Goal: Task Accomplishment & Management: Manage account settings

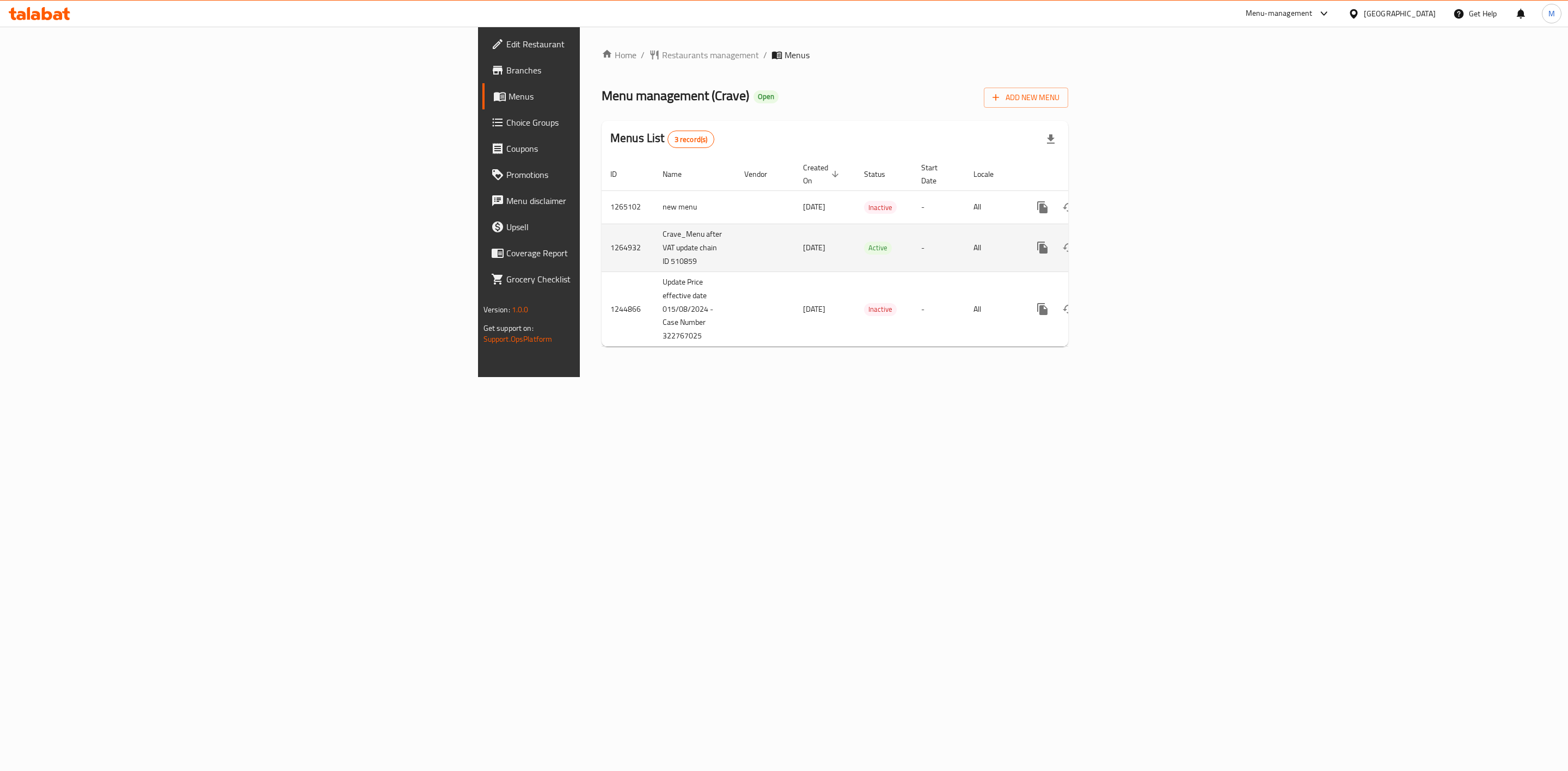
click at [1127, 242] on icon "enhanced table" at bounding box center [1121, 247] width 13 height 13
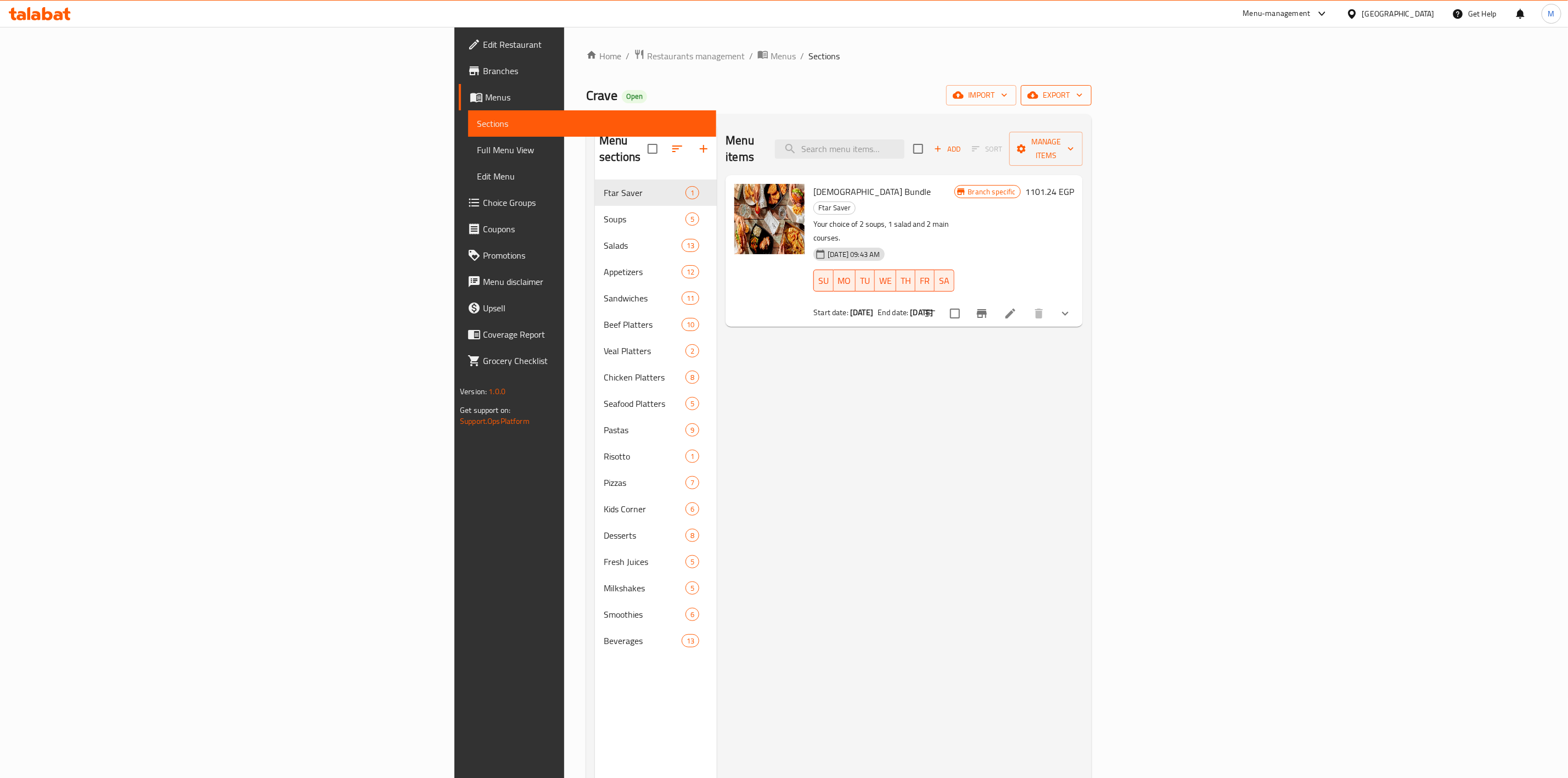
click at [1092, 104] on button "export" at bounding box center [1056, 95] width 71 height 20
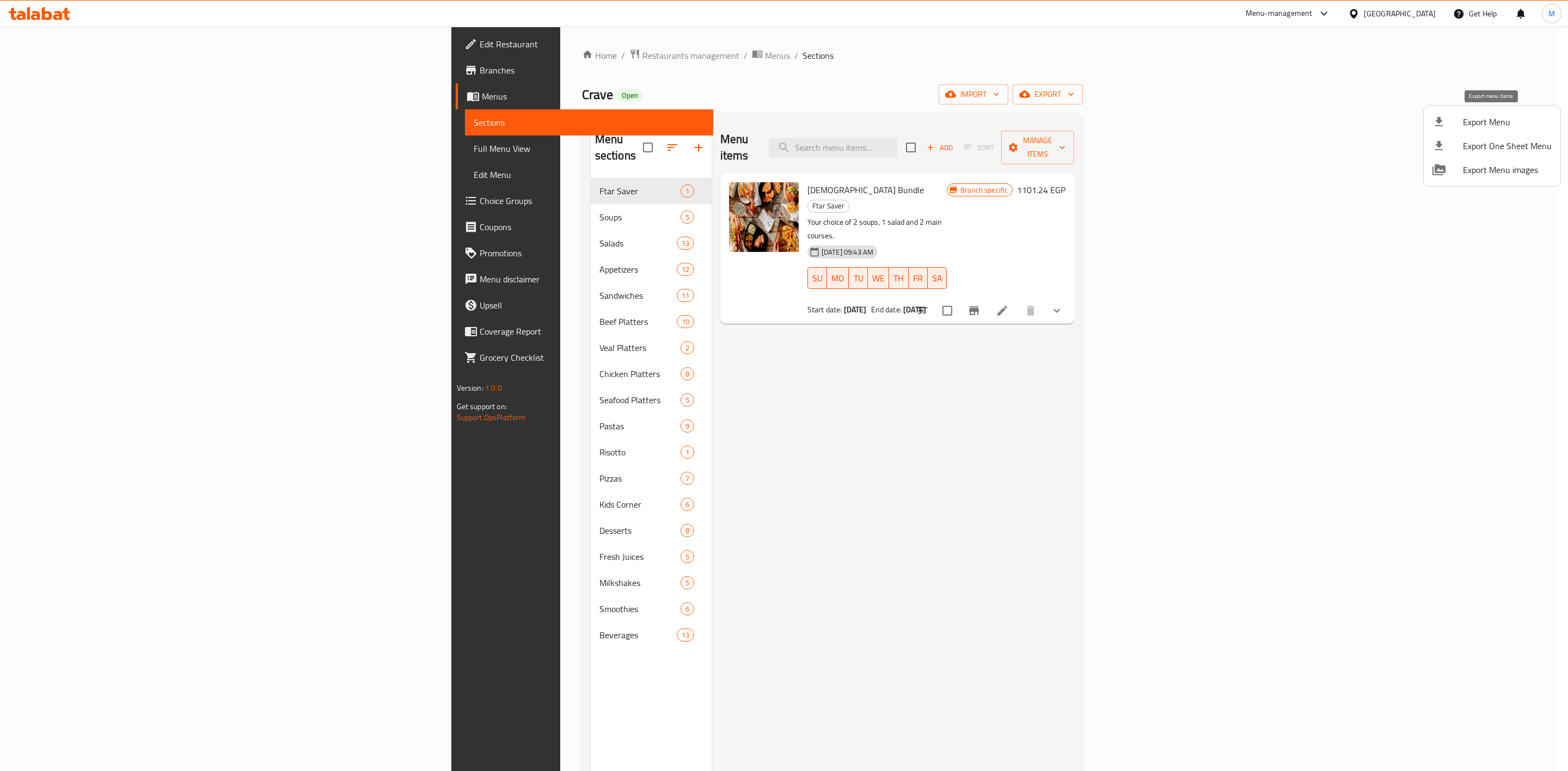
click at [1490, 120] on span "Export Menu" at bounding box center [1507, 122] width 89 height 13
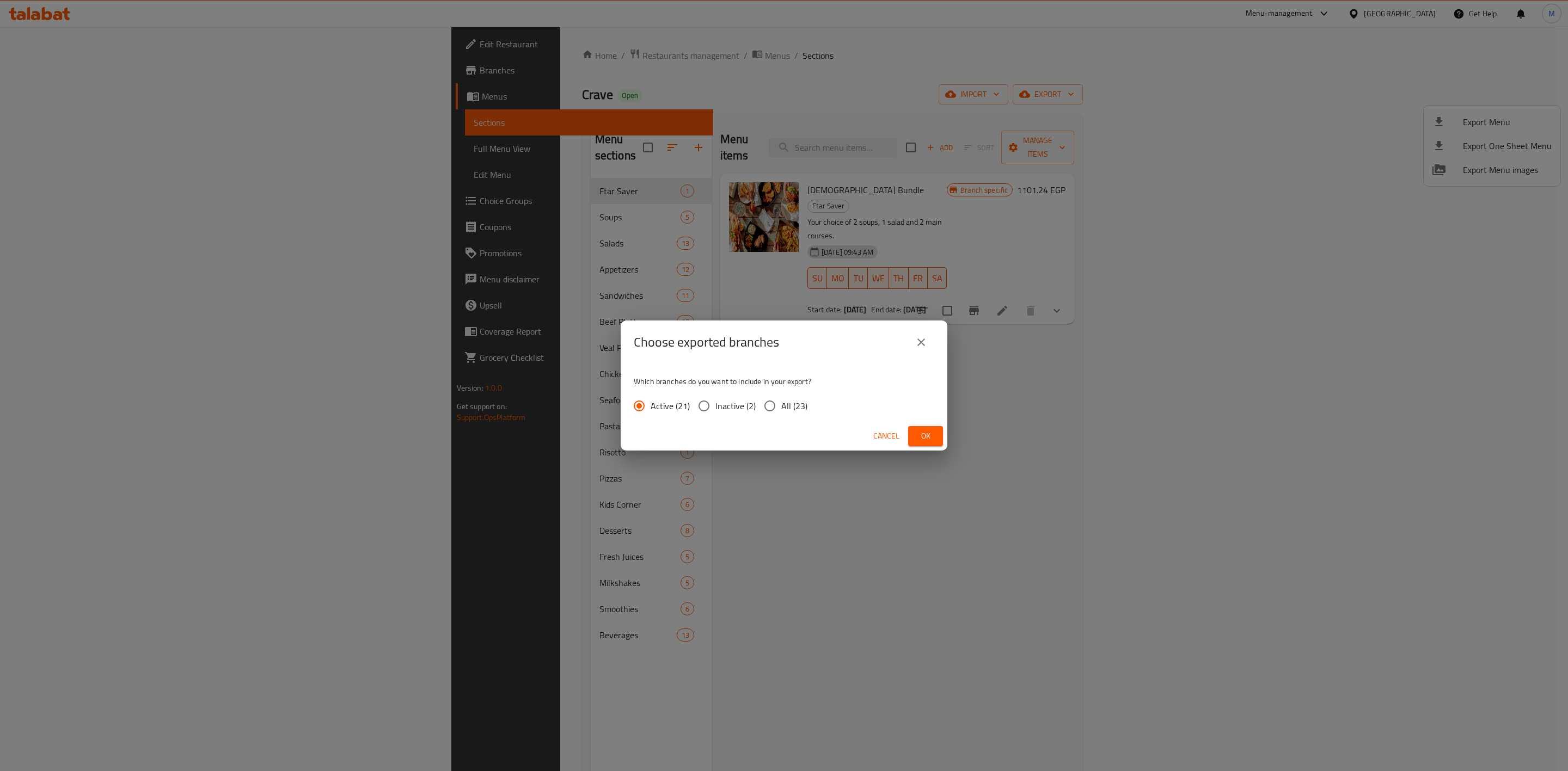
click at [794, 405] on span "All (23)" at bounding box center [794, 406] width 26 height 13
click at [782, 405] on input "All (23)" at bounding box center [770, 406] width 23 height 23
radio input "true"
click at [930, 438] on span "Ok" at bounding box center [925, 436] width 18 height 13
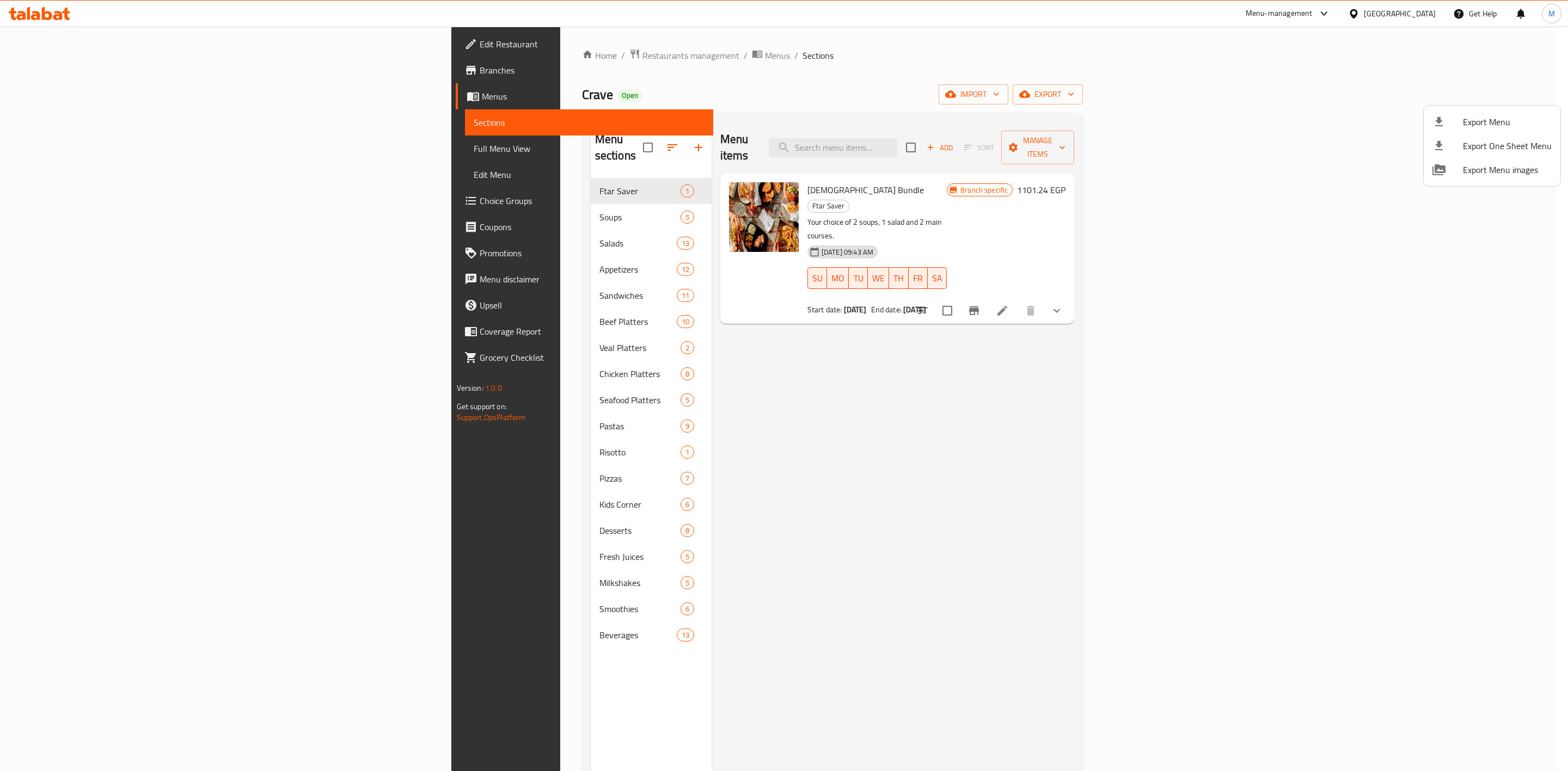
click at [80, 206] on div at bounding box center [784, 385] width 1568 height 771
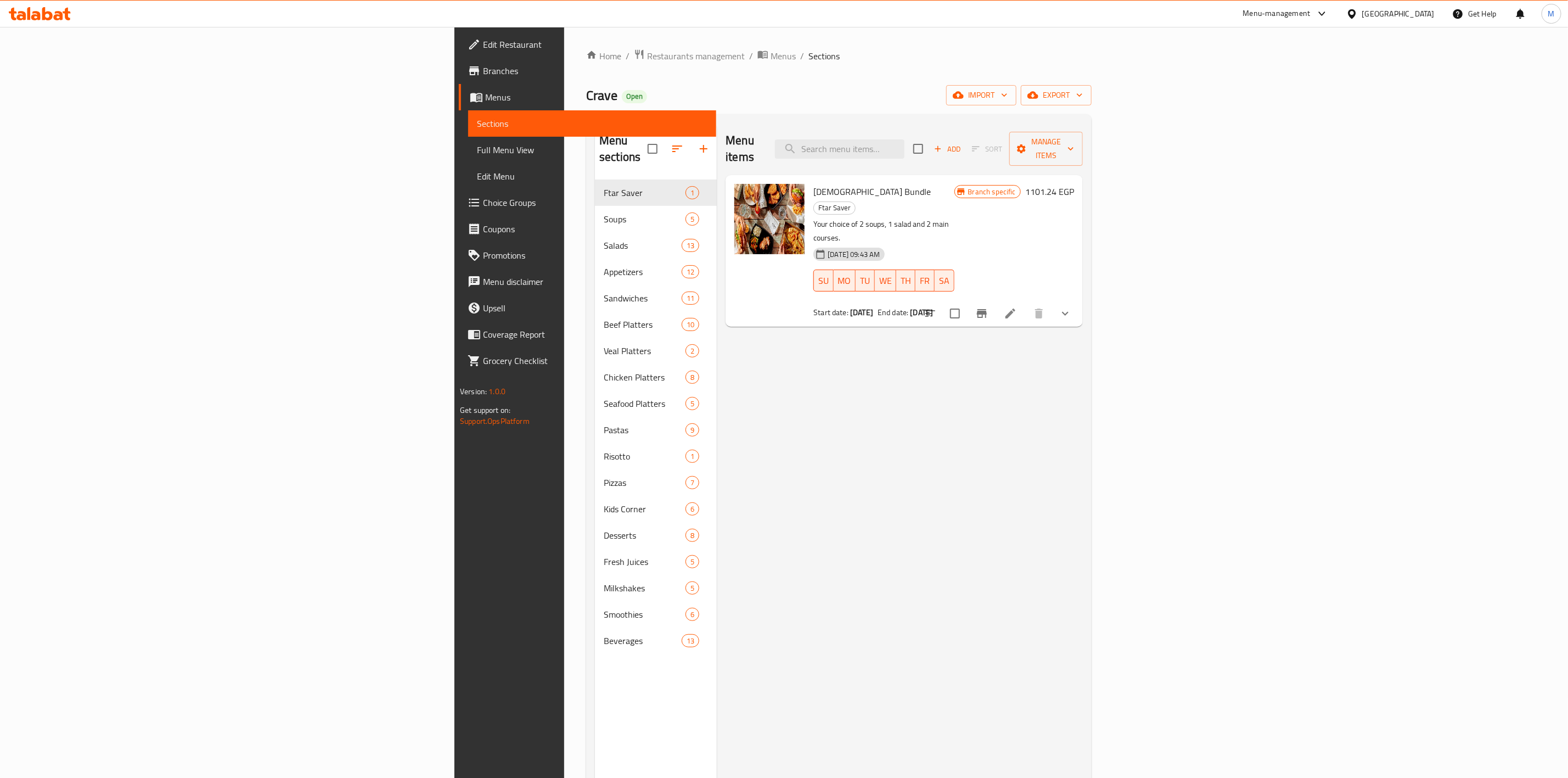
drag, startPoint x: 99, startPoint y: 145, endPoint x: 164, endPoint y: 195, distance: 82.0
click at [477, 143] on span "Full Menu View" at bounding box center [592, 149] width 231 height 13
click at [477, 149] on span "Full Menu View" at bounding box center [592, 149] width 231 height 13
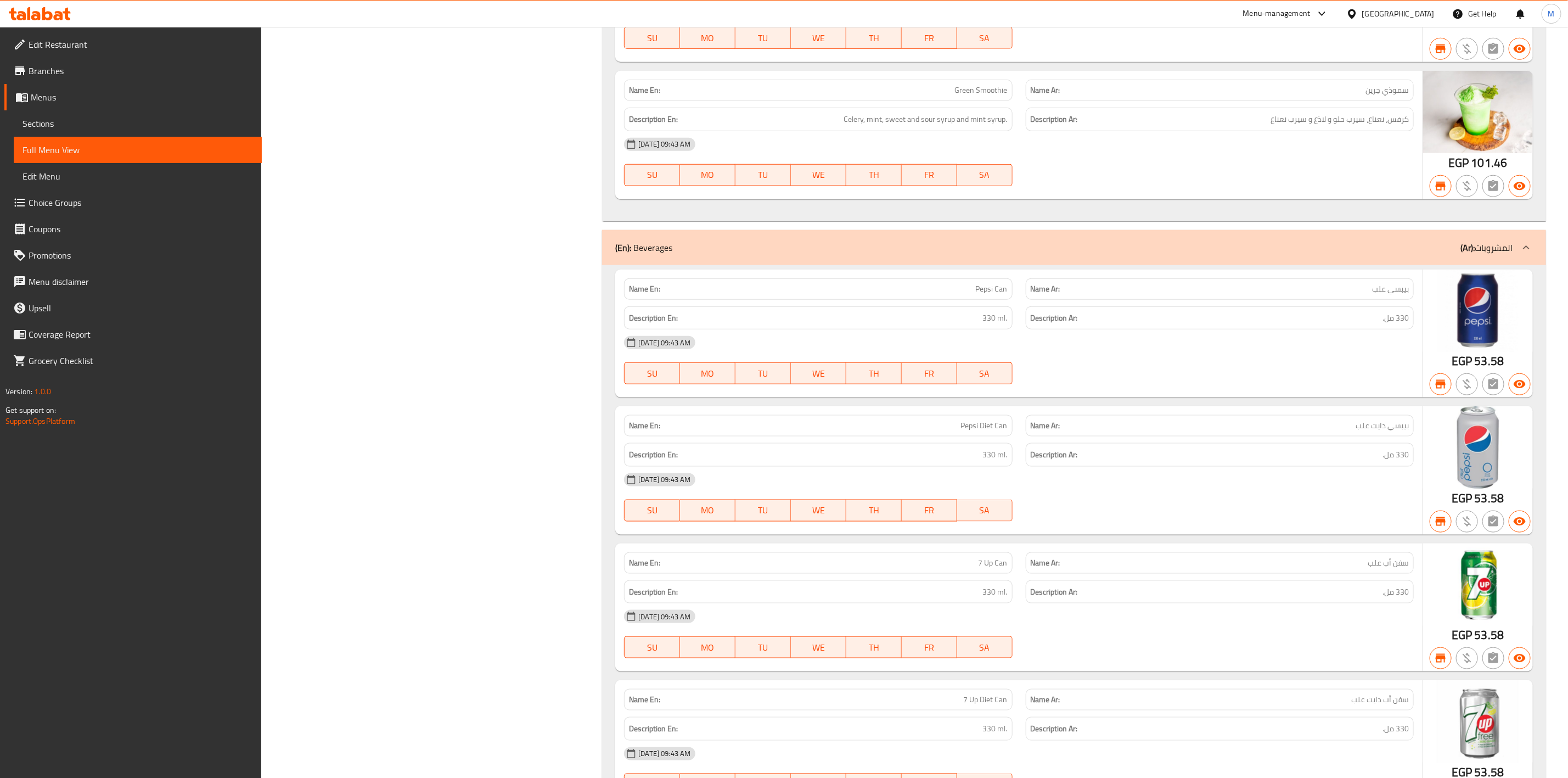
scroll to position [22517, 0]
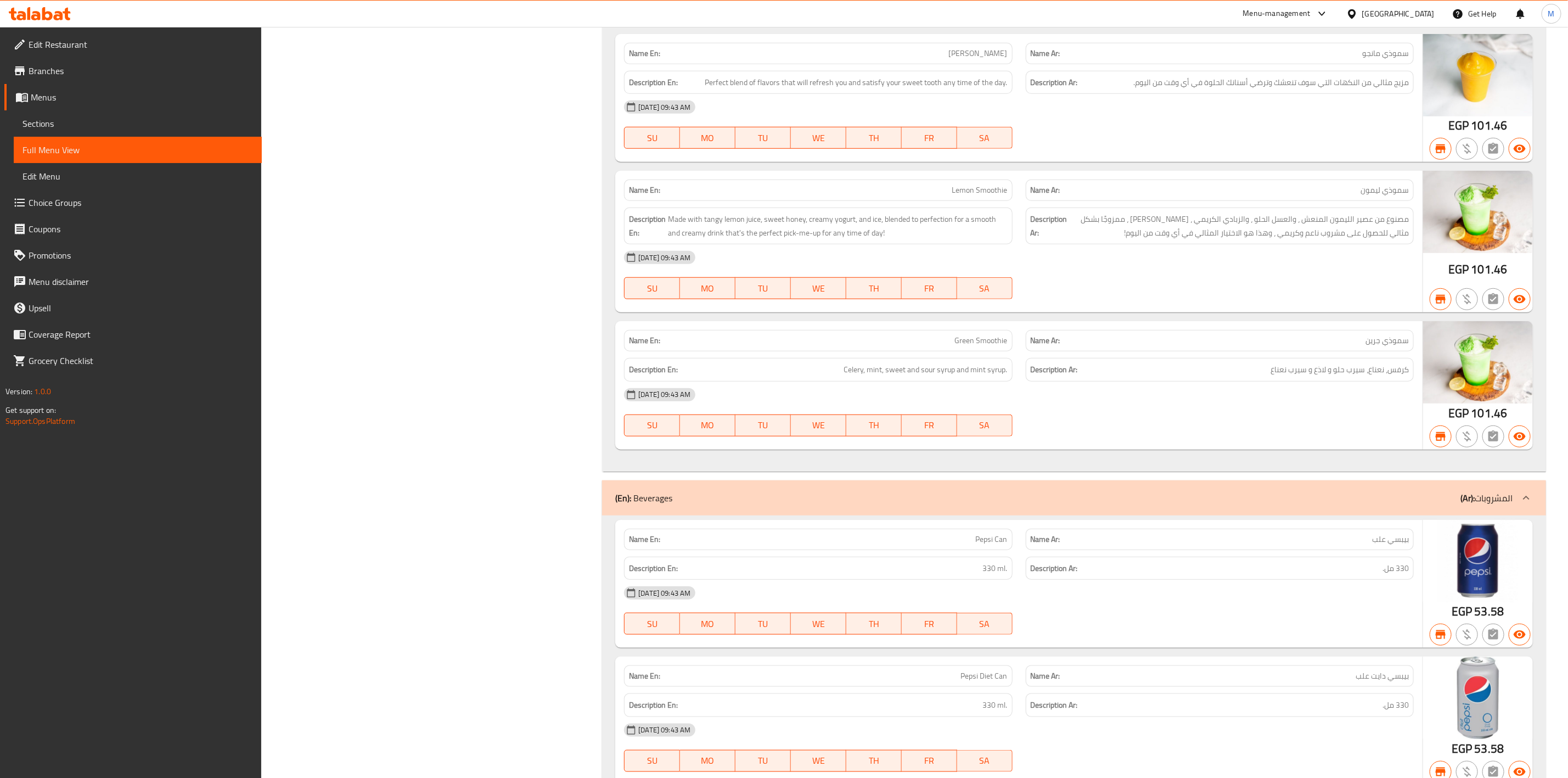
click at [176, 115] on link "Sections" at bounding box center [137, 123] width 248 height 26
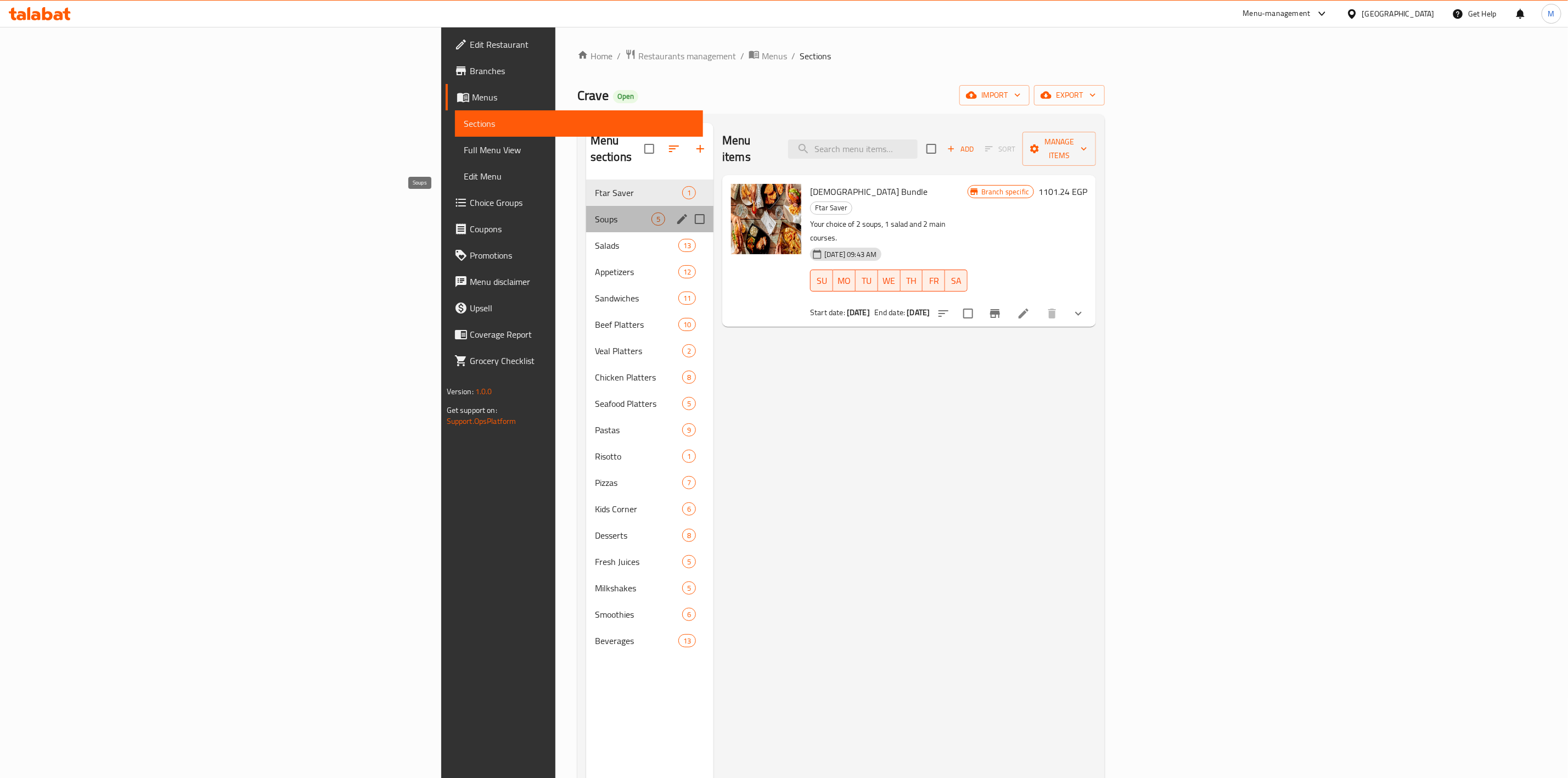
click at [595, 212] on span "Soups" at bounding box center [624, 219] width 56 height 13
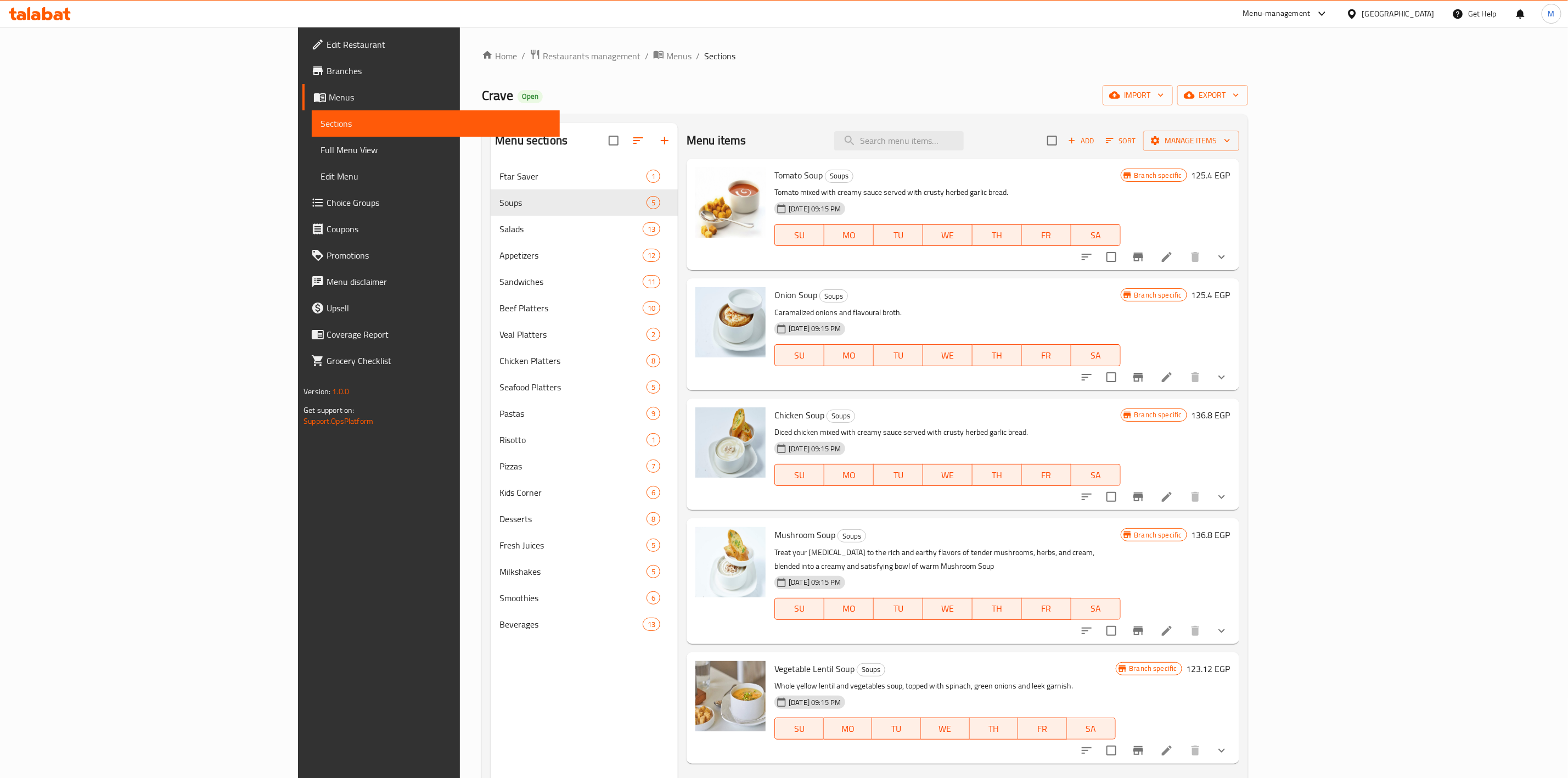
click at [1145, 257] on icon "Branch-specific-item" at bounding box center [1138, 257] width 13 height 13
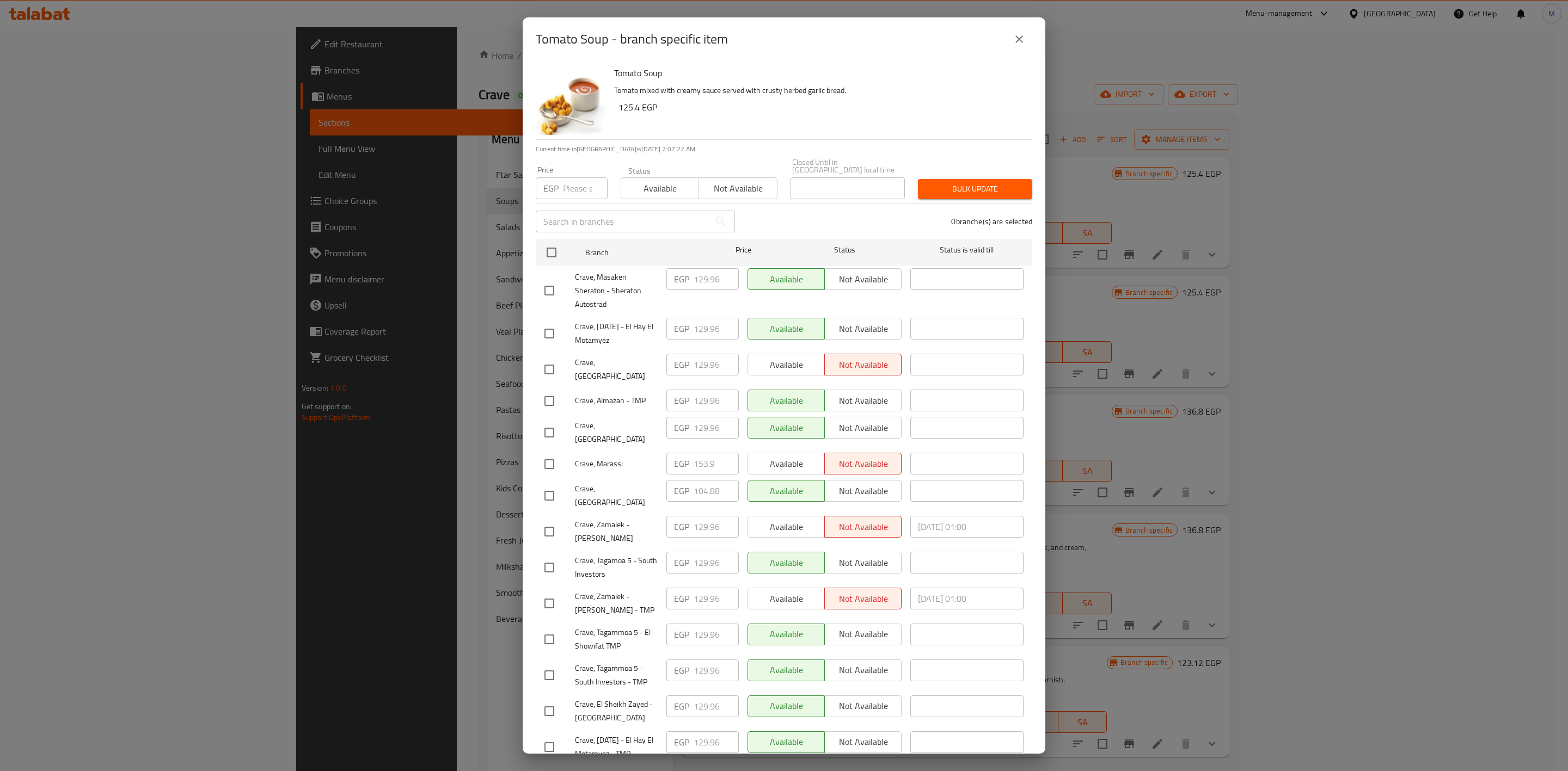
click at [967, 77] on h6 "Tomato Soup" at bounding box center [819, 72] width 410 height 15
click at [868, 114] on h6 "125.4 EGP" at bounding box center [821, 107] width 405 height 15
click at [555, 520] on input "checkbox" at bounding box center [550, 532] width 23 height 23
checkbox input "true"
click at [551, 592] on input "checkbox" at bounding box center [550, 604] width 23 height 23
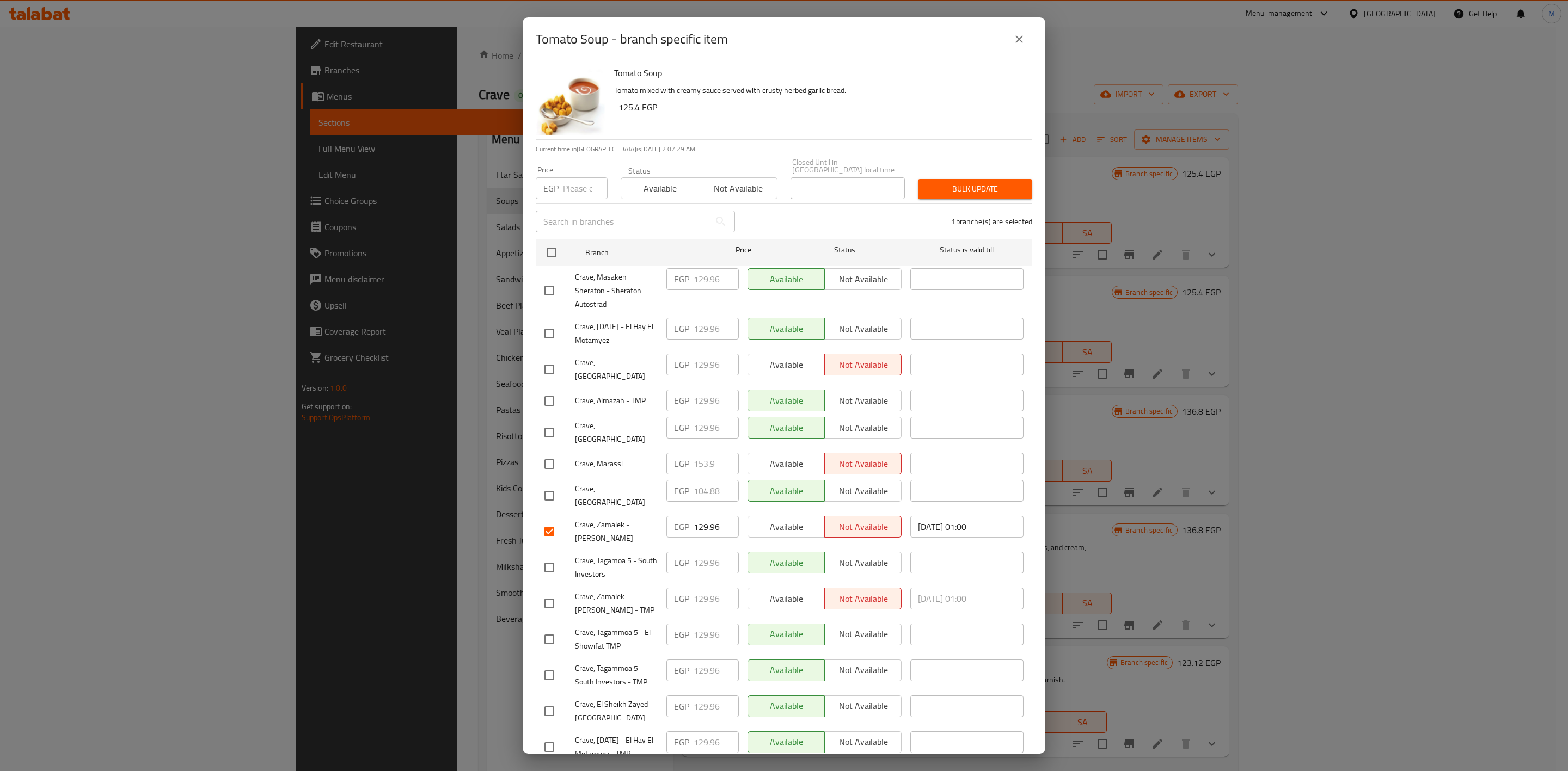
checkbox input "true"
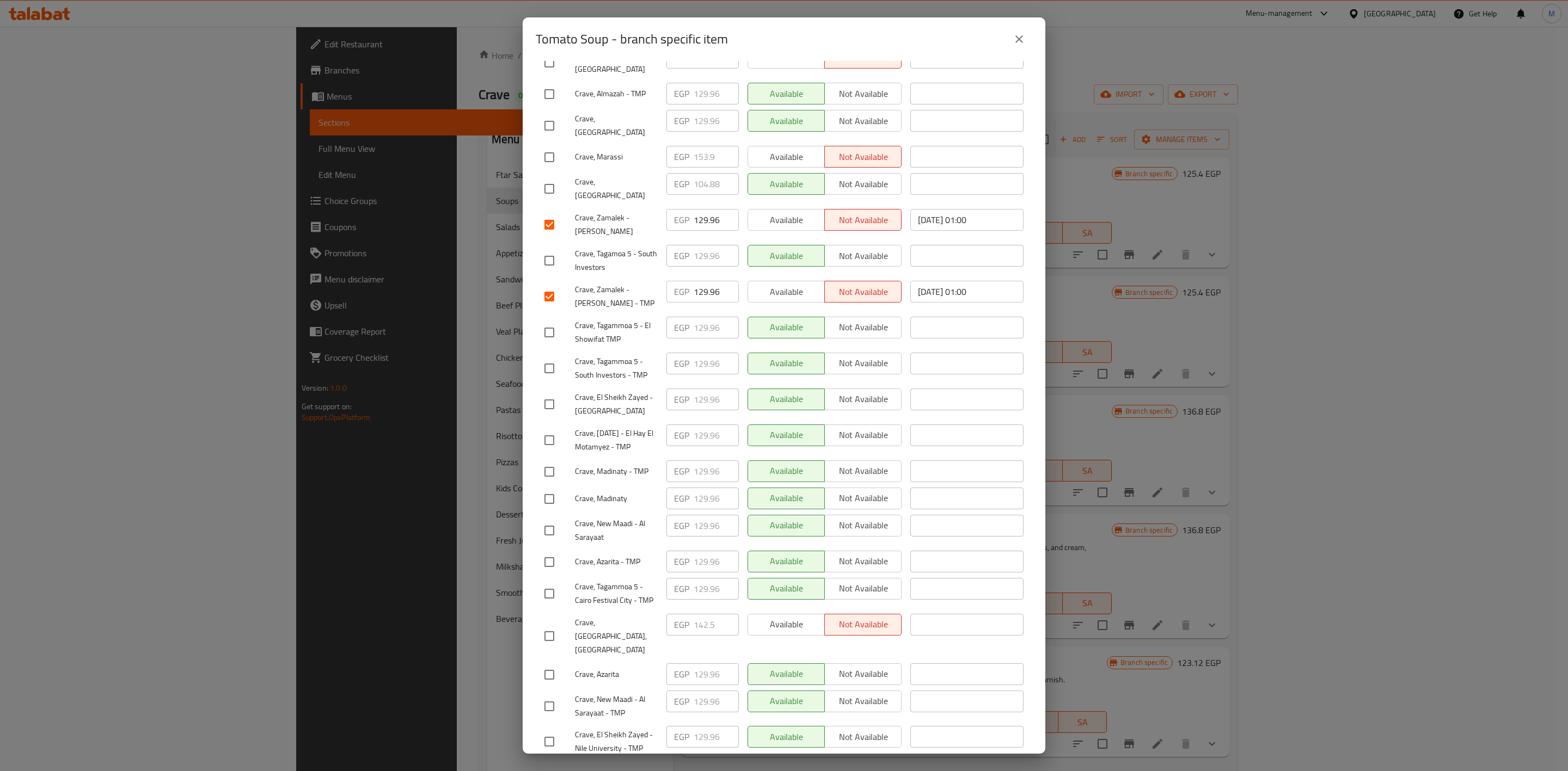
click at [541, 519] on input "checkbox" at bounding box center [550, 531] width 23 height 23
checkbox input "true"
click at [546, 695] on input "checkbox" at bounding box center [550, 706] width 23 height 23
checkbox input "true"
click at [555, 114] on input "checkbox" at bounding box center [550, 126] width 23 height 23
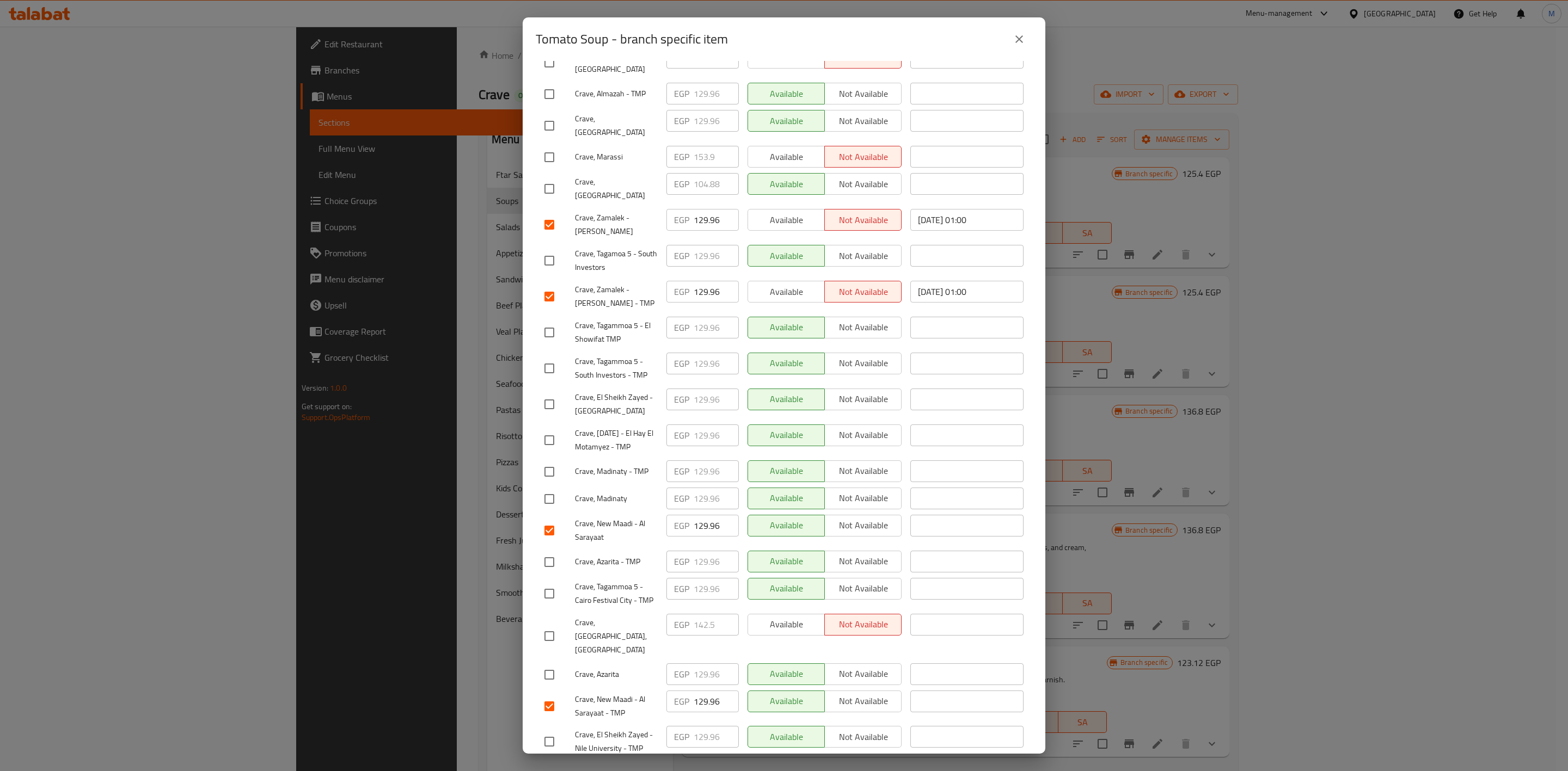
checkbox input "true"
click at [555, 83] on input "checkbox" at bounding box center [550, 94] width 23 height 23
checkbox input "true"
click at [552, 393] on input "checkbox" at bounding box center [550, 405] width 23 height 23
checkbox input "true"
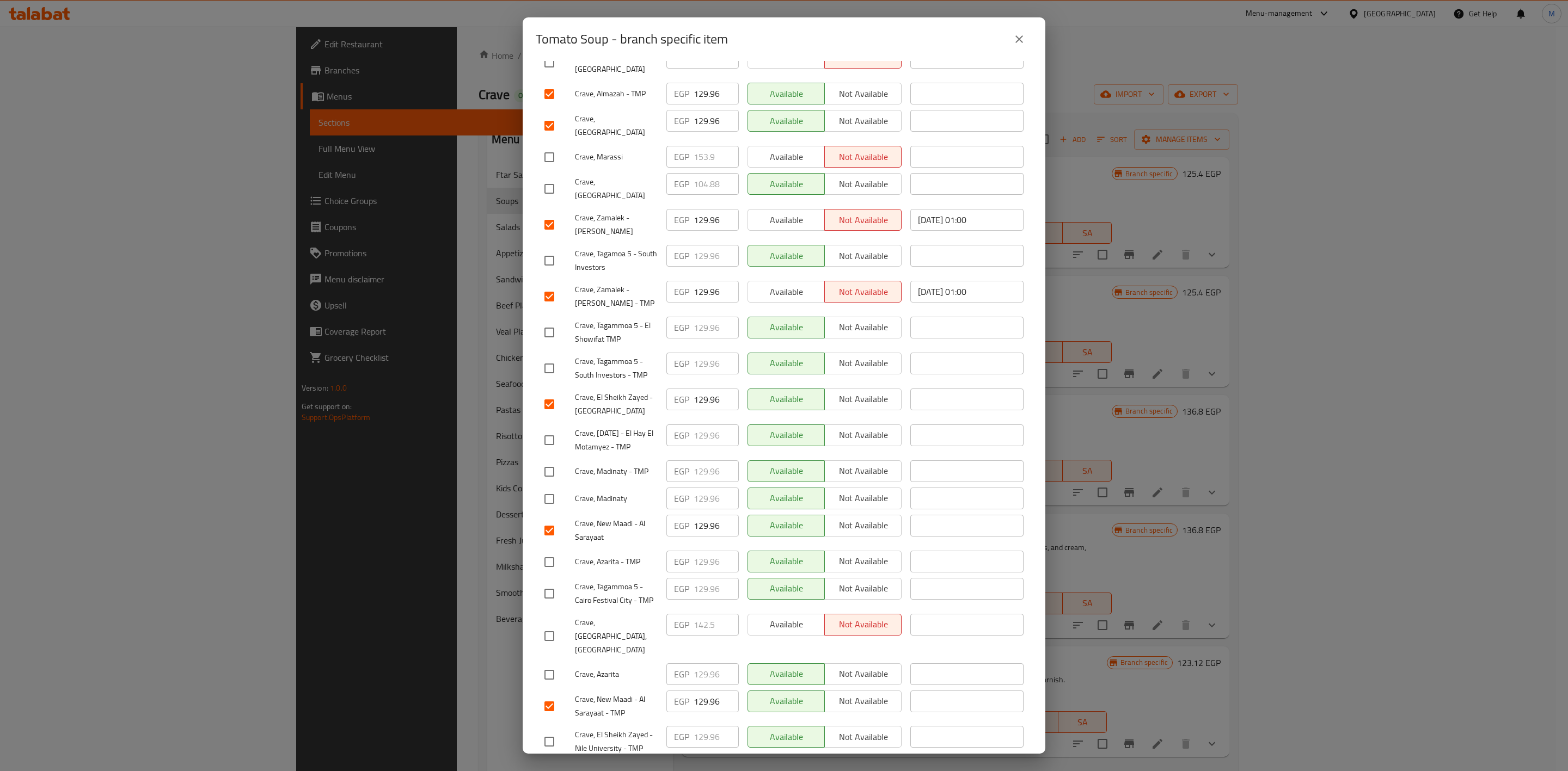
click at [549, 730] on input "checkbox" at bounding box center [550, 742] width 23 height 23
checkbox input "true"
click at [556, 582] on input "checkbox" at bounding box center [550, 594] width 23 height 23
checkbox input "true"
click at [544, 249] on input "checkbox" at bounding box center [550, 261] width 23 height 23
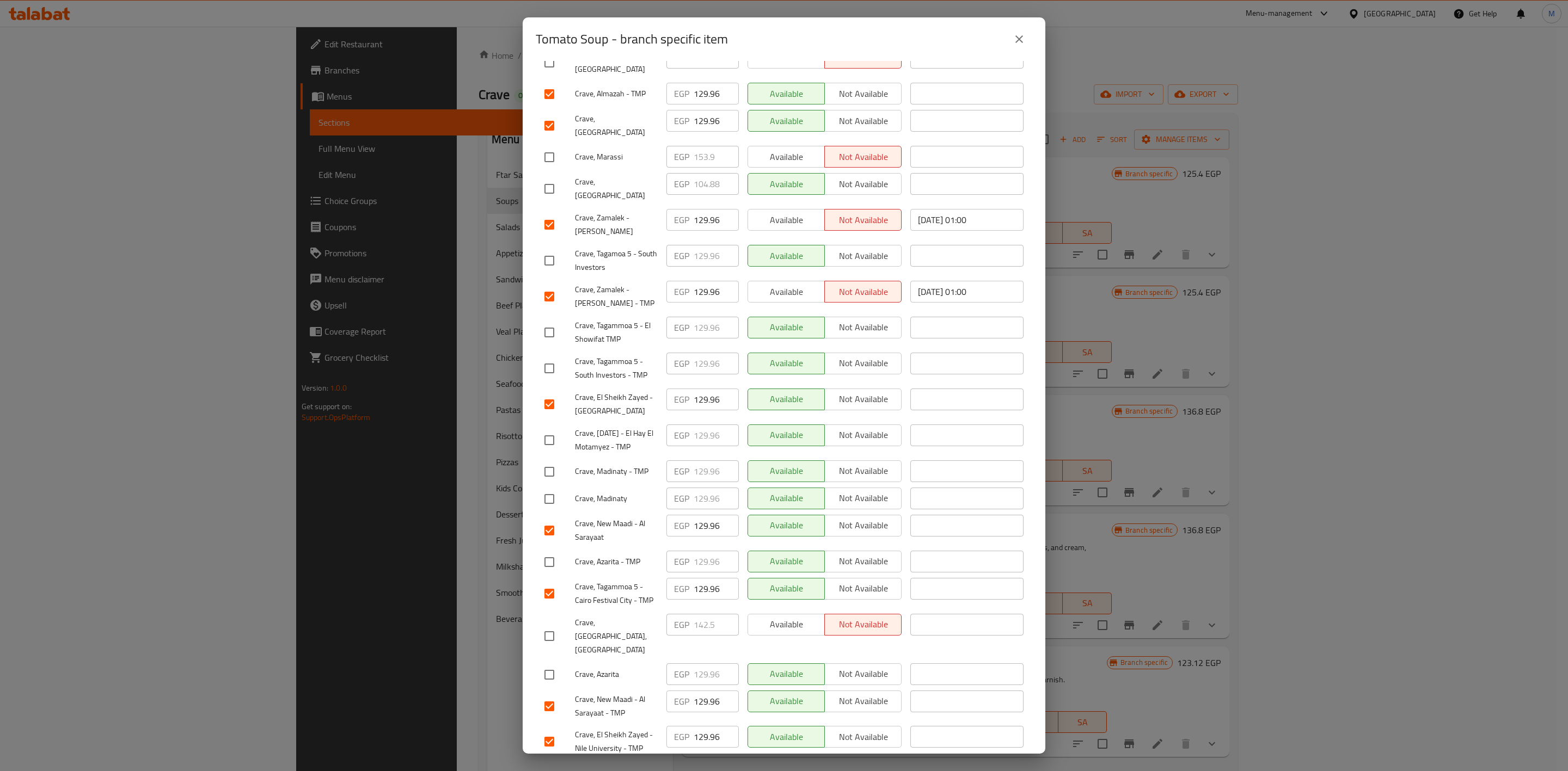
checkbox input "true"
click at [545, 663] on input "checkbox" at bounding box center [550, 675] width 23 height 23
checkbox input "true"
click at [554, 551] on input "checkbox" at bounding box center [550, 562] width 23 height 23
checkbox input "true"
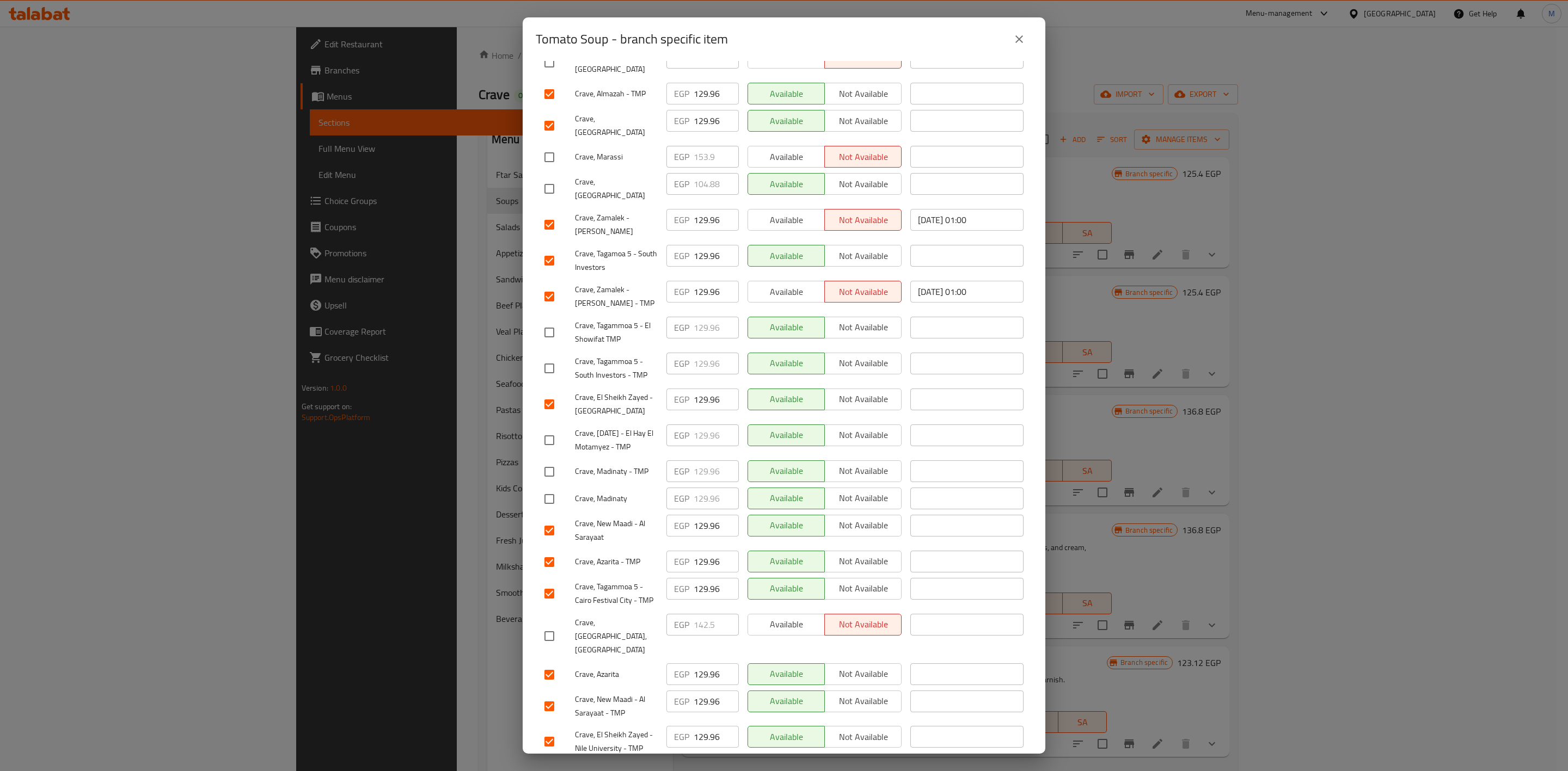
drag, startPoint x: 555, startPoint y: 416, endPoint x: 601, endPoint y: 462, distance: 65.1
click at [555, 429] on input "checkbox" at bounding box center [550, 441] width 23 height 23
checkbox input "true"
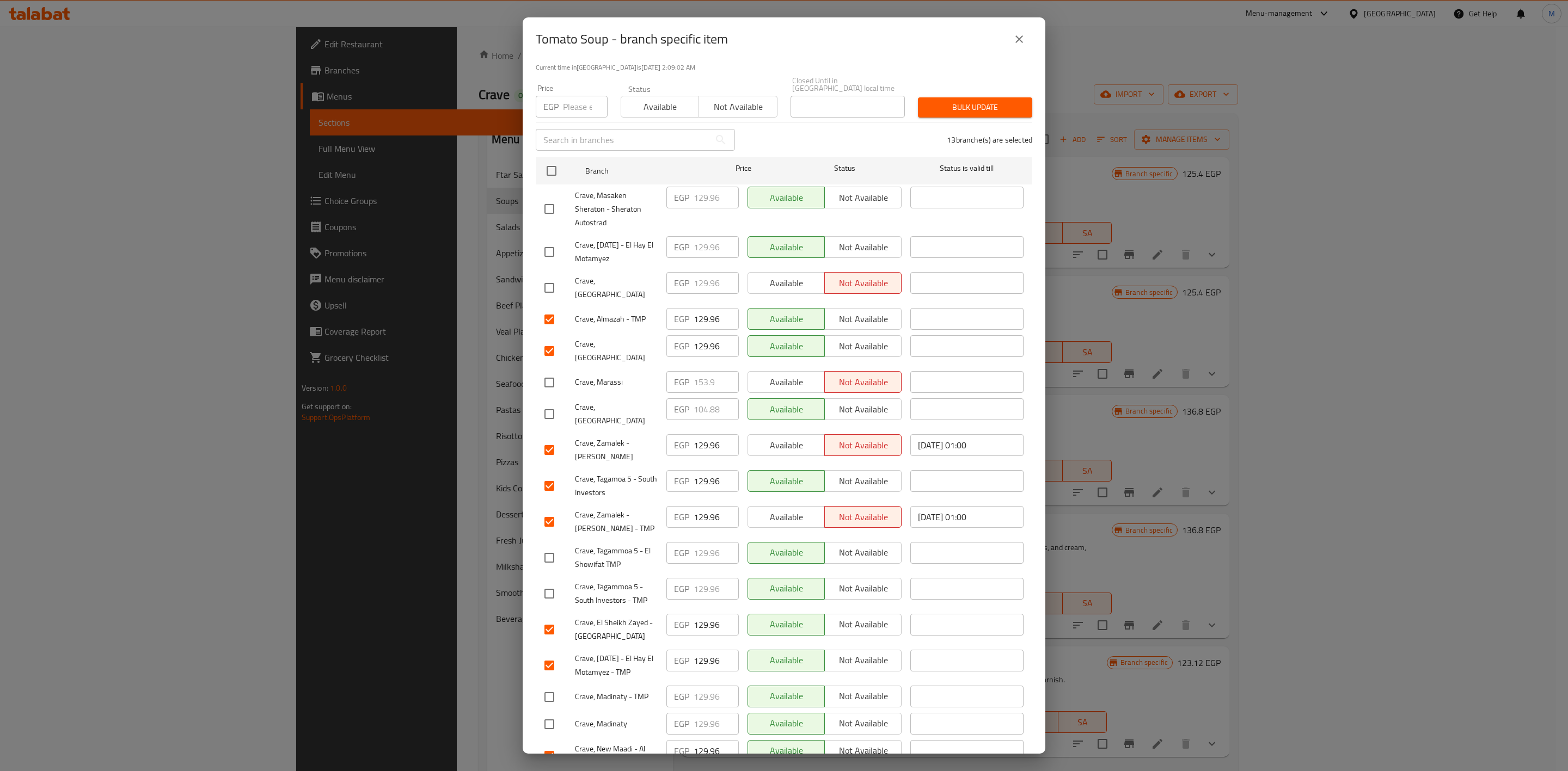
click at [552, 247] on input "checkbox" at bounding box center [550, 252] width 23 height 23
checkbox input "true"
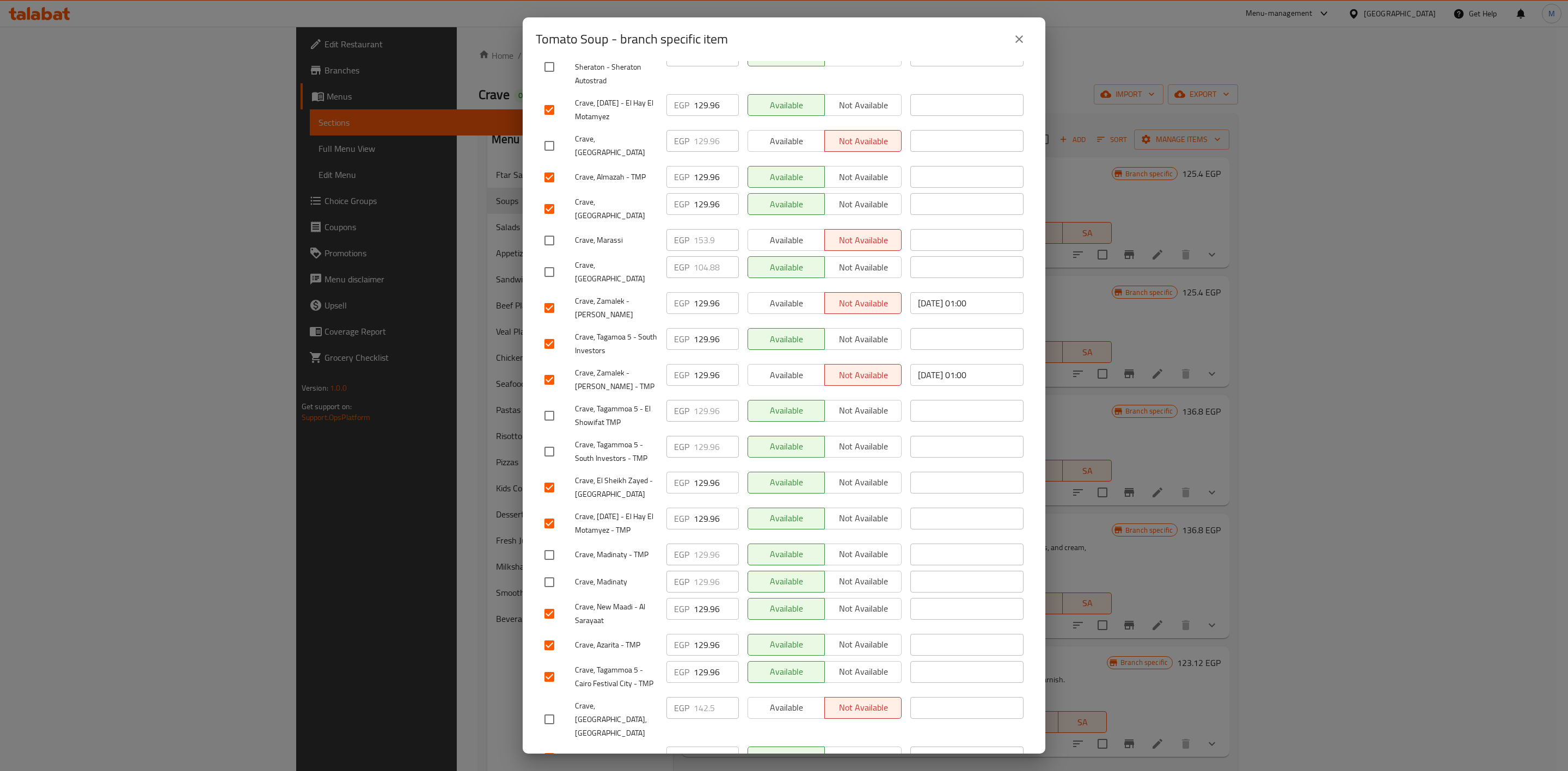
scroll to position [307, 0]
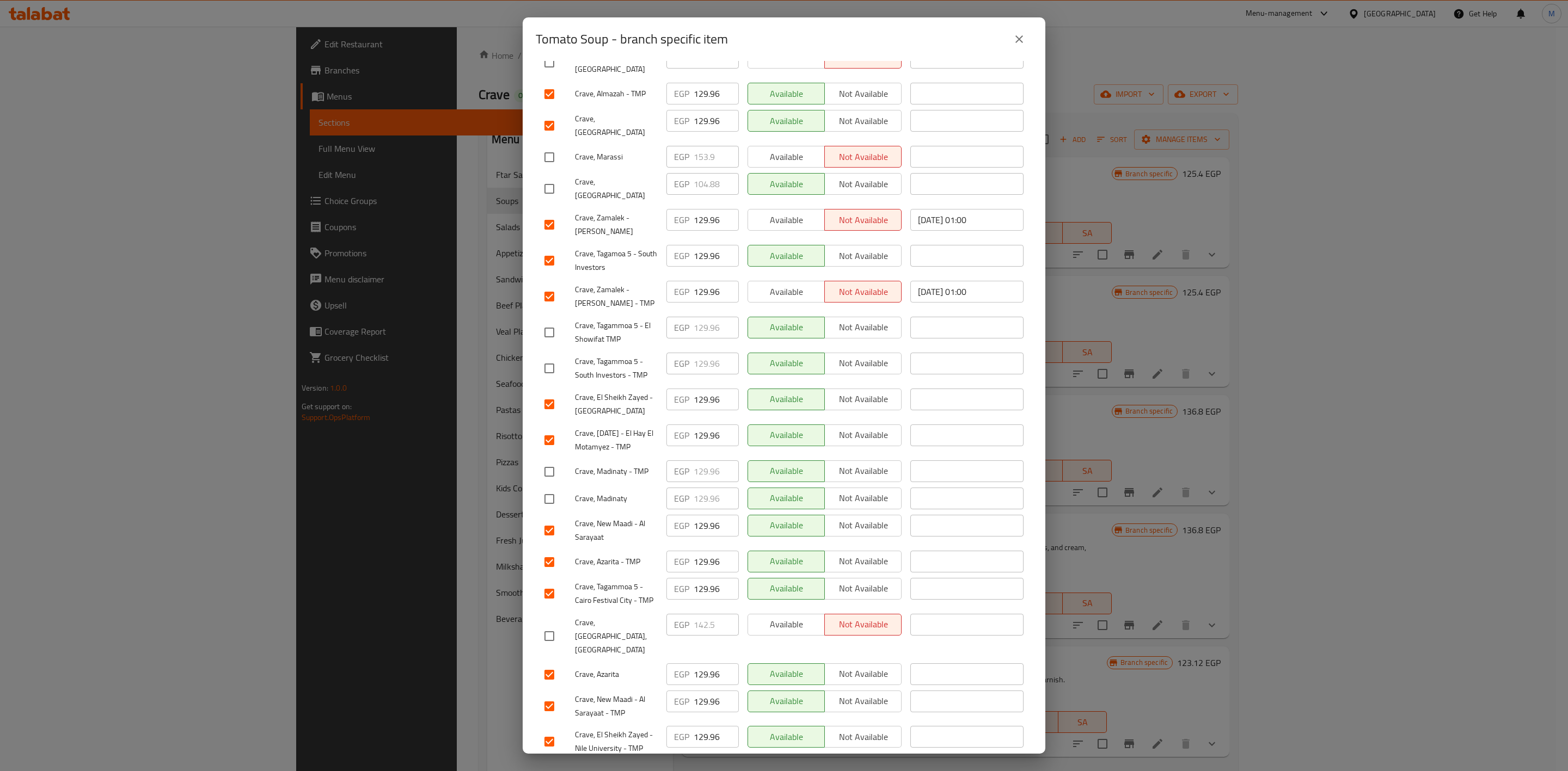
click at [549, 461] on input "checkbox" at bounding box center [550, 472] width 23 height 23
checkbox input "true"
click at [549, 487] on input "checkbox" at bounding box center [550, 499] width 23 height 23
checkbox input "true"
click at [549, 321] on input "checkbox" at bounding box center [550, 333] width 23 height 23
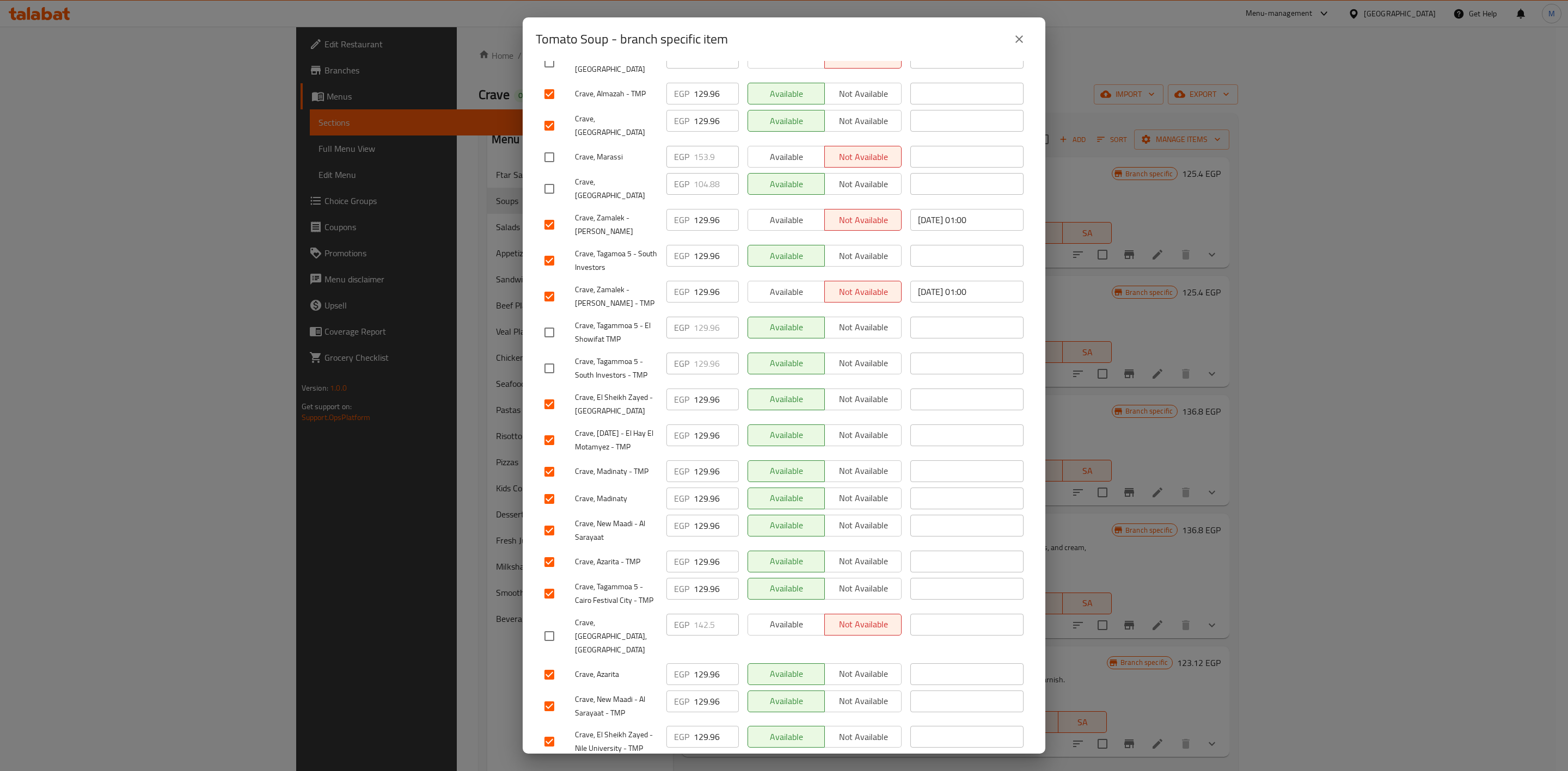
checkbox input "true"
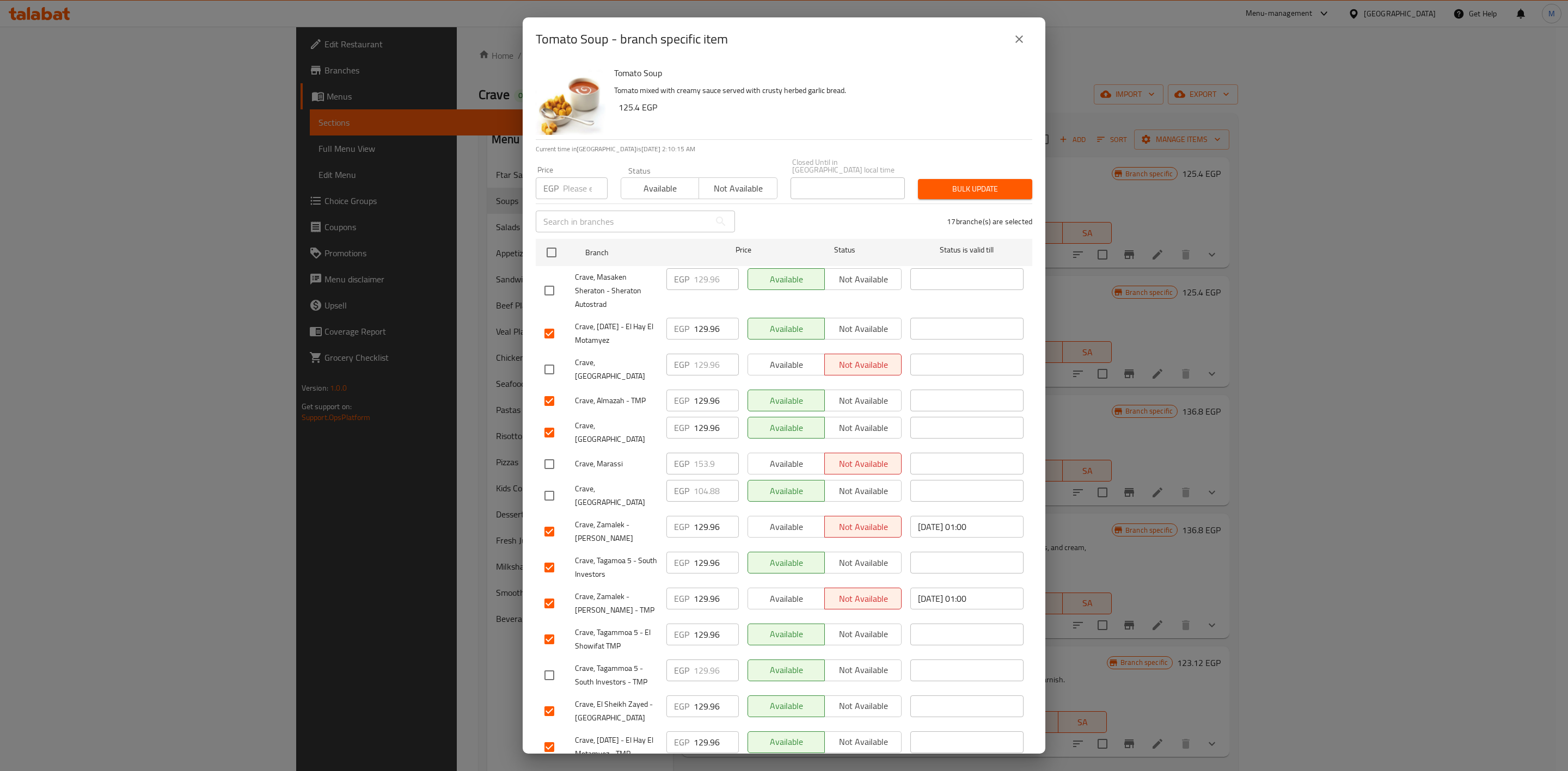
click at [570, 180] on input "number" at bounding box center [585, 189] width 44 height 22
paste input "125.4"
type input "125.4"
click at [982, 188] on span "Bulk update" at bounding box center [975, 189] width 97 height 13
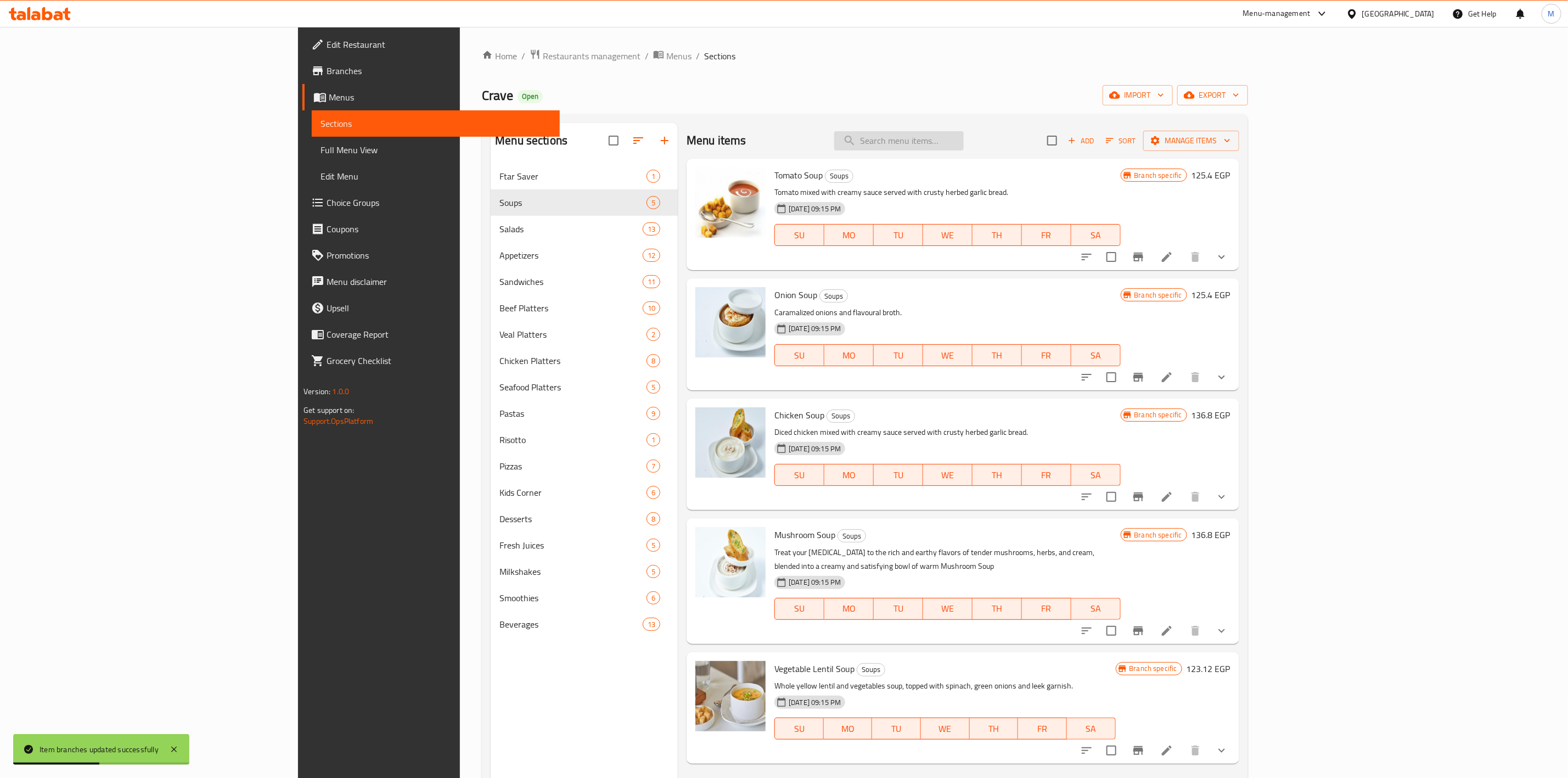
click at [964, 133] on input "search" at bounding box center [899, 141] width 129 height 19
paste input "Onion Soup"
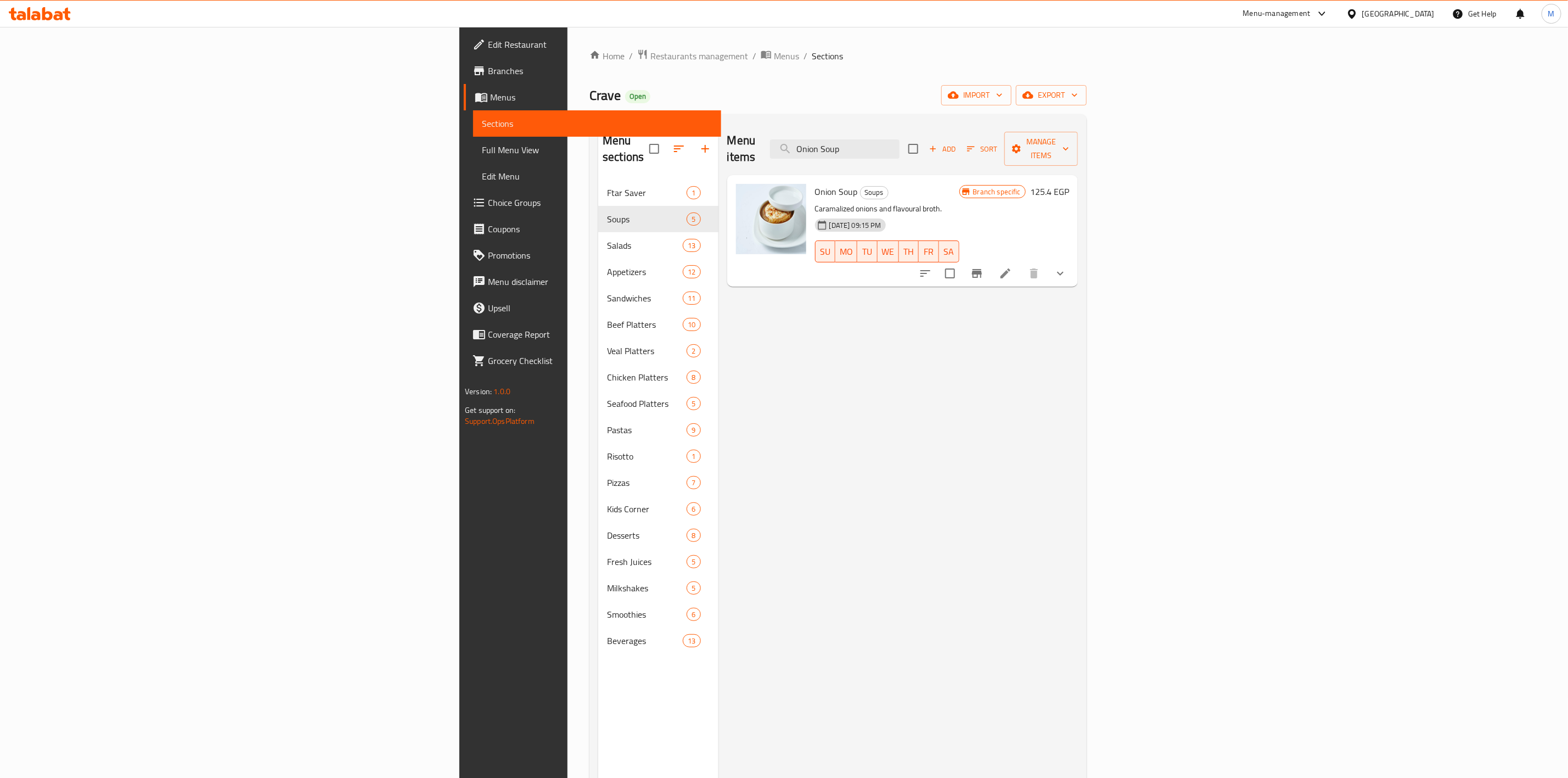
type input "Onion Soup"
click at [982, 269] on icon "Branch-specific-item" at bounding box center [977, 273] width 10 height 9
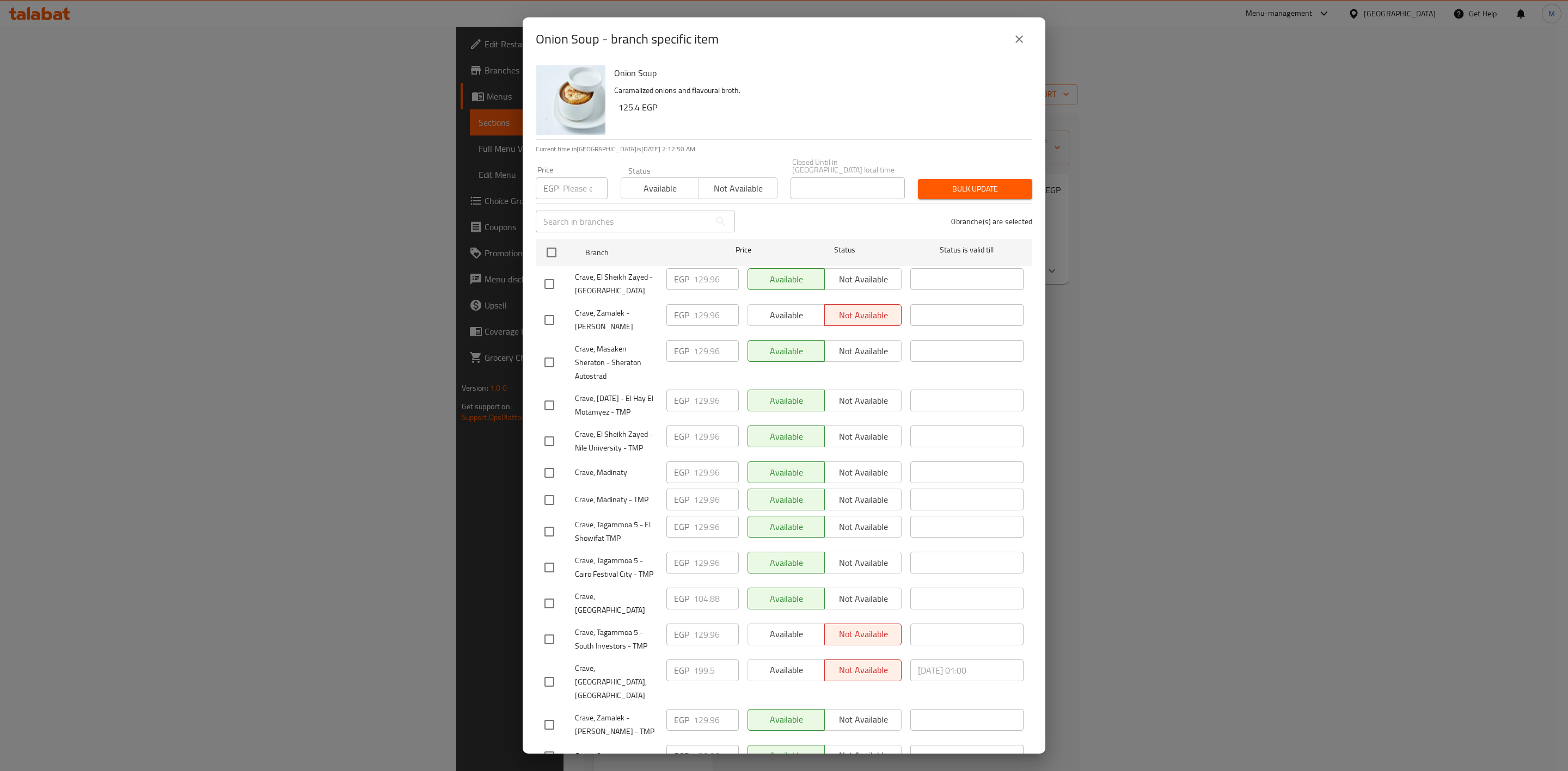
scroll to position [307, 0]
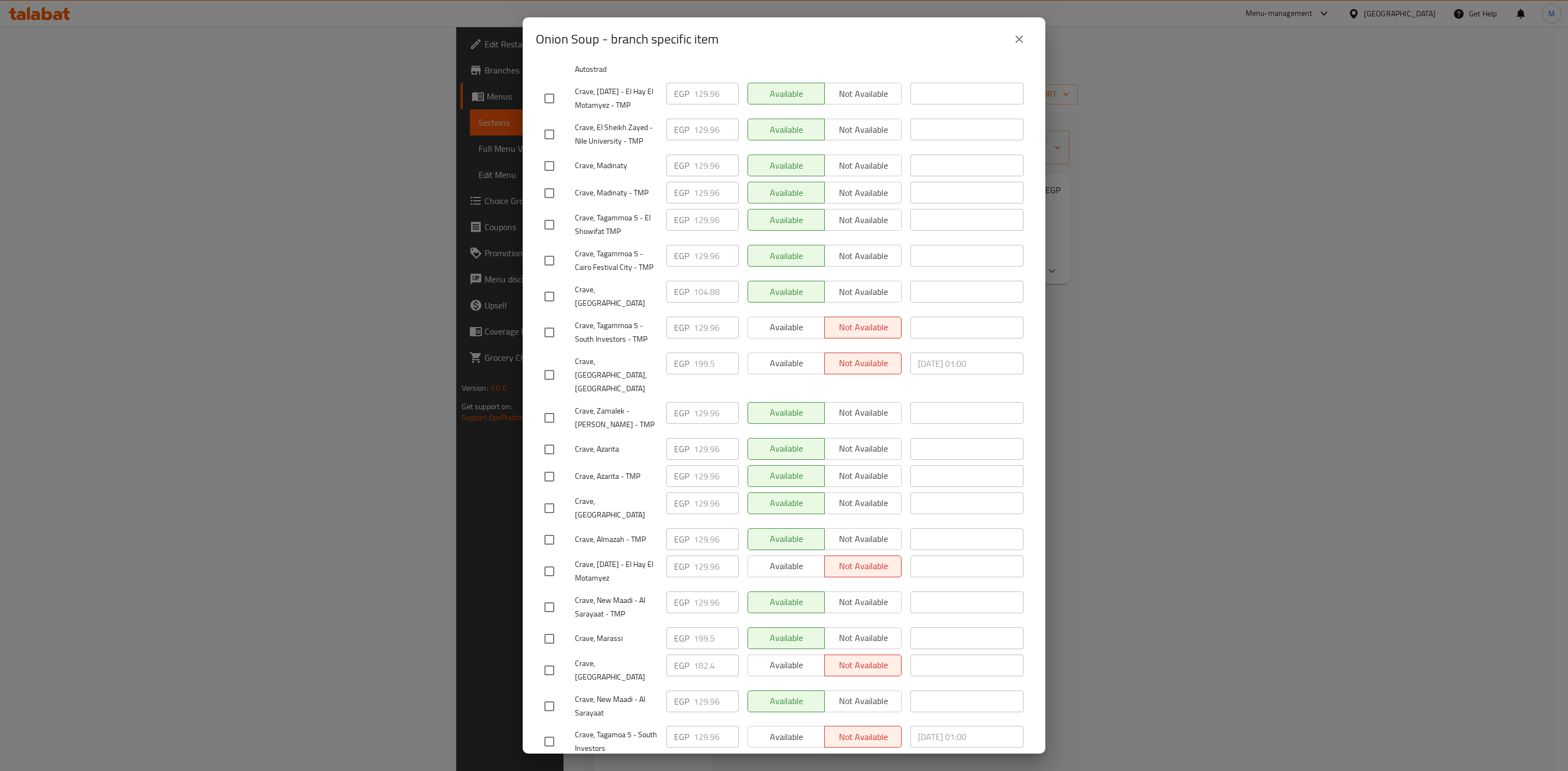
drag, startPoint x: 552, startPoint y: 513, endPoint x: 559, endPoint y: 513, distance: 7.0
click at [552, 529] on input "checkbox" at bounding box center [550, 540] width 23 height 23
checkbox input "true"
click at [549, 141] on input "checkbox" at bounding box center [550, 134] width 23 height 23
checkbox input "true"
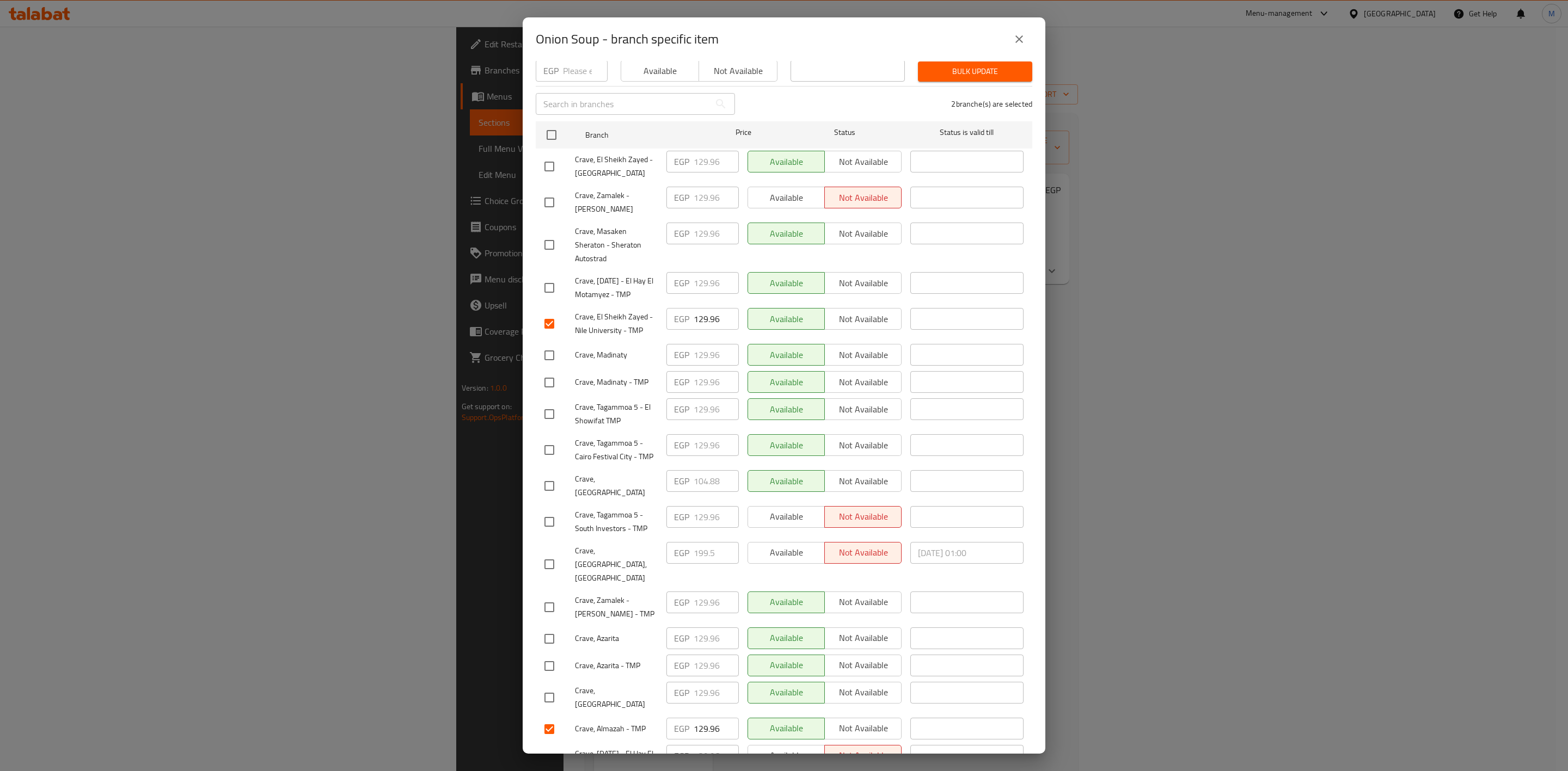
scroll to position [0, 0]
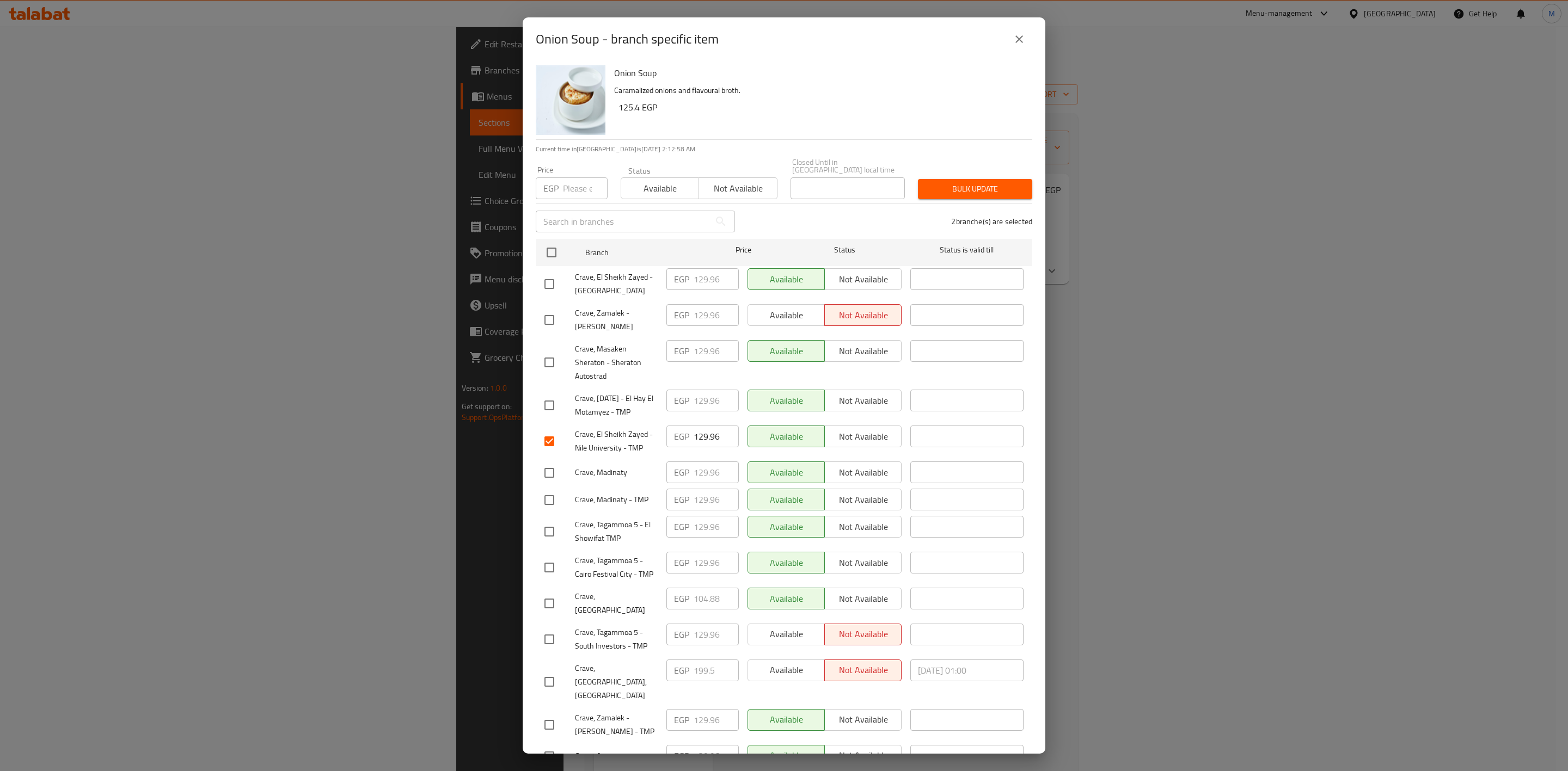
drag, startPoint x: 558, startPoint y: 274, endPoint x: 715, endPoint y: 454, distance: 238.8
click at [557, 273] on input "checkbox" at bounding box center [550, 284] width 23 height 23
checkbox input "true"
click at [559, 575] on input "checkbox" at bounding box center [550, 568] width 23 height 23
checkbox input "true"
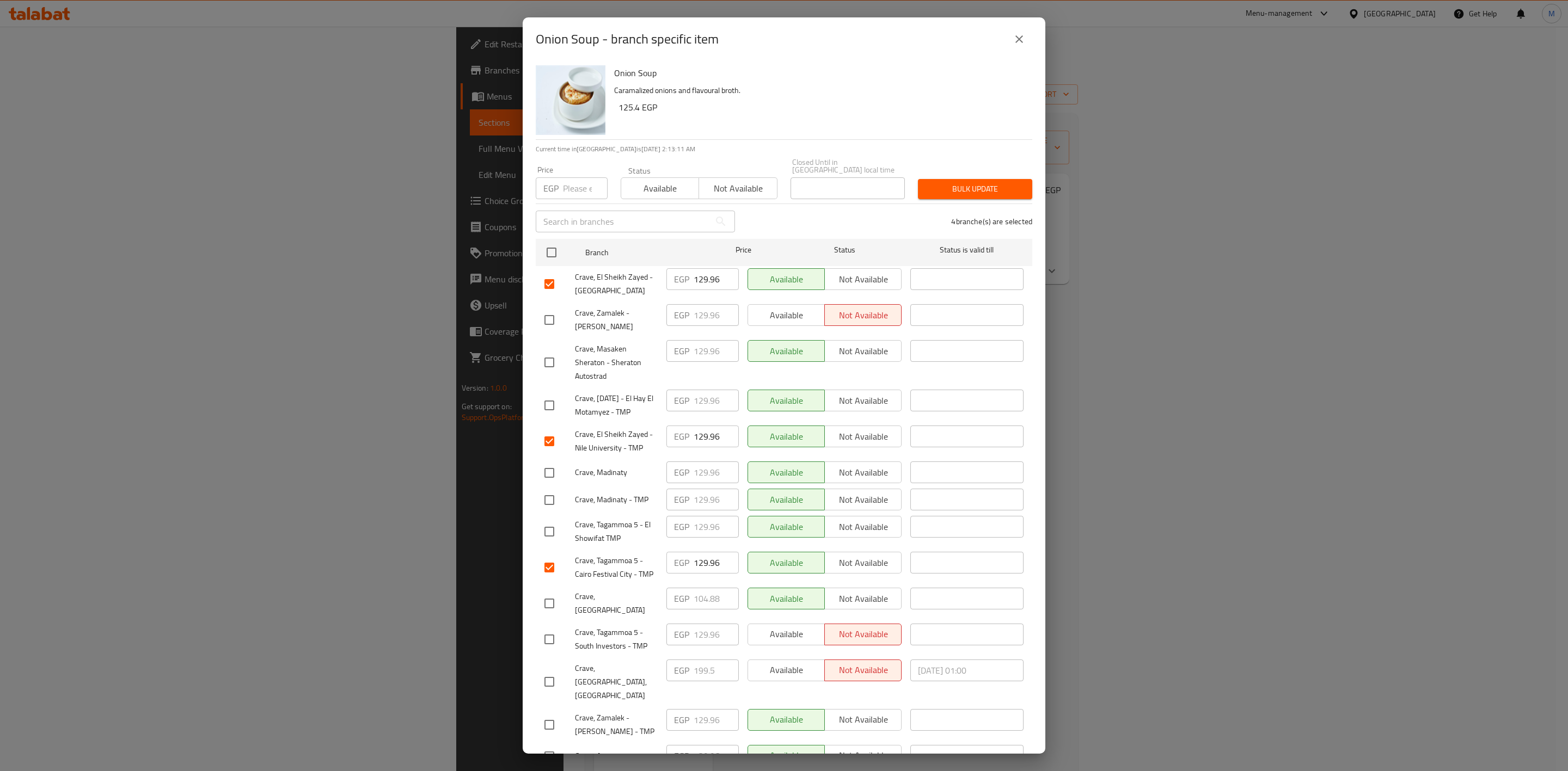
scroll to position [307, 0]
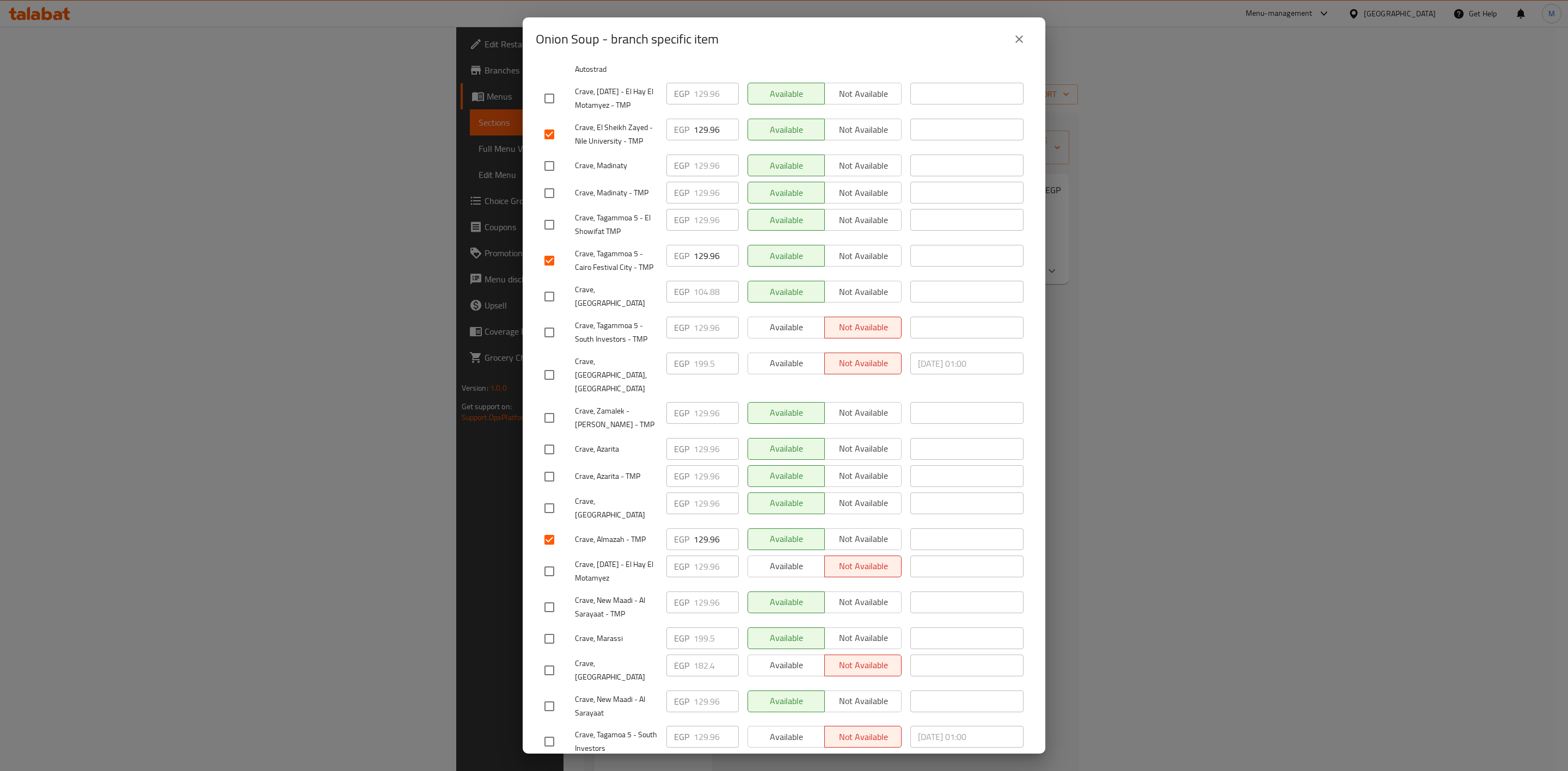
click at [555, 730] on input "checkbox" at bounding box center [550, 742] width 23 height 23
checkbox input "true"
click at [553, 438] on input "checkbox" at bounding box center [550, 450] width 23 height 23
checkbox input "true"
click at [549, 466] on input "checkbox" at bounding box center [550, 477] width 23 height 23
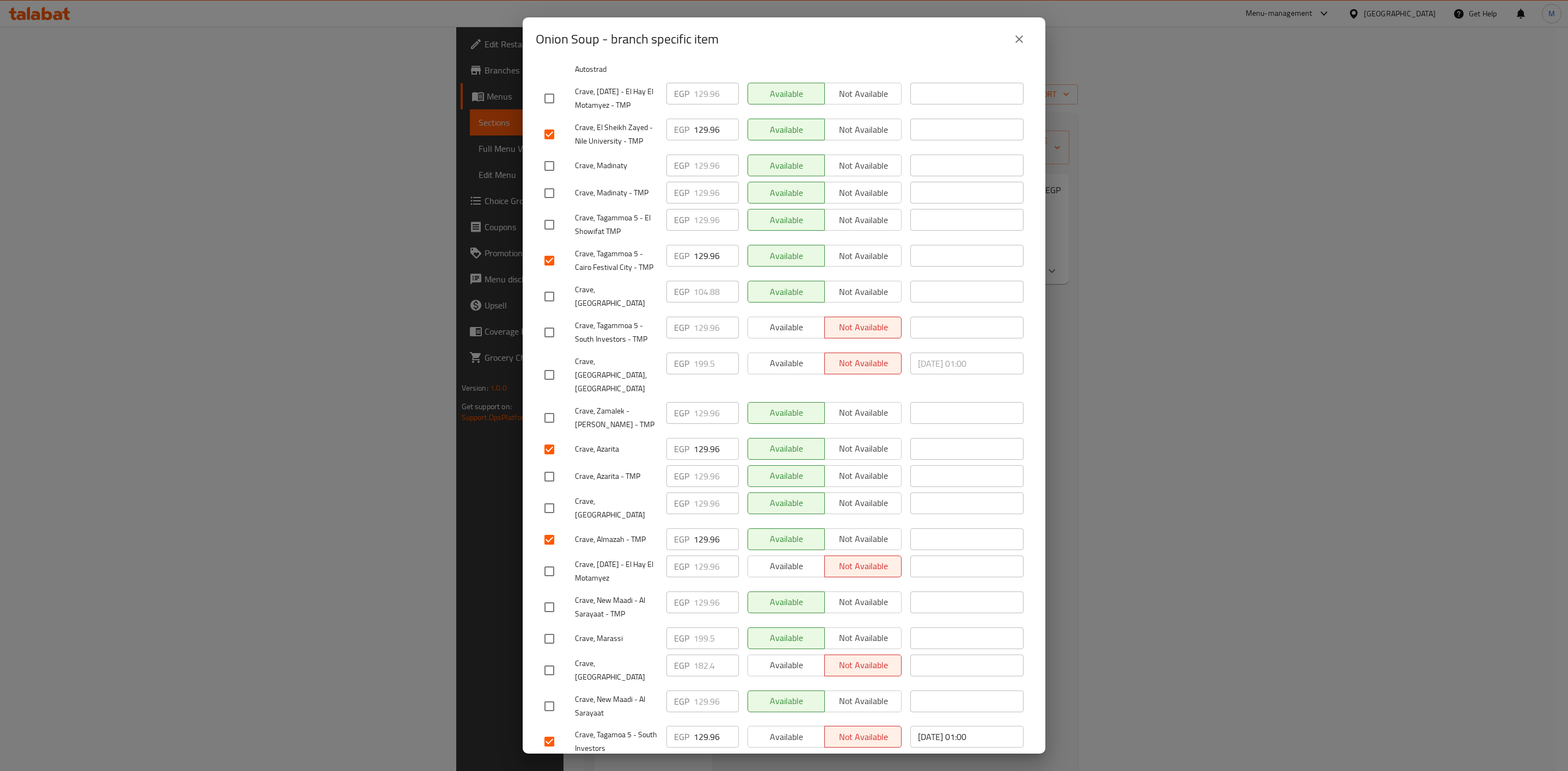
checkbox input "true"
click at [544, 103] on input "checkbox" at bounding box center [550, 99] width 23 height 23
checkbox input "true"
click at [541, 560] on input "checkbox" at bounding box center [550, 571] width 23 height 23
checkbox input "true"
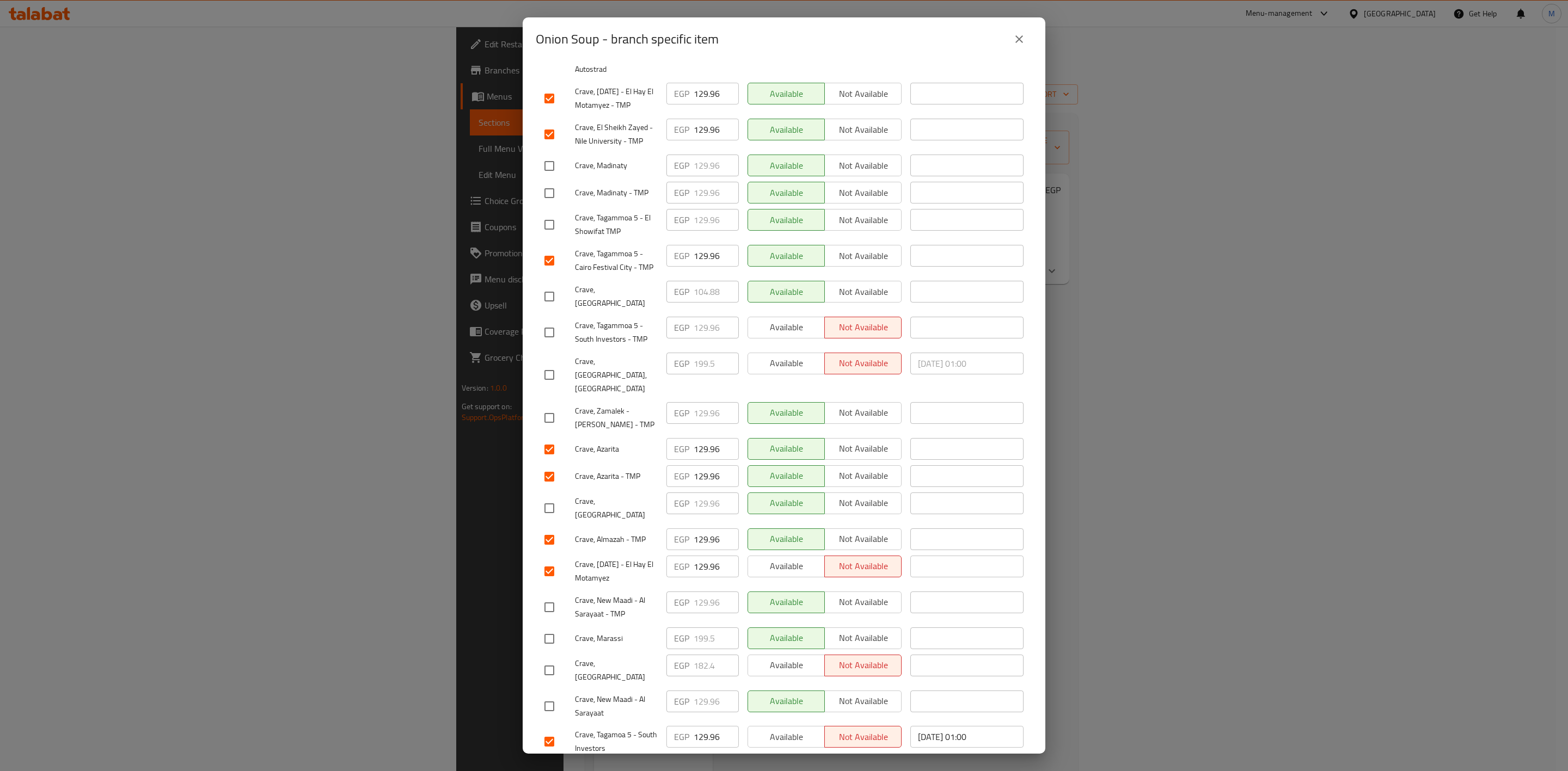
click at [562, 172] on div at bounding box center [559, 166] width 30 height 23
click at [551, 183] on div "Crave, Madinaty - TMP" at bounding box center [601, 194] width 122 height 32
click at [551, 195] on input "checkbox" at bounding box center [550, 194] width 23 height 23
checkbox input "true"
click at [555, 170] on input "checkbox" at bounding box center [550, 166] width 23 height 23
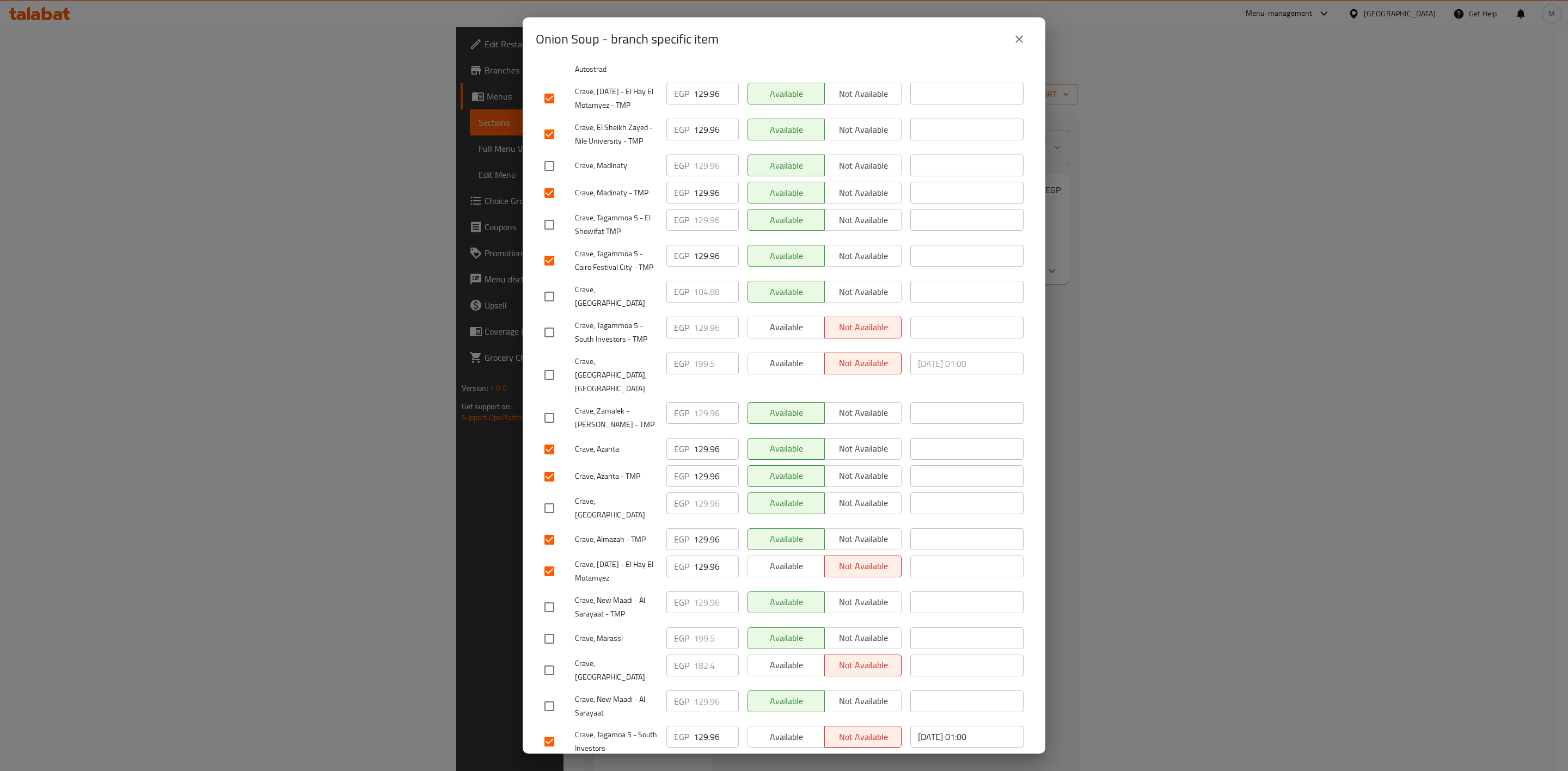
checkbox input "true"
click at [554, 232] on input "checkbox" at bounding box center [550, 225] width 23 height 23
checkbox input "true"
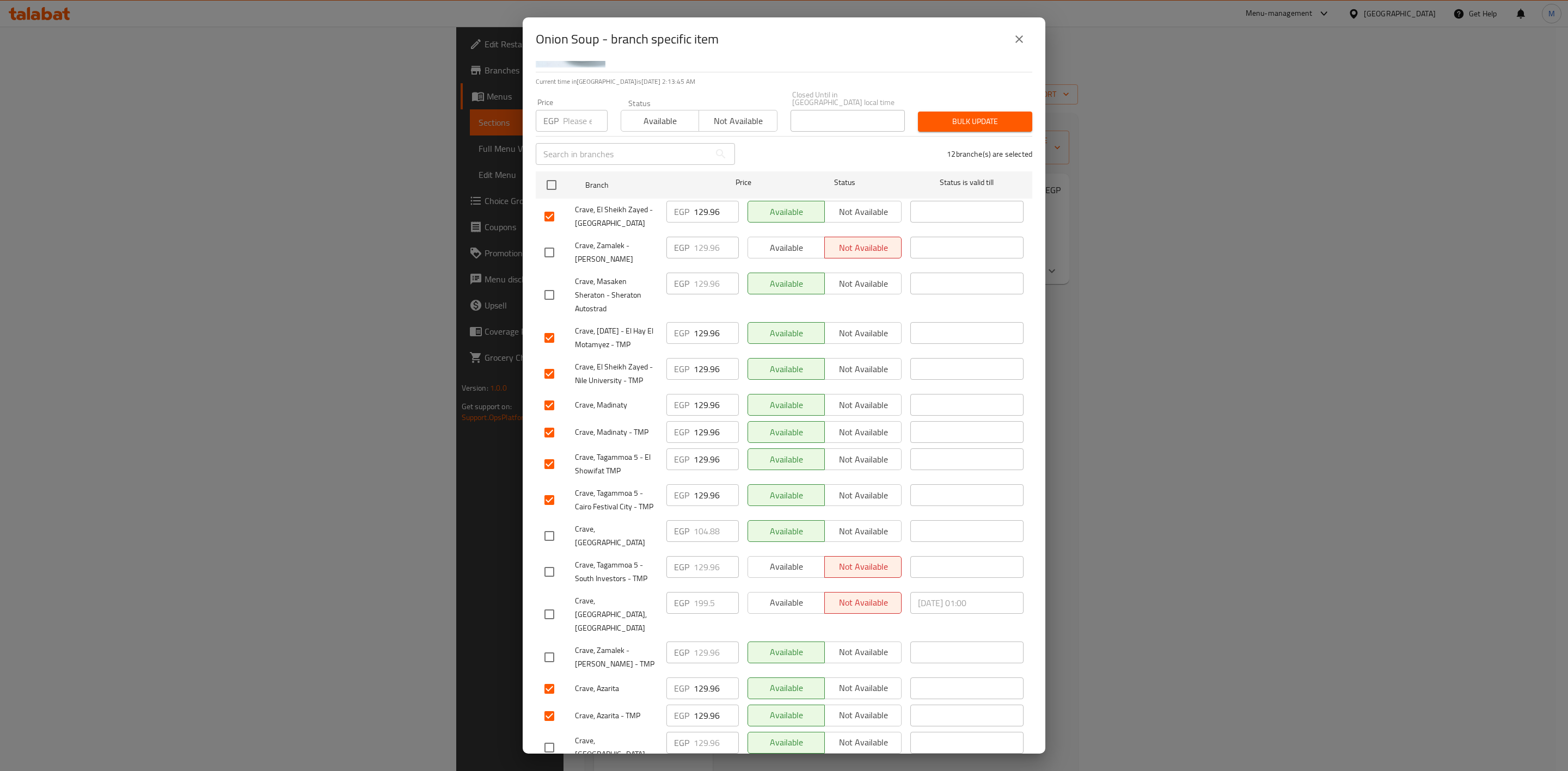
scroll to position [0, 0]
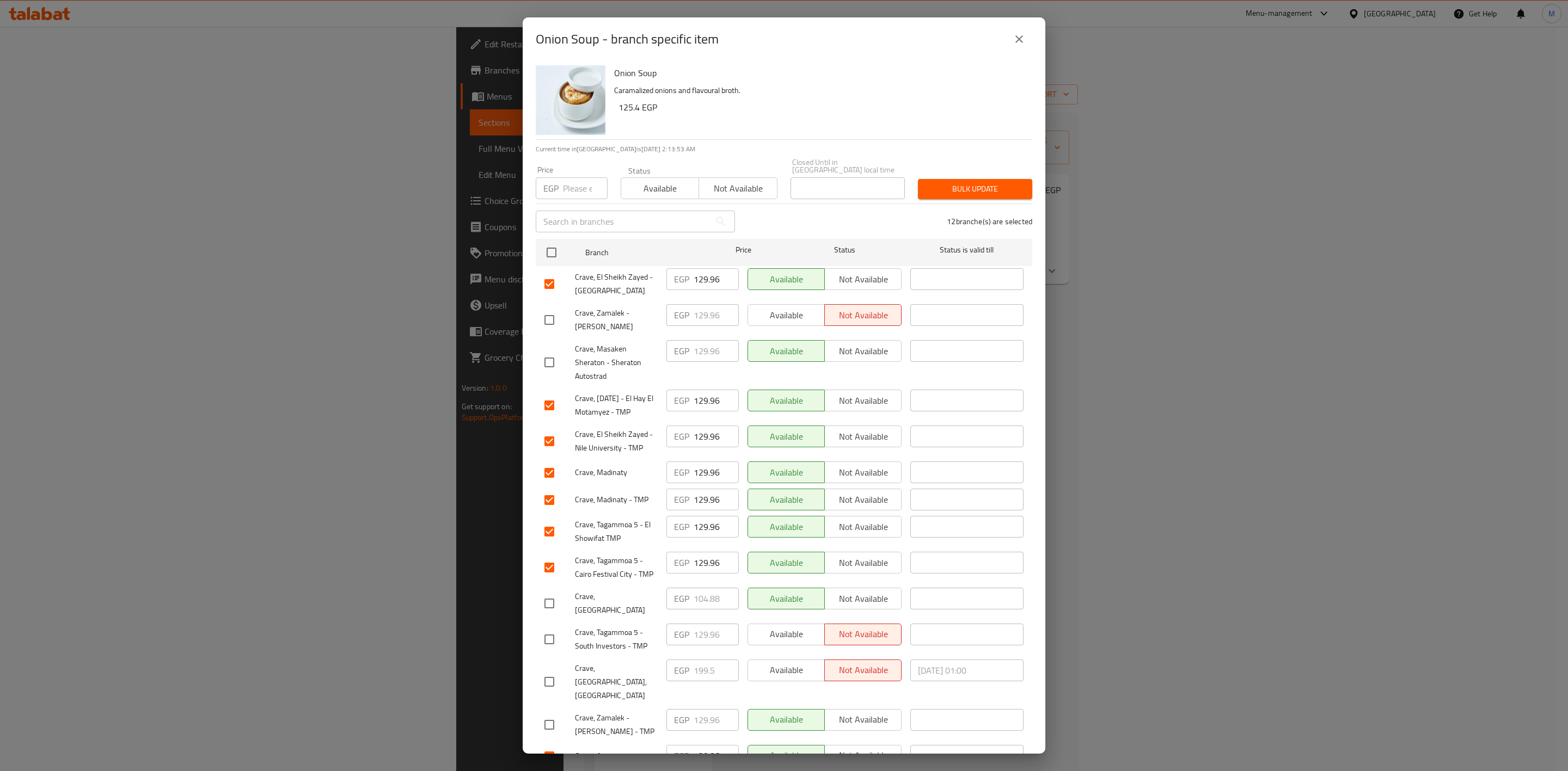
click at [579, 182] on input "number" at bounding box center [585, 189] width 44 height 22
paste input "125.4"
type input "125.4"
click at [940, 158] on div "Price EGP 125.4 Price Status Available Not available Closed Until in [GEOGRAPHI…" at bounding box center [783, 179] width 509 height 54
click at [940, 179] on button "Bulk update" at bounding box center [975, 189] width 114 height 20
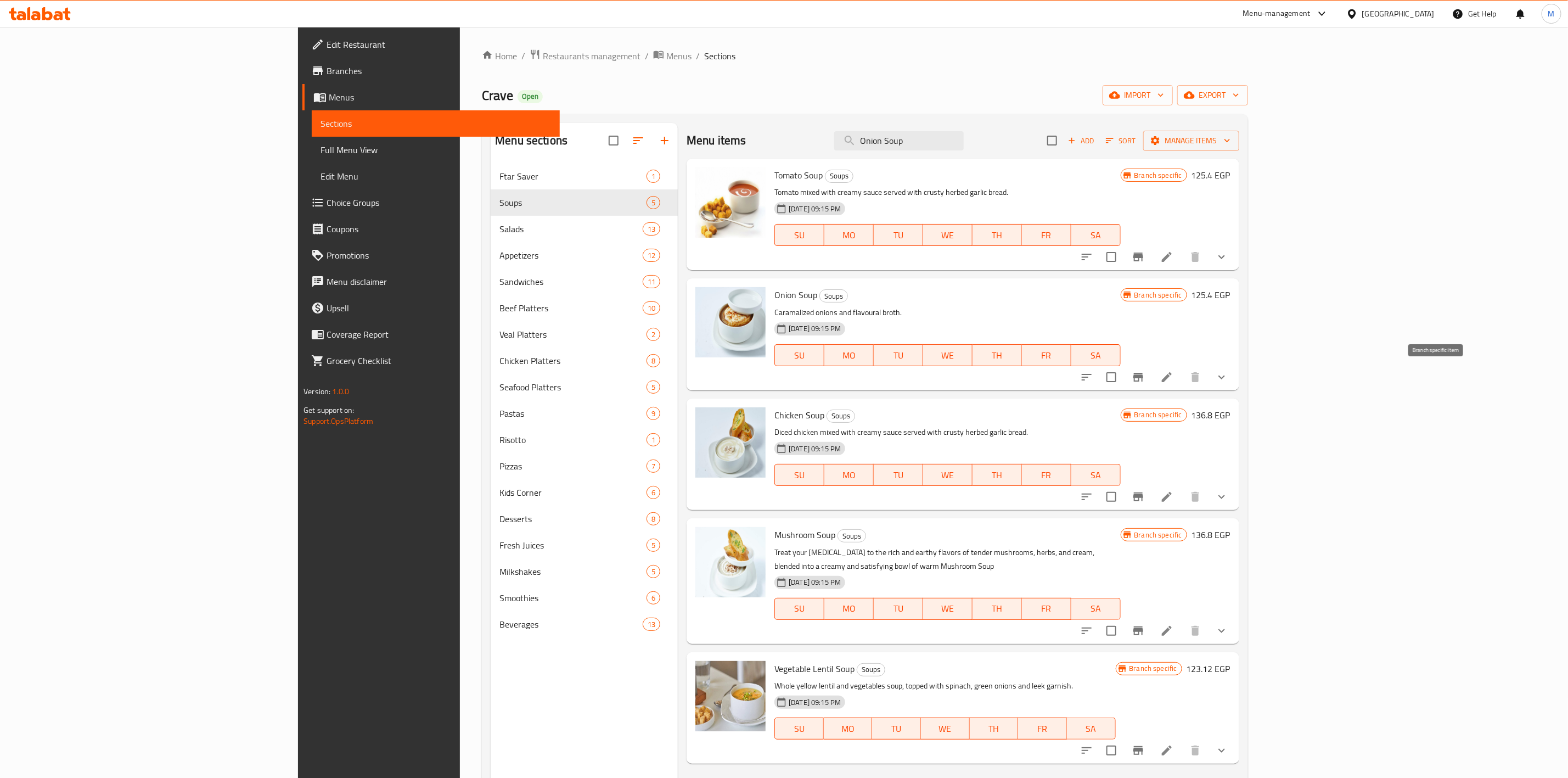
click at [1145, 376] on icon "Branch-specific-item" at bounding box center [1138, 377] width 13 height 13
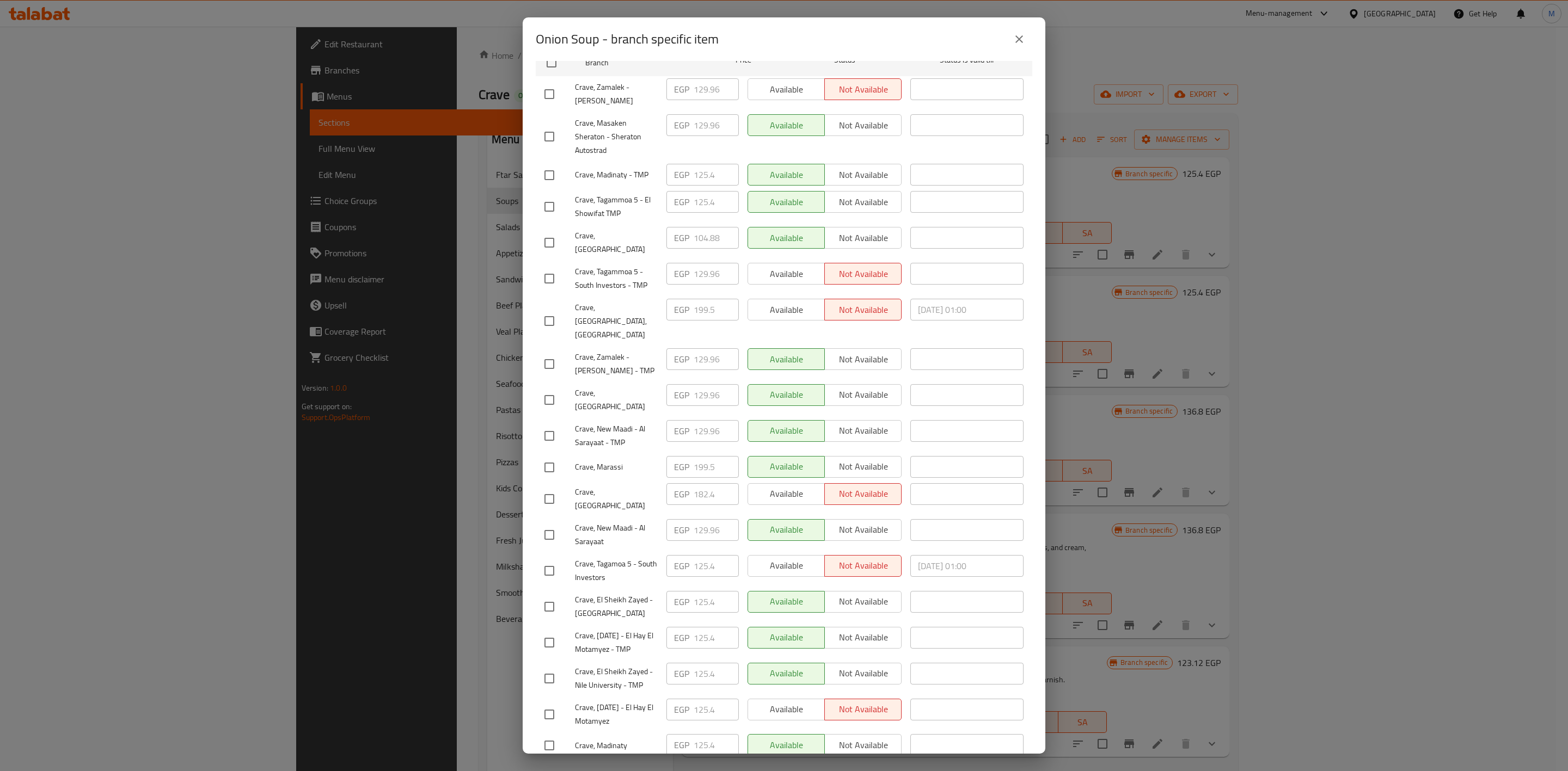
scroll to position [307, 0]
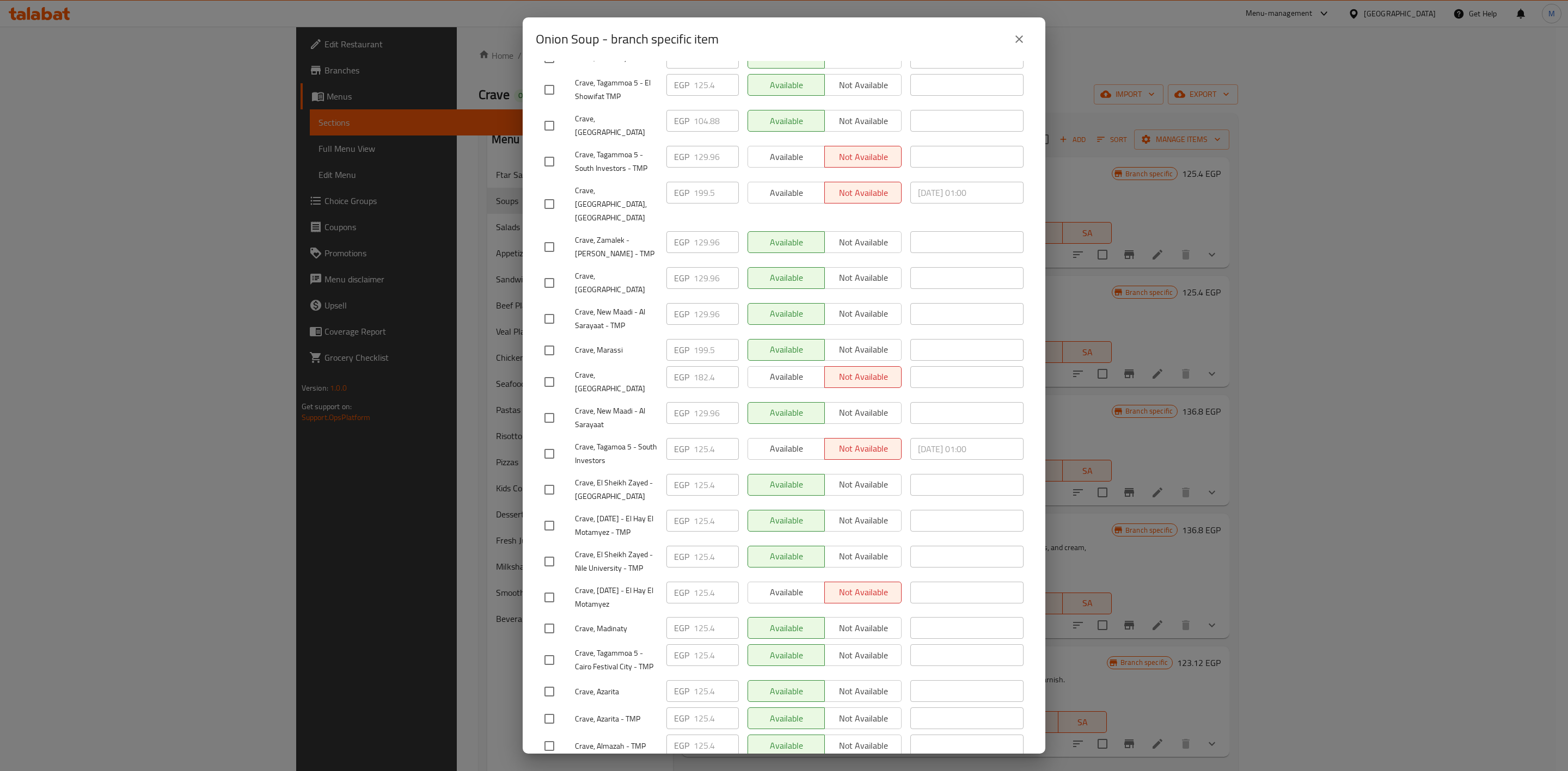
click at [1018, 41] on icon "close" at bounding box center [1019, 39] width 13 height 13
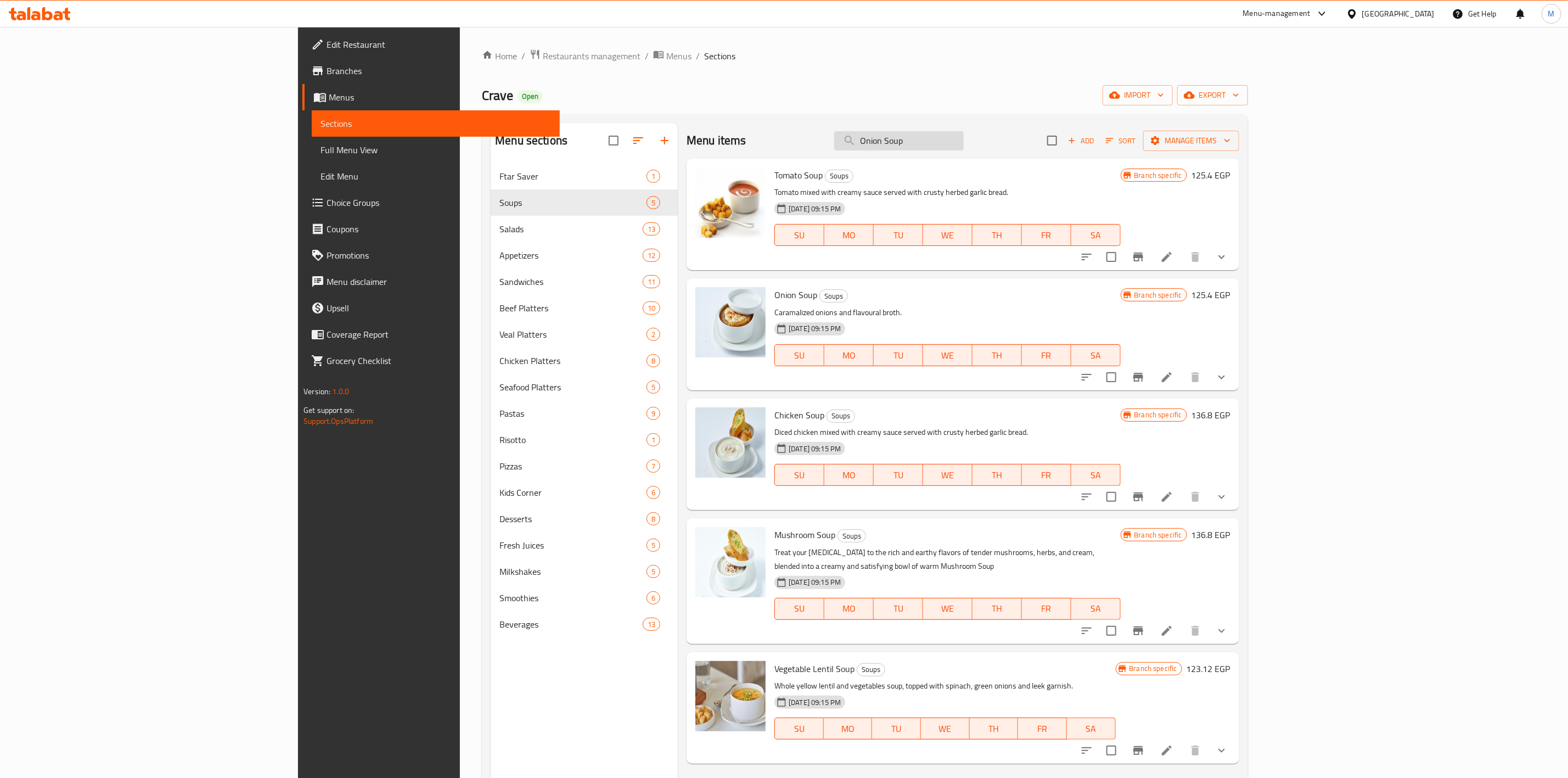
click at [964, 145] on input "Onion Soup" at bounding box center [899, 141] width 129 height 19
paste input "Chicke"
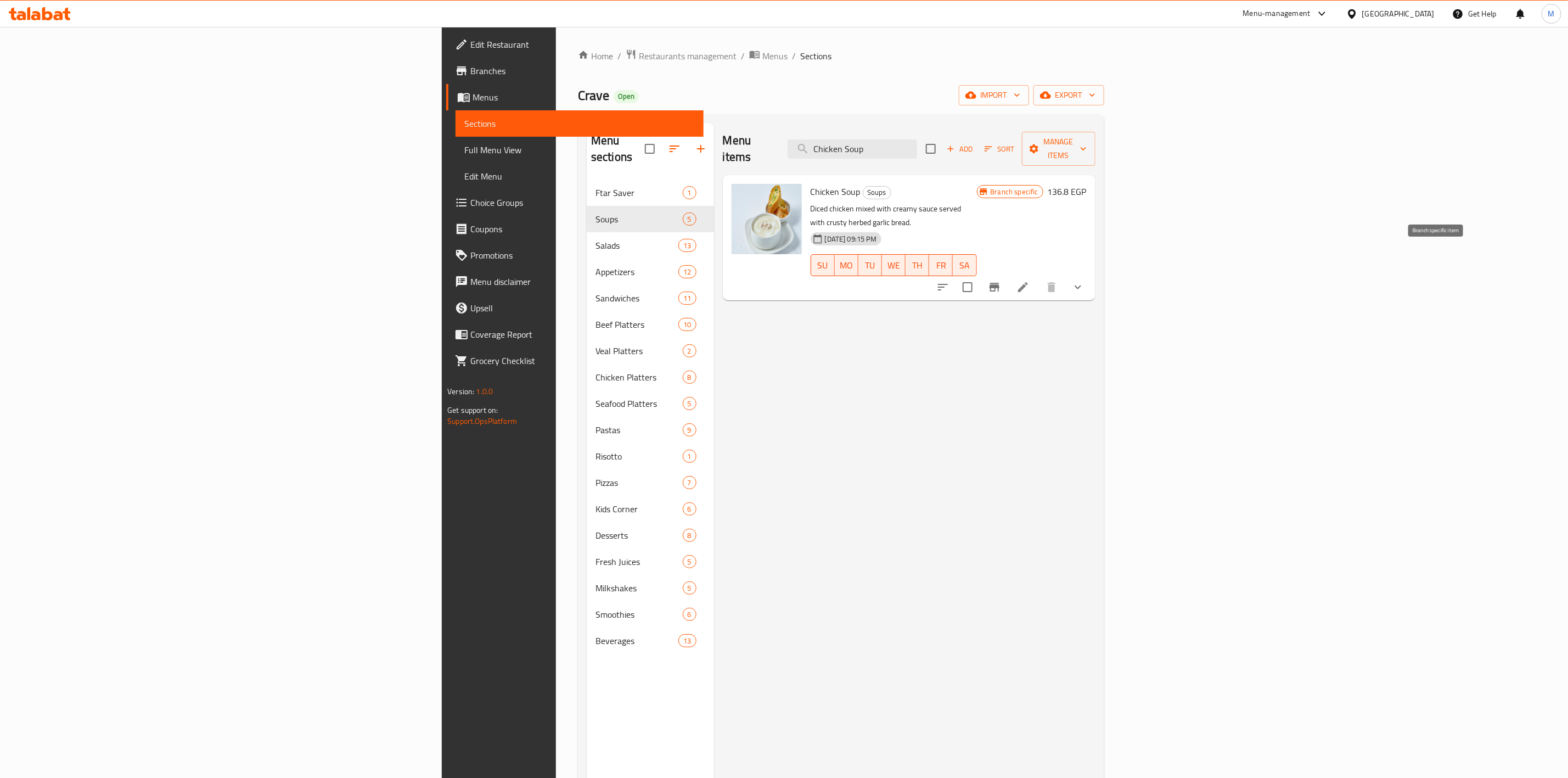
type input "Chicken Soup"
click at [1001, 281] on icon "Branch-specific-item" at bounding box center [994, 287] width 13 height 13
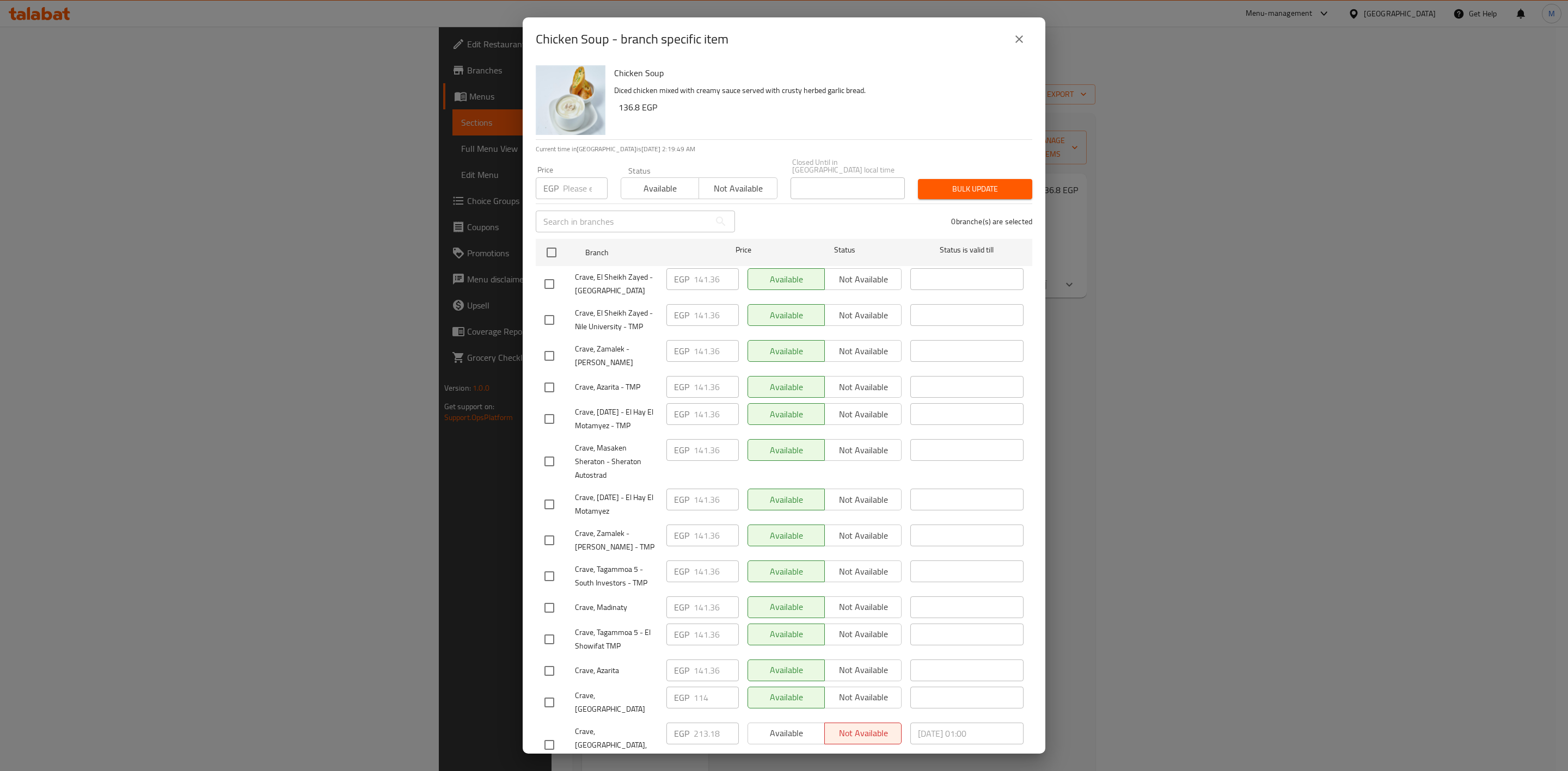
click at [565, 350] on div at bounding box center [559, 356] width 30 height 23
click at [554, 350] on input "checkbox" at bounding box center [550, 356] width 23 height 23
checkbox input "true"
click at [553, 543] on input "checkbox" at bounding box center [550, 540] width 23 height 23
checkbox input "true"
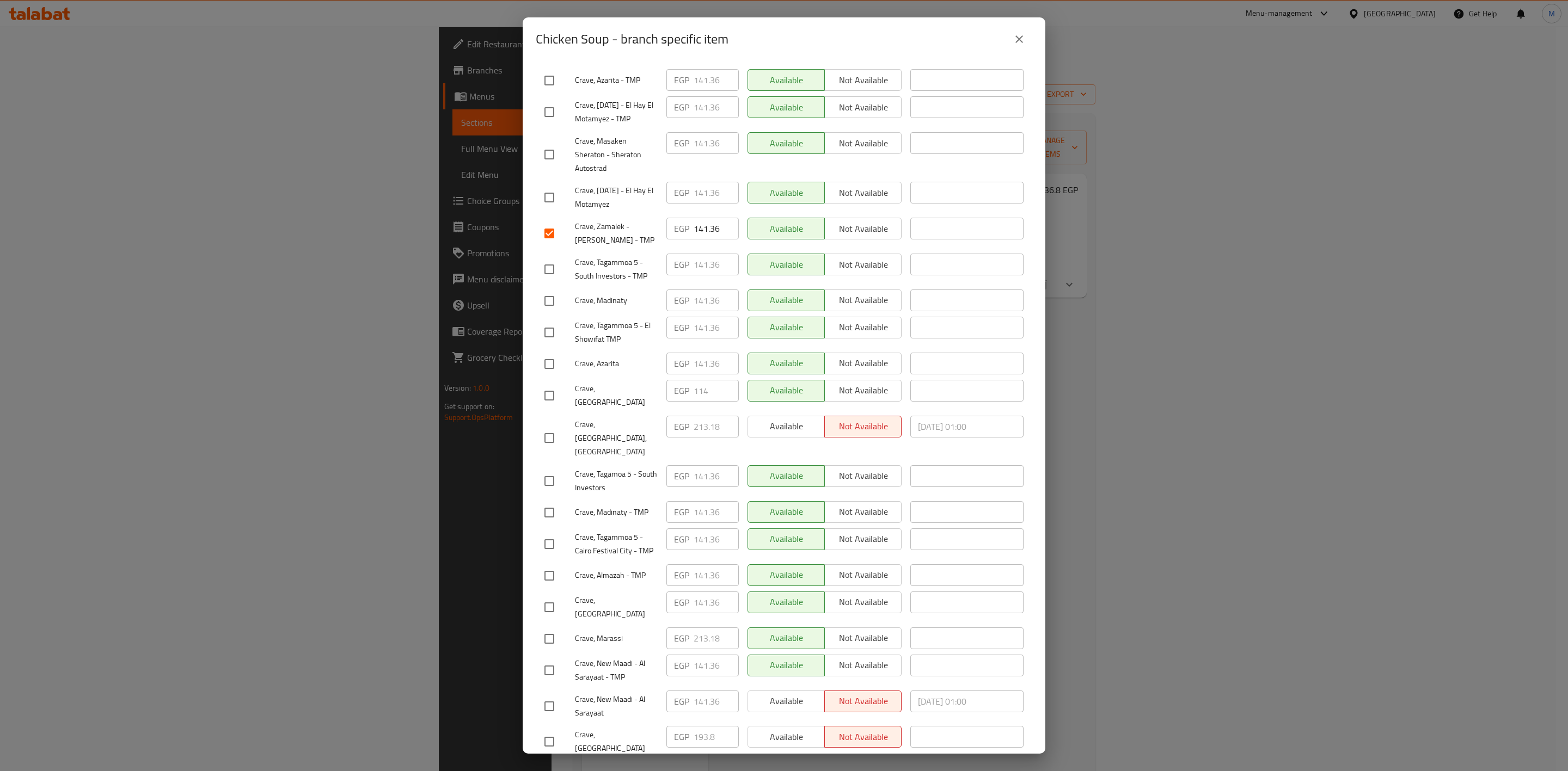
click at [552, 659] on input "checkbox" at bounding box center [550, 671] width 23 height 23
checkbox input "true"
click at [552, 695] on input "checkbox" at bounding box center [550, 706] width 23 height 23
checkbox input "true"
click at [553, 596] on input "checkbox" at bounding box center [550, 607] width 23 height 23
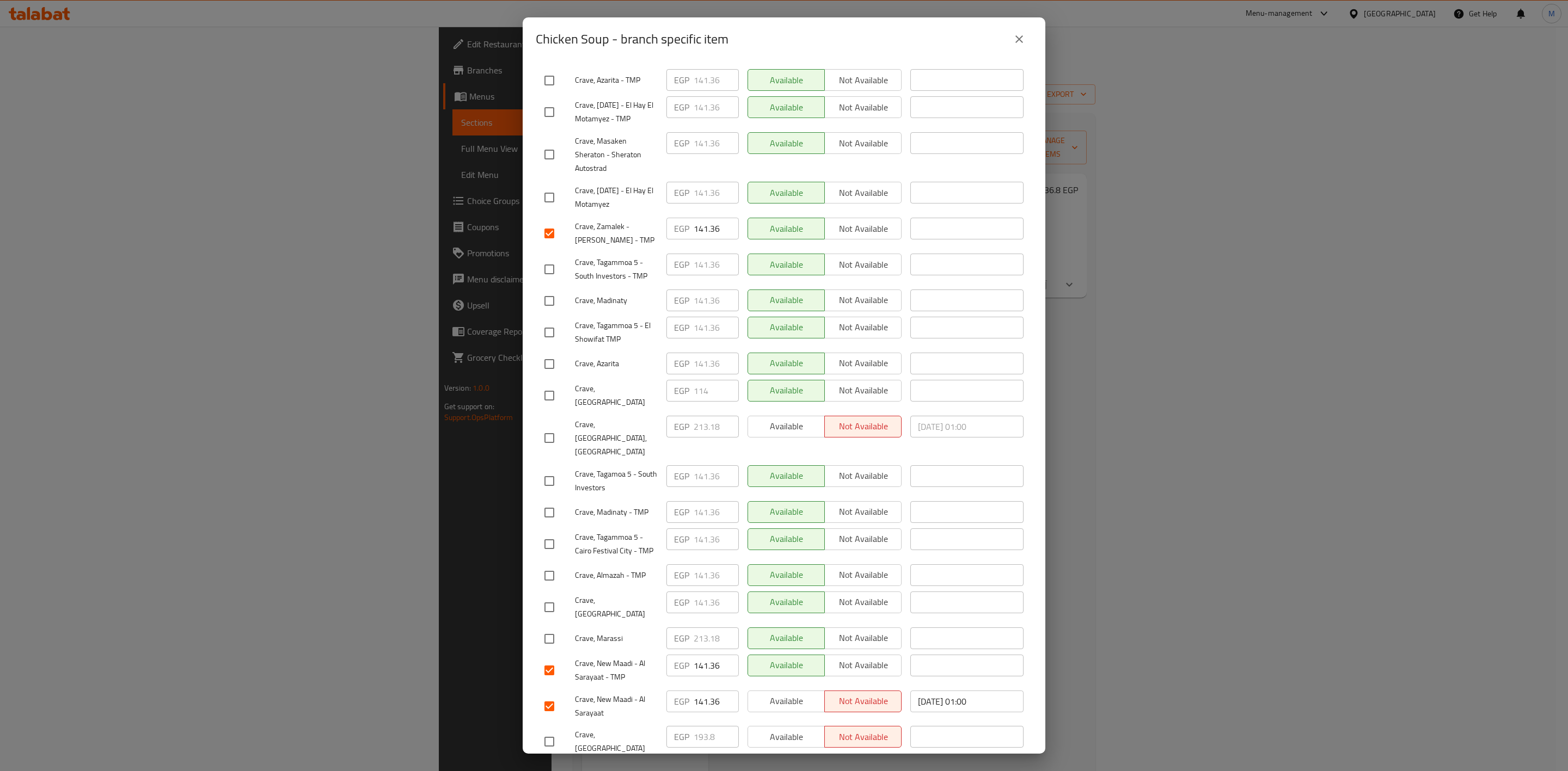
checkbox input "true"
click at [552, 565] on input "checkbox" at bounding box center [550, 576] width 23 height 23
checkbox input "true"
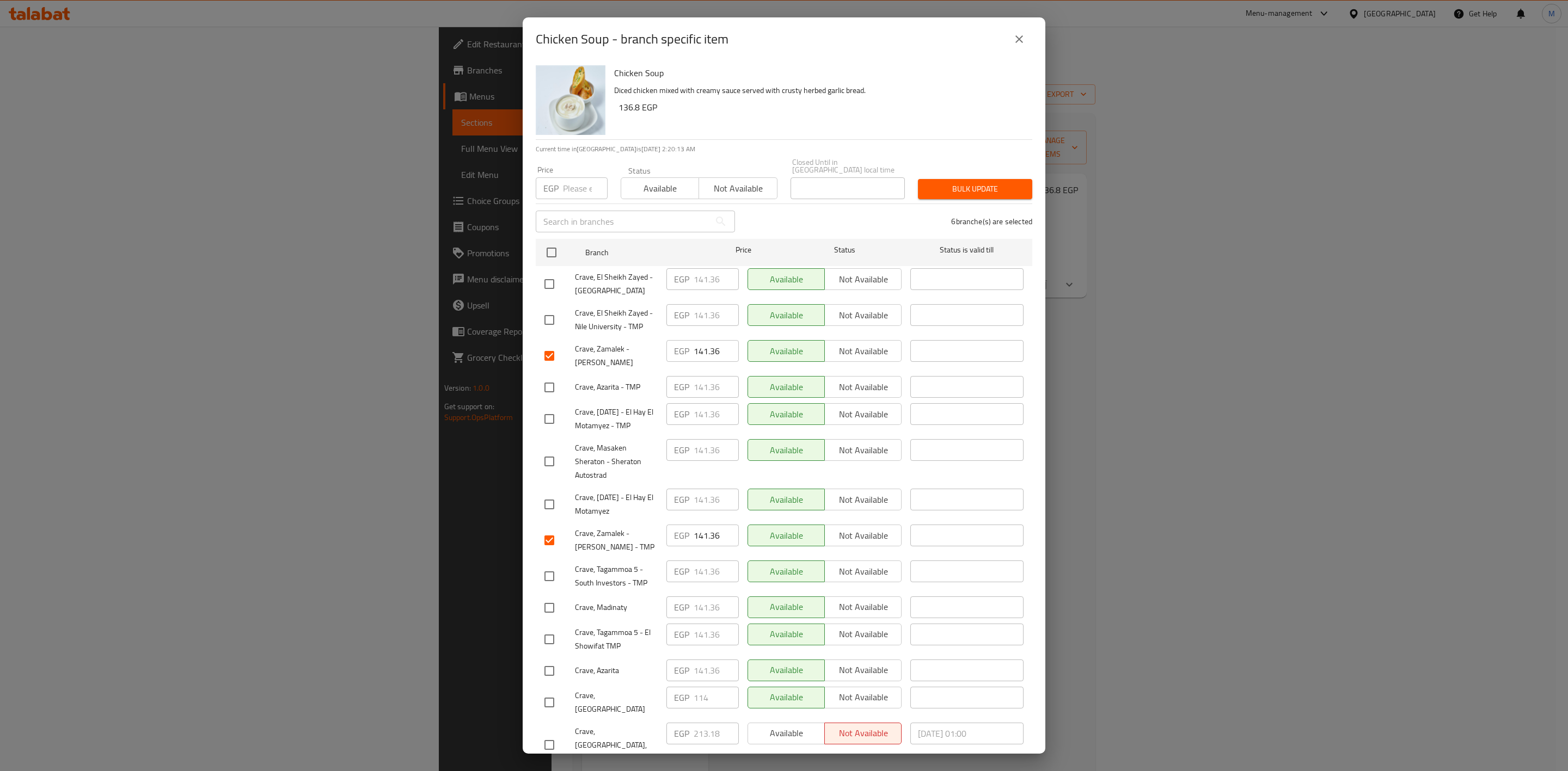
click at [549, 276] on input "checkbox" at bounding box center [550, 284] width 23 height 23
checkbox input "true"
click at [549, 310] on input "checkbox" at bounding box center [550, 320] width 23 height 23
checkbox input "true"
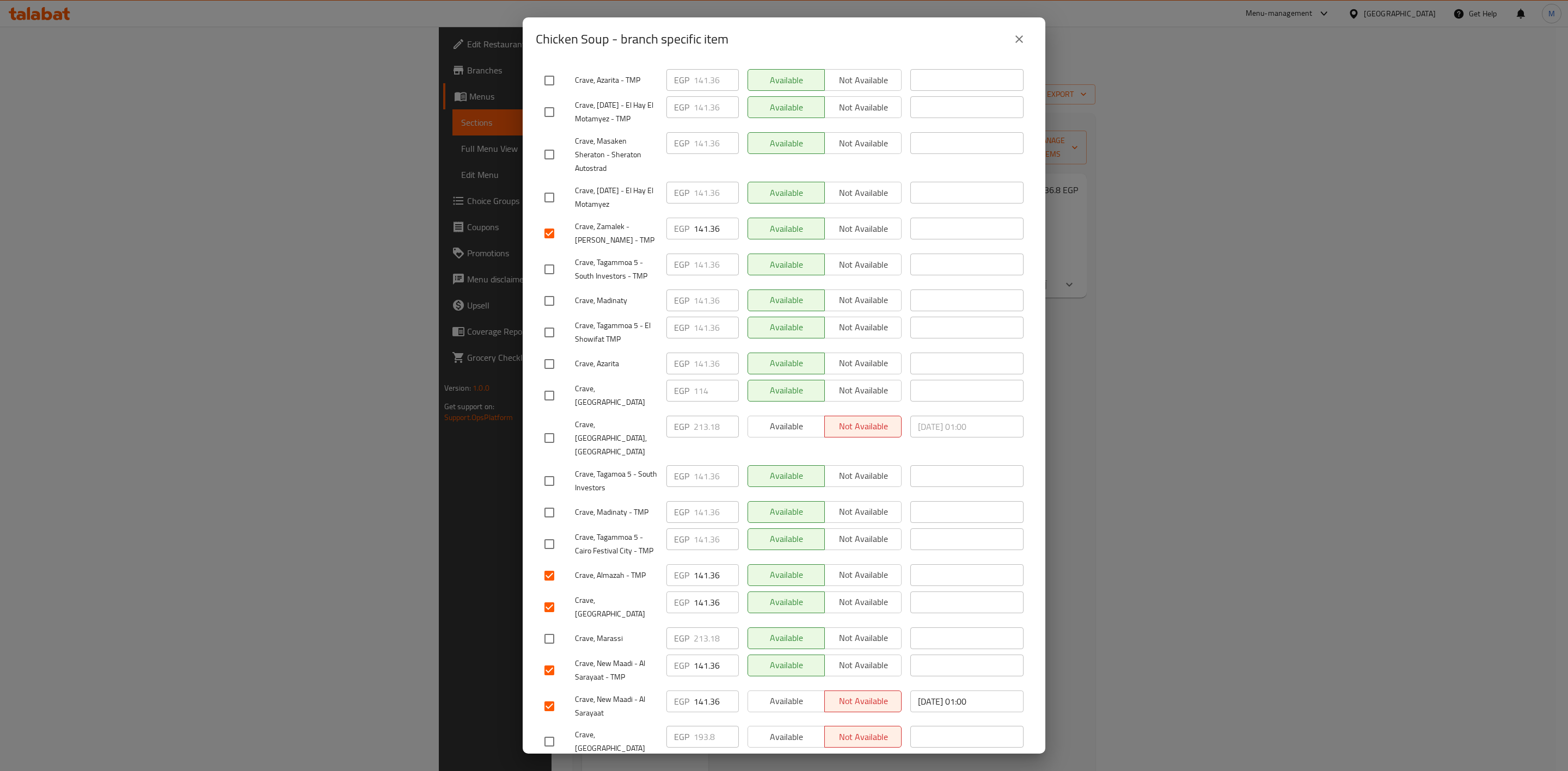
click at [544, 533] on input "checkbox" at bounding box center [550, 545] width 23 height 23
checkbox input "true"
click at [557, 470] on input "checkbox" at bounding box center [550, 481] width 23 height 23
checkbox input "true"
click at [550, 77] on input "checkbox" at bounding box center [550, 81] width 23 height 23
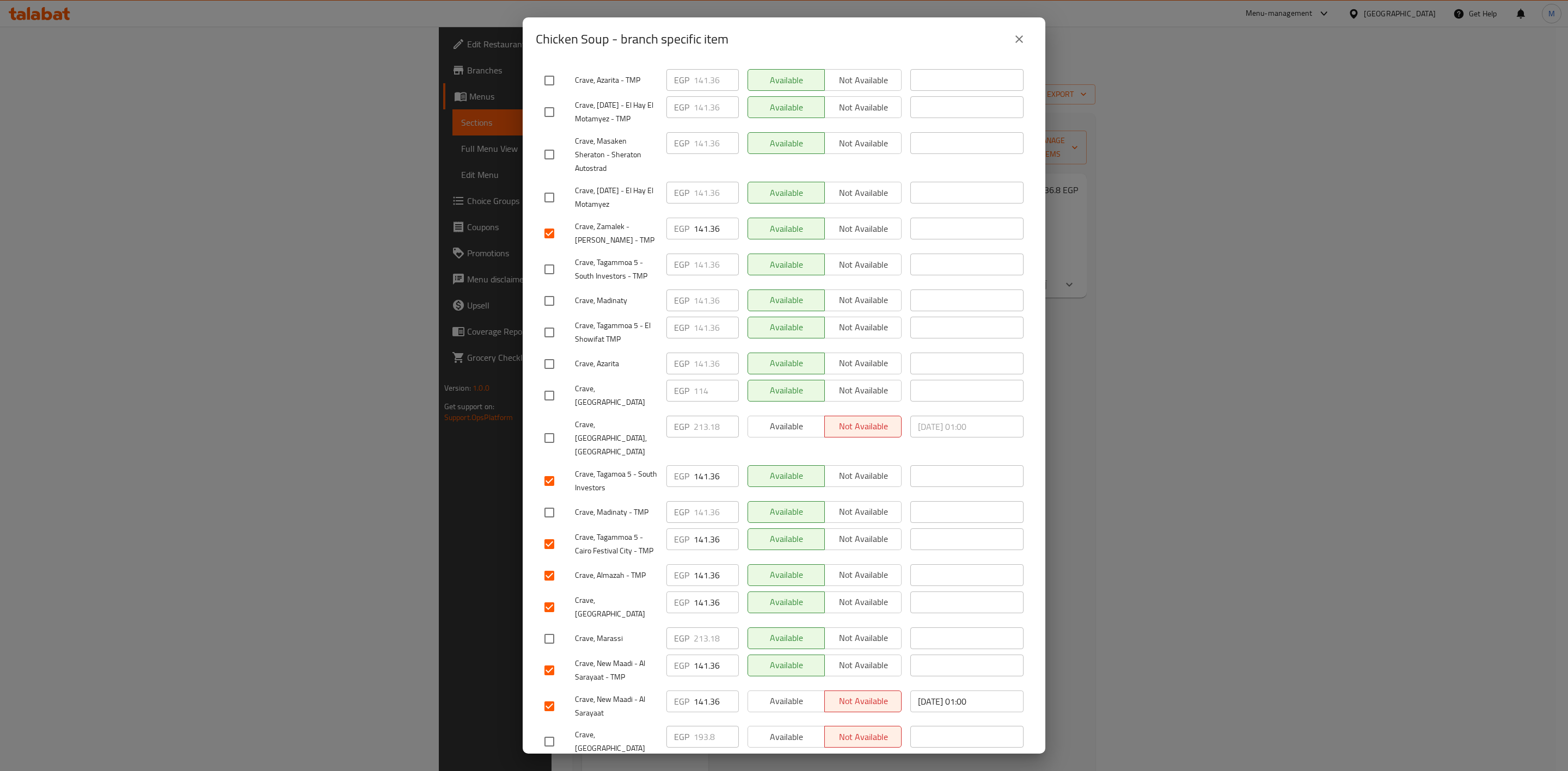
checkbox input "true"
click at [555, 371] on input "checkbox" at bounding box center [550, 365] width 23 height 23
checkbox input "true"
drag, startPoint x: 561, startPoint y: 124, endPoint x: 555, endPoint y: 116, distance: 10.0
click at [561, 123] on div "Crave, [DATE] - El Hay El Motamyez - TMP" at bounding box center [601, 112] width 122 height 40
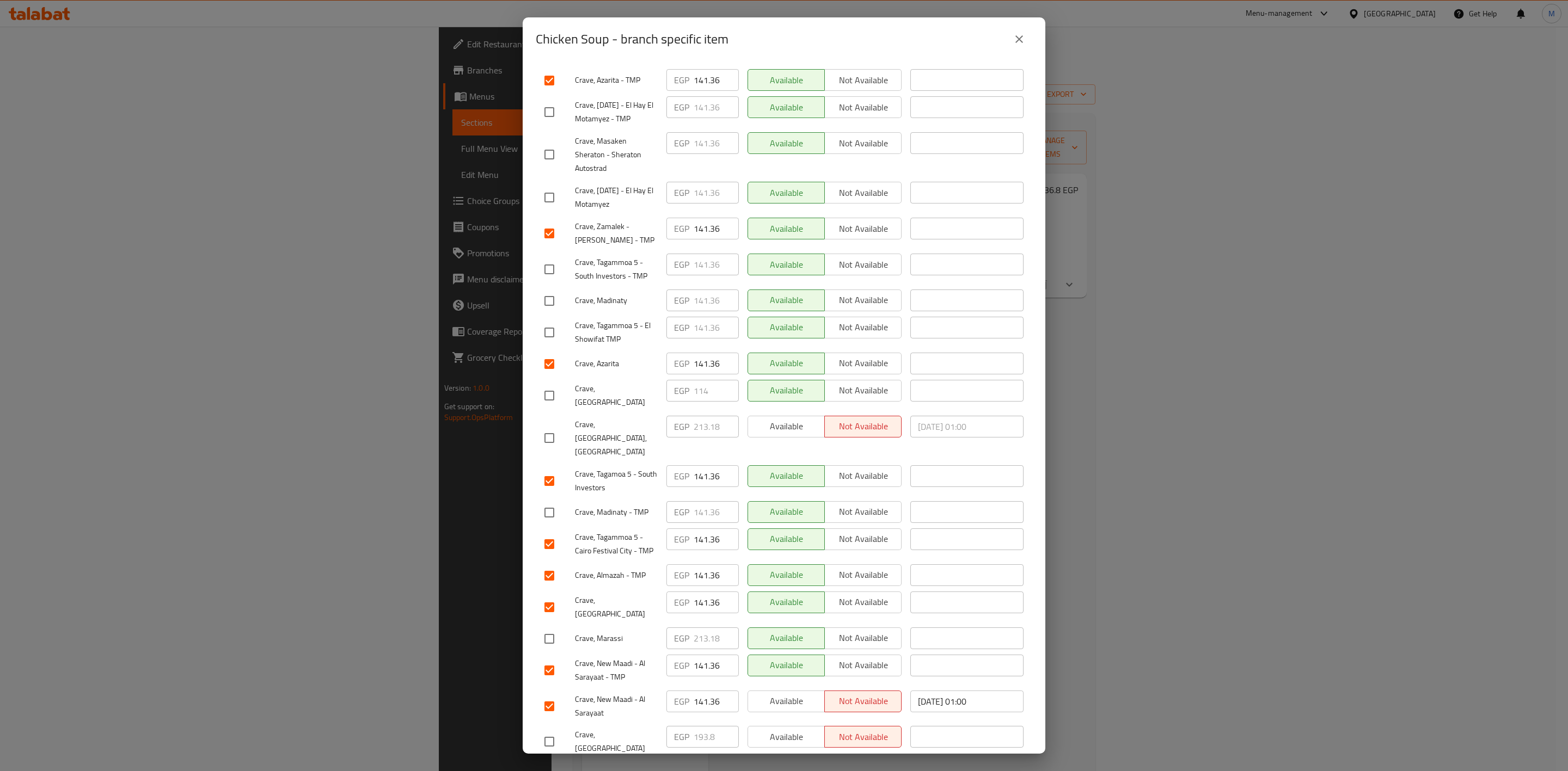
click at [555, 116] on input "checkbox" at bounding box center [550, 112] width 23 height 23
checkbox input "true"
click at [543, 209] on input "checkbox" at bounding box center [550, 198] width 23 height 23
checkbox input "true"
click at [546, 309] on input "checkbox" at bounding box center [550, 301] width 23 height 23
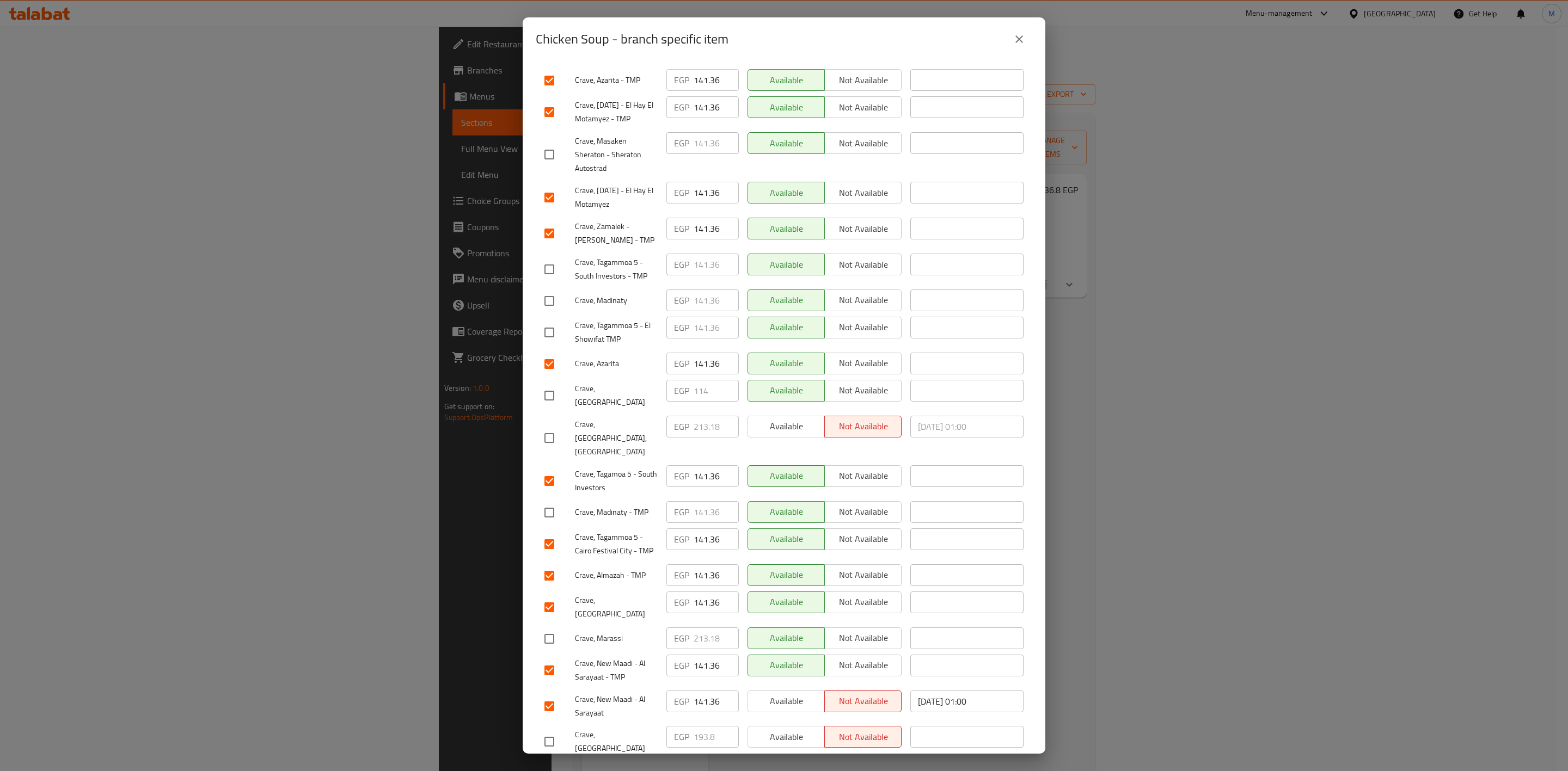
checkbox input "true"
click at [549, 501] on input "checkbox" at bounding box center [550, 513] width 23 height 23
checkbox input "true"
click at [565, 337] on div at bounding box center [559, 333] width 30 height 23
click at [557, 340] on input "checkbox" at bounding box center [550, 333] width 23 height 23
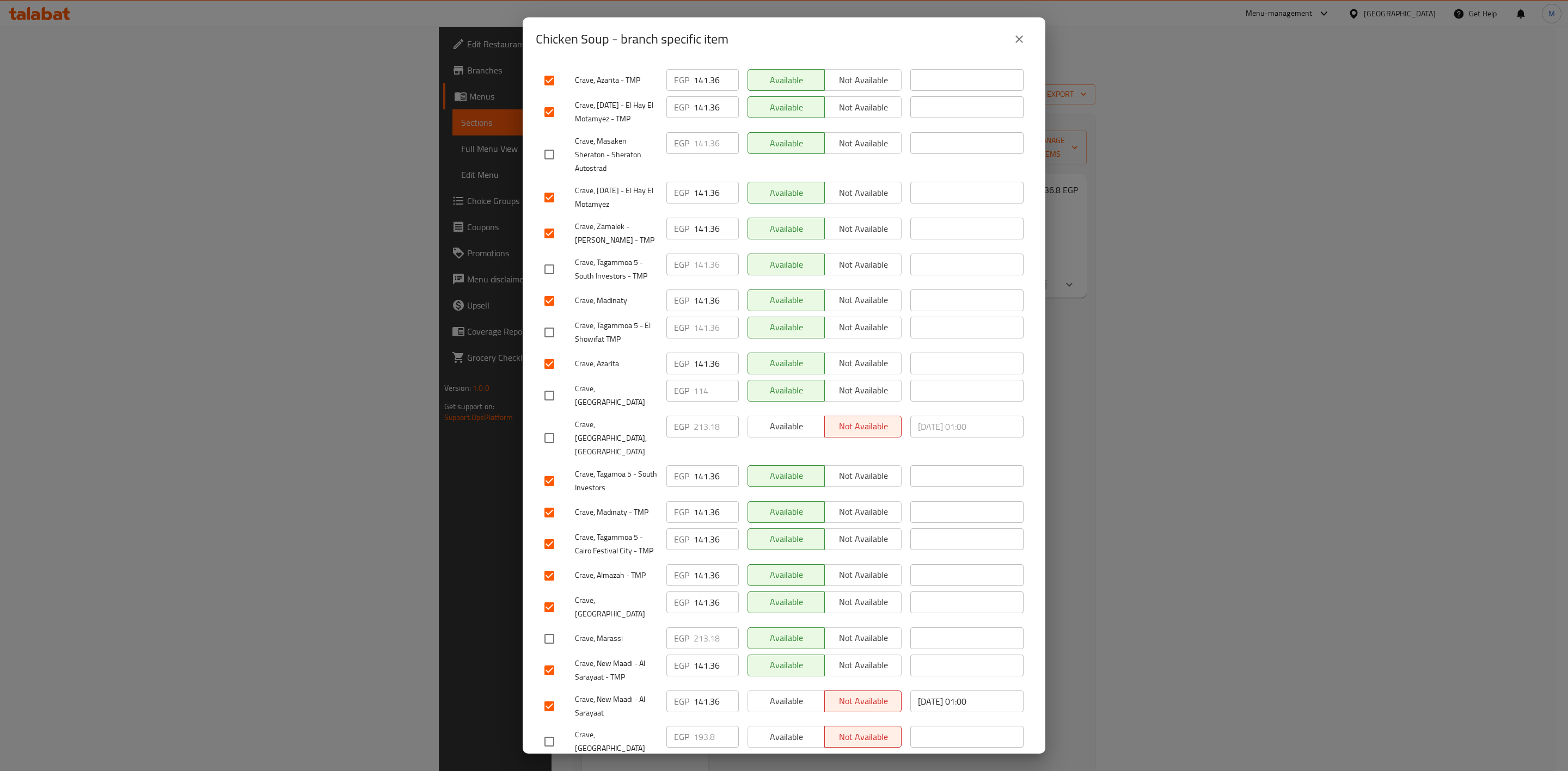
checkbox input "true"
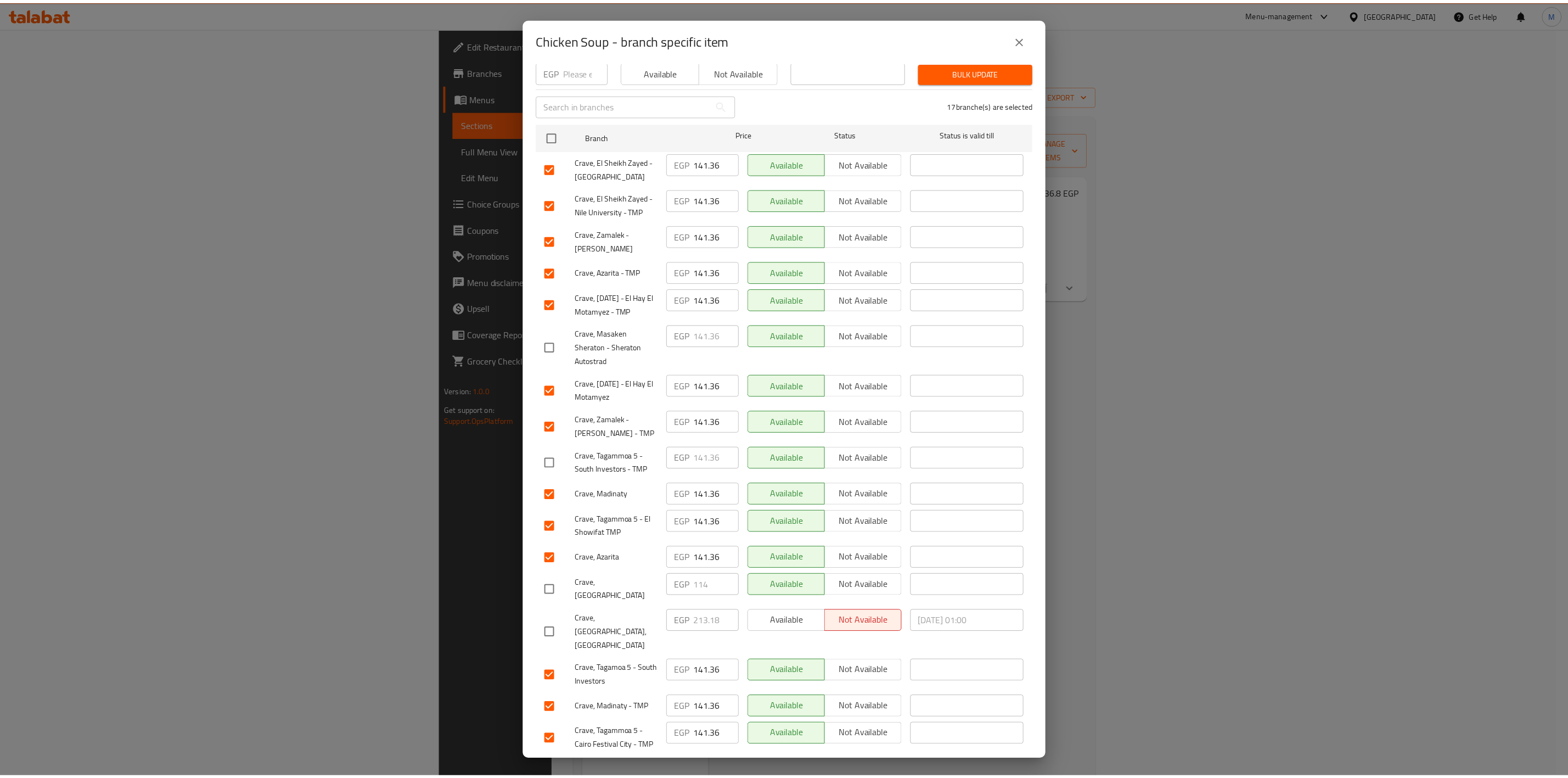
scroll to position [0, 0]
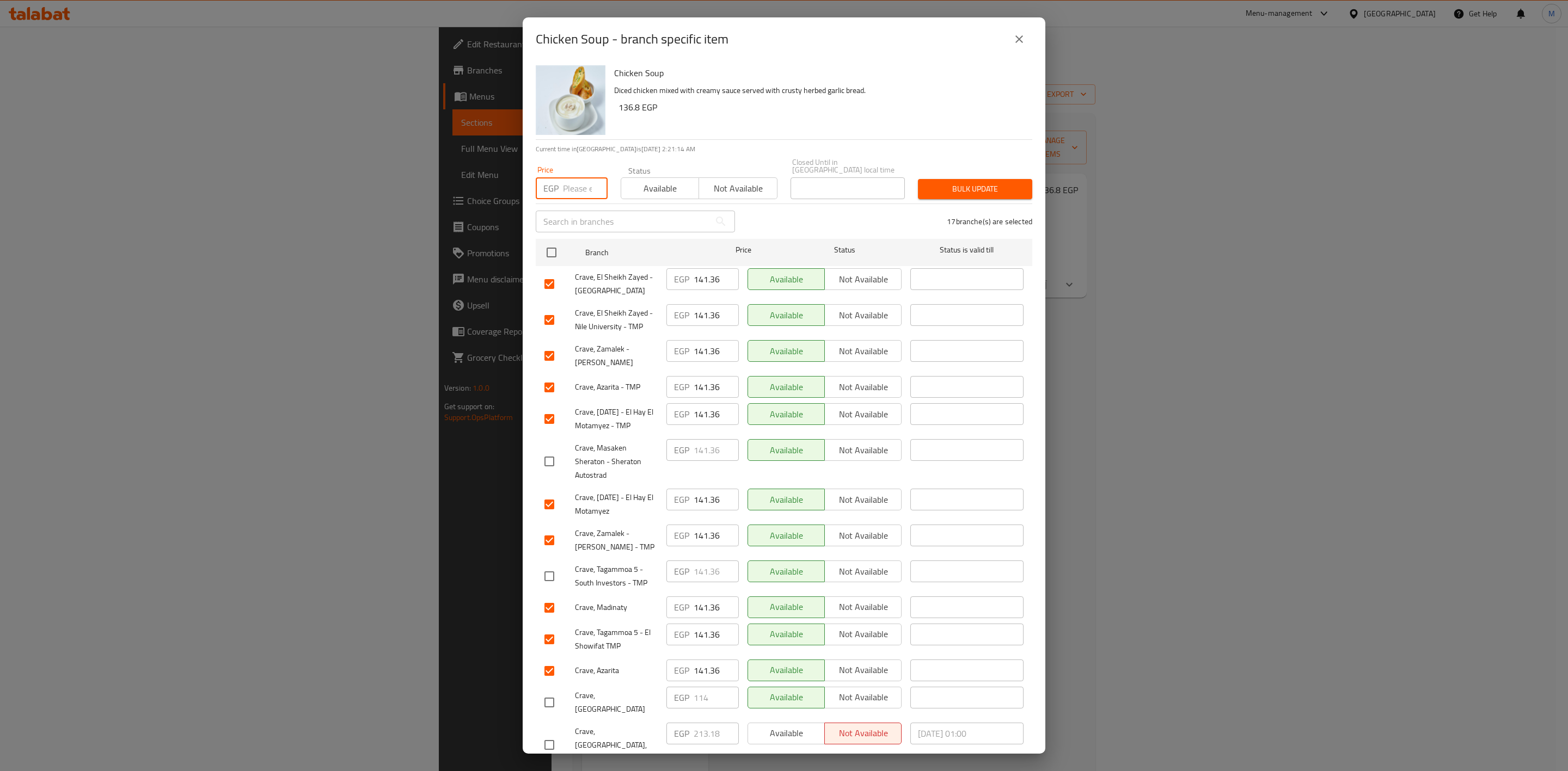
click at [564, 178] on input "number" at bounding box center [585, 189] width 44 height 22
paste input "136.8"
type input "136.8"
click at [978, 188] on span "Bulk update" at bounding box center [975, 189] width 97 height 13
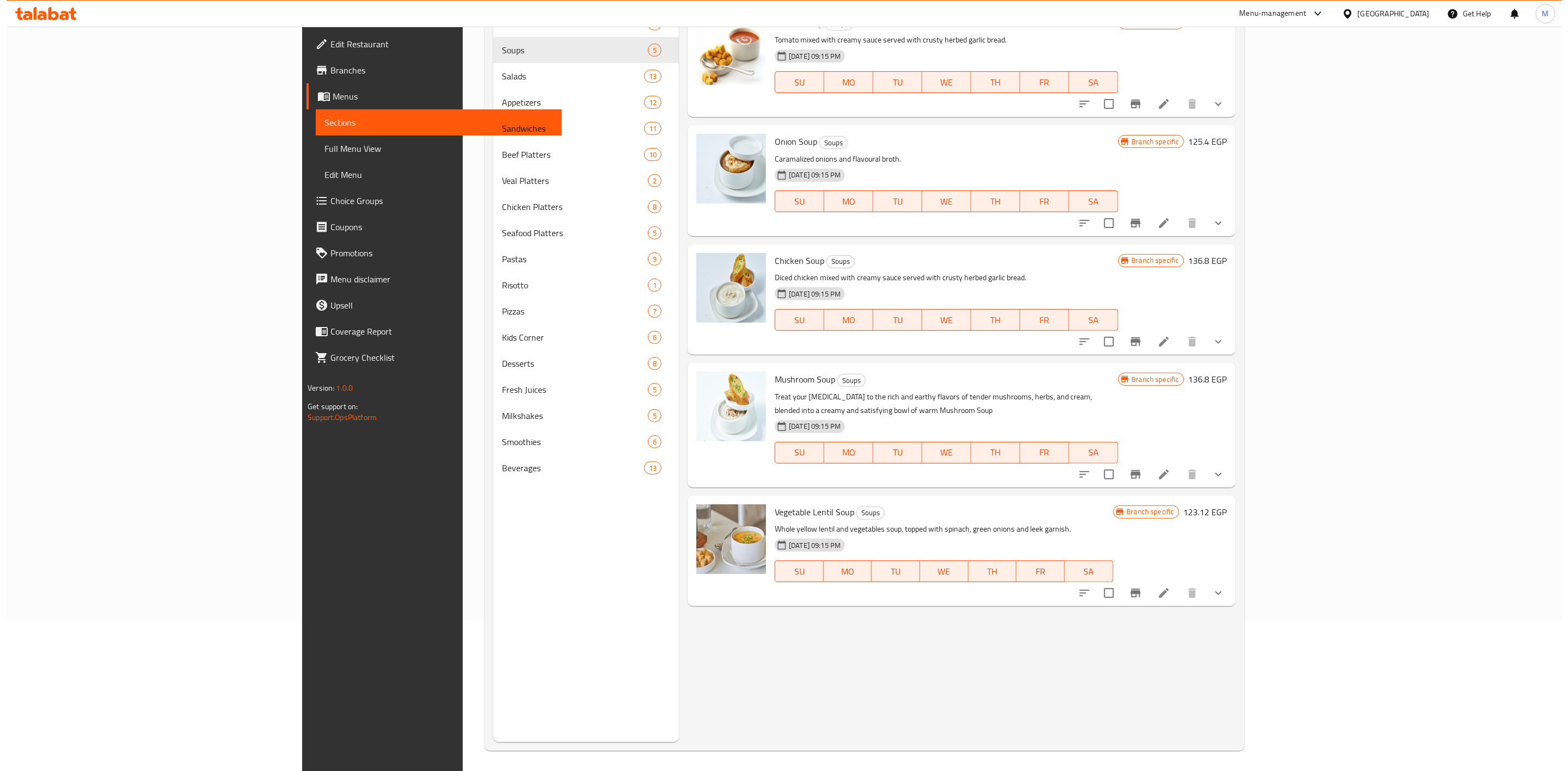
scroll to position [152, 0]
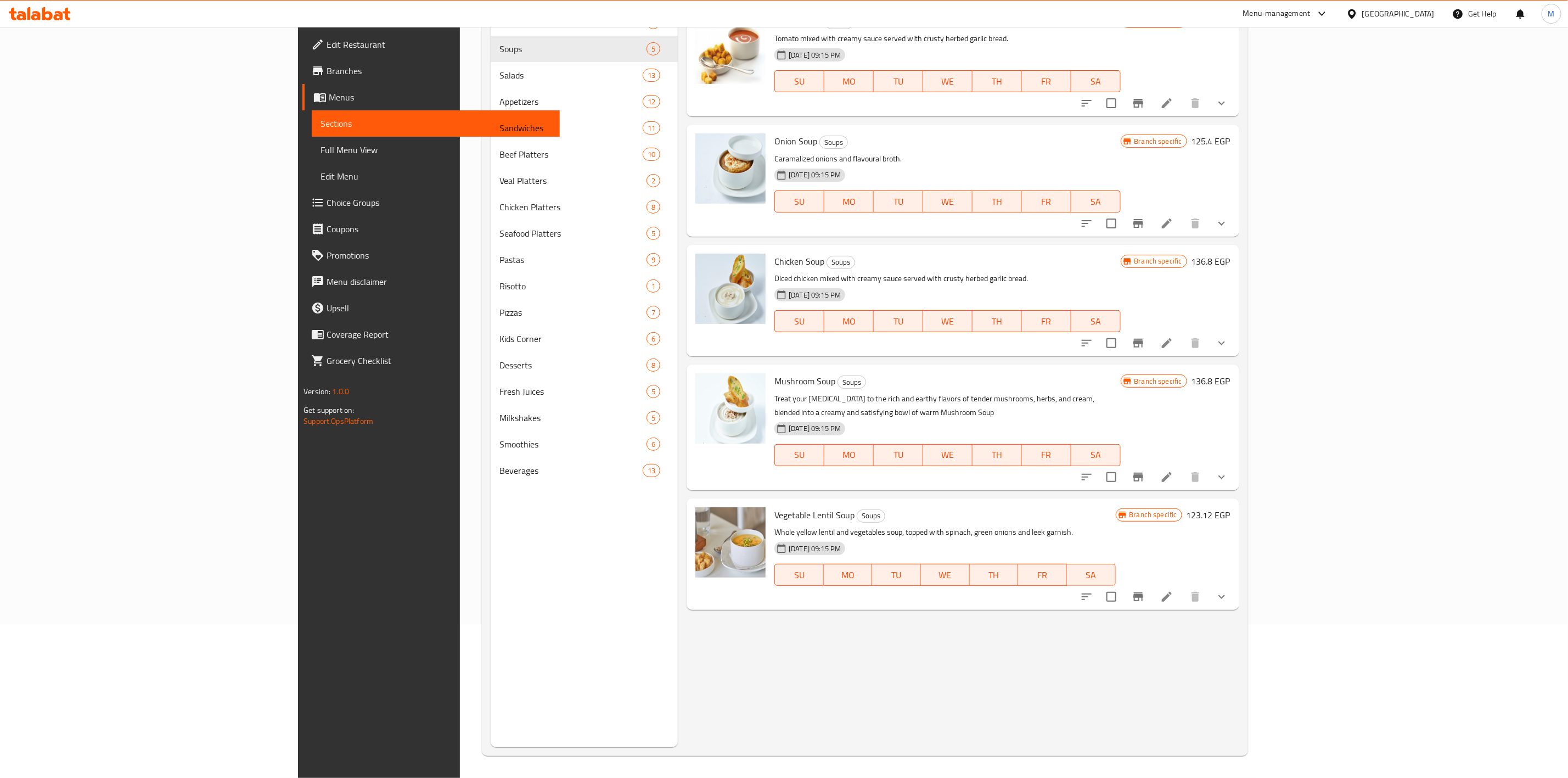
click at [1145, 471] on icon "Branch-specific-item" at bounding box center [1138, 477] width 13 height 13
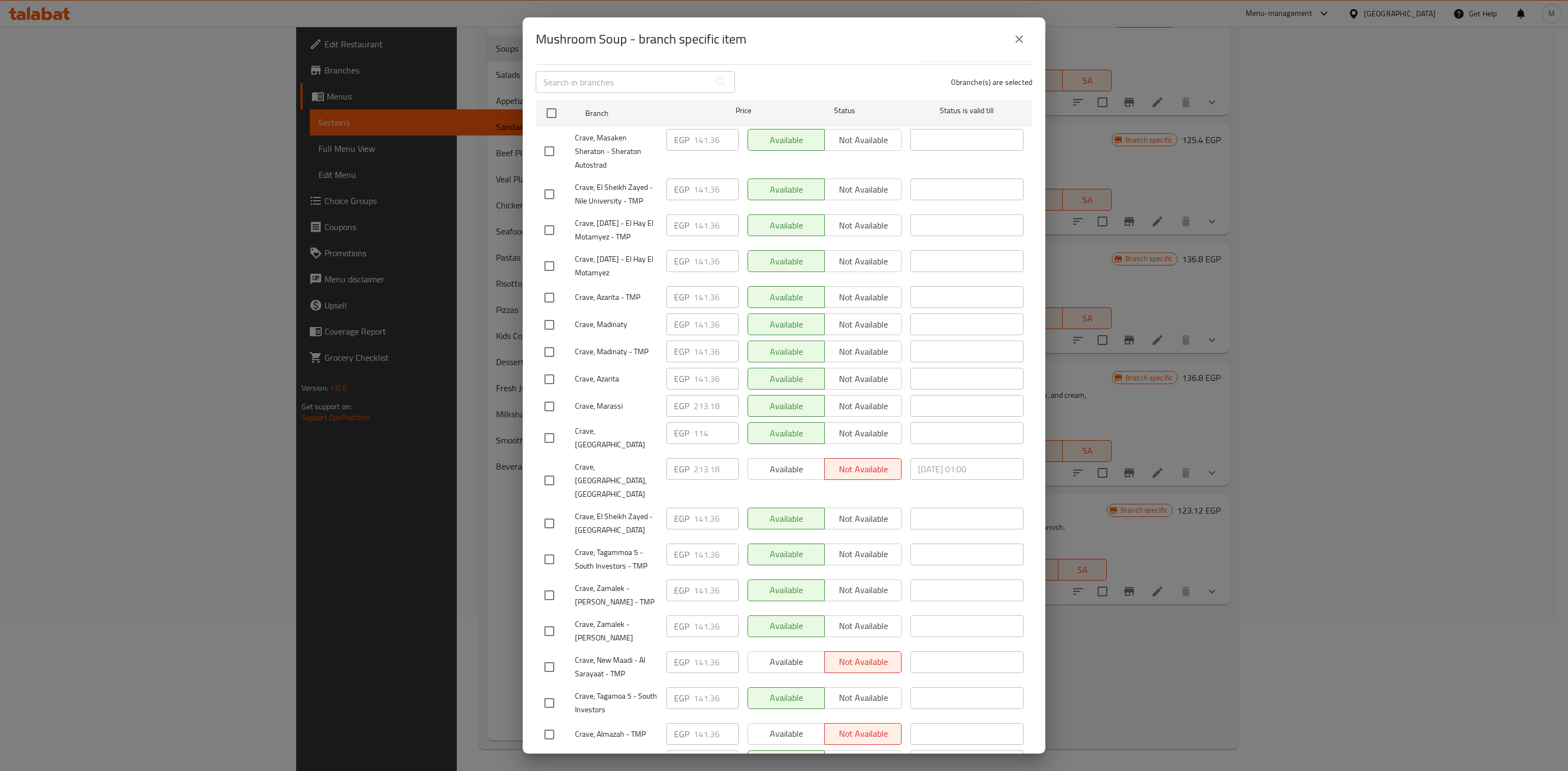
scroll to position [0, 0]
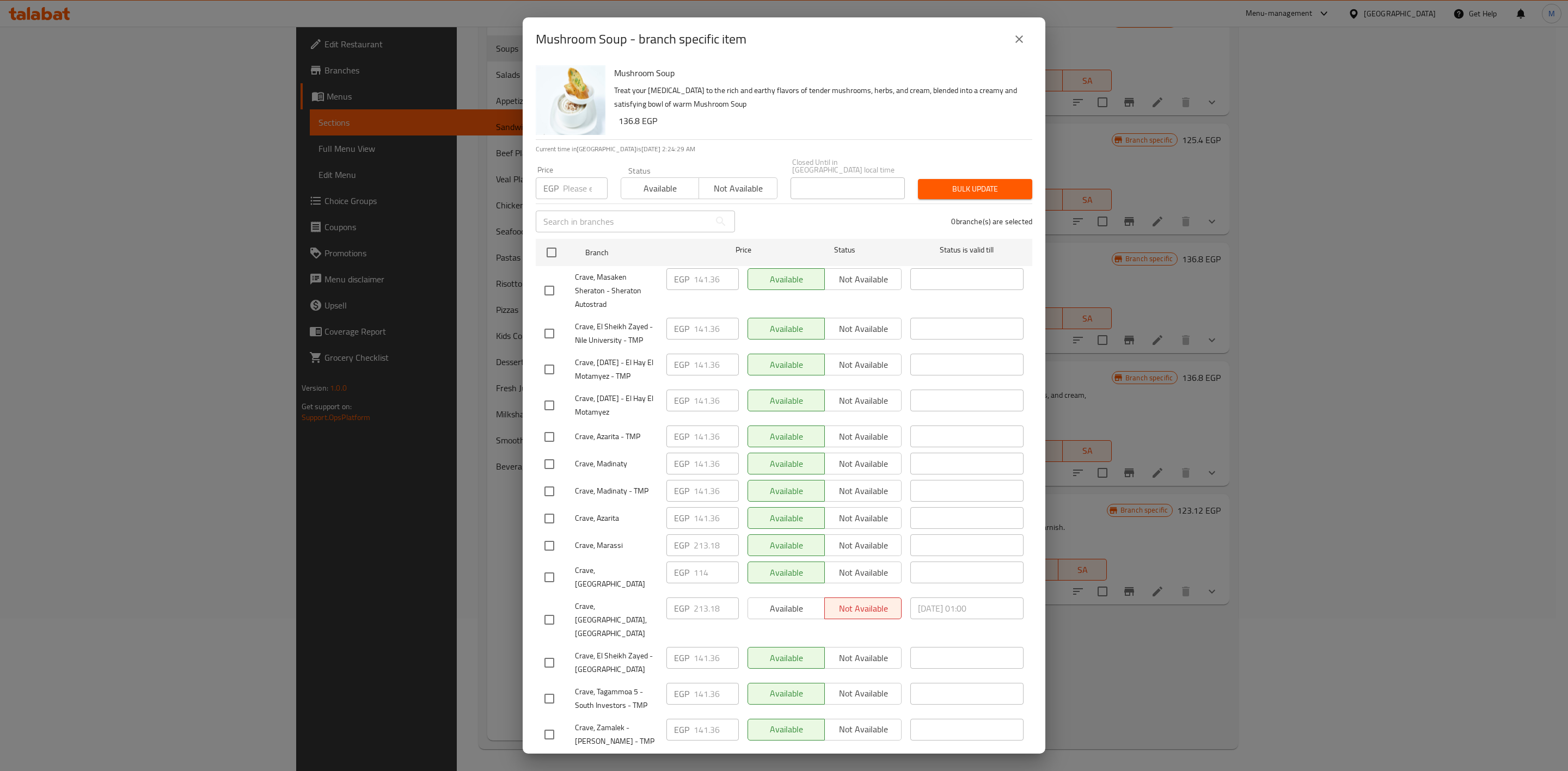
click at [565, 189] on input "number" at bounding box center [585, 189] width 44 height 22
paste input "136.8"
type input "136.8"
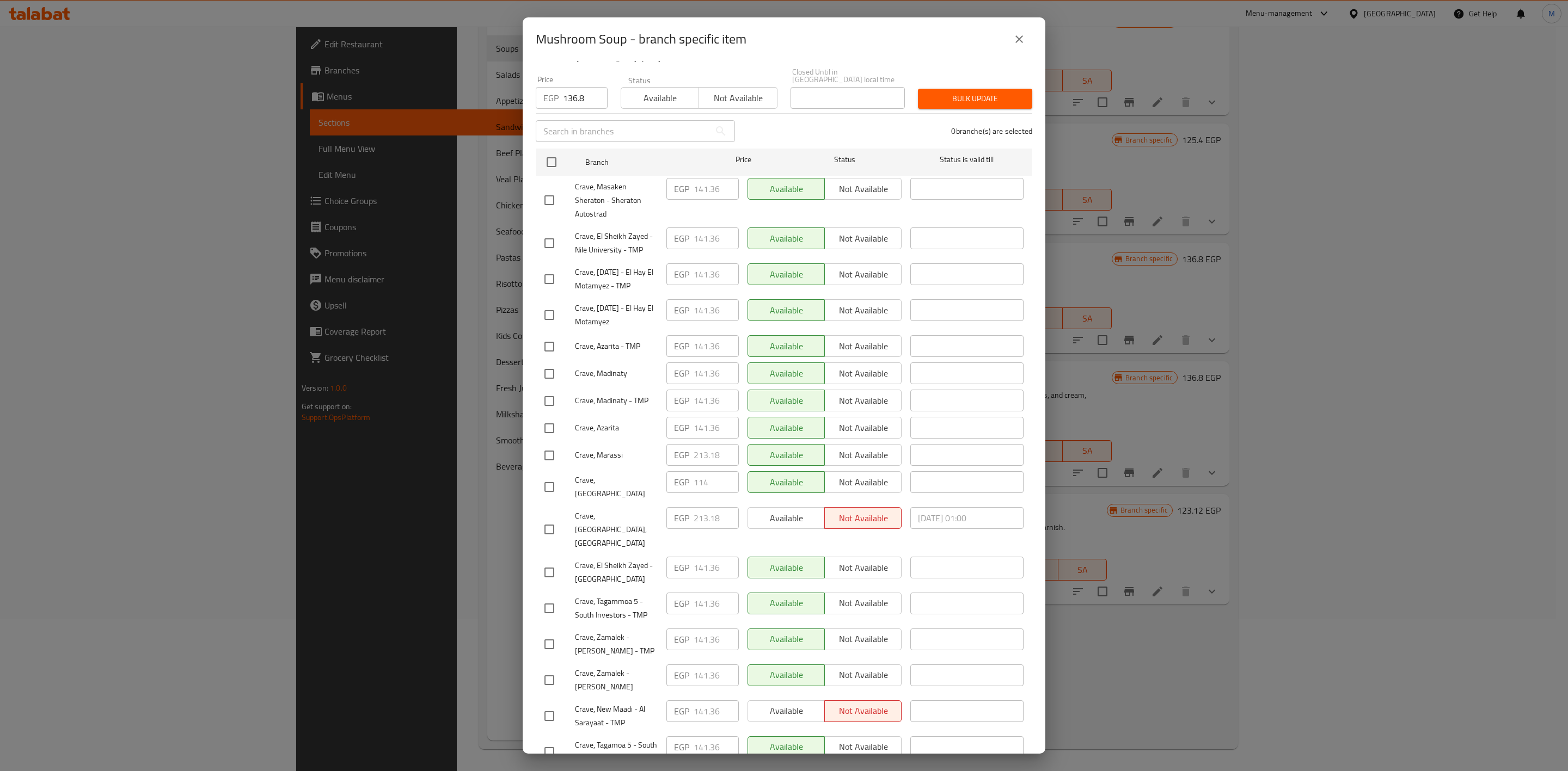
scroll to position [163, 0]
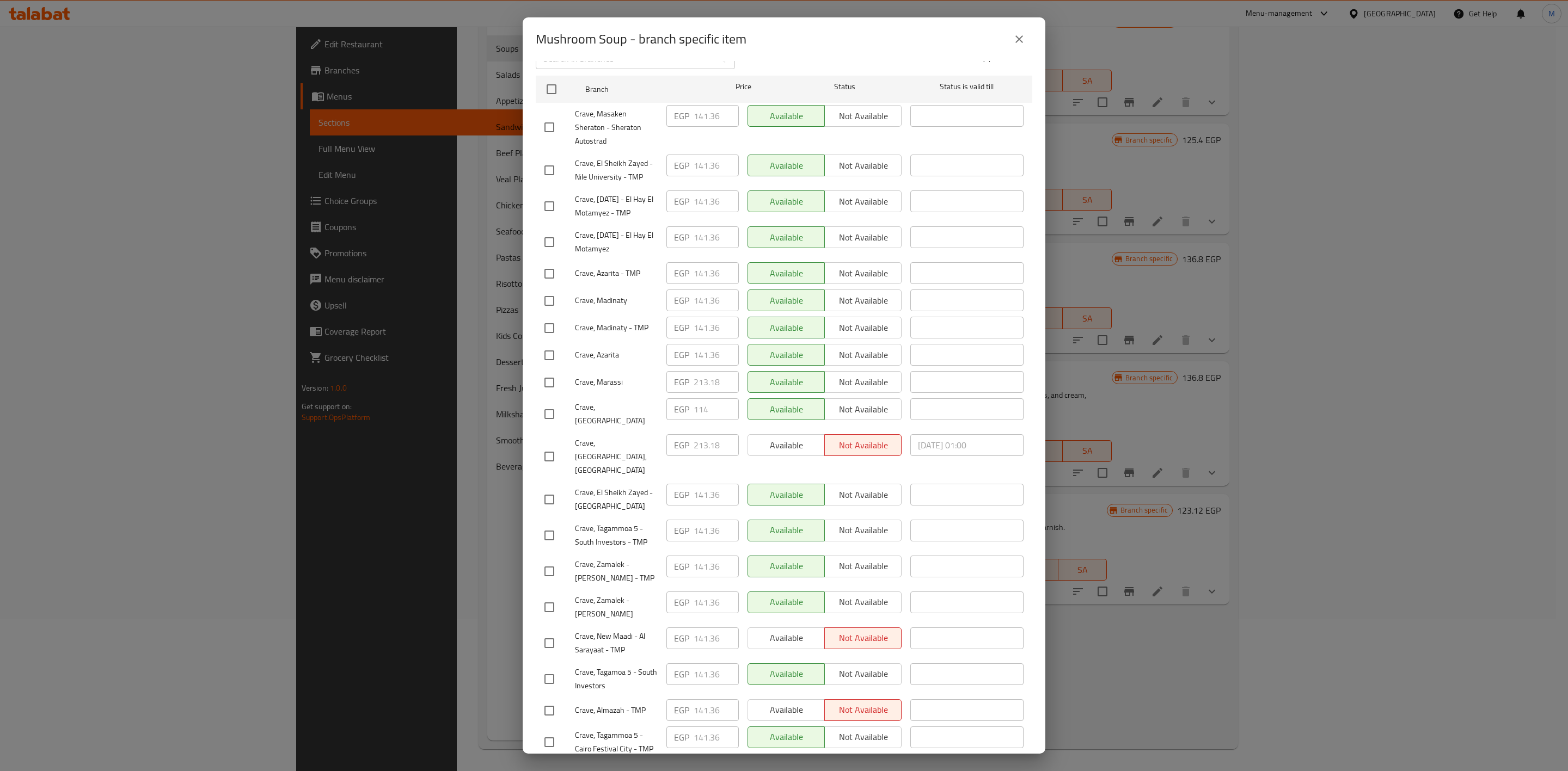
click at [544, 560] on input "checkbox" at bounding box center [550, 571] width 23 height 23
checkbox input "true"
click at [547, 596] on input "checkbox" at bounding box center [550, 607] width 23 height 23
checkbox input "true"
click at [557, 632] on input "checkbox" at bounding box center [550, 643] width 23 height 23
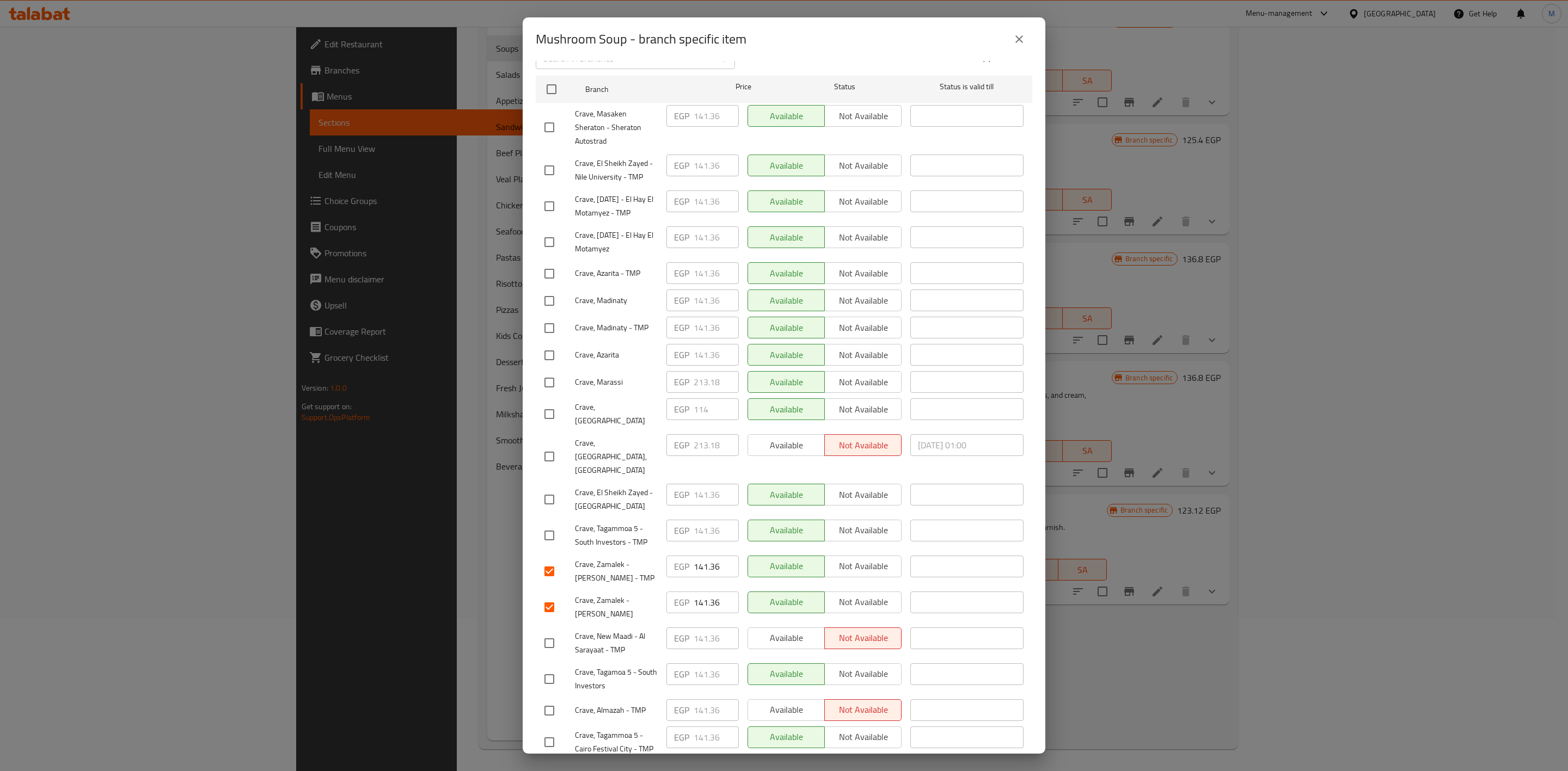
checkbox input "true"
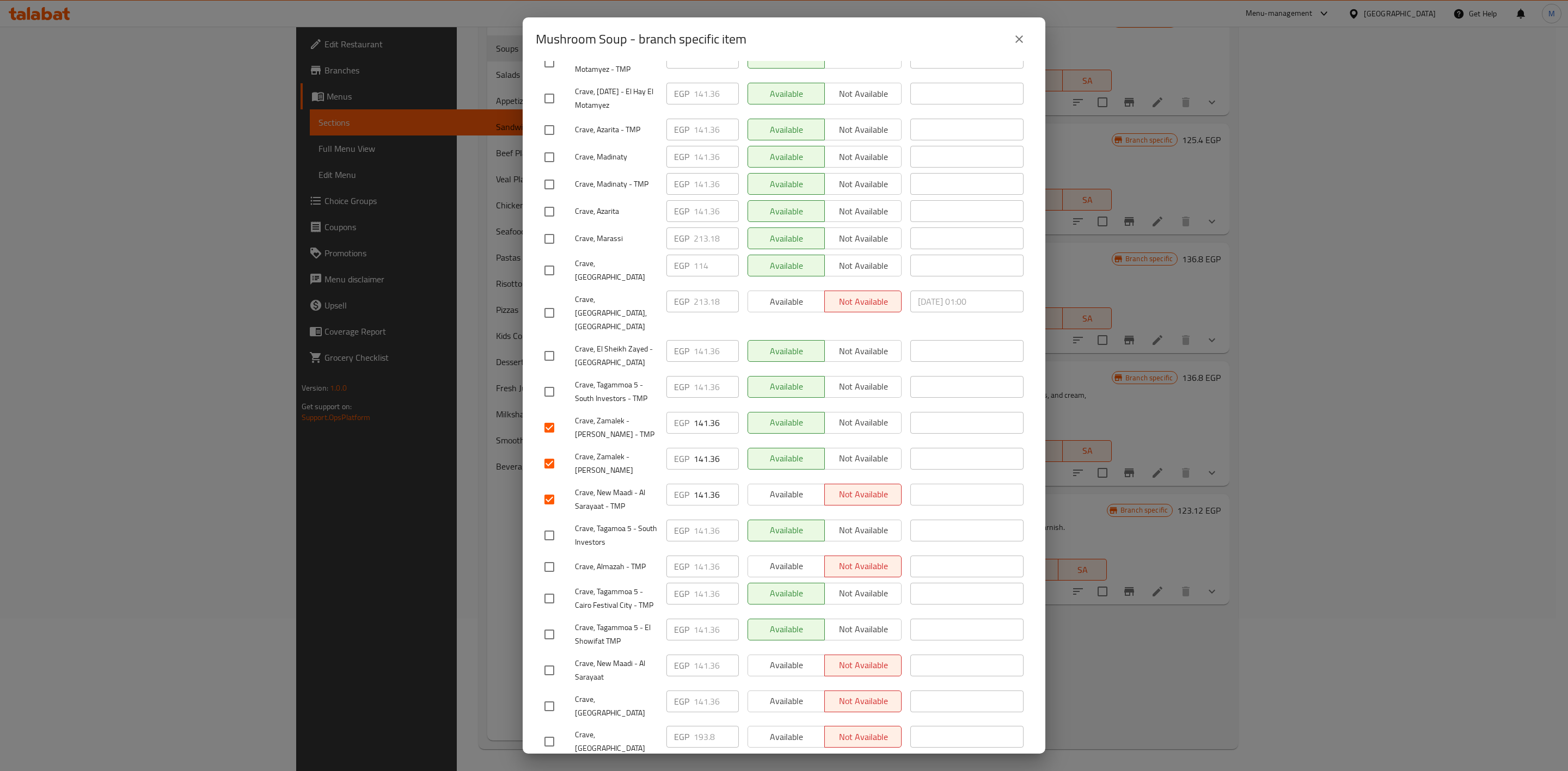
click at [541, 659] on input "checkbox" at bounding box center [550, 671] width 23 height 23
checkbox input "true"
click at [549, 695] on input "checkbox" at bounding box center [550, 706] width 23 height 23
checkbox input "true"
click at [553, 556] on input "checkbox" at bounding box center [550, 567] width 23 height 23
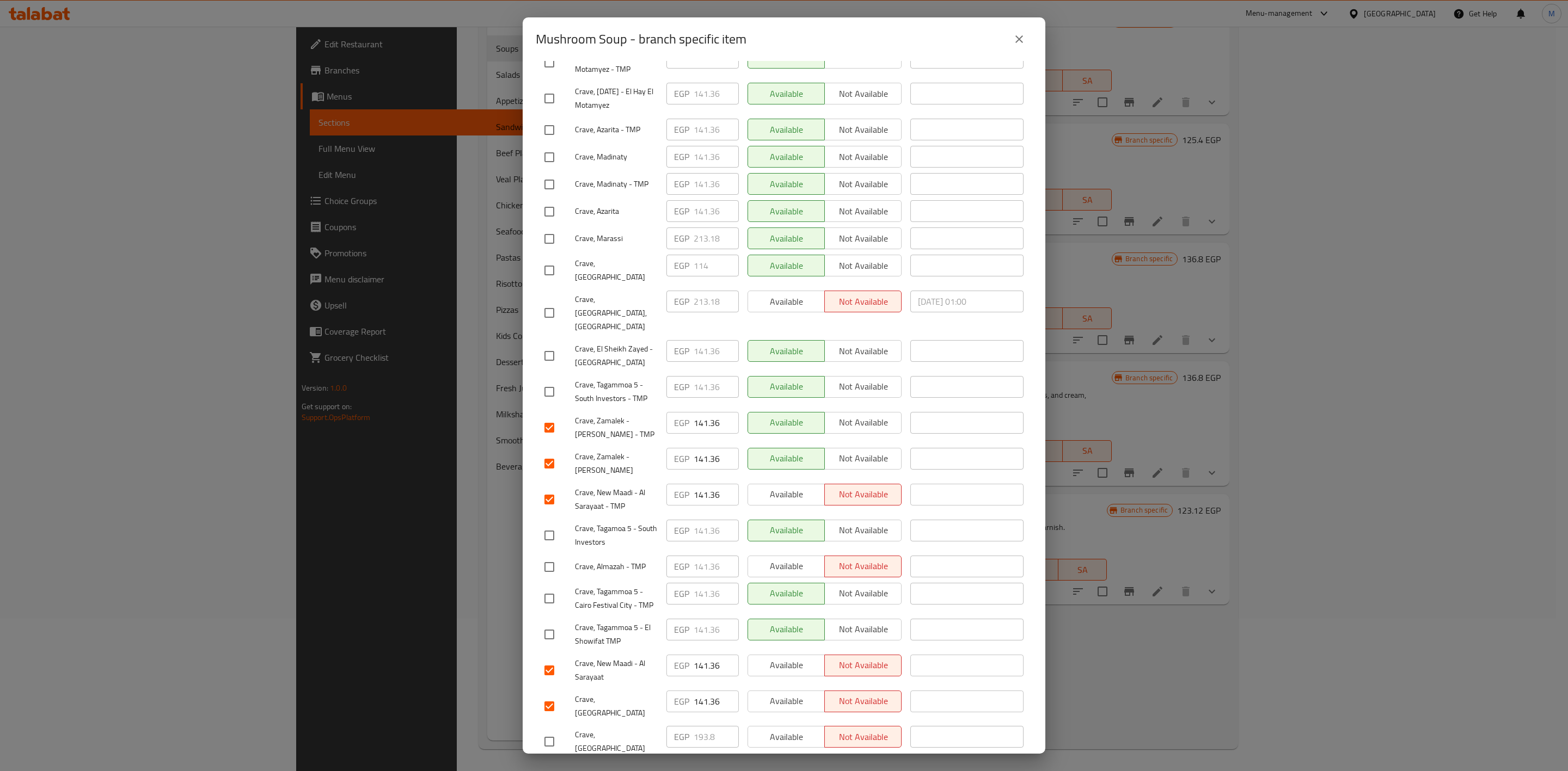
checkbox input "true"
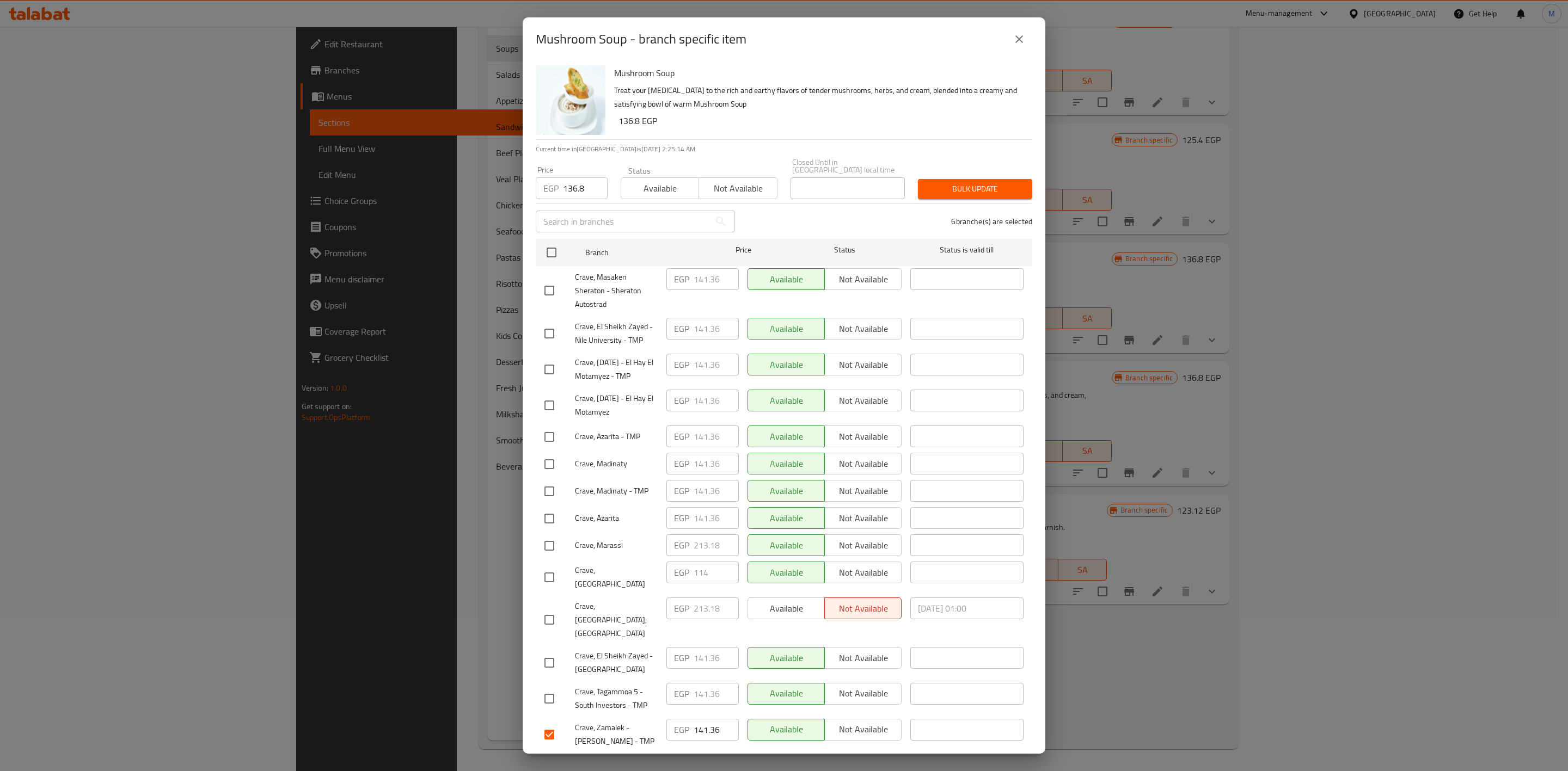
click at [550, 323] on input "checkbox" at bounding box center [550, 334] width 23 height 23
checkbox input "true"
click at [555, 652] on input "checkbox" at bounding box center [550, 663] width 23 height 23
checkbox input "true"
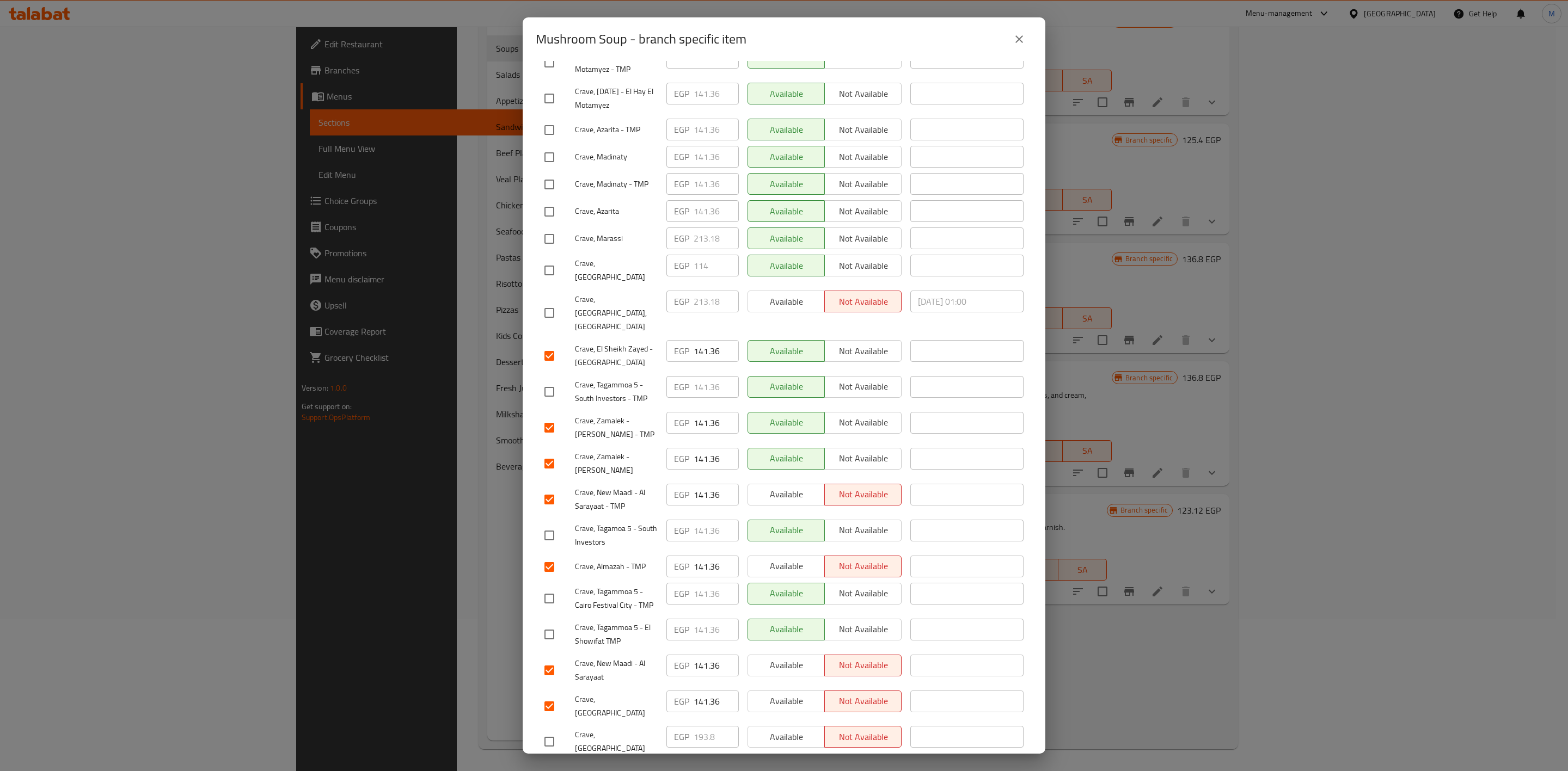
click at [541, 579] on div "Crave, Tagammoa 5 - Cairo Festival City - TMP" at bounding box center [601, 599] width 122 height 40
click at [552, 587] on input "checkbox" at bounding box center [550, 599] width 23 height 23
checkbox input "true"
click at [551, 524] on input "checkbox" at bounding box center [550, 536] width 23 height 23
checkbox input "true"
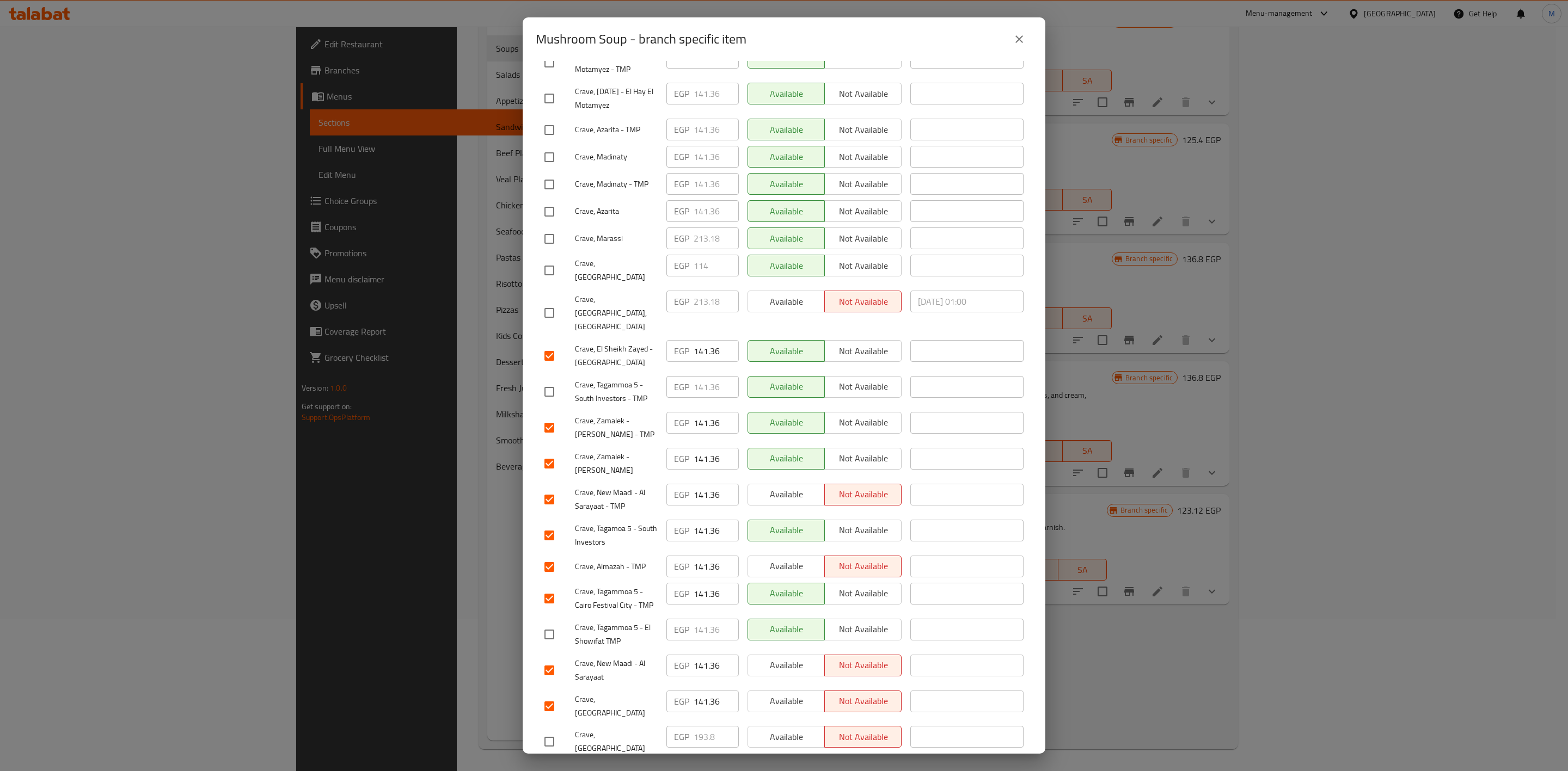
click at [541, 131] on input "checkbox" at bounding box center [550, 130] width 23 height 23
checkbox input "true"
click at [547, 223] on input "checkbox" at bounding box center [550, 212] width 23 height 23
checkbox input "true"
click at [543, 103] on input "checkbox" at bounding box center [550, 99] width 23 height 23
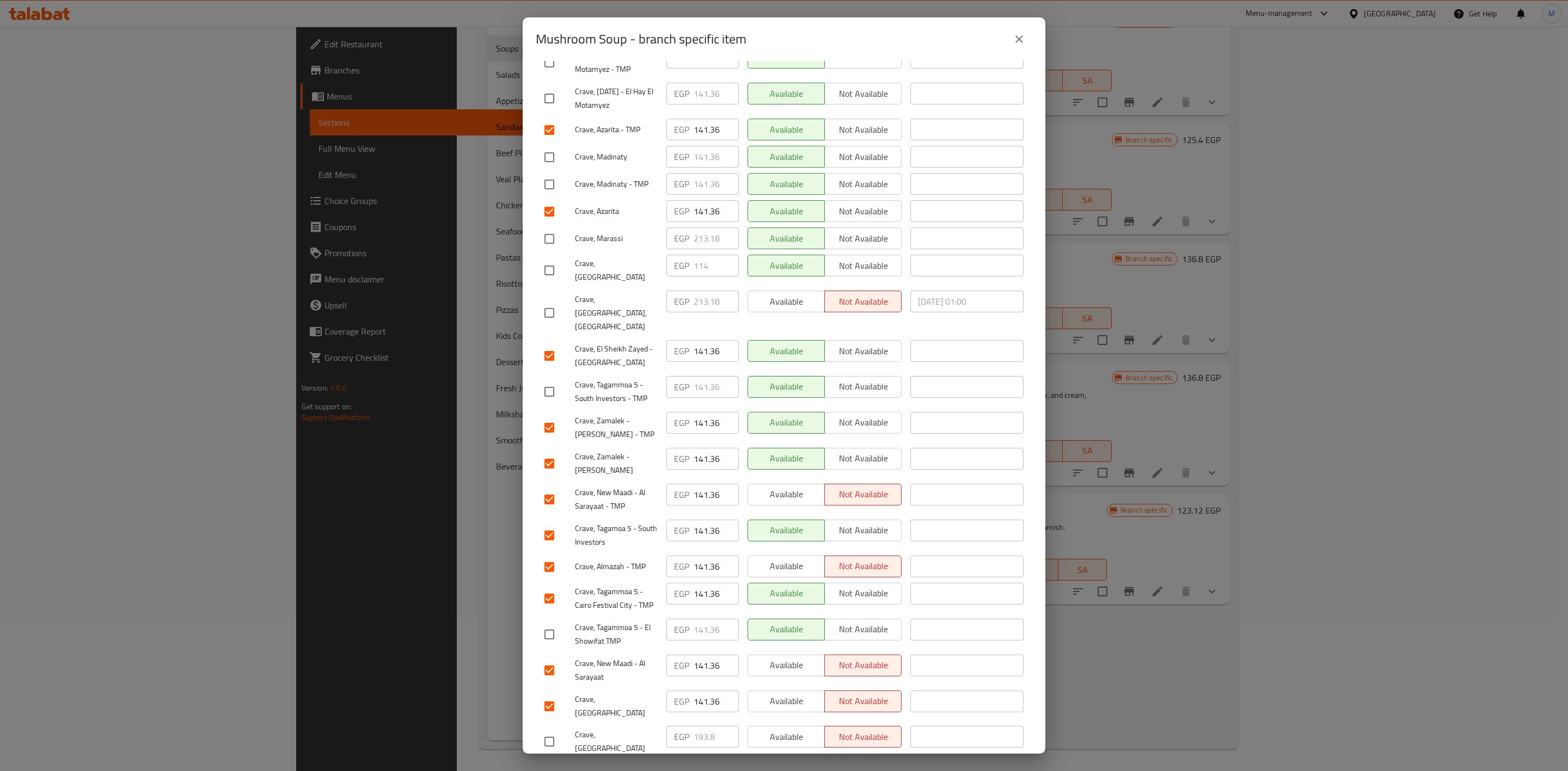
checkbox input "true"
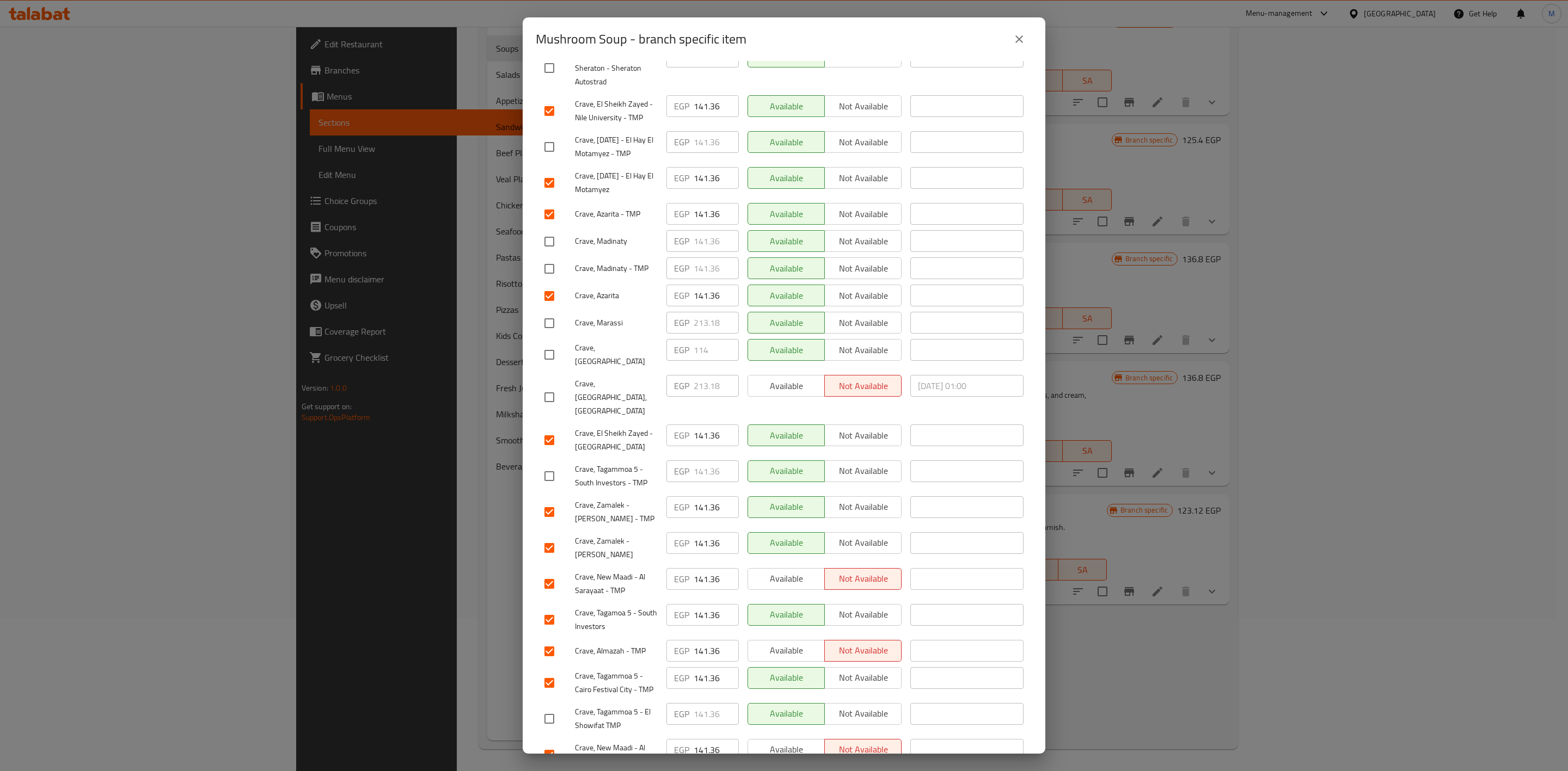
scroll to position [144, 0]
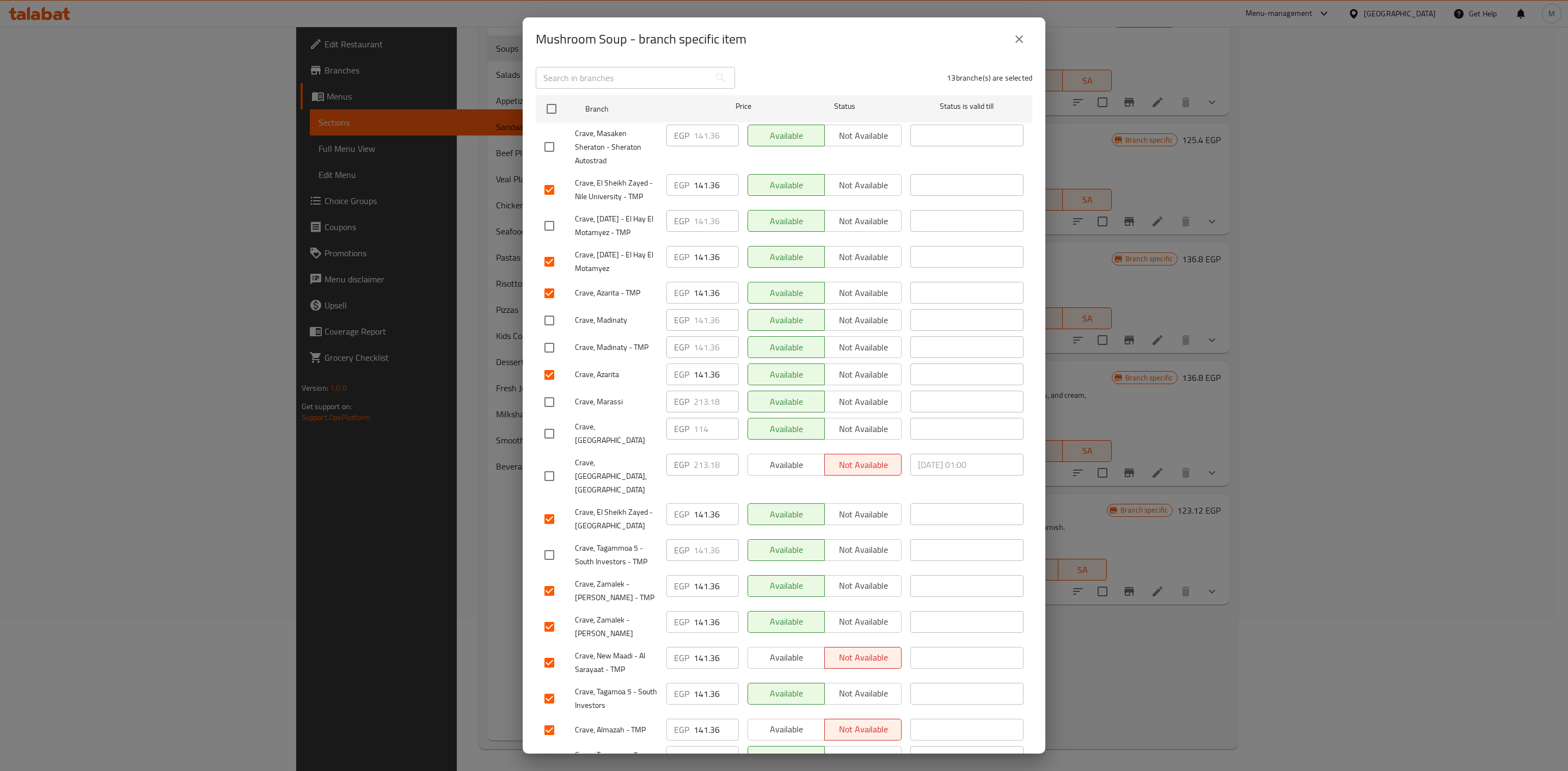
click at [552, 214] on input "checkbox" at bounding box center [550, 226] width 23 height 23
checkbox input "true"
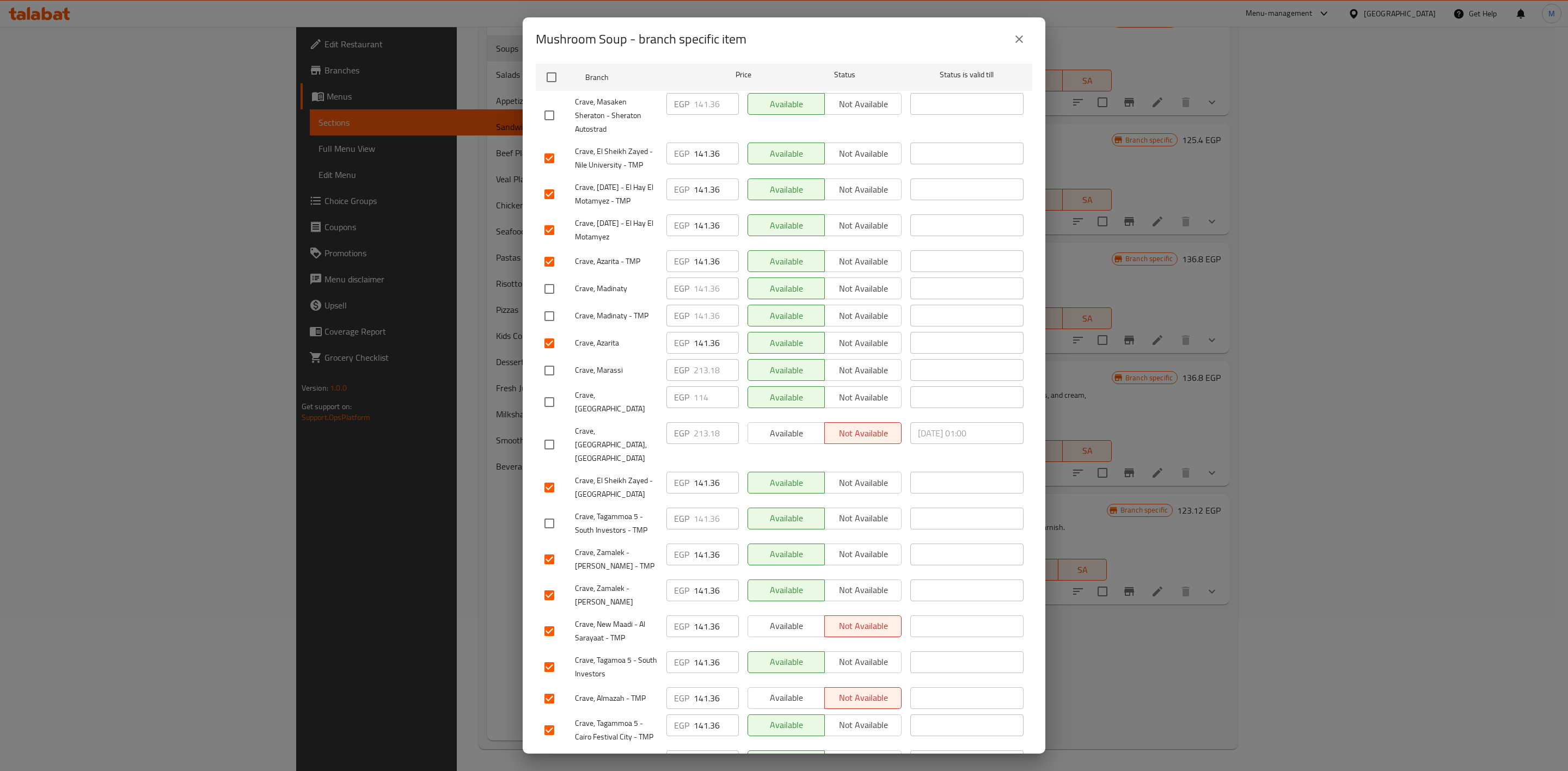
scroll to position [225, 0]
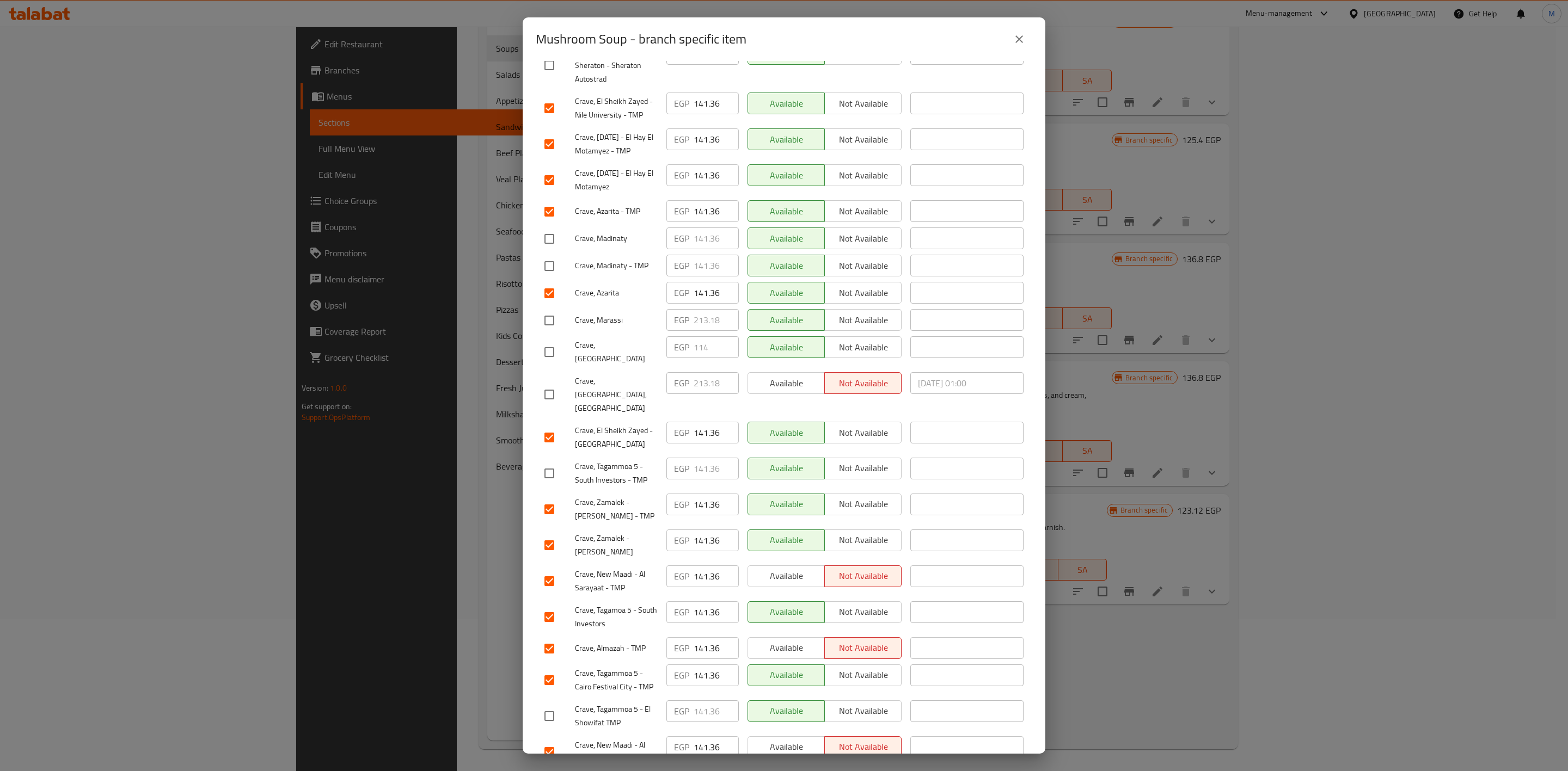
click at [549, 248] on input "checkbox" at bounding box center [550, 239] width 23 height 23
checkbox input "true"
click at [549, 287] on input "checkbox" at bounding box center [550, 293] width 23 height 23
checkbox input "false"
click at [546, 273] on input "checkbox" at bounding box center [550, 267] width 23 height 23
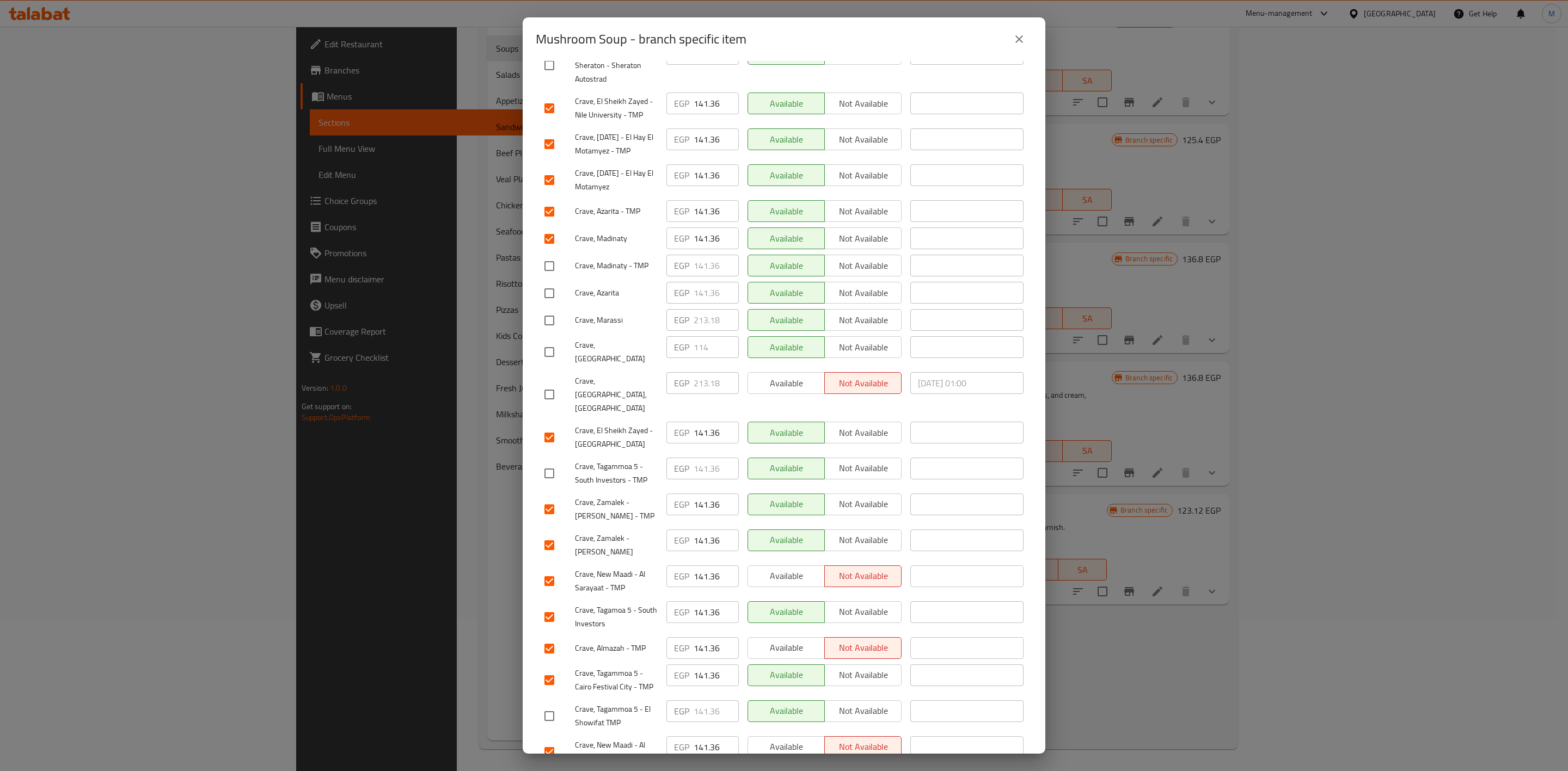
checkbox input "true"
click at [551, 299] on input "checkbox" at bounding box center [550, 293] width 23 height 23
checkbox input "true"
click at [555, 705] on input "checkbox" at bounding box center [550, 716] width 23 height 23
checkbox input "true"
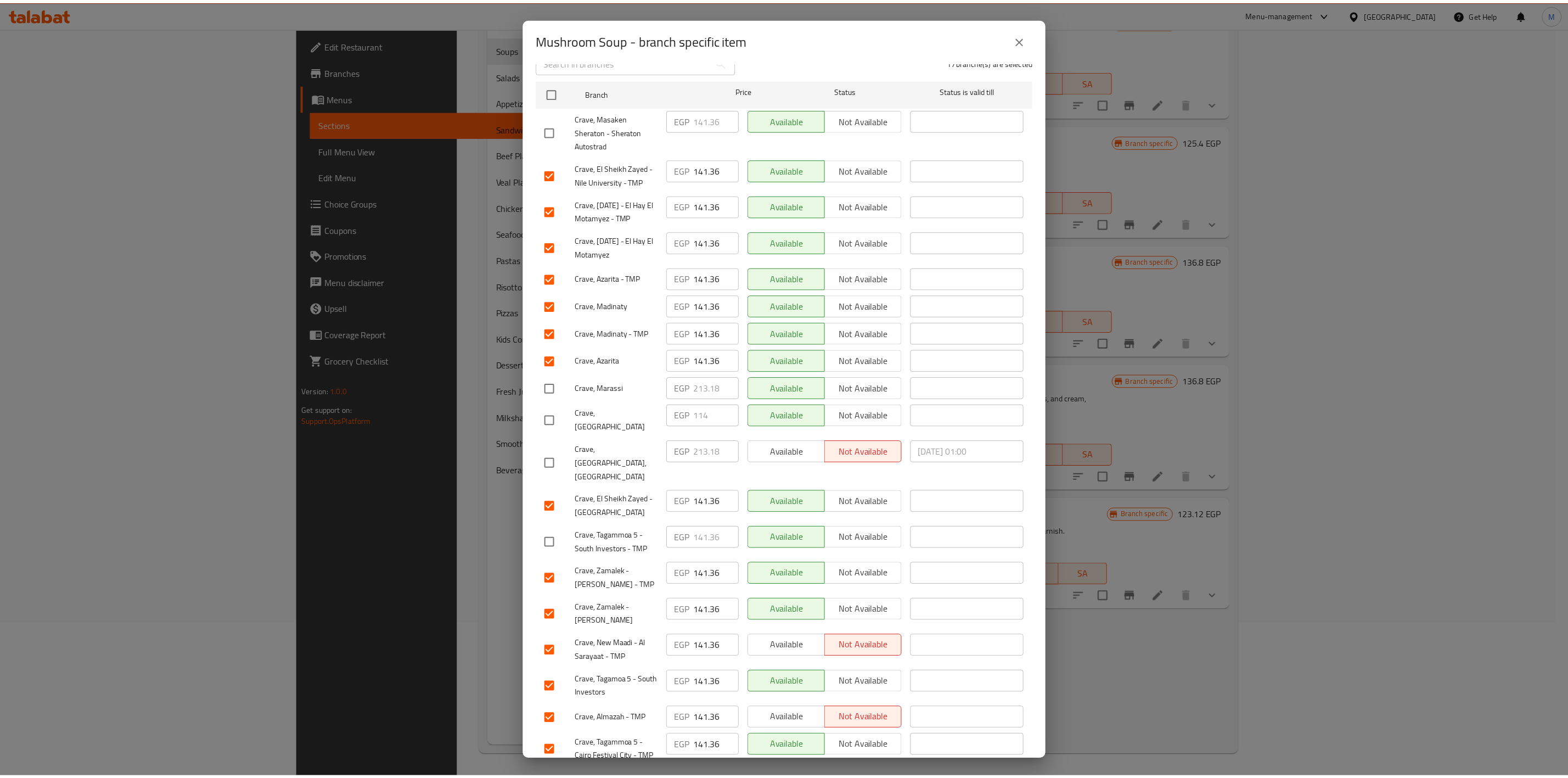
scroll to position [0, 0]
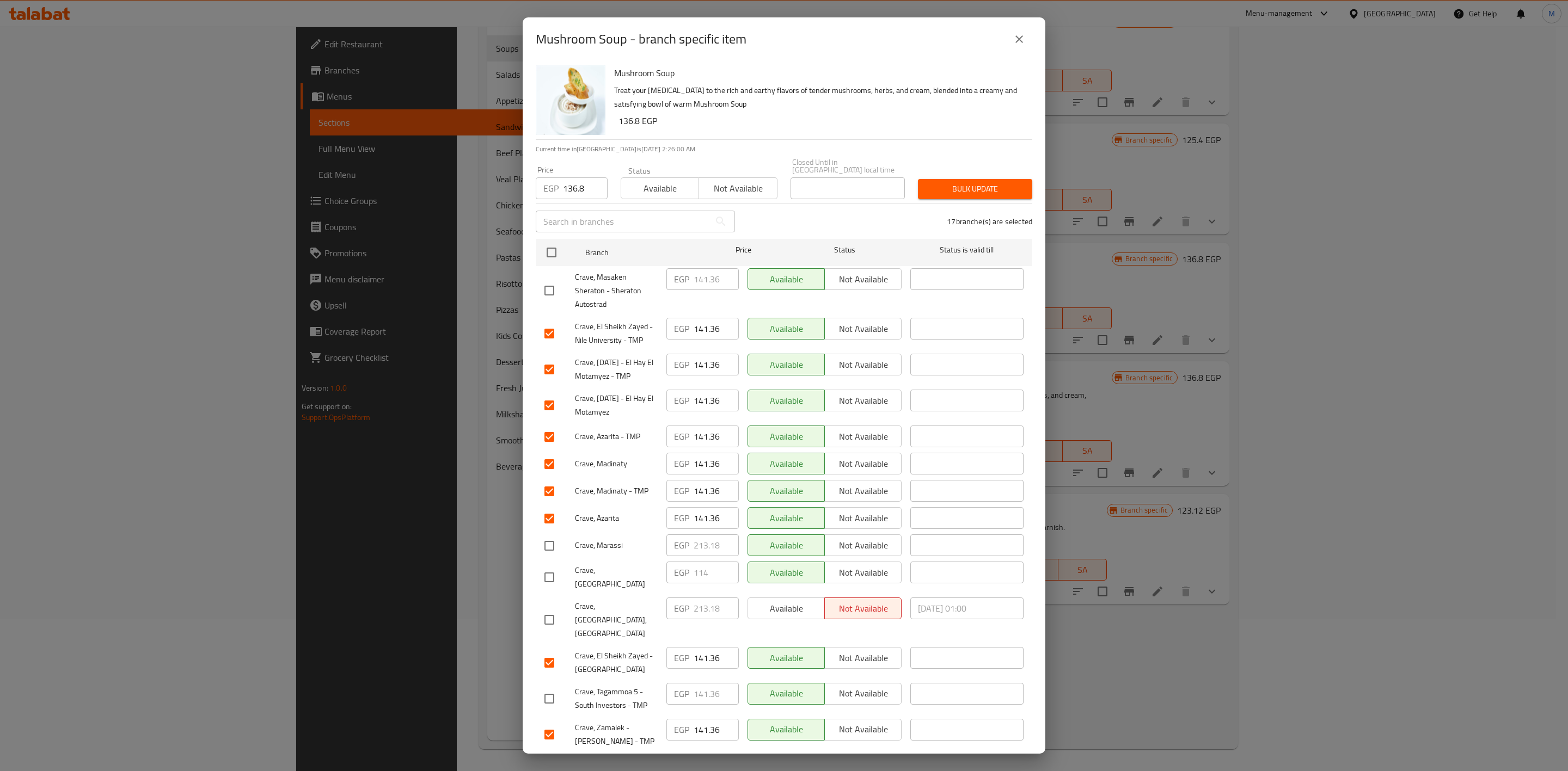
click at [959, 193] on div "Bulk update" at bounding box center [975, 189] width 127 height 33
click at [959, 184] on span "Bulk update" at bounding box center [975, 189] width 97 height 13
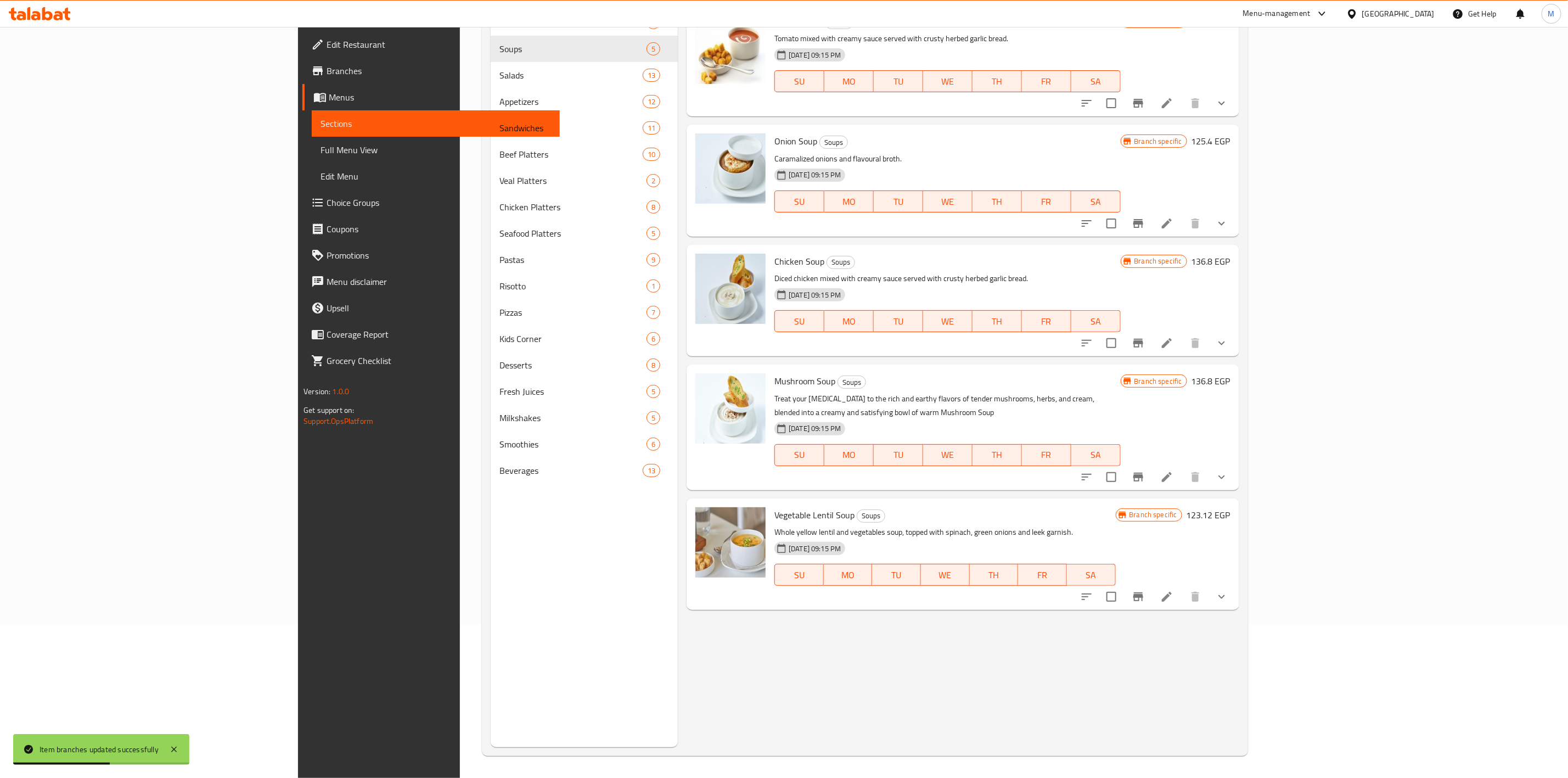
click at [1145, 471] on icon "Branch-specific-item" at bounding box center [1138, 477] width 13 height 13
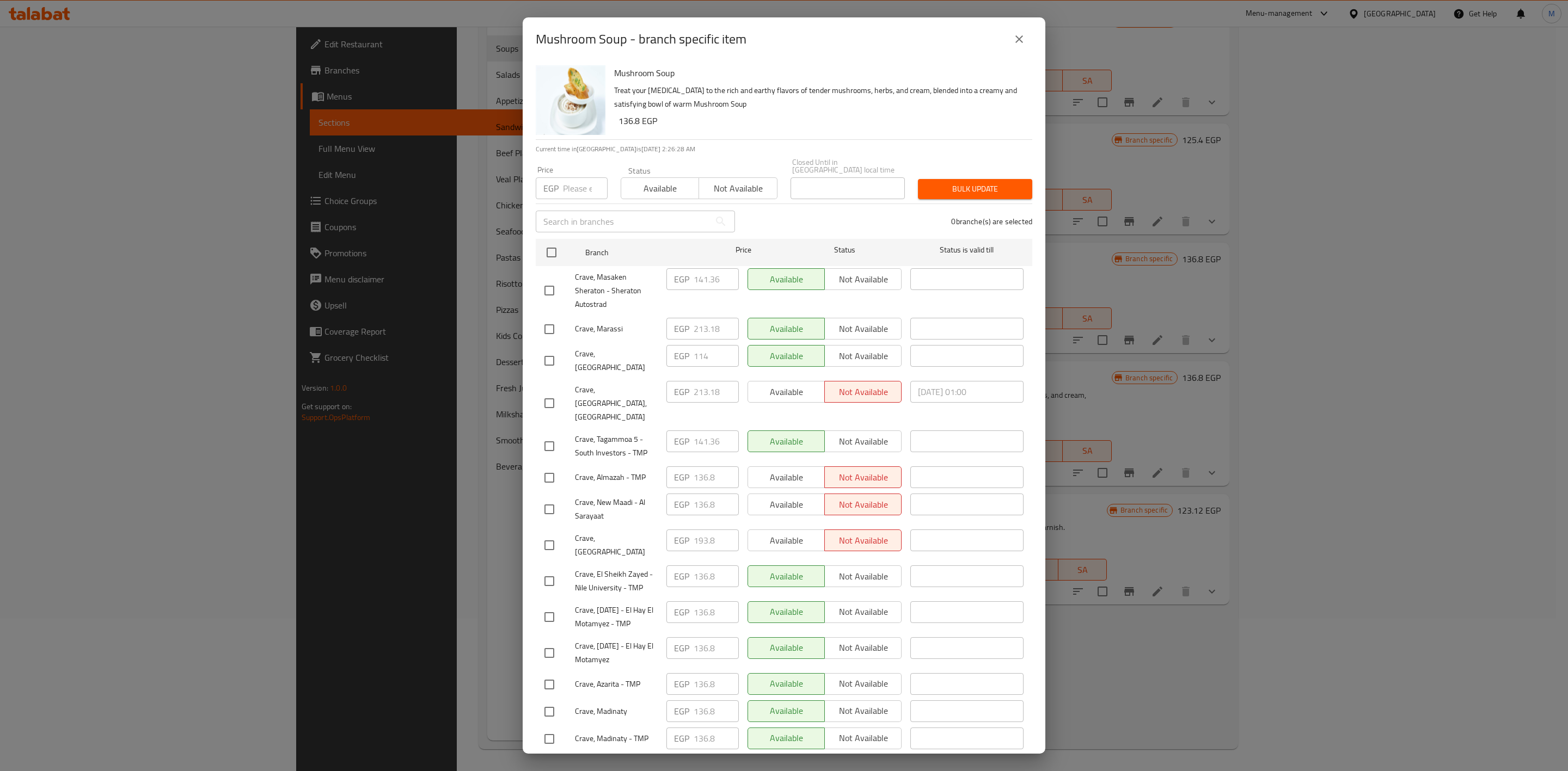
click at [1017, 40] on icon "close" at bounding box center [1019, 39] width 13 height 13
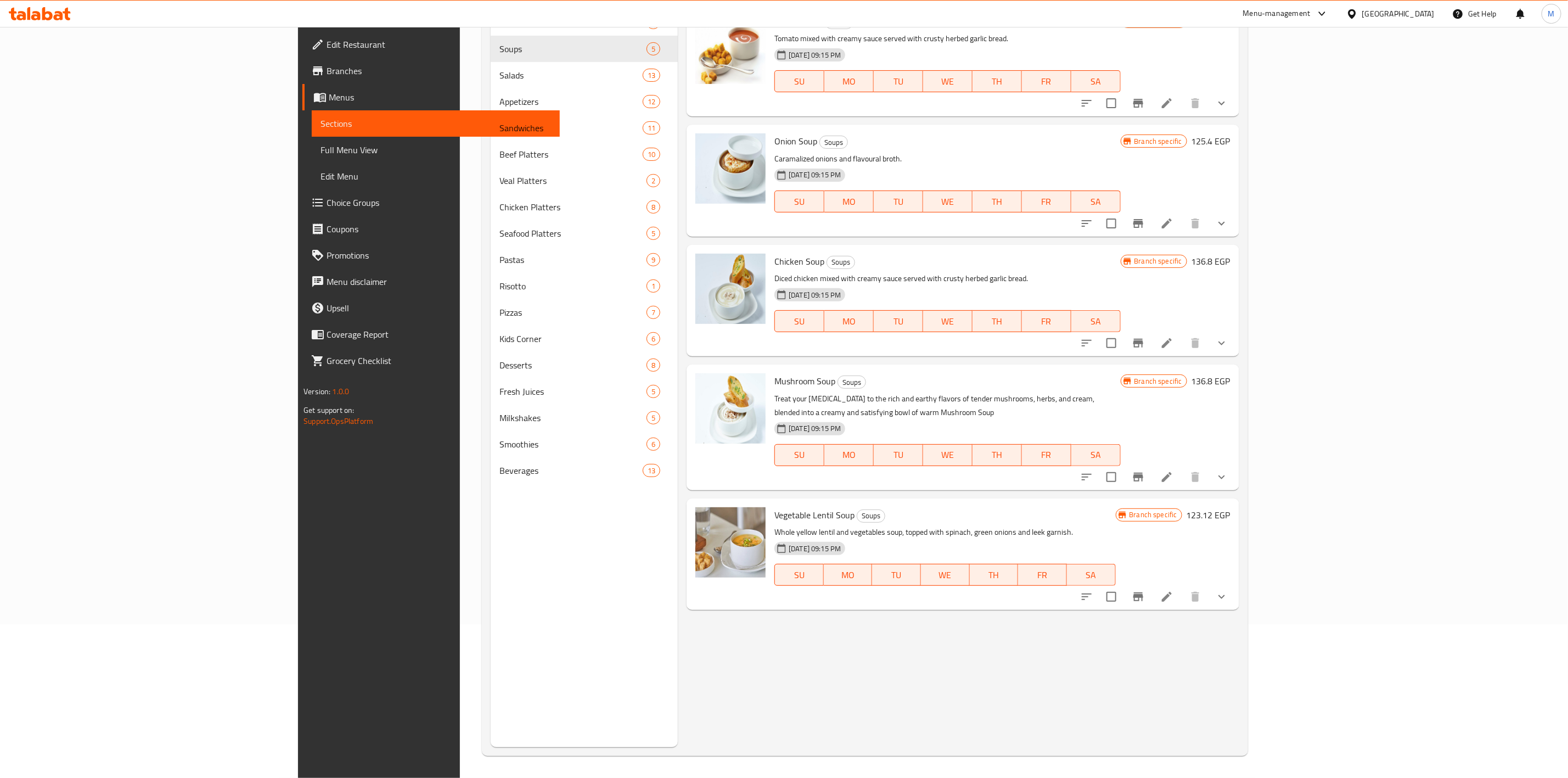
click at [774, 507] on span "Vegetable Lentil Soup" at bounding box center [814, 515] width 80 height 17
copy h6 "Vegetable Lentil Soup"
click at [801, 613] on div "Menu items Chicken Soup Add Sort Manage items Tomato Soup Soups Tomato mixed wi…" at bounding box center [959, 358] width 562 height 778
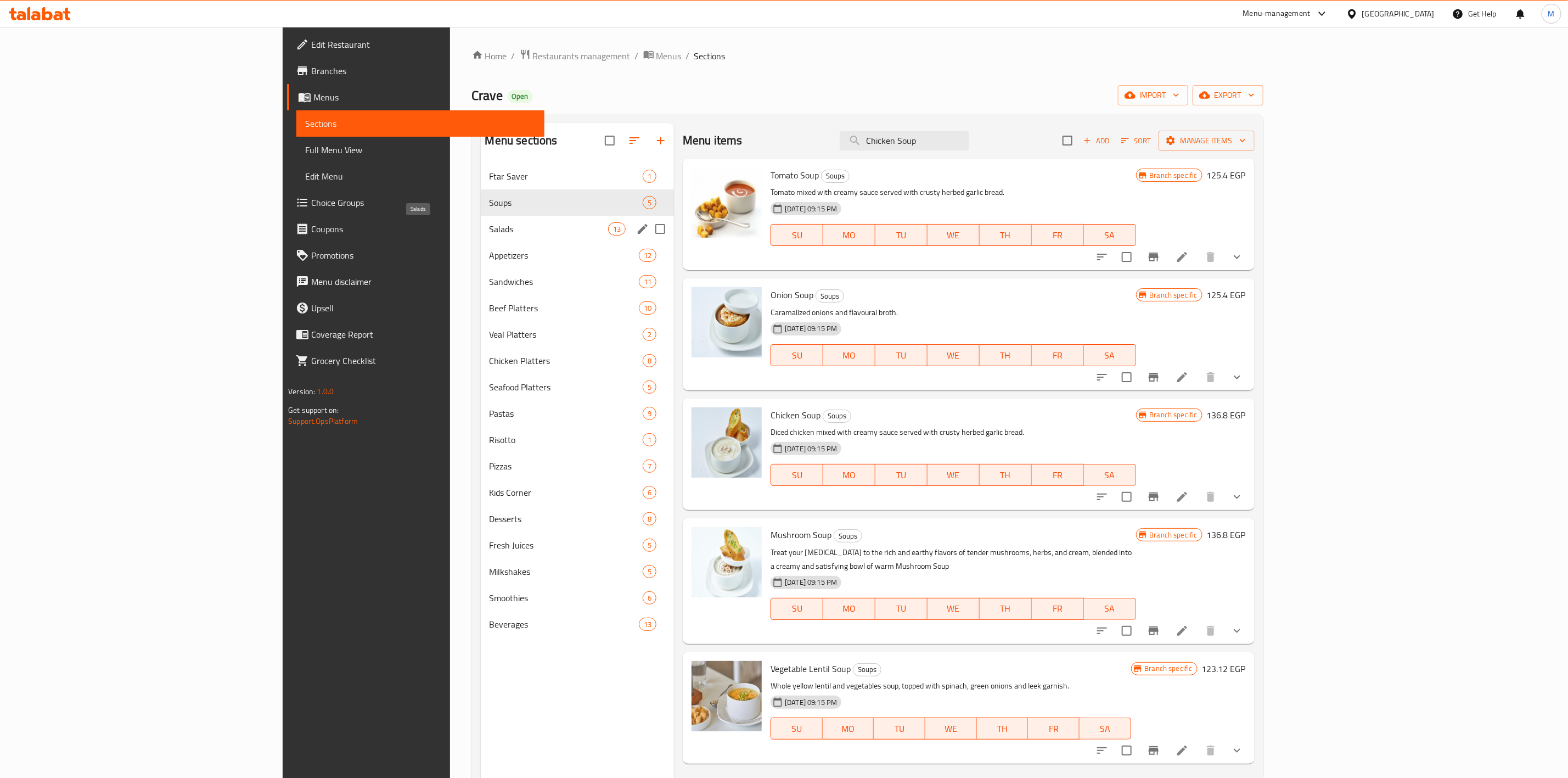
click at [490, 231] on span "Salads" at bounding box center [549, 228] width 118 height 13
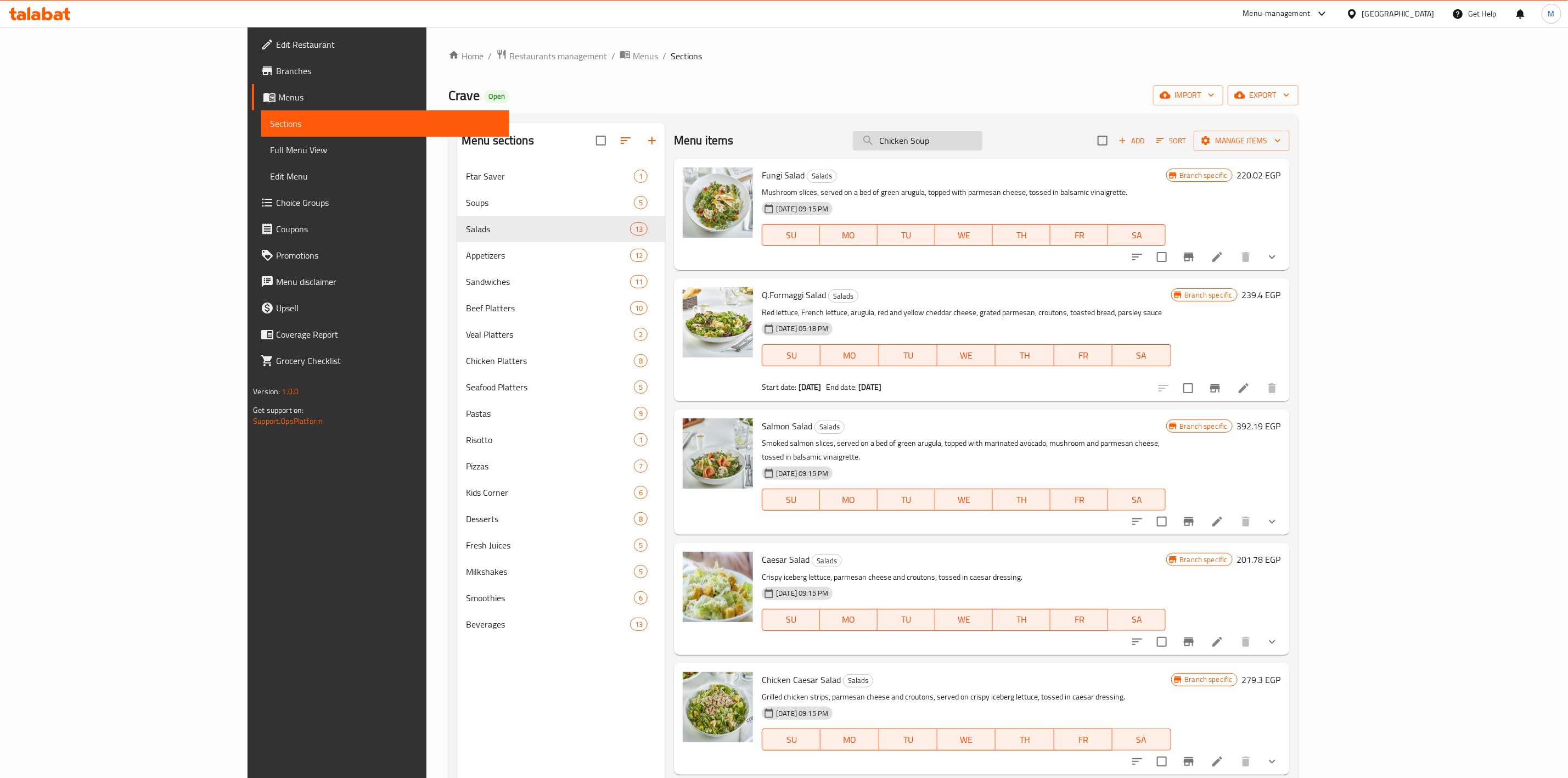
click at [971, 137] on input "Chicken Soup" at bounding box center [917, 141] width 129 height 19
paste input "Q.Formaggi Salad"
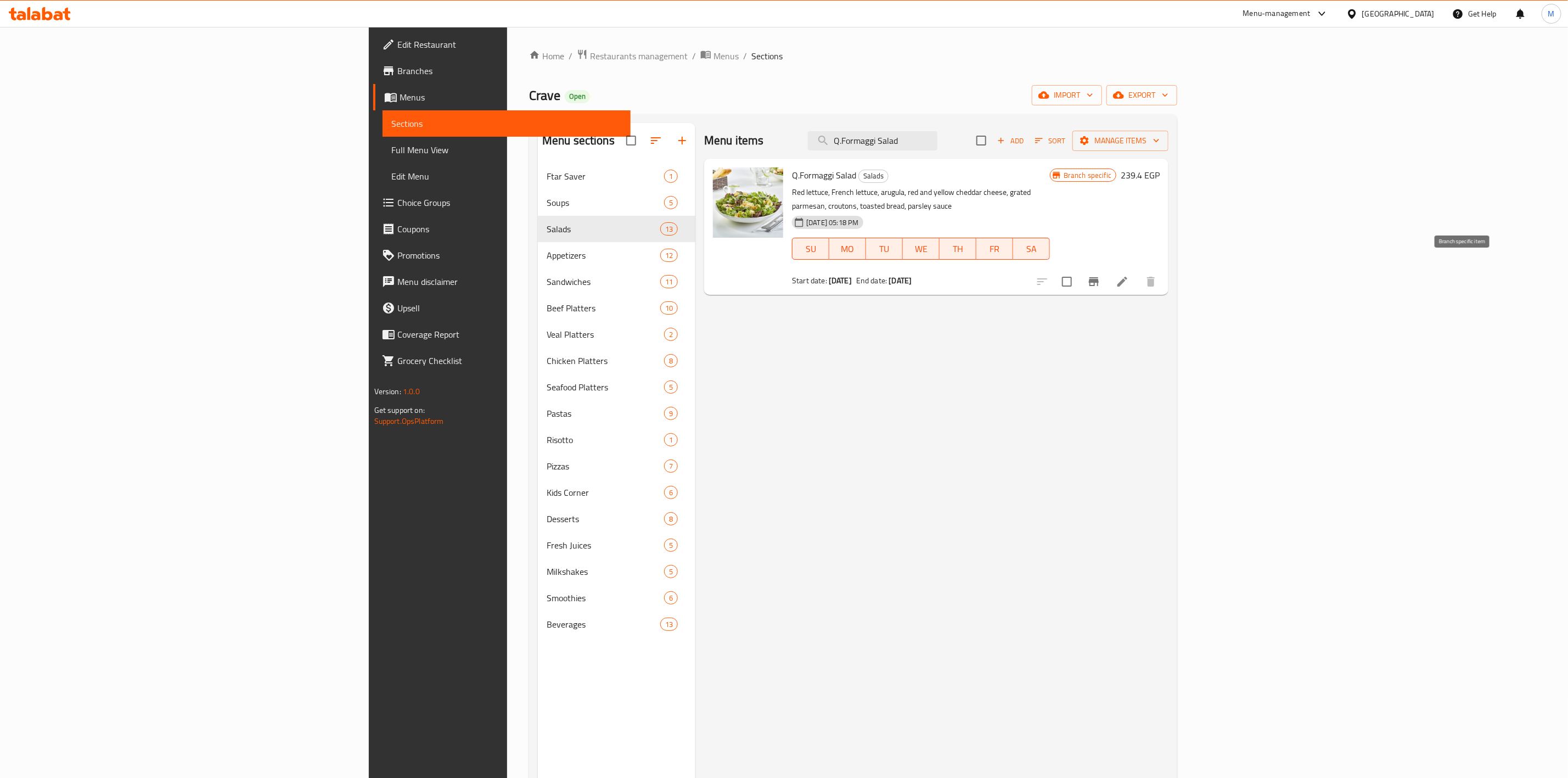
type input "Q.Formaggi Salad"
click at [1100, 275] on icon "Branch-specific-item" at bounding box center [1094, 281] width 13 height 13
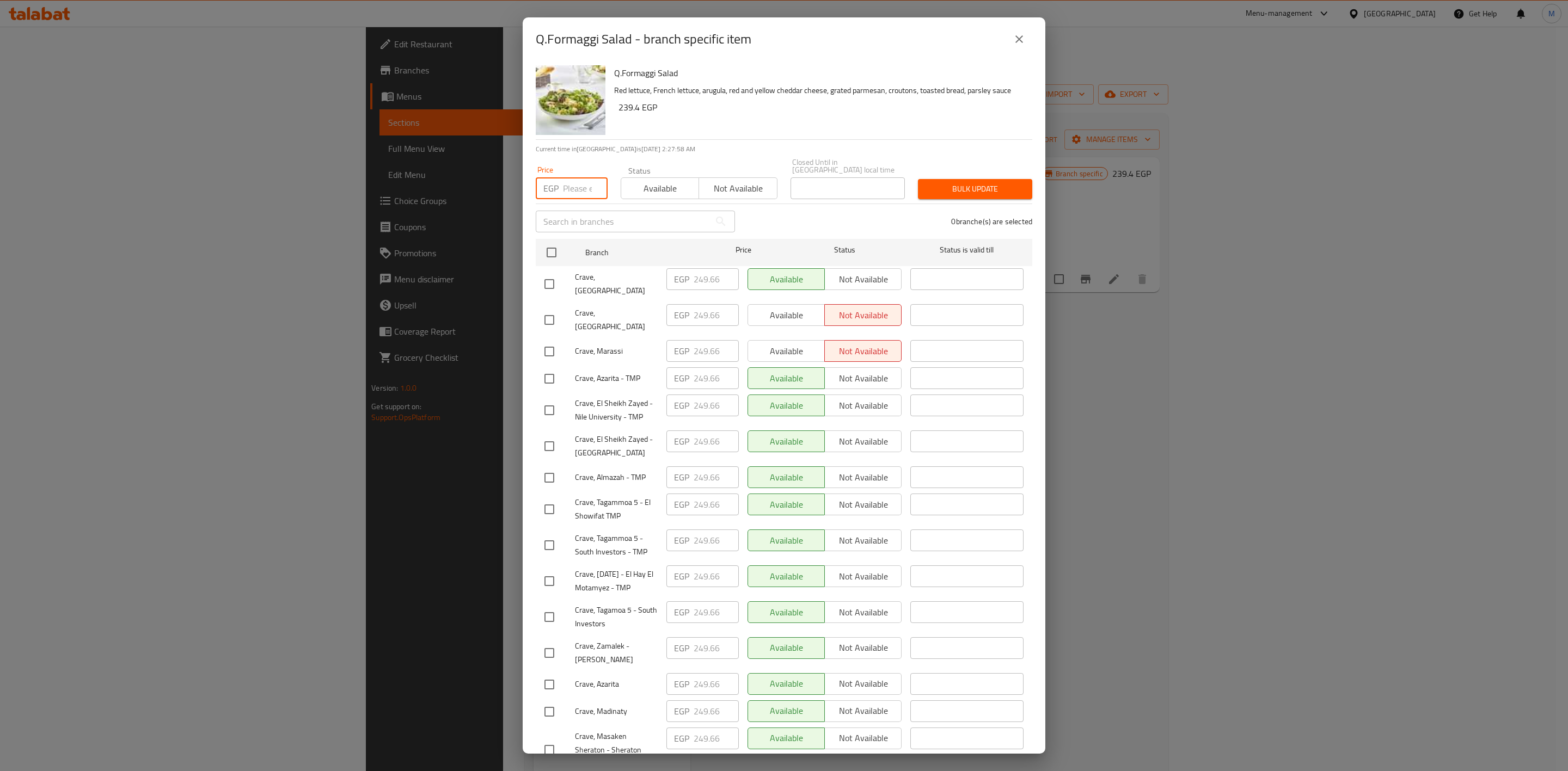
click at [563, 178] on input "number" at bounding box center [585, 189] width 44 height 22
paste input "256.5"
type input "256.5"
click at [545, 643] on input "checkbox" at bounding box center [550, 654] width 23 height 23
checkbox input "true"
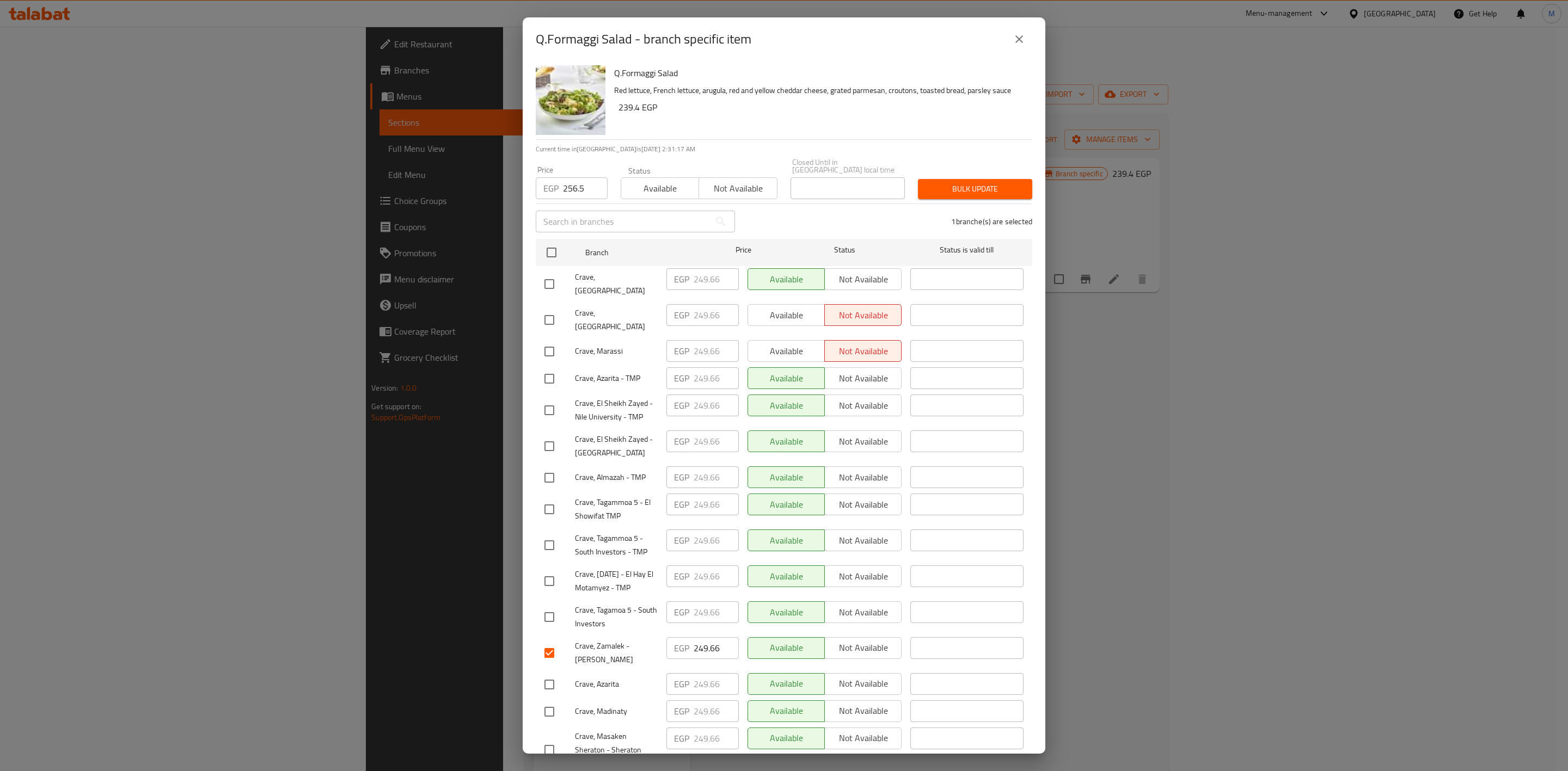
scroll to position [307, 0]
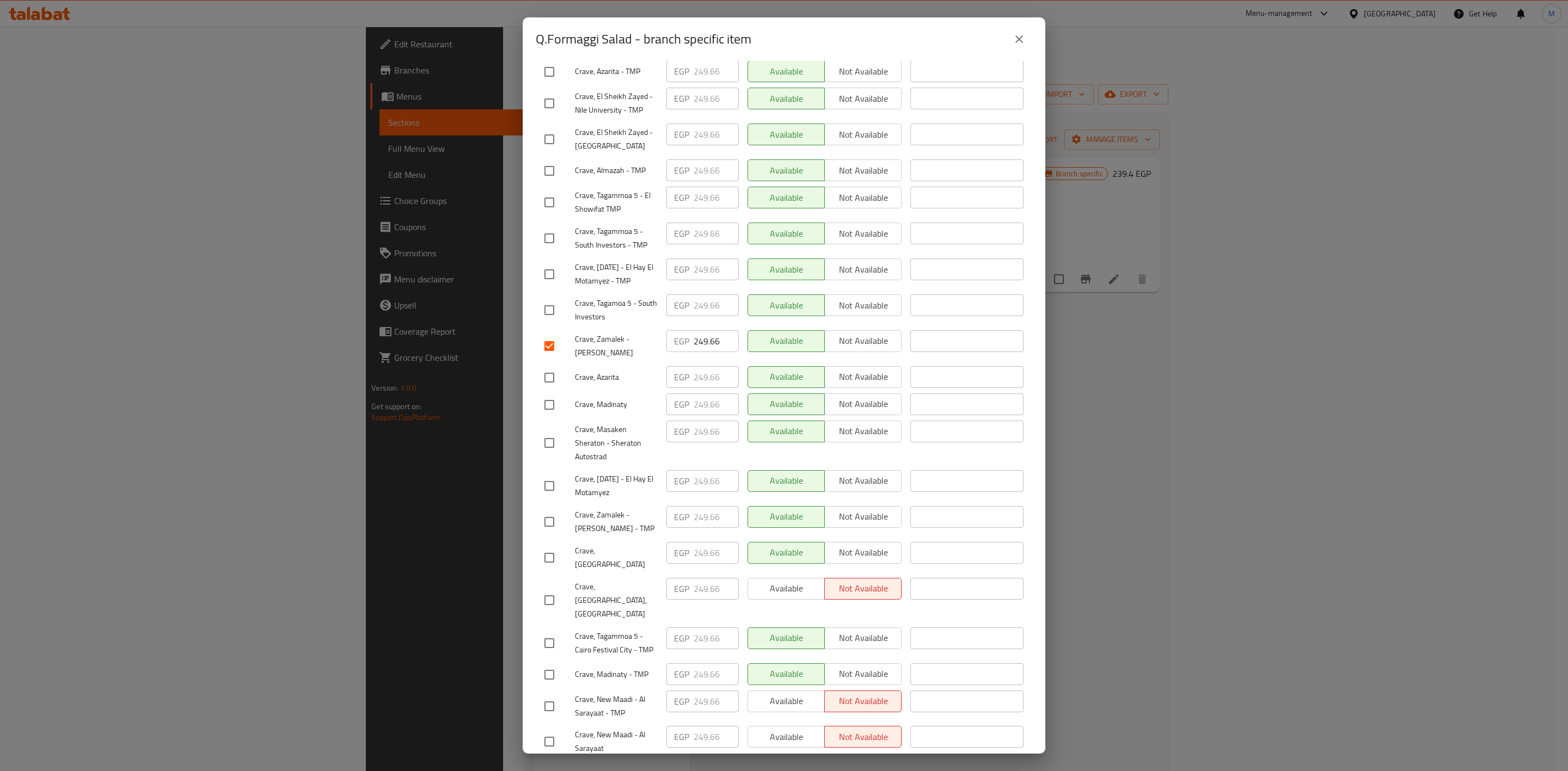
click at [542, 511] on input "checkbox" at bounding box center [550, 522] width 23 height 23
checkbox input "true"
click at [554, 695] on input "checkbox" at bounding box center [550, 706] width 23 height 23
checkbox input "true"
click at [549, 730] on input "checkbox" at bounding box center [550, 742] width 23 height 23
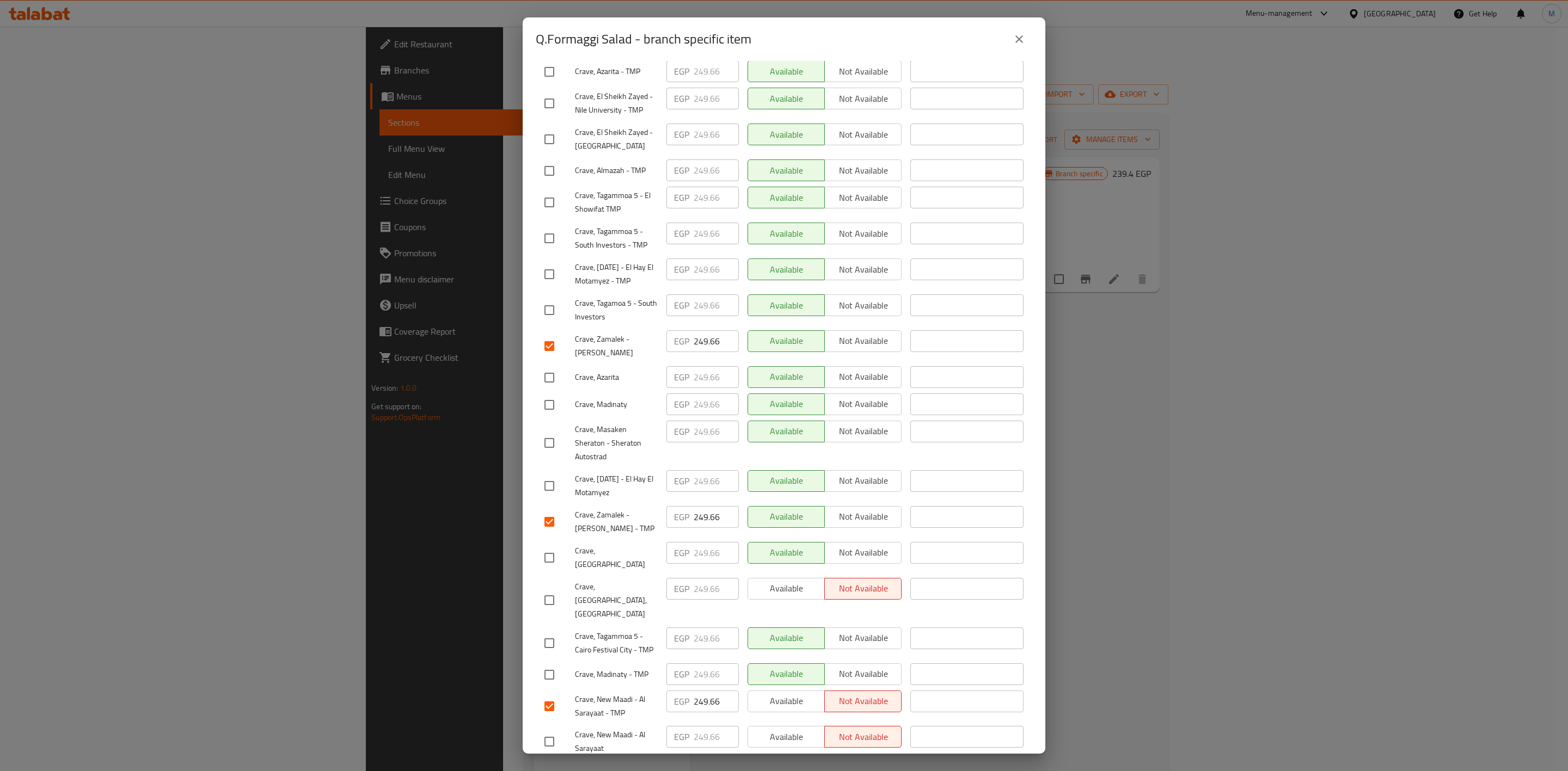
checkbox input "true"
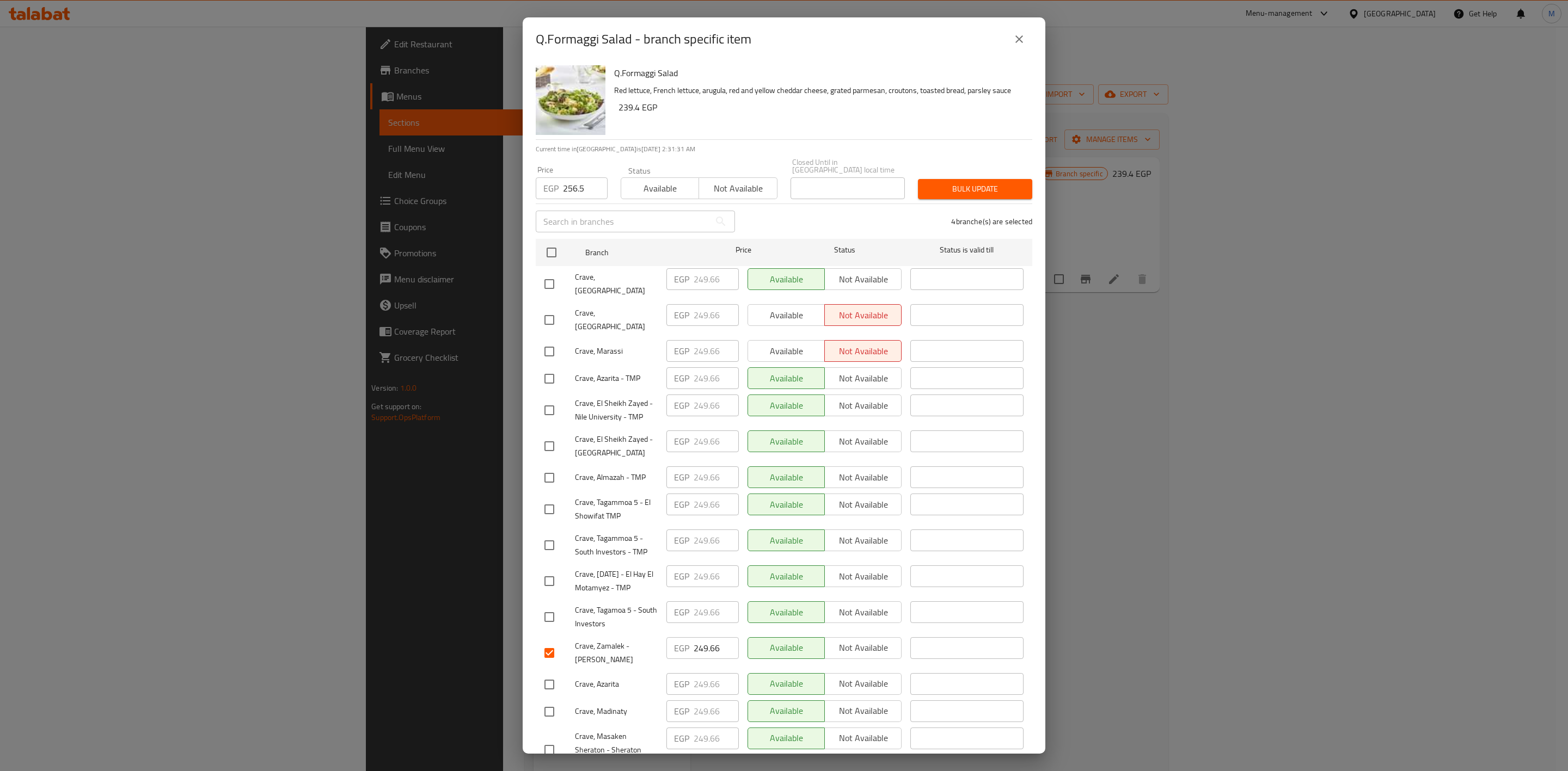
click at [556, 264] on div "Crave, [GEOGRAPHIC_DATA]" at bounding box center [601, 284] width 122 height 40
click at [554, 273] on input "checkbox" at bounding box center [550, 284] width 23 height 23
checkbox input "true"
click at [560, 467] on input "checkbox" at bounding box center [550, 478] width 23 height 23
checkbox input "true"
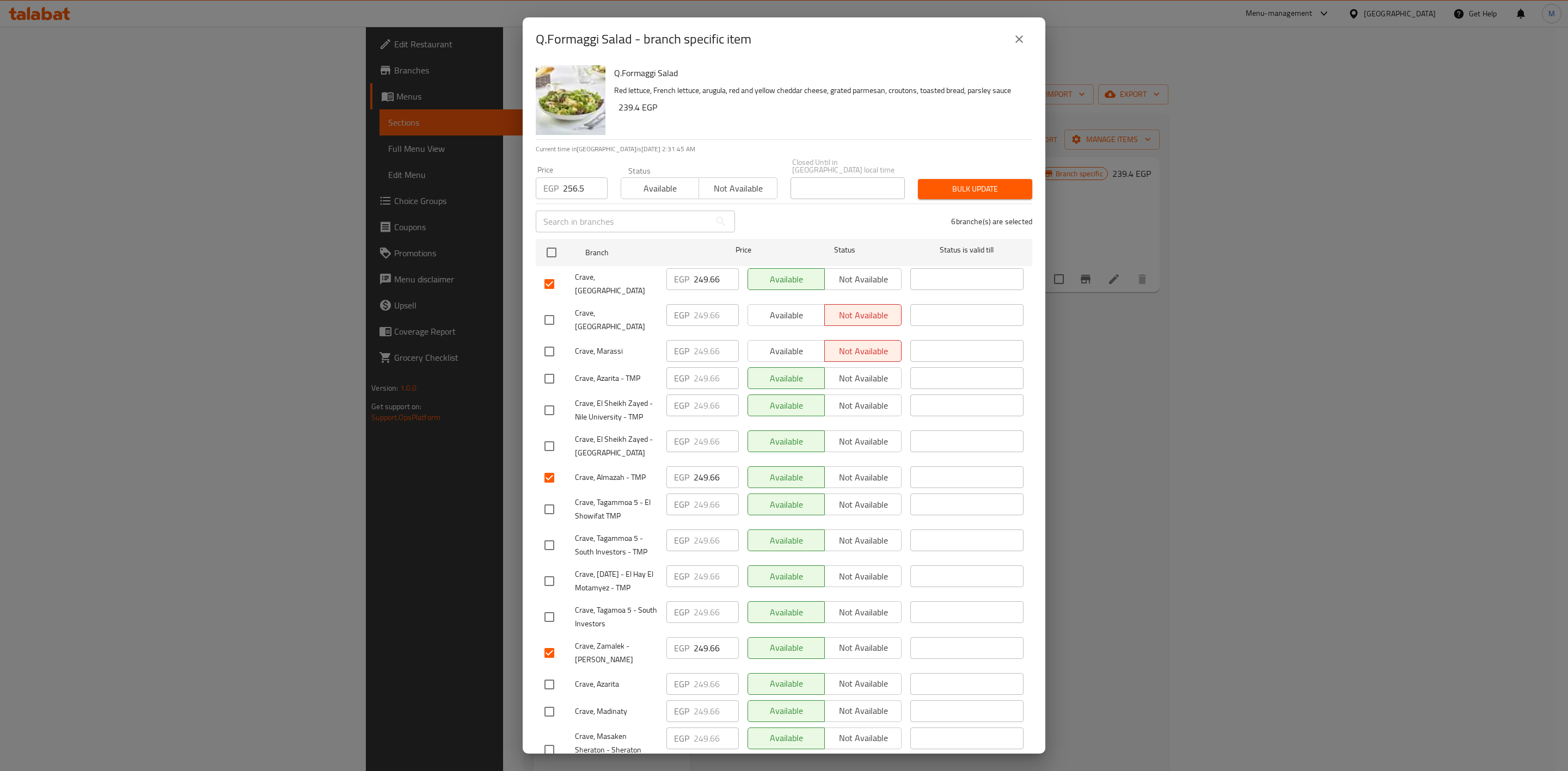
click at [557, 399] on input "checkbox" at bounding box center [550, 411] width 23 height 23
checkbox input "true"
click at [555, 435] on input "checkbox" at bounding box center [550, 447] width 23 height 23
checkbox input "true"
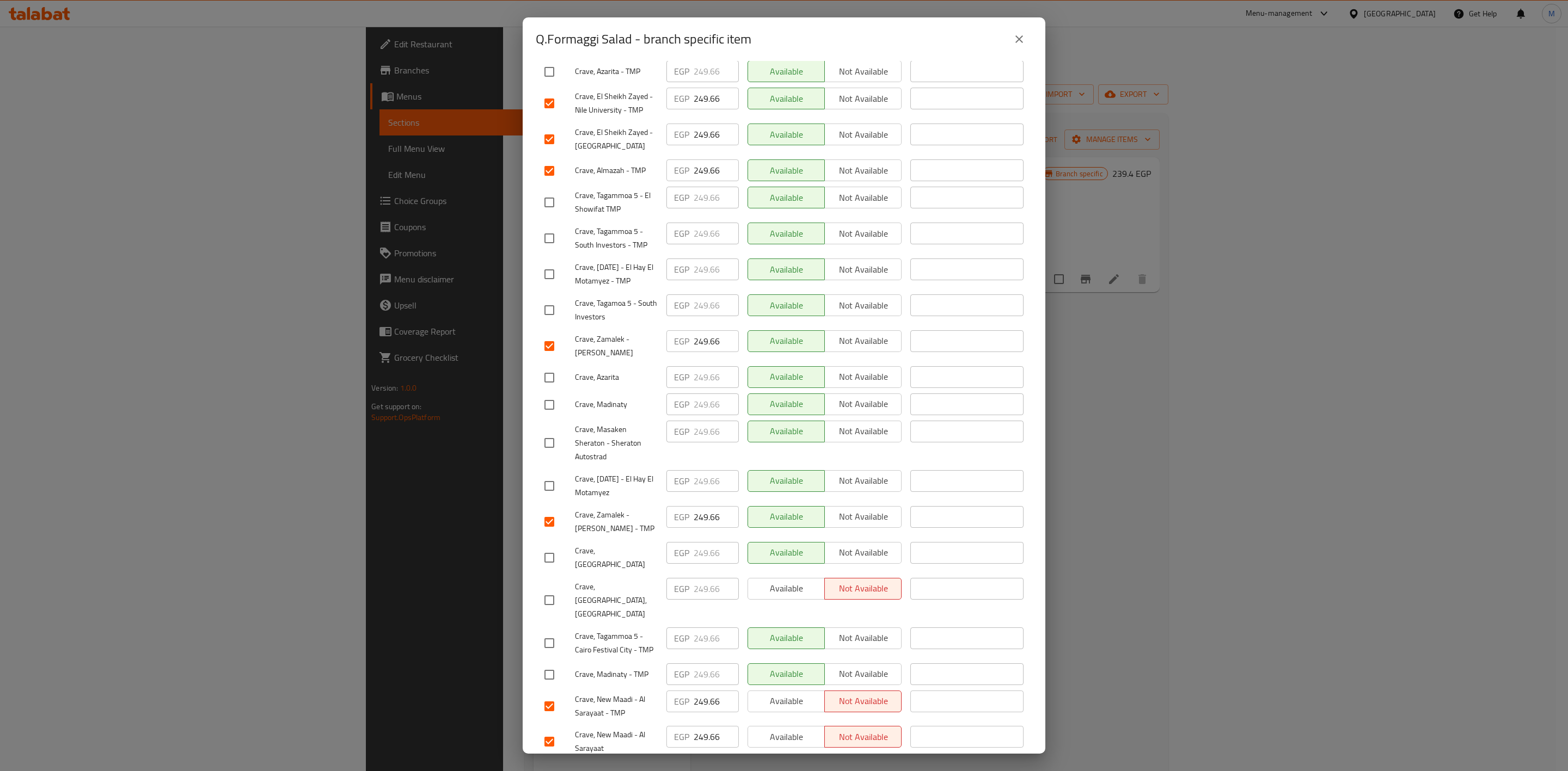
click at [547, 632] on input "checkbox" at bounding box center [550, 643] width 23 height 23
checkbox input "true"
click at [554, 299] on input "checkbox" at bounding box center [550, 310] width 23 height 23
checkbox input "true"
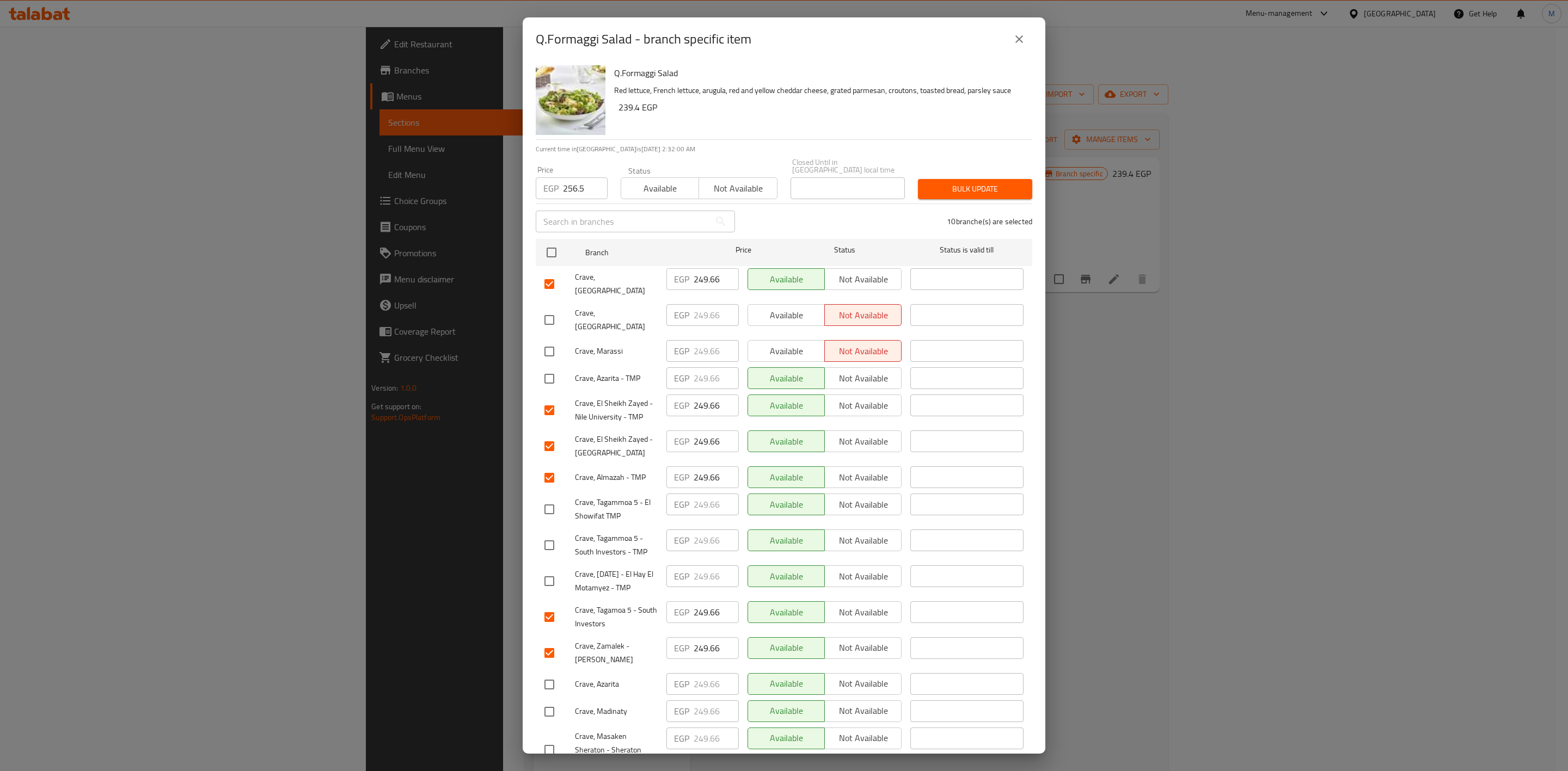
click at [544, 368] on input "checkbox" at bounding box center [550, 379] width 23 height 23
checkbox input "true"
click at [549, 673] on input "checkbox" at bounding box center [550, 685] width 23 height 23
checkbox input "true"
click at [558, 570] on input "checkbox" at bounding box center [550, 581] width 23 height 23
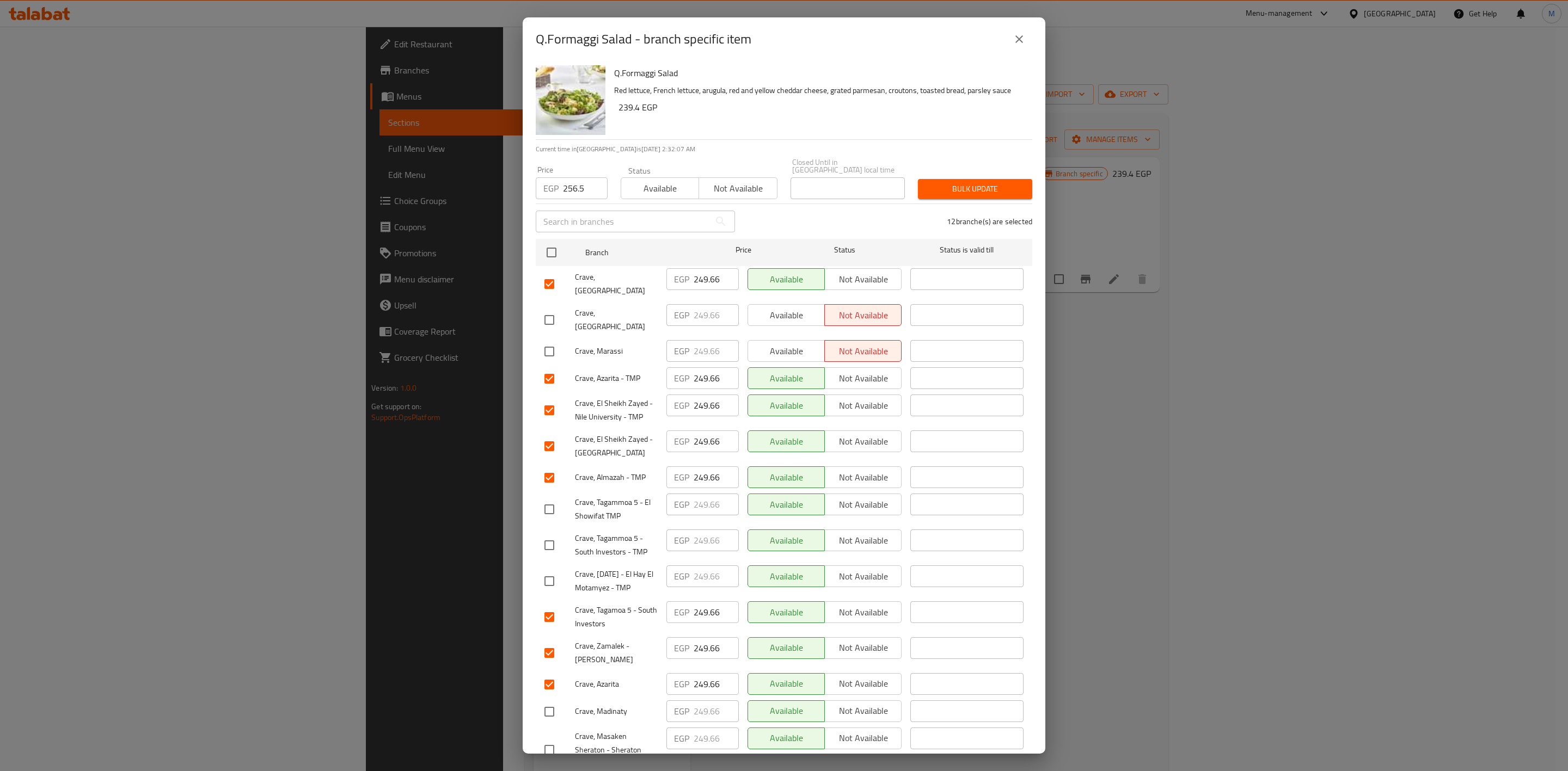
checkbox input "true"
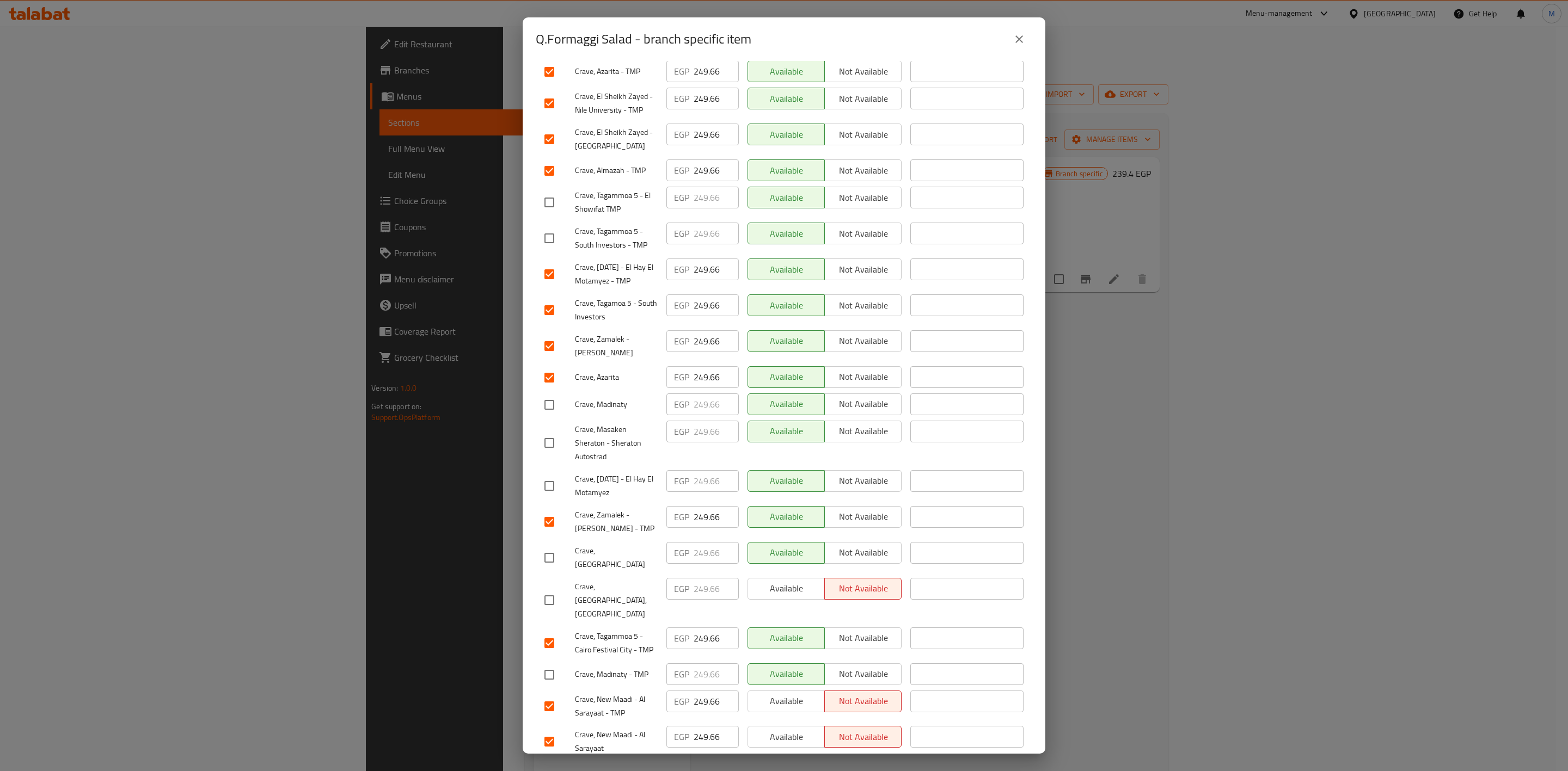
click at [554, 475] on input "checkbox" at bounding box center [550, 486] width 23 height 23
checkbox input "true"
click at [565, 394] on div at bounding box center [559, 405] width 30 height 23
click at [557, 394] on input "checkbox" at bounding box center [550, 405] width 23 height 23
checkbox input "true"
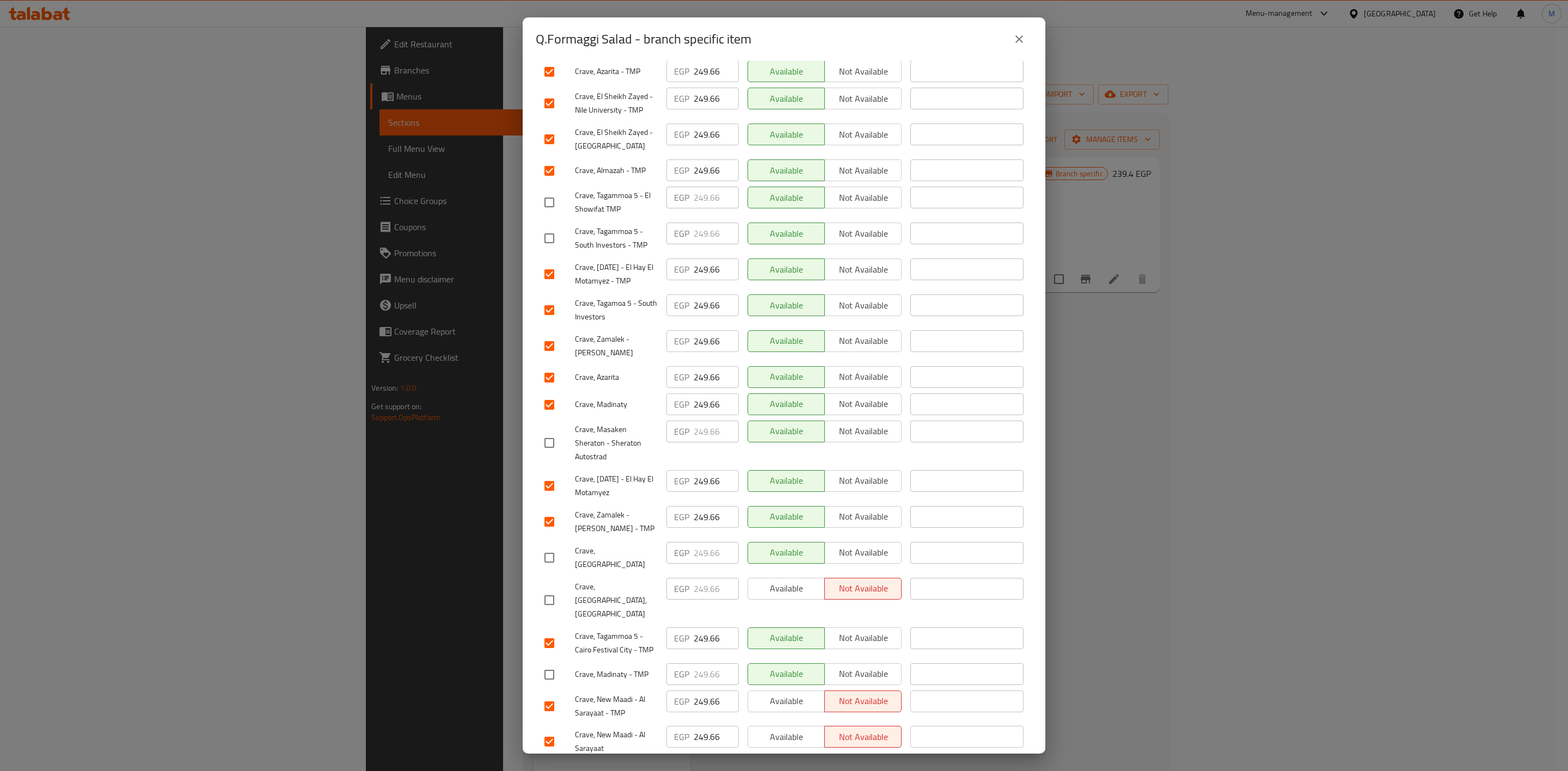
click at [549, 686] on div "Crave, New Maadi - Al Sarayaat - TMP" at bounding box center [601, 706] width 122 height 40
click at [549, 663] on input "checkbox" at bounding box center [550, 675] width 23 height 23
checkbox input "true"
click at [559, 191] on input "checkbox" at bounding box center [550, 203] width 23 height 23
checkbox input "true"
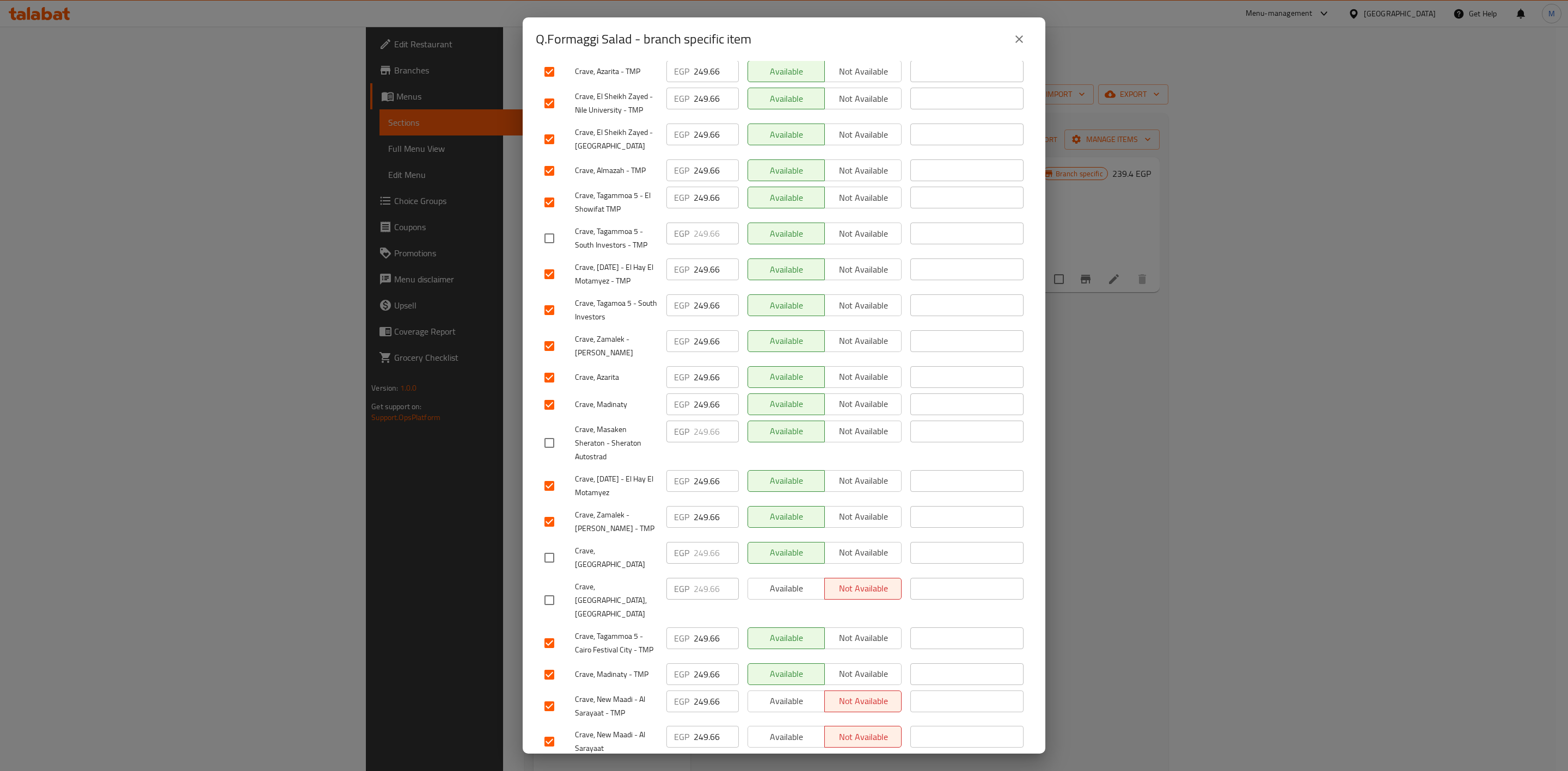
scroll to position [0, 0]
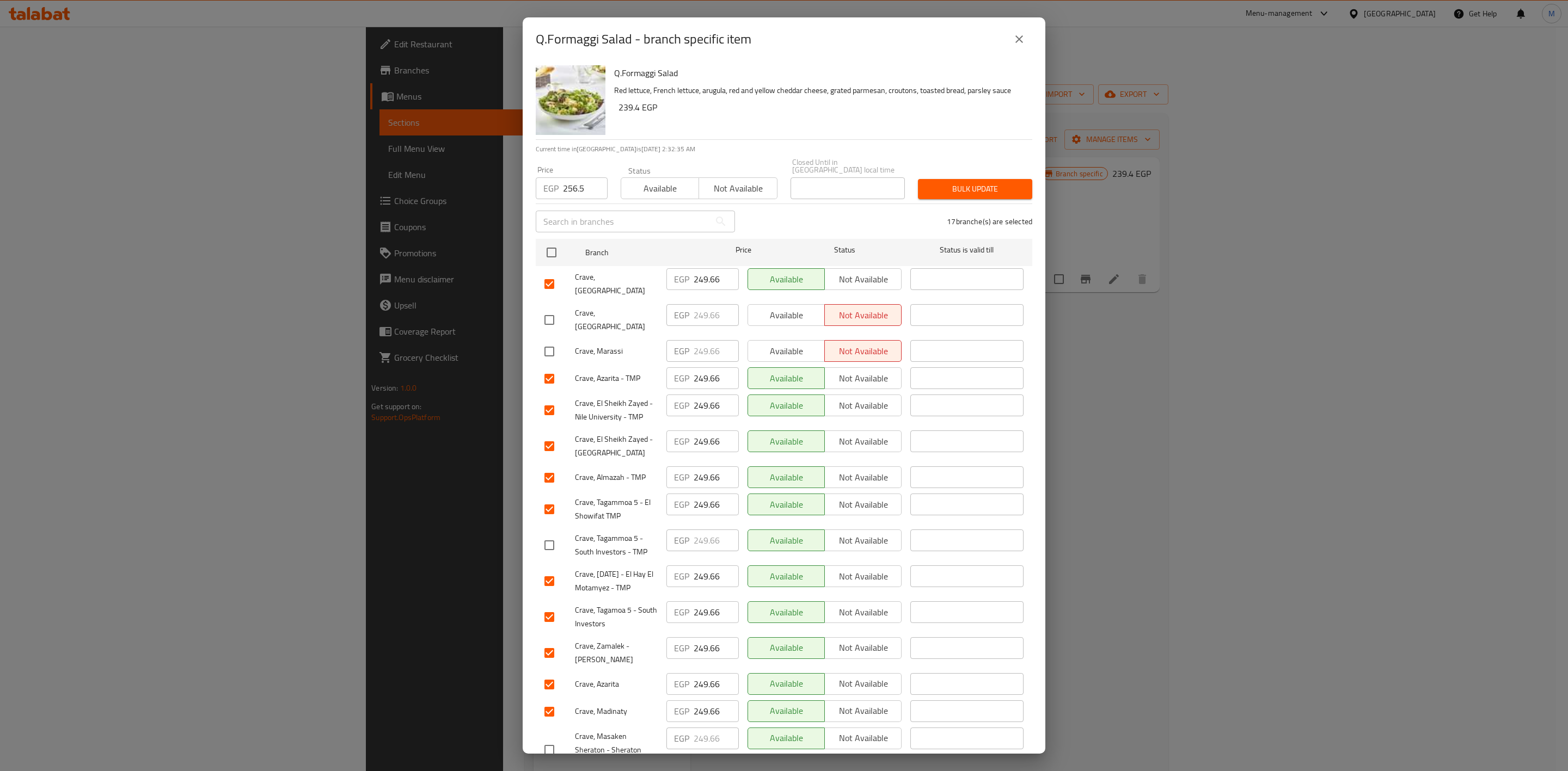
click at [973, 183] on span "Bulk update" at bounding box center [975, 189] width 97 height 13
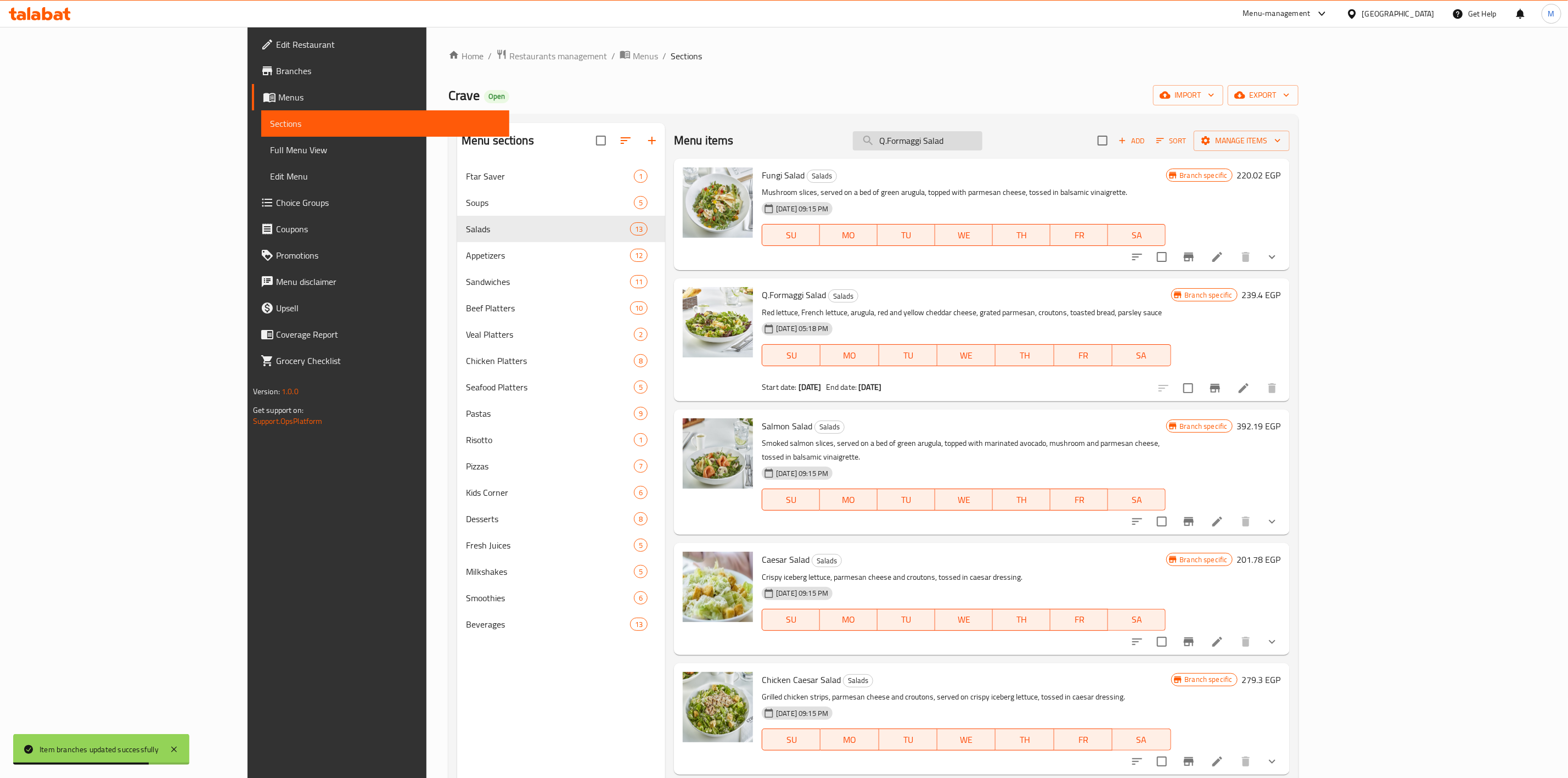
click at [983, 146] on input "Q.Formaggi Salad" at bounding box center [917, 141] width 129 height 19
paste input "Salmon"
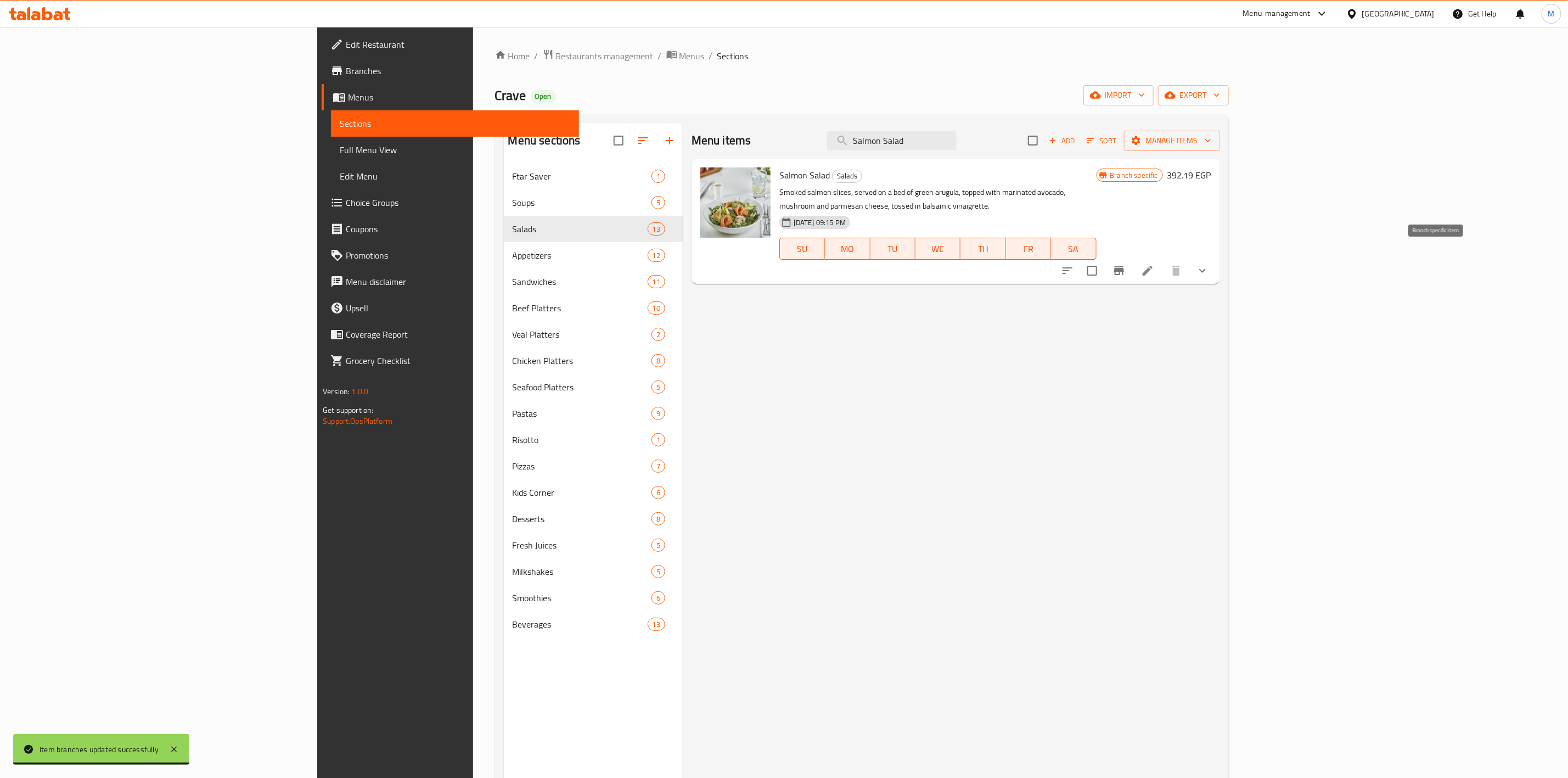
type input "Salmon Salad"
click at [1126, 264] on icon "Branch-specific-item" at bounding box center [1119, 270] width 13 height 13
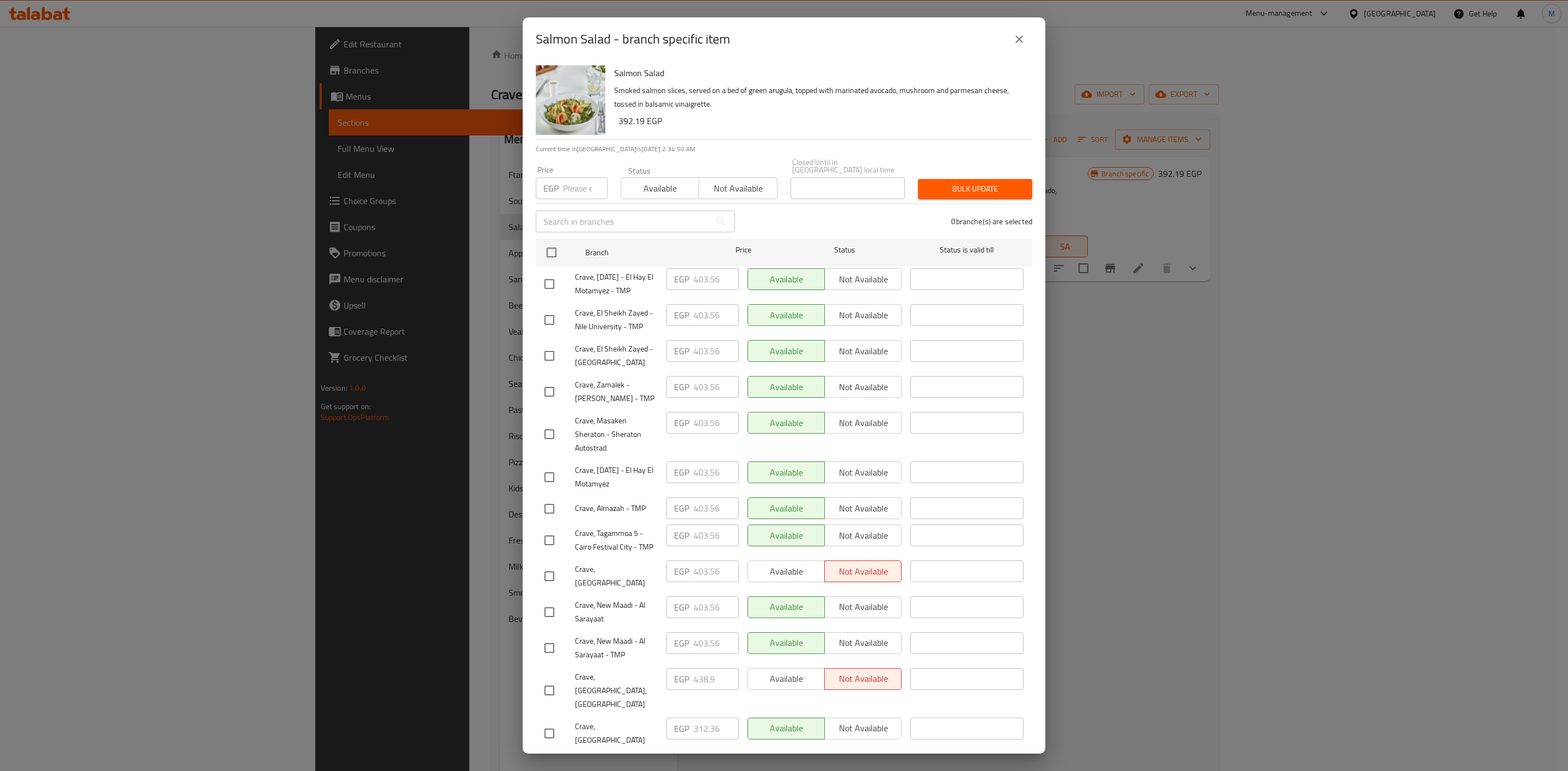
click at [576, 183] on input "number" at bounding box center [585, 189] width 44 height 22
paste input "416.1"
type input "416.1"
click at [542, 402] on input "checkbox" at bounding box center [550, 392] width 23 height 23
checkbox input "true"
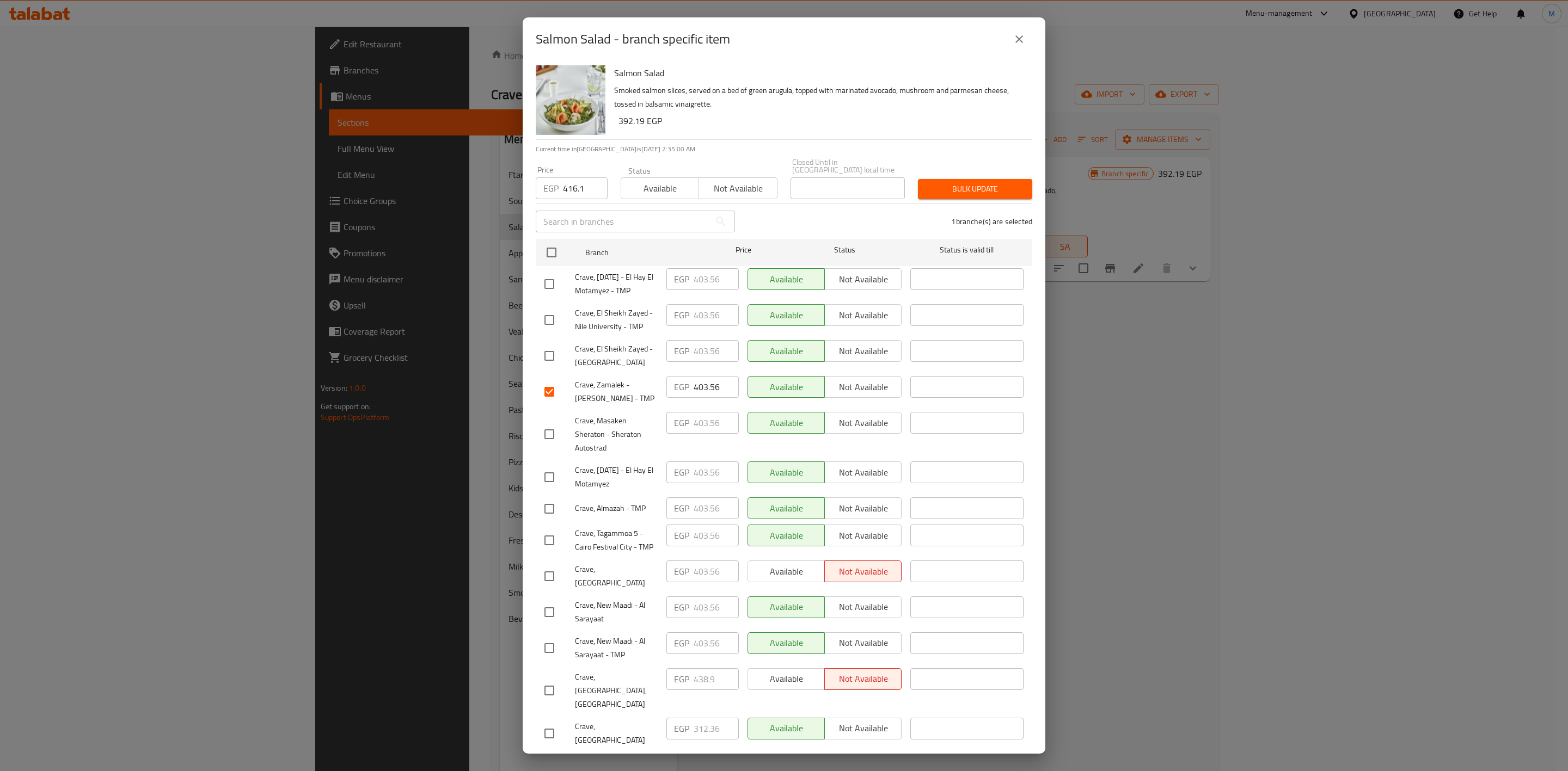
scroll to position [307, 0]
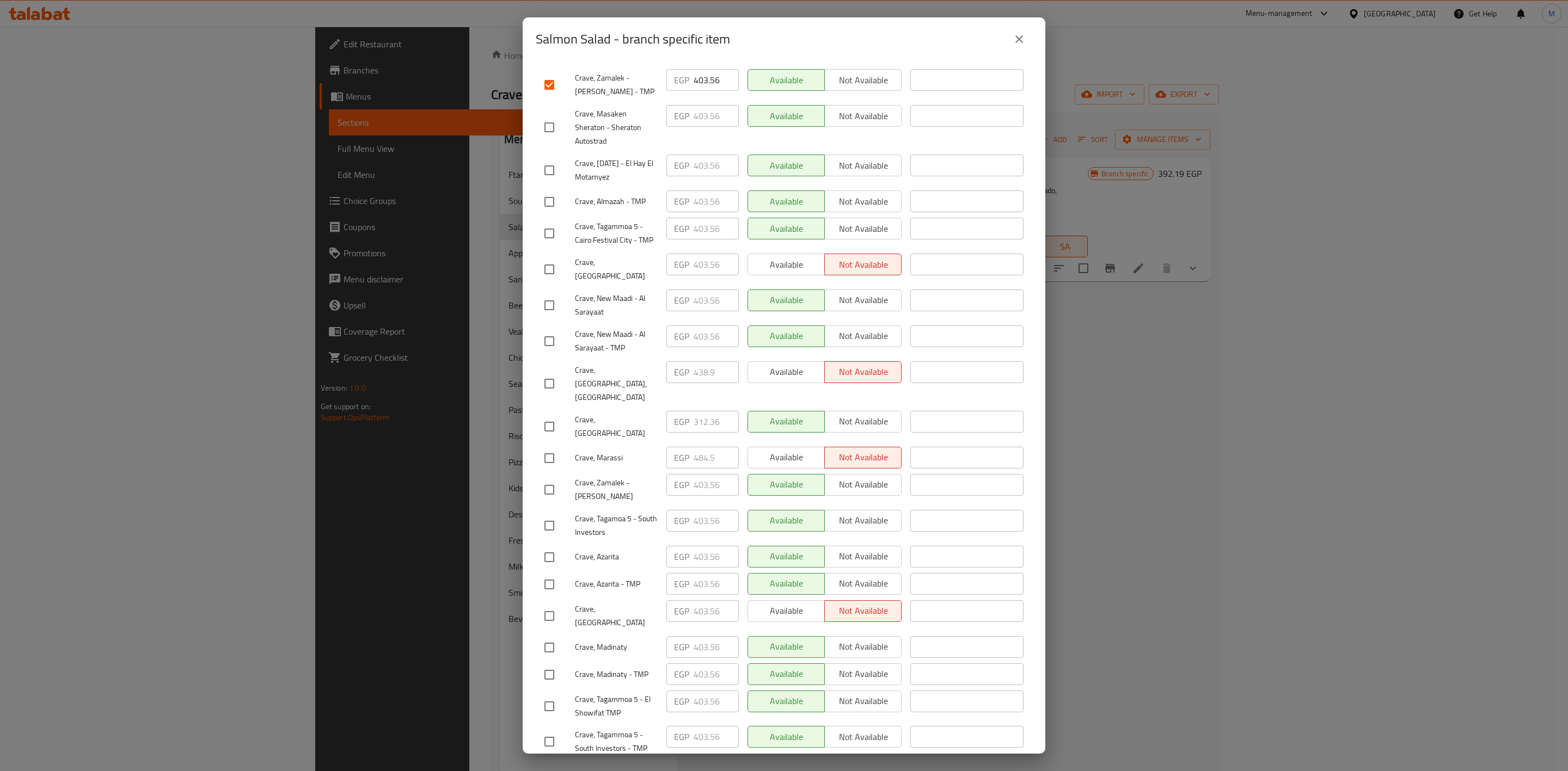
click at [561, 478] on div at bounding box center [559, 490] width 30 height 23
click at [553, 478] on input "checkbox" at bounding box center [550, 490] width 23 height 23
checkbox input "true"
click at [552, 304] on input "checkbox" at bounding box center [550, 305] width 23 height 23
checkbox input "true"
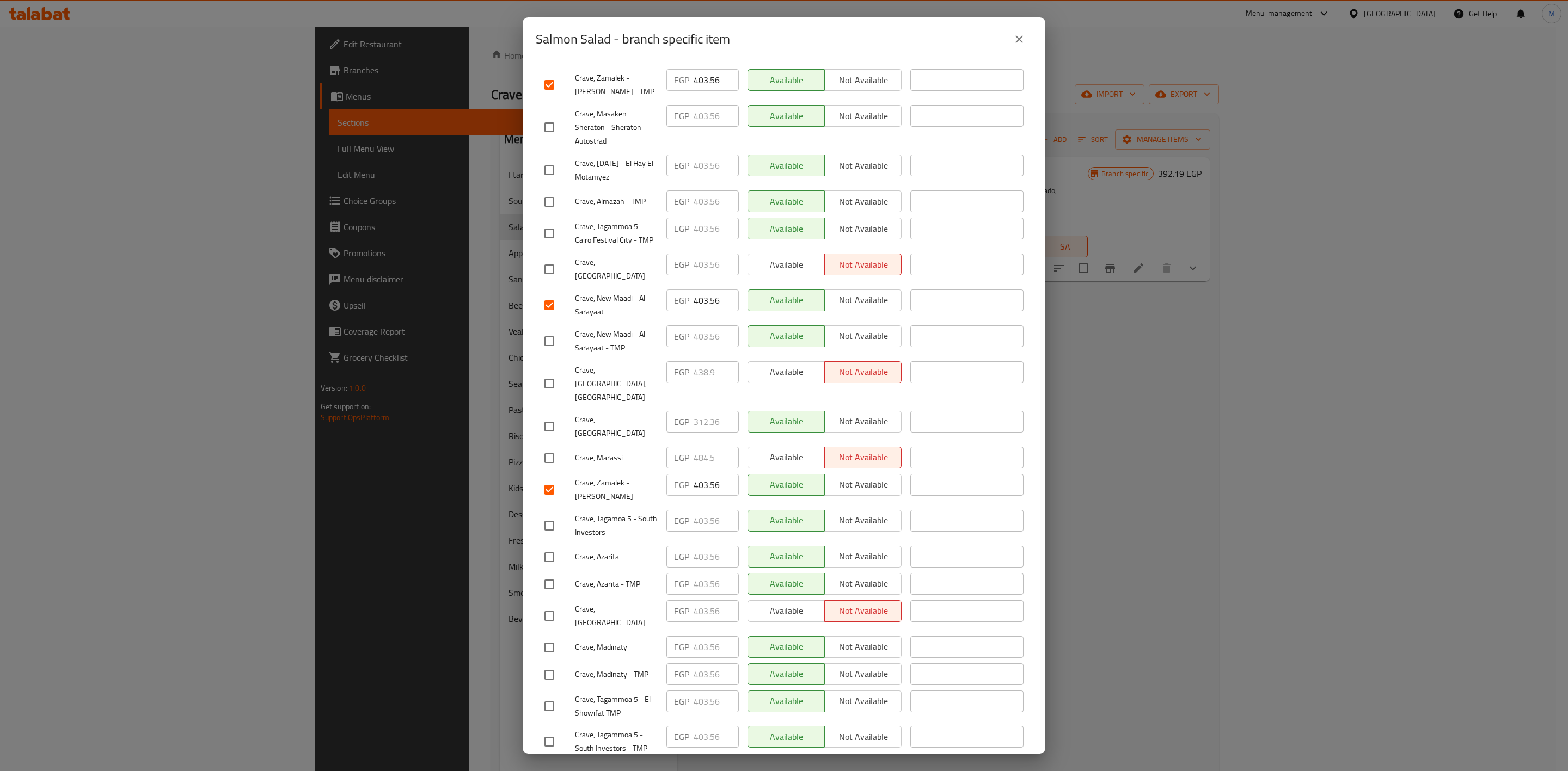
click at [552, 344] on input "checkbox" at bounding box center [550, 341] width 23 height 23
checkbox input "true"
click at [544, 605] on input "checkbox" at bounding box center [550, 616] width 23 height 23
checkbox input "true"
click at [555, 209] on input "checkbox" at bounding box center [550, 202] width 23 height 23
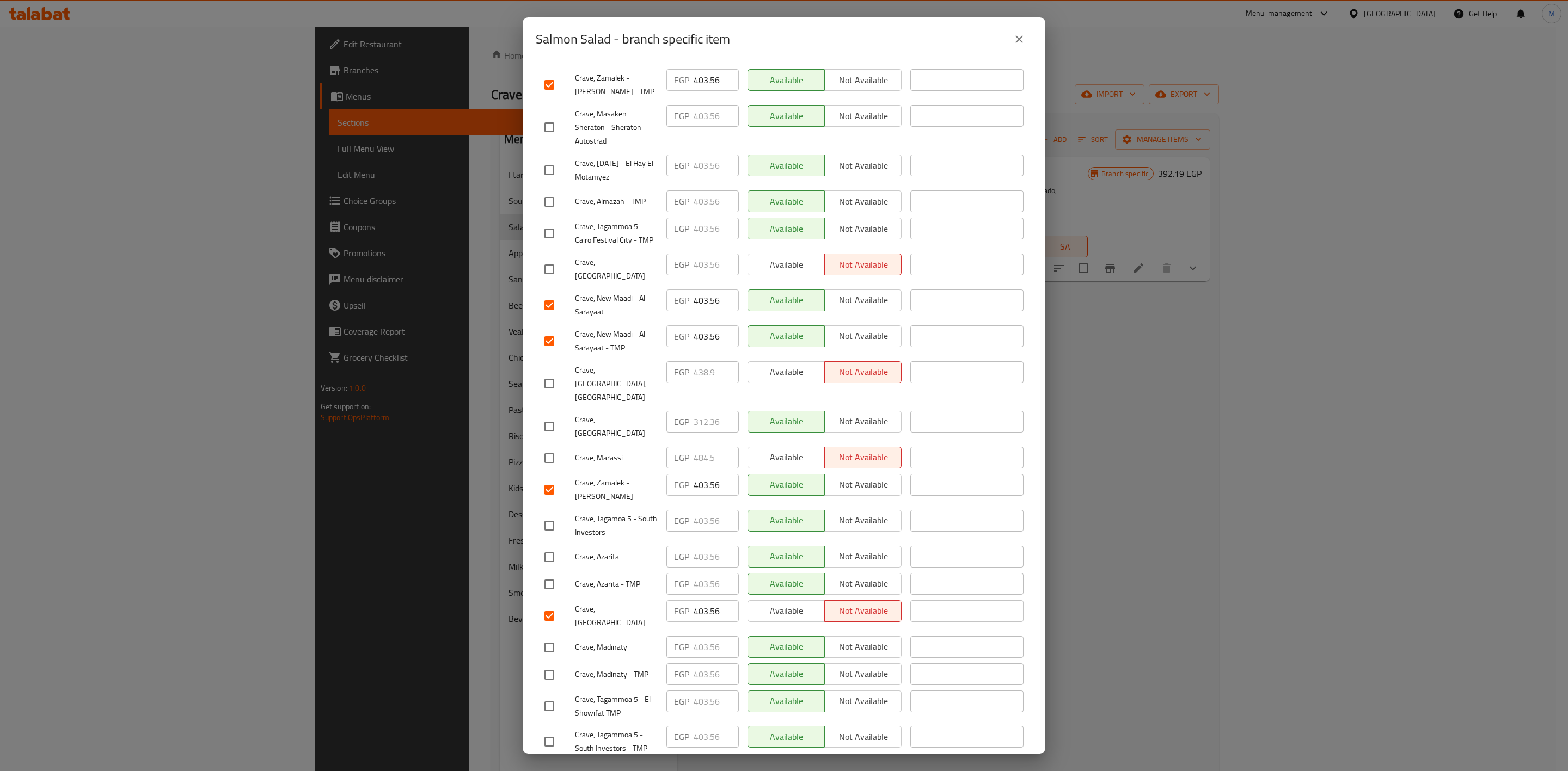
checkbox input "true"
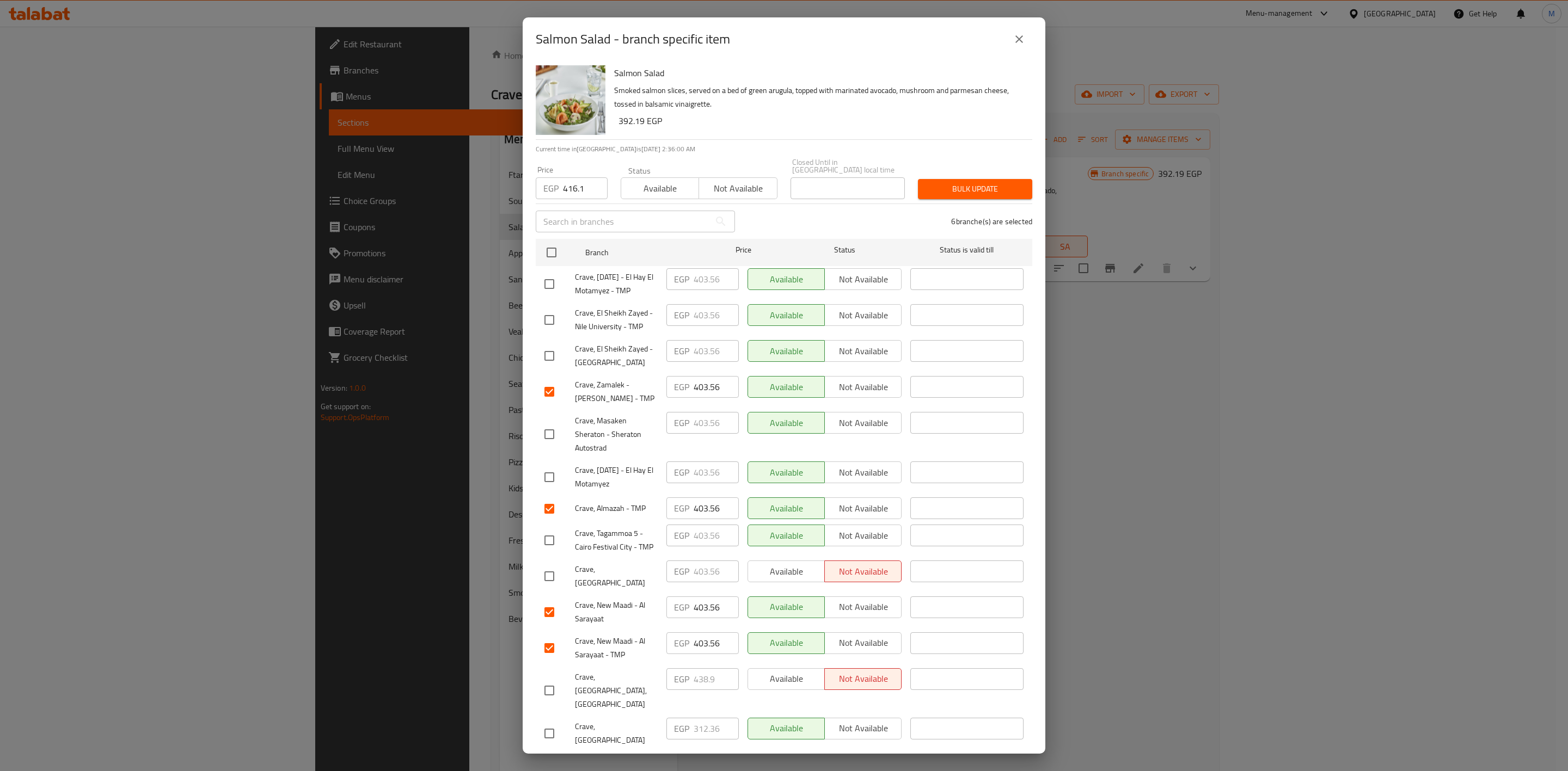
click at [546, 323] on input "checkbox" at bounding box center [550, 320] width 23 height 23
checkbox input "true"
click at [549, 359] on input "checkbox" at bounding box center [550, 356] width 23 height 23
checkbox input "true"
click at [549, 544] on input "checkbox" at bounding box center [550, 540] width 23 height 23
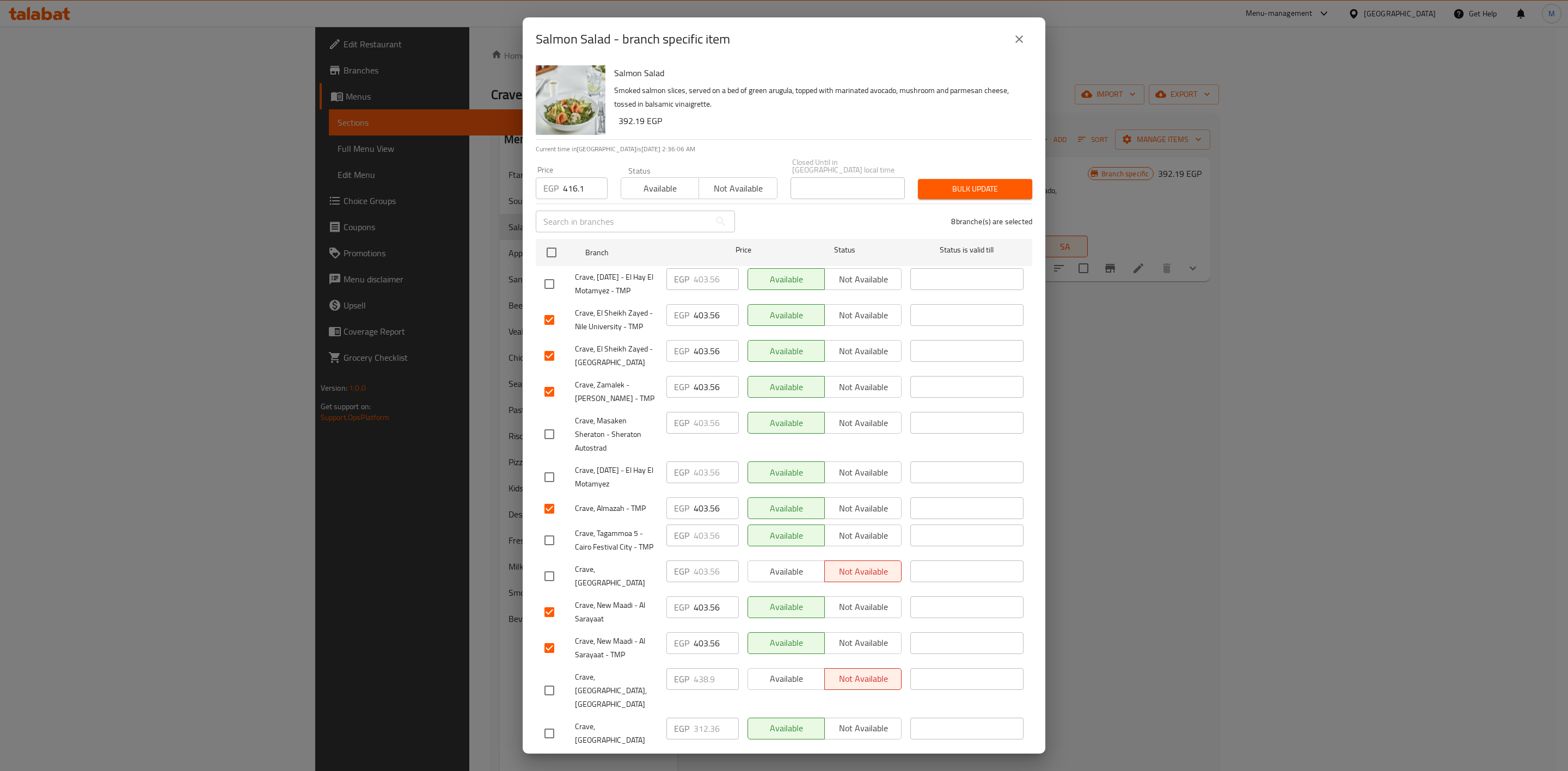
checkbox input "true"
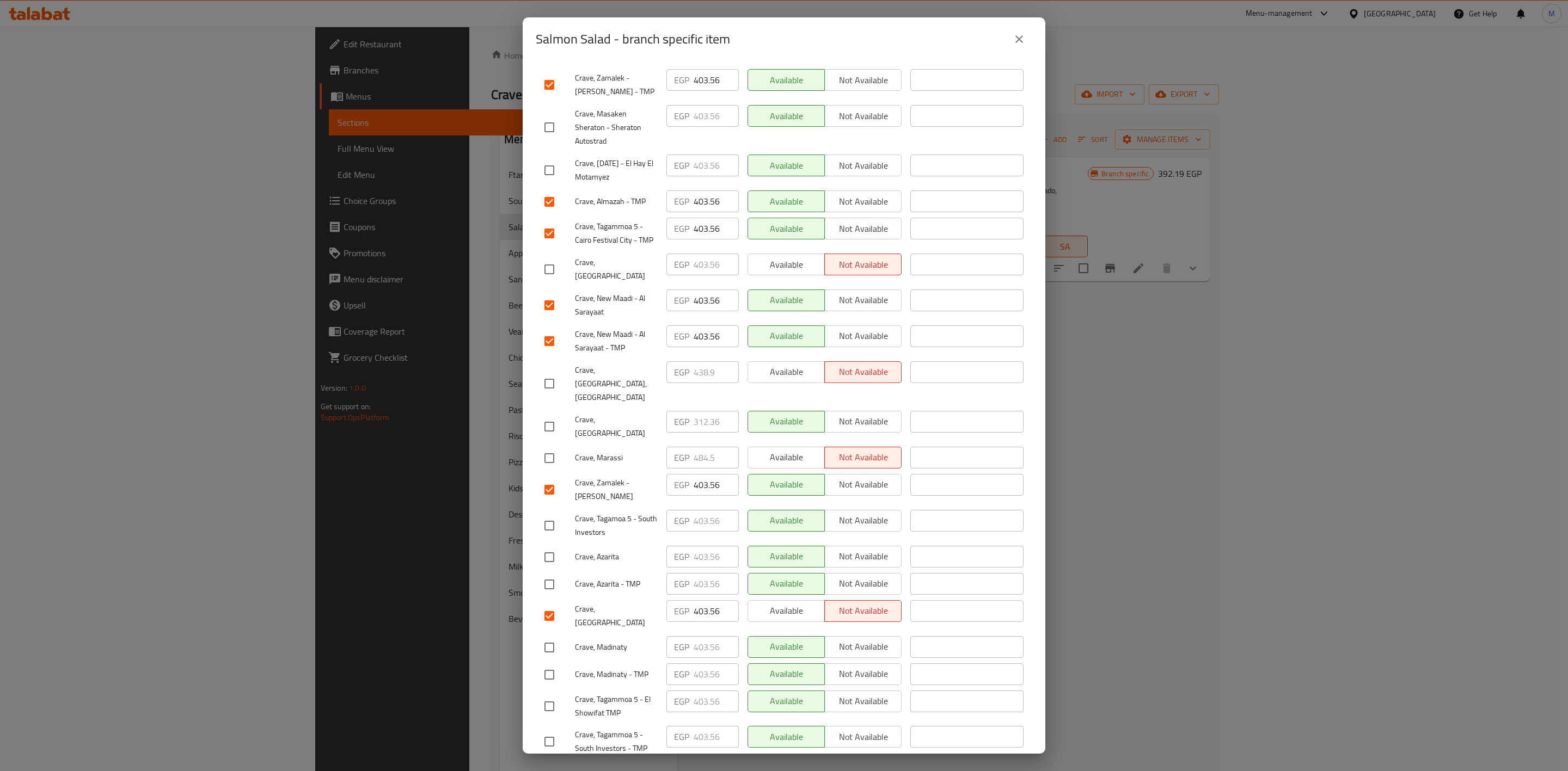
click at [550, 514] on input "checkbox" at bounding box center [550, 526] width 23 height 23
checkbox input "true"
drag, startPoint x: 552, startPoint y: 539, endPoint x: 551, endPoint y: 545, distance: 6.1
click at [551, 546] on input "checkbox" at bounding box center [550, 557] width 23 height 23
checkbox input "true"
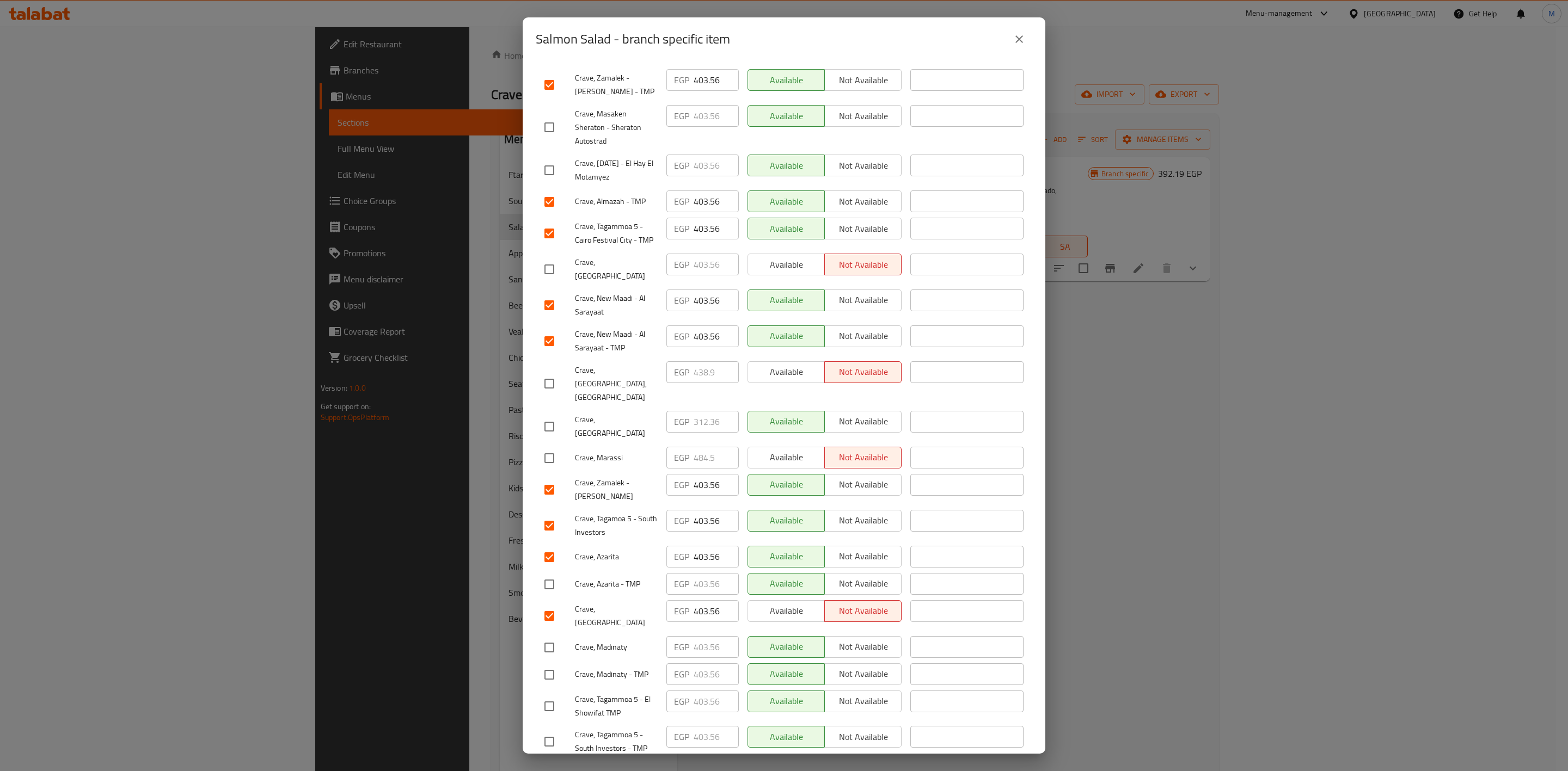
click at [551, 573] on input "checkbox" at bounding box center [550, 585] width 23 height 23
checkbox input "true"
click at [554, 181] on input "checkbox" at bounding box center [550, 170] width 23 height 23
checkbox input "true"
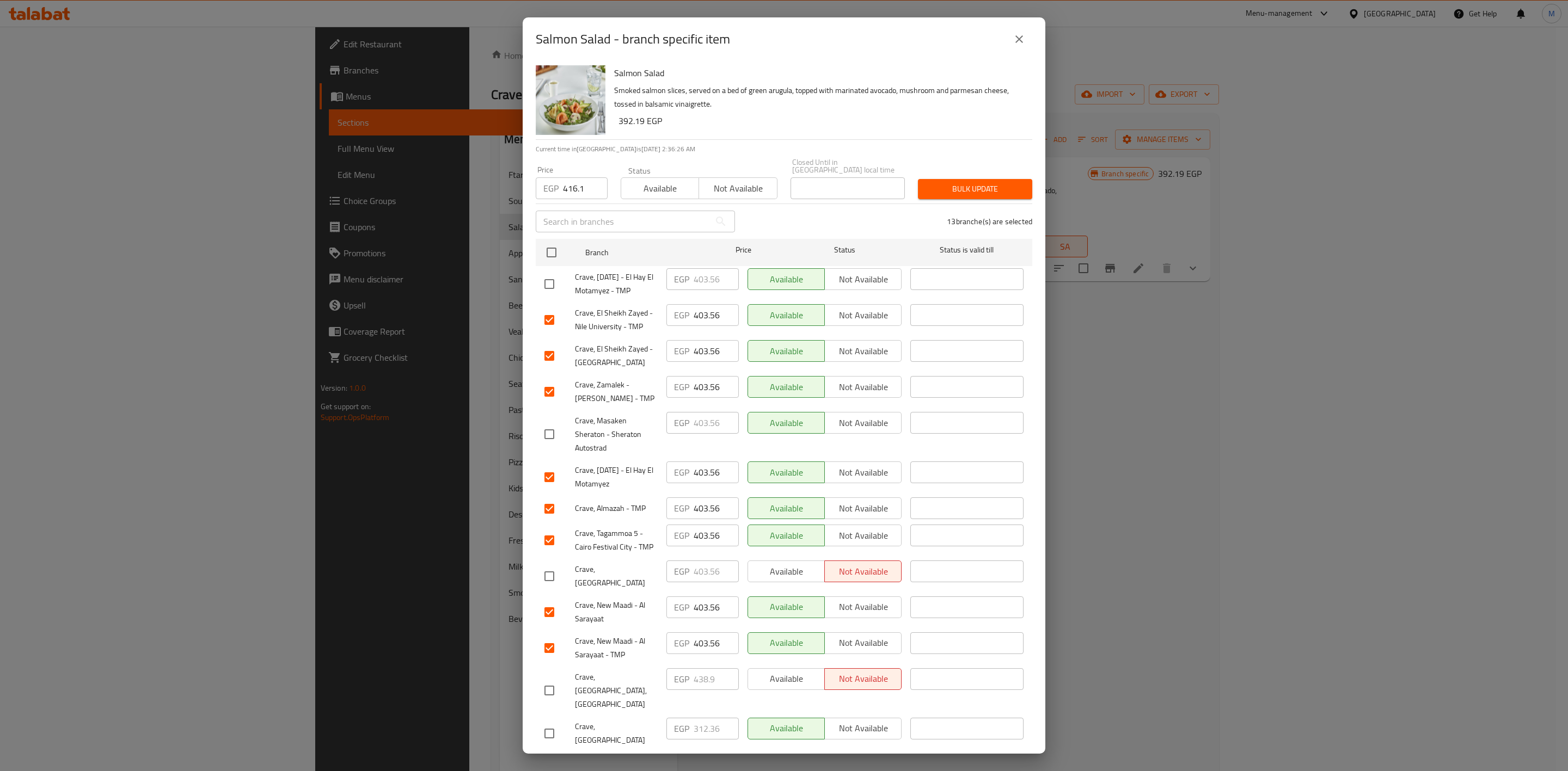
drag, startPoint x: 543, startPoint y: 285, endPoint x: 556, endPoint y: 280, distance: 13.9
click at [552, 281] on input "checkbox" at bounding box center [550, 284] width 23 height 23
checkbox input "true"
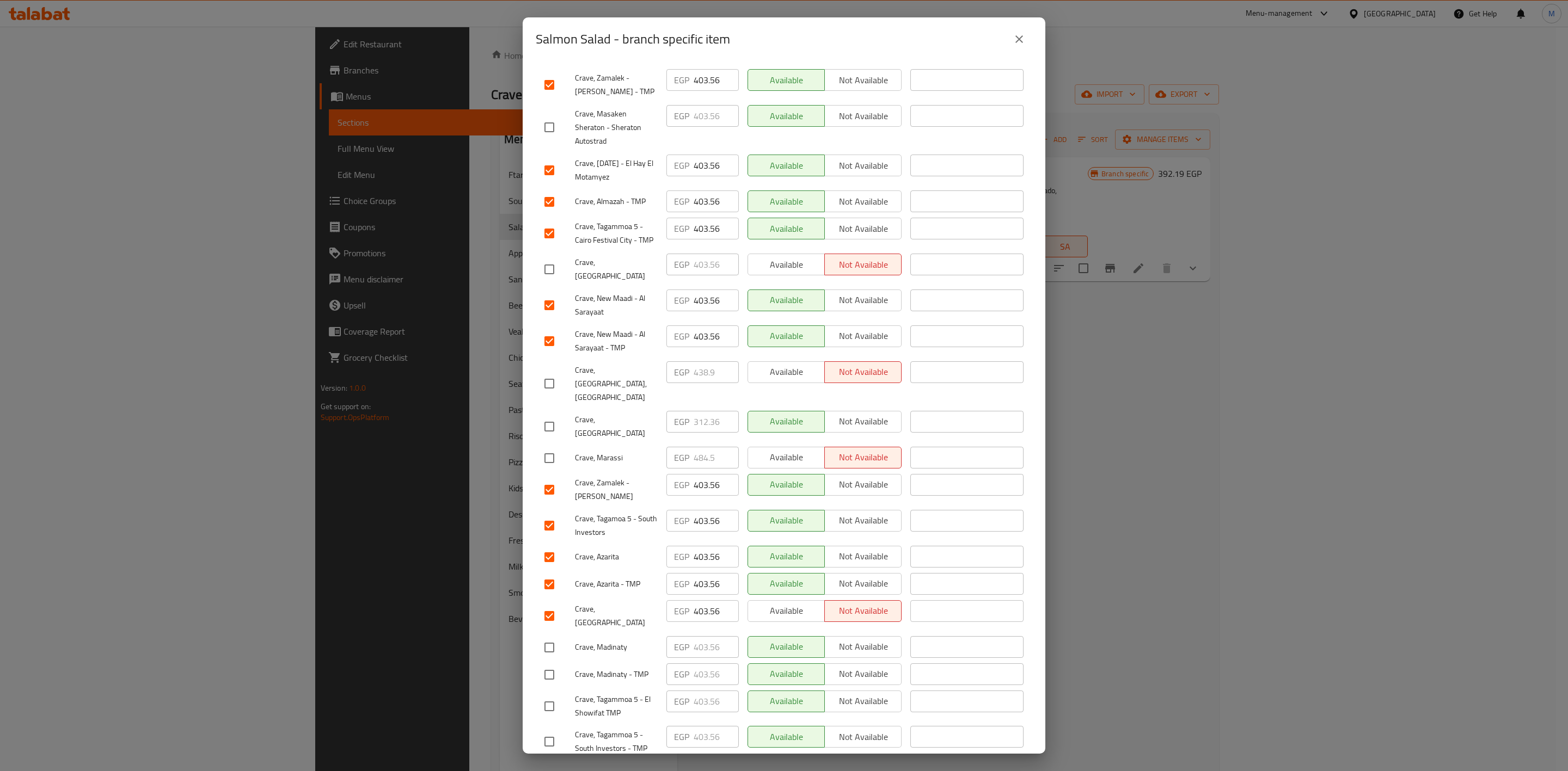
click at [544, 637] on input "checkbox" at bounding box center [550, 648] width 23 height 23
checkbox input "true"
click at [562, 663] on div at bounding box center [559, 675] width 30 height 23
click at [557, 663] on input "checkbox" at bounding box center [550, 675] width 23 height 23
checkbox input "true"
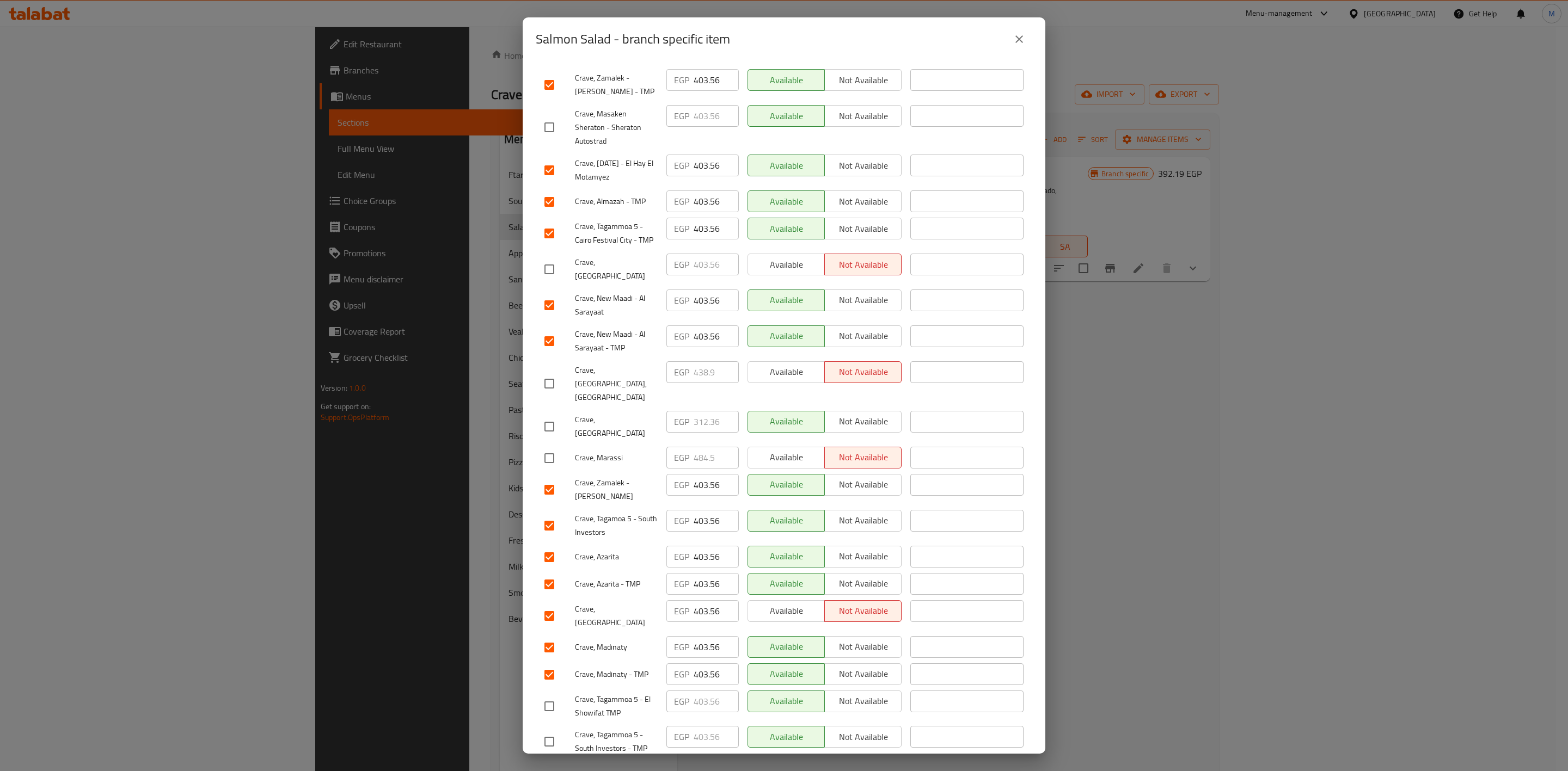
click at [557, 695] on input "checkbox" at bounding box center [550, 706] width 23 height 23
checkbox input "true"
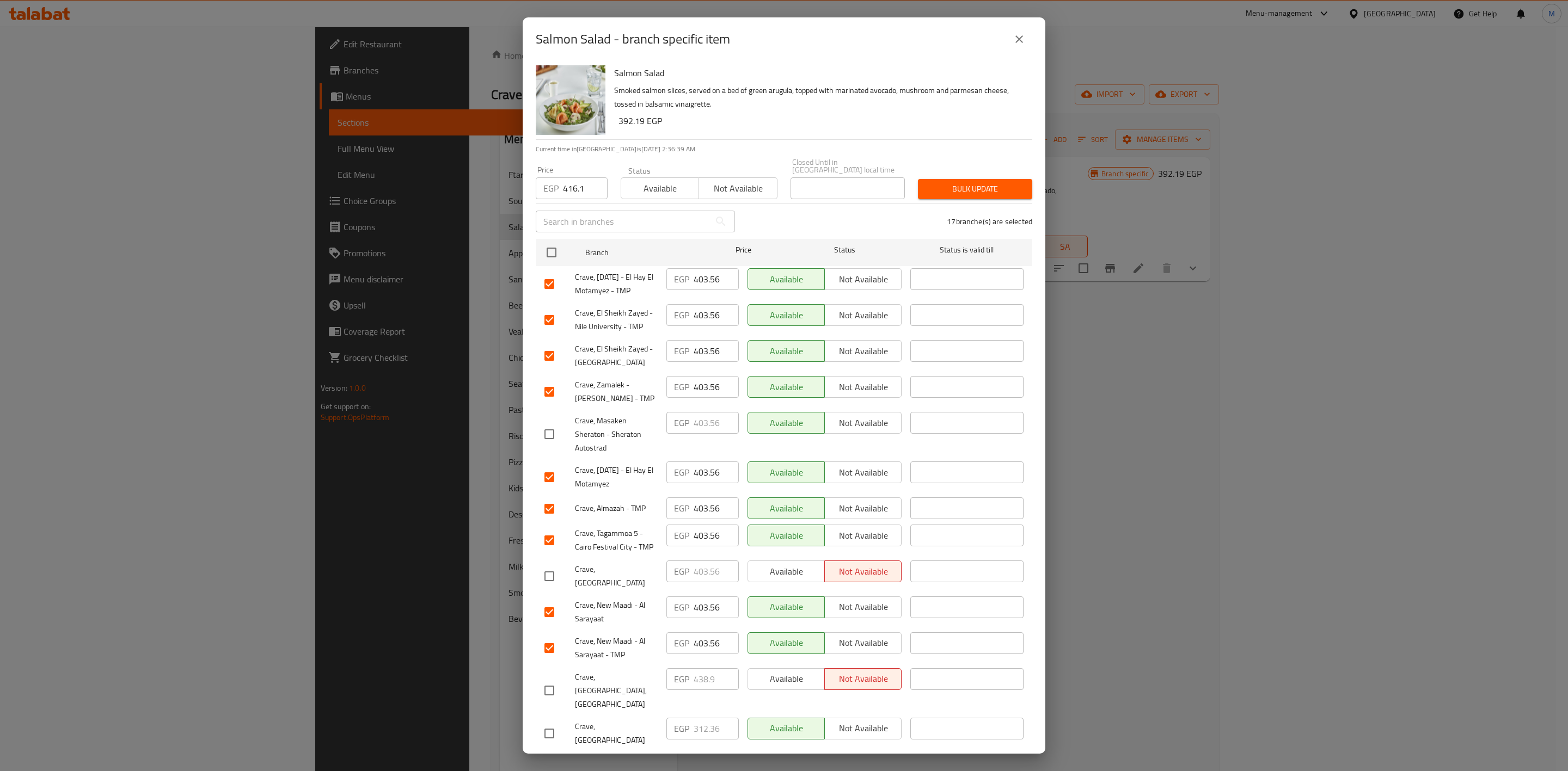
click at [957, 183] on span "Bulk update" at bounding box center [975, 189] width 97 height 13
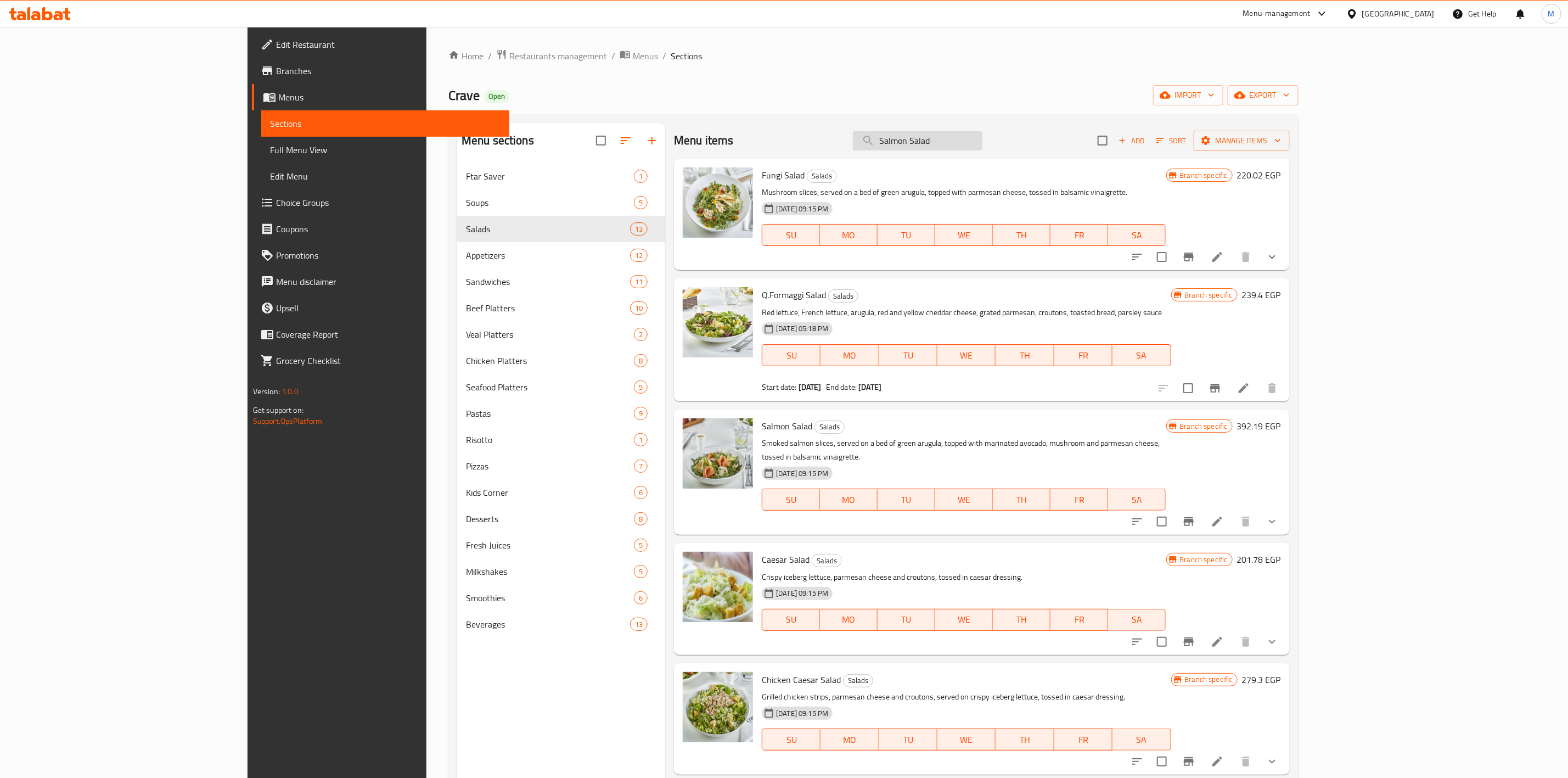
click at [983, 140] on input "Salmon Salad" at bounding box center [917, 141] width 129 height 19
paste input "Caesar"
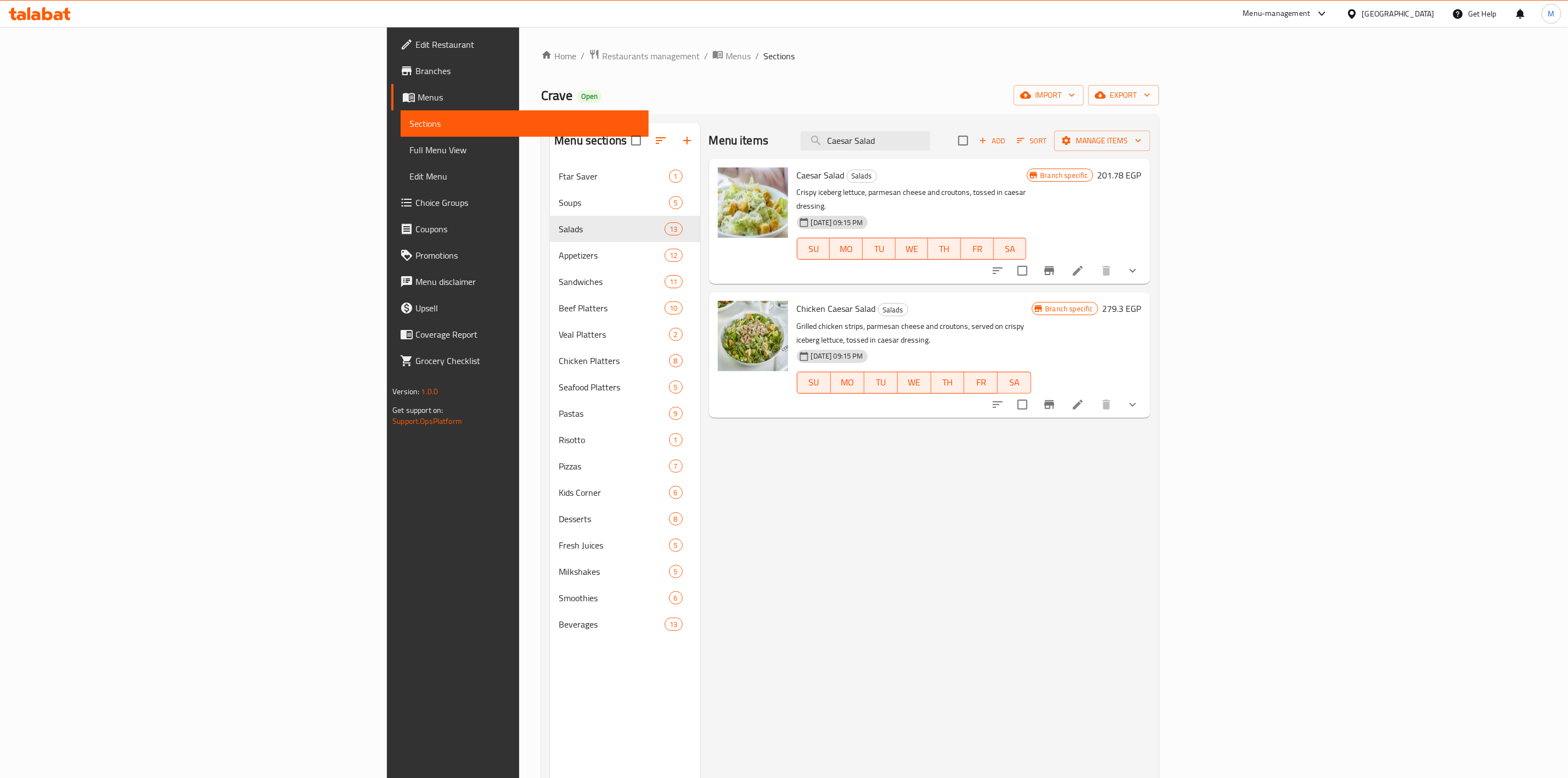
type input "Caesar Salad"
click at [1063, 257] on button "Branch-specific-item" at bounding box center [1049, 270] width 26 height 26
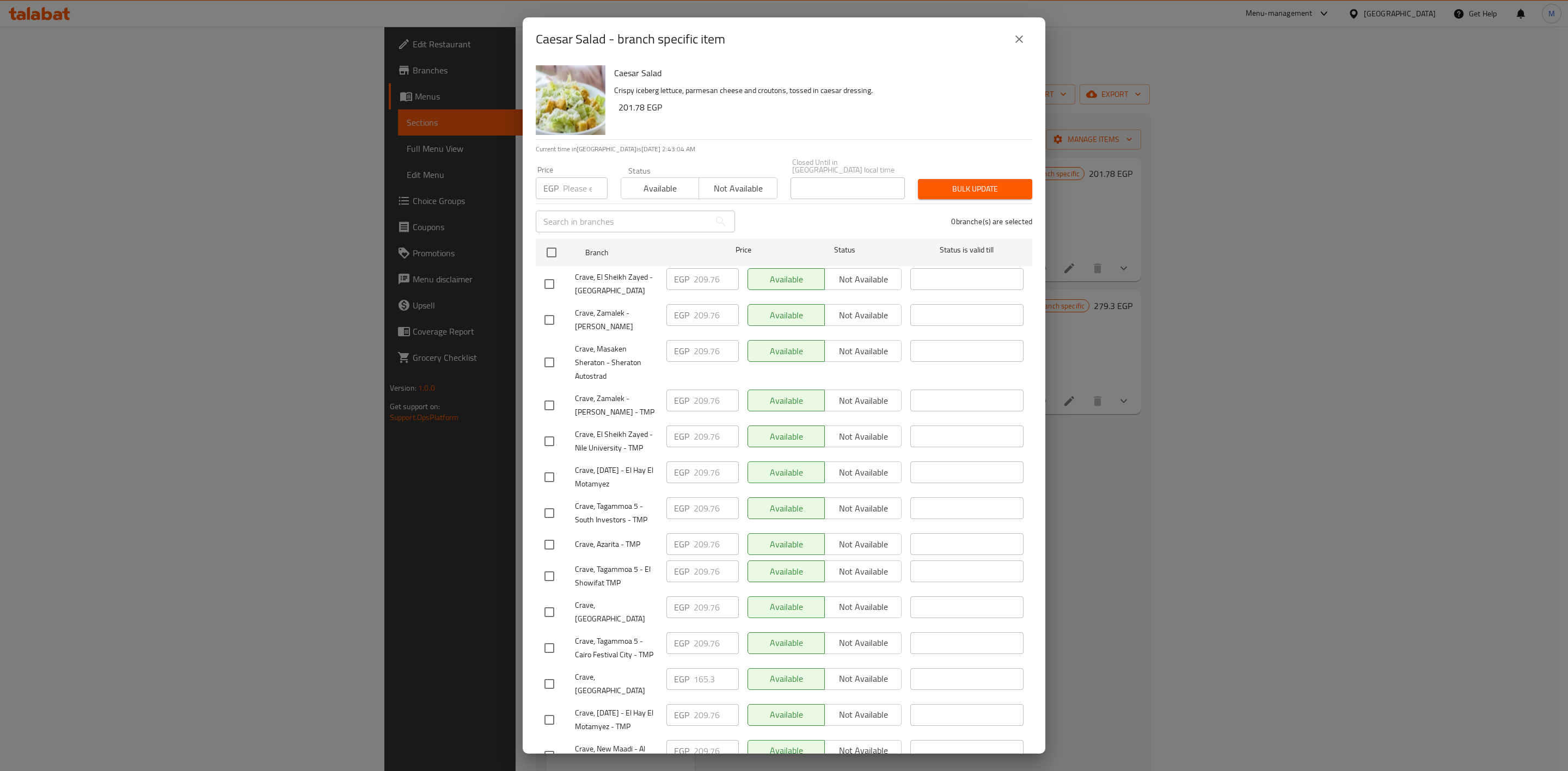
click at [570, 178] on input "number" at bounding box center [585, 189] width 44 height 22
paste input "216.6"
type input "216.6"
click at [858, 117] on div "Caesar Salad Crispy iceberg lettuce, parmesan cheese and croutons, tossed in ca…" at bounding box center [819, 100] width 418 height 78
click at [555, 309] on input "checkbox" at bounding box center [550, 320] width 23 height 23
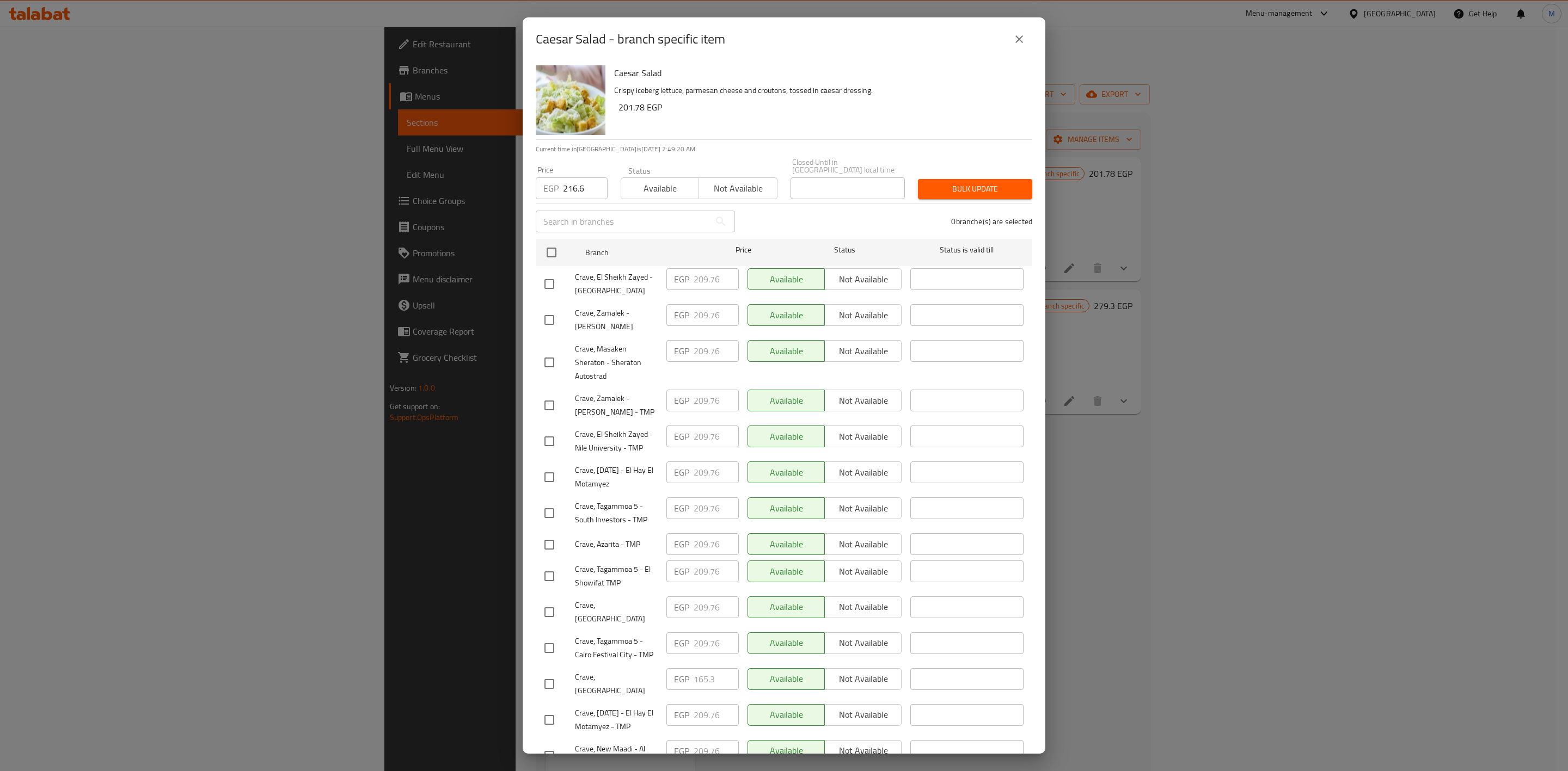
checkbox input "true"
click at [546, 394] on input "checkbox" at bounding box center [550, 406] width 23 height 23
checkbox input "true"
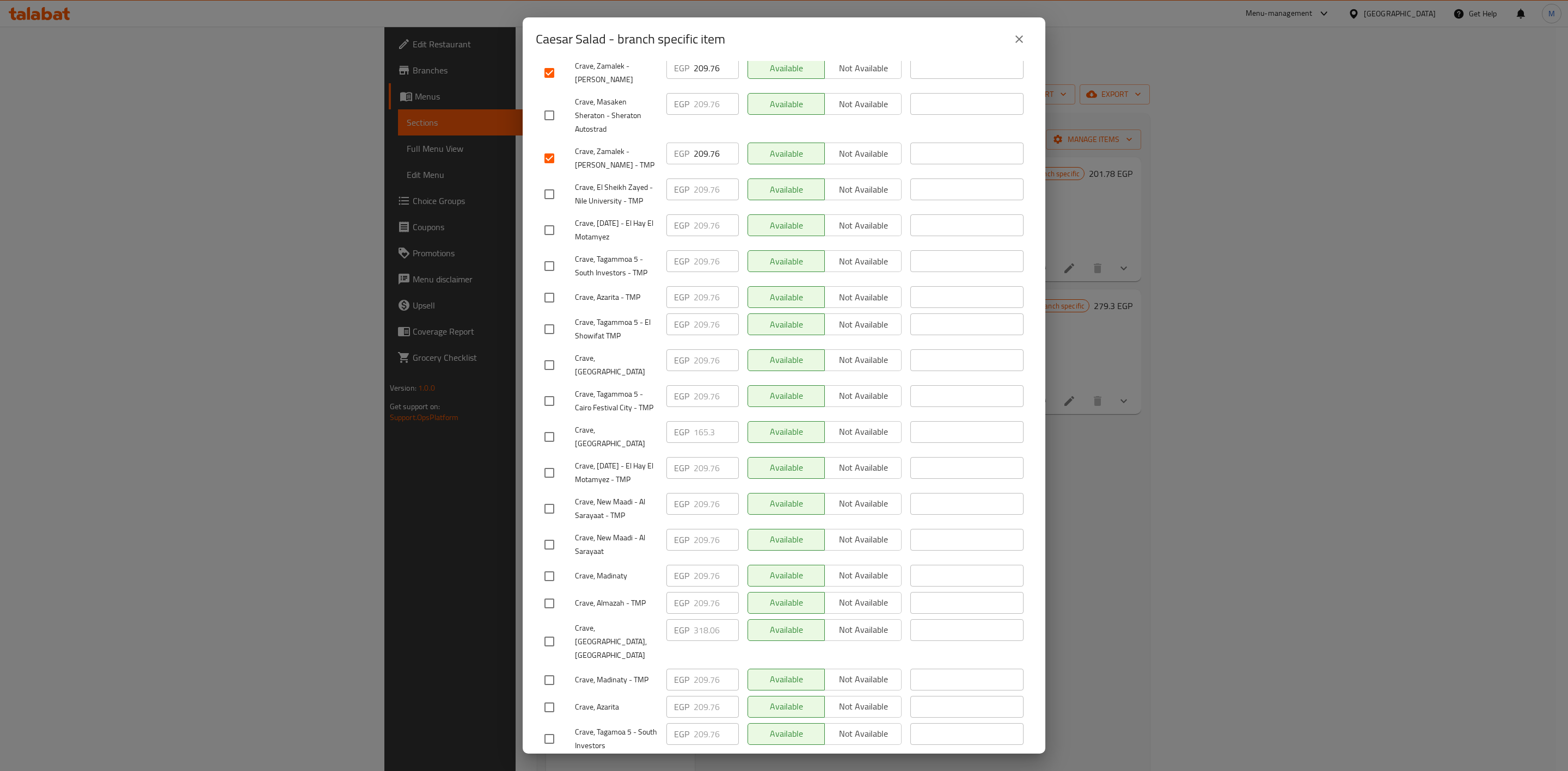
click at [550, 502] on input "checkbox" at bounding box center [550, 509] width 23 height 23
checkbox input "true"
click at [546, 534] on input "checkbox" at bounding box center [550, 545] width 23 height 23
checkbox input "true"
click at [559, 355] on input "checkbox" at bounding box center [550, 365] width 23 height 23
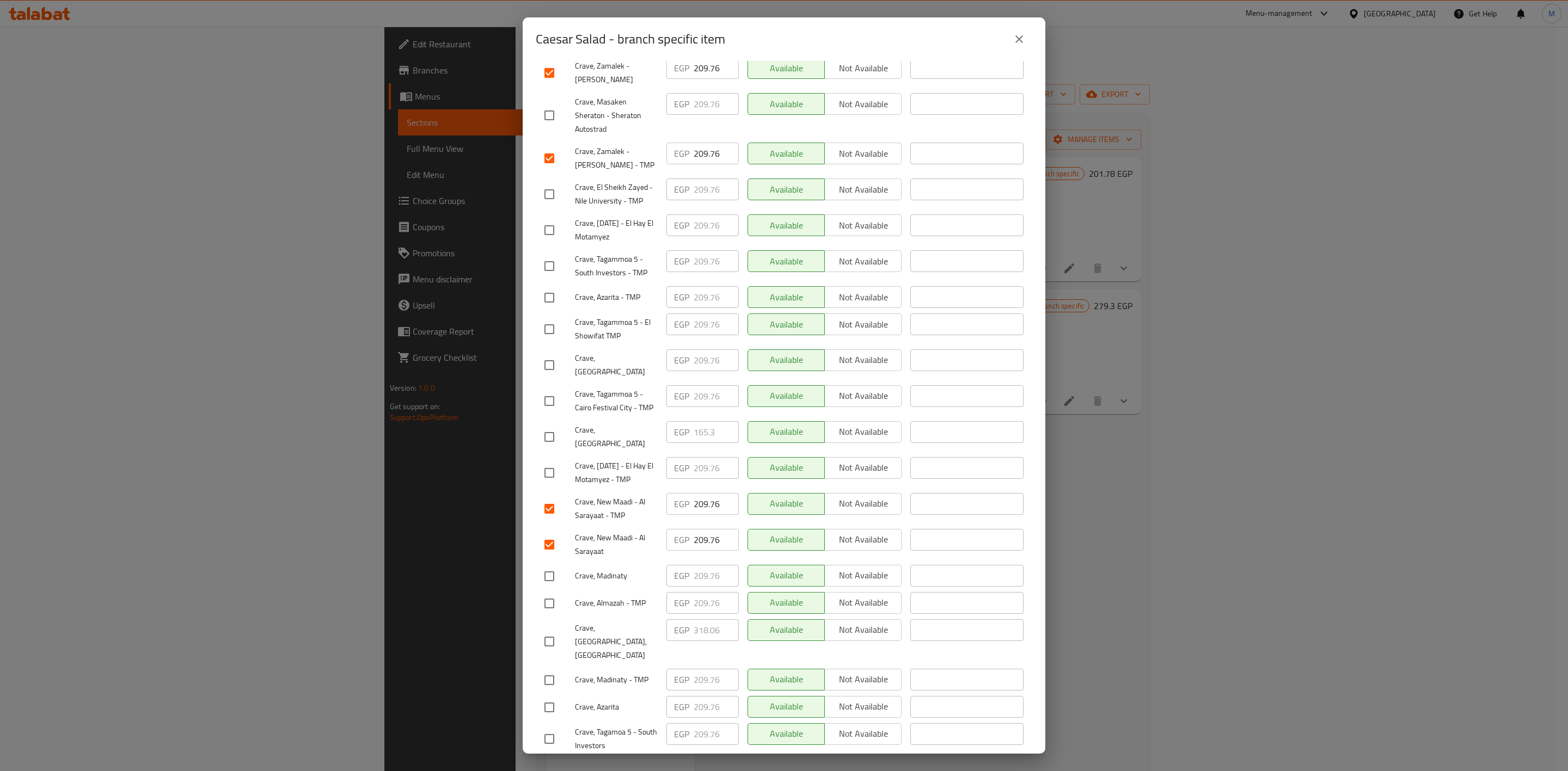
checkbox input "true"
click at [548, 592] on input "checkbox" at bounding box center [550, 604] width 23 height 23
checkbox input "true"
click at [555, 190] on input "checkbox" at bounding box center [550, 195] width 23 height 23
checkbox input "true"
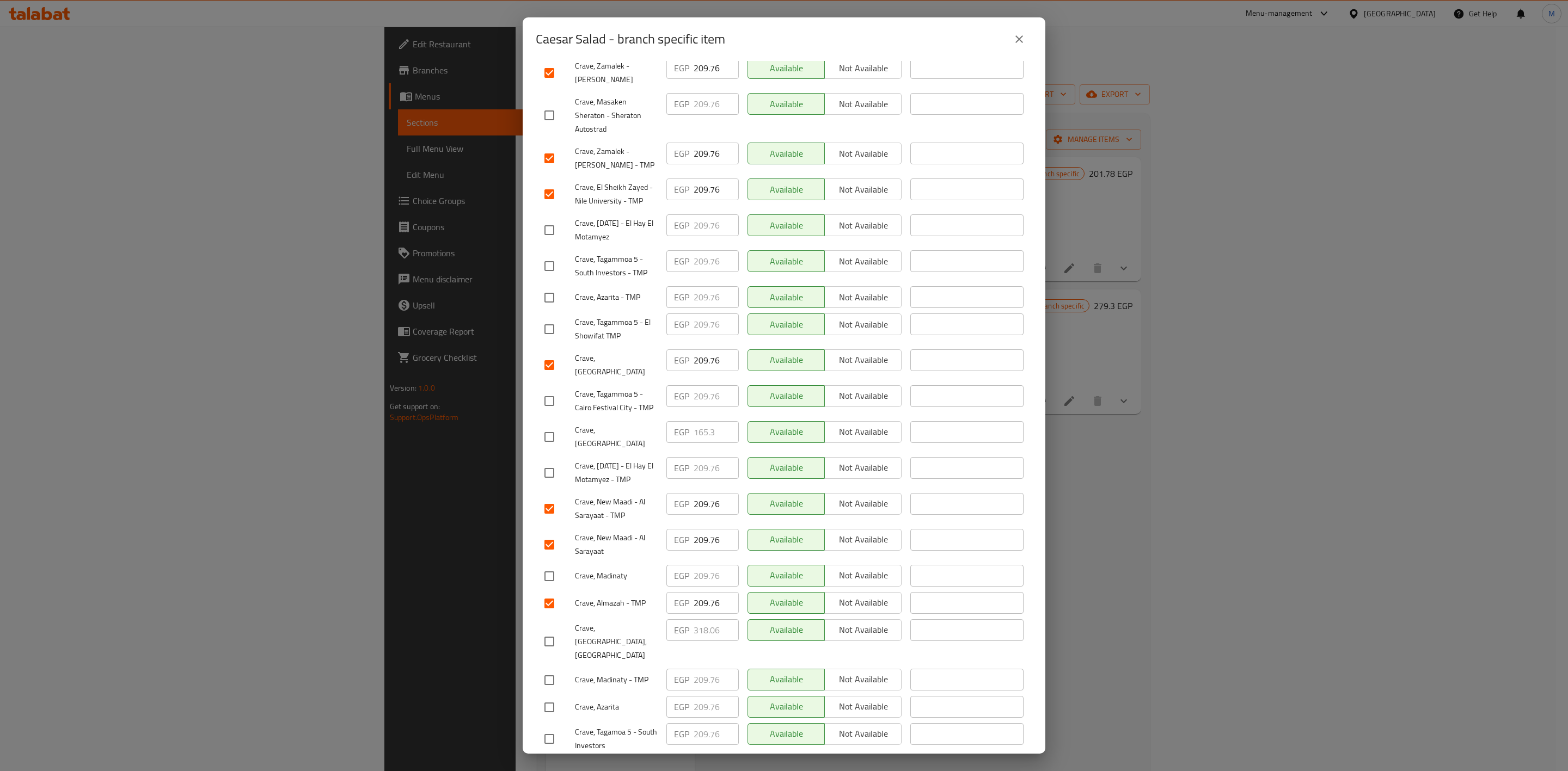
scroll to position [0, 0]
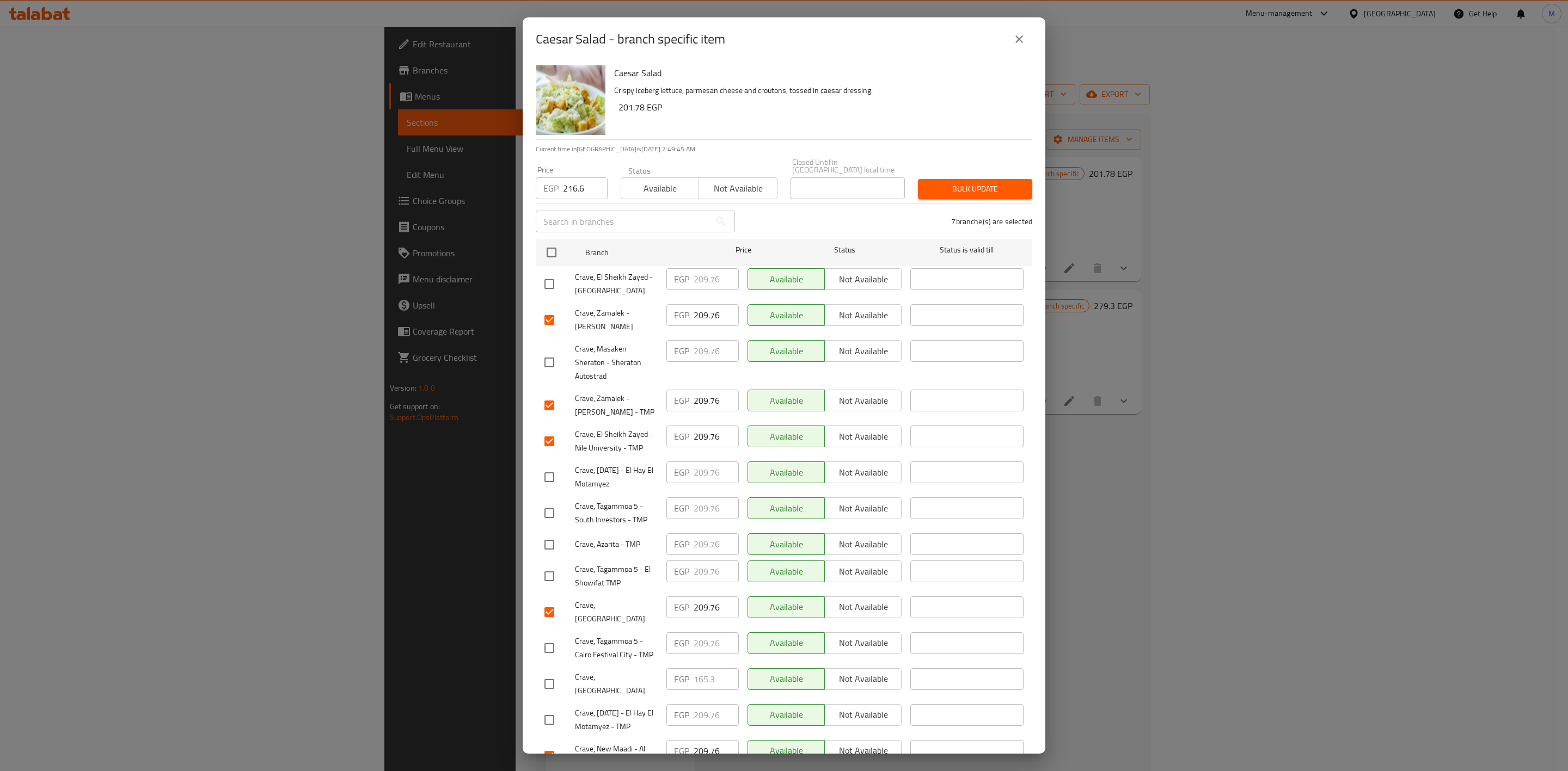
click at [552, 273] on input "checkbox" at bounding box center [550, 284] width 23 height 23
checkbox input "true"
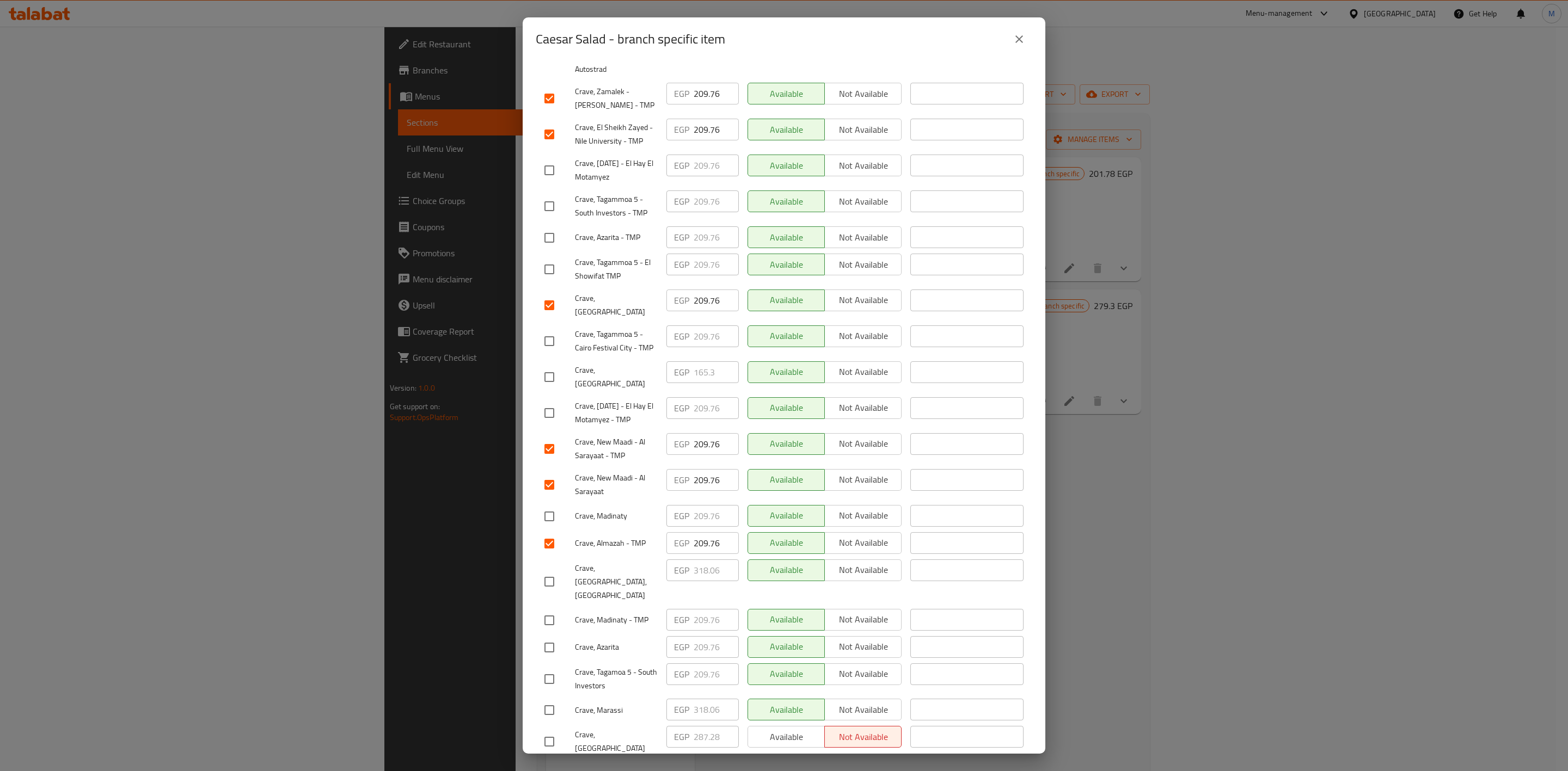
click at [553, 330] on input "checkbox" at bounding box center [550, 341] width 23 height 23
checkbox input "true"
click at [556, 668] on input "checkbox" at bounding box center [550, 679] width 23 height 23
checkbox input "true"
click at [548, 226] on input "checkbox" at bounding box center [550, 238] width 23 height 23
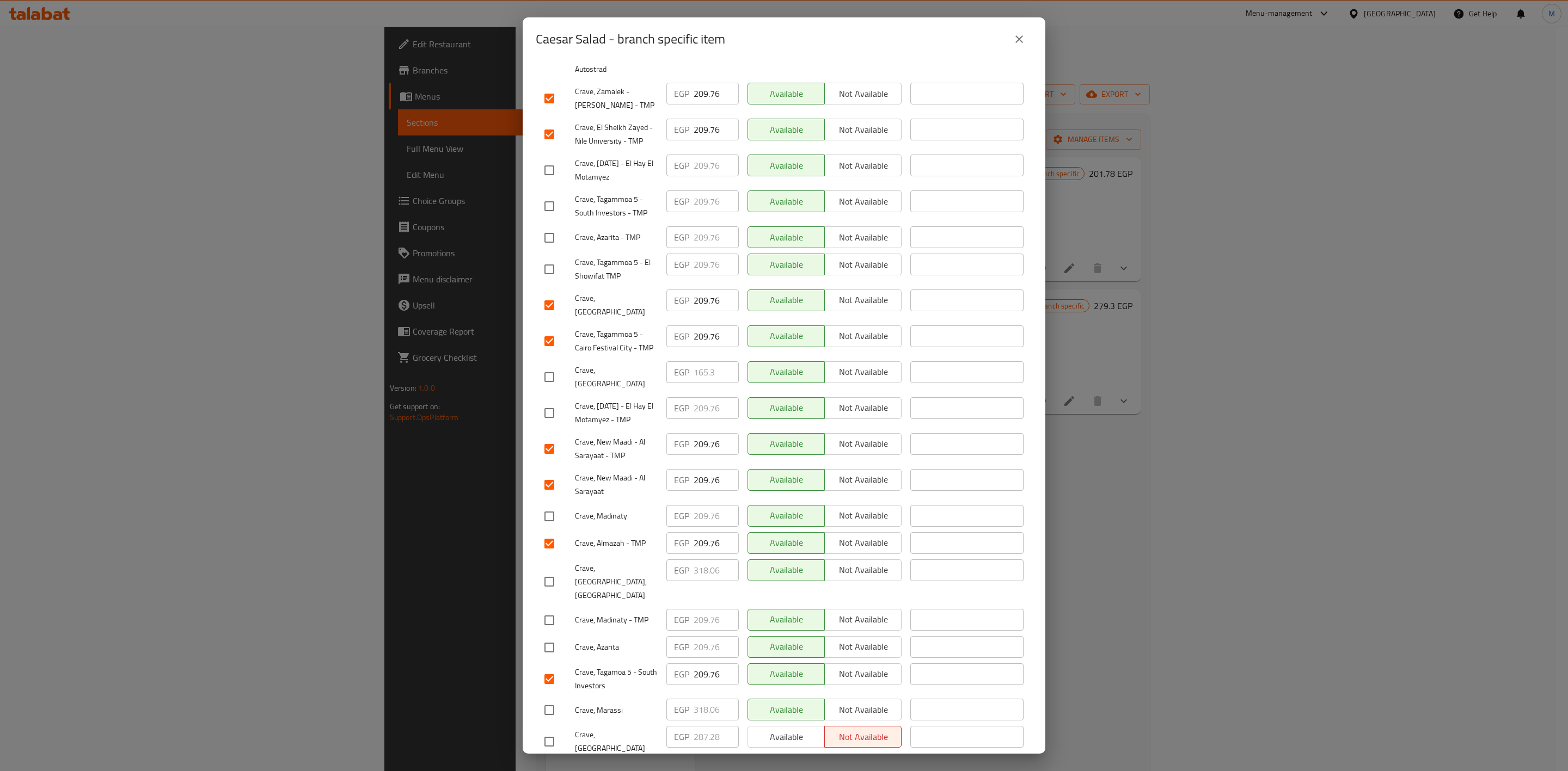
checkbox input "true"
drag, startPoint x: 544, startPoint y: 623, endPoint x: 677, endPoint y: 678, distance: 143.9
click at [544, 637] on input "checkbox" at bounding box center [550, 648] width 23 height 23
checkbox input "true"
click at [564, 159] on div at bounding box center [559, 170] width 30 height 23
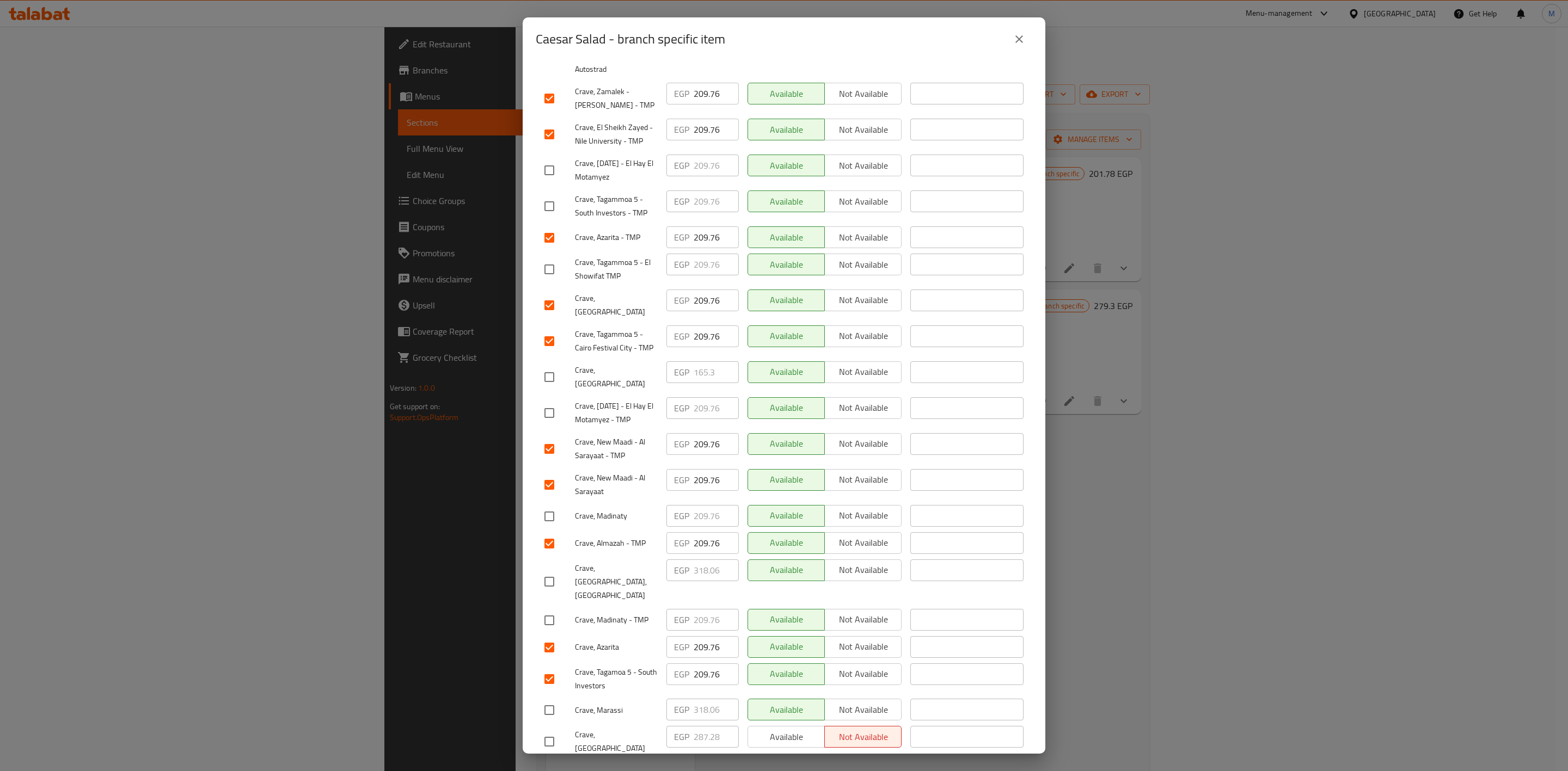
click at [560, 159] on input "checkbox" at bounding box center [550, 170] width 23 height 23
checkbox input "true"
click at [562, 402] on div at bounding box center [559, 413] width 30 height 23
click at [559, 402] on input "checkbox" at bounding box center [550, 413] width 23 height 23
checkbox input "true"
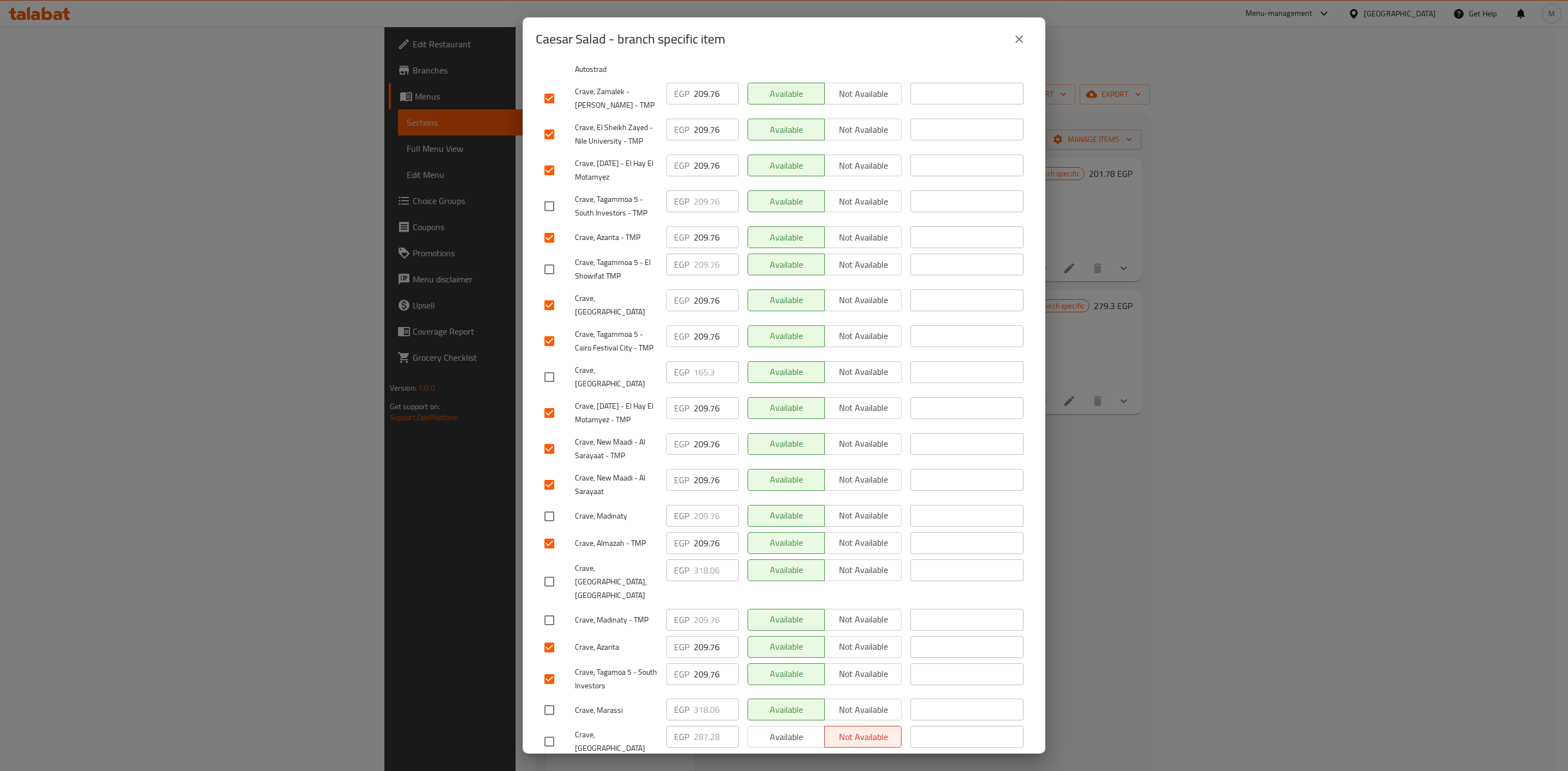
click at [559, 505] on input "checkbox" at bounding box center [550, 517] width 23 height 23
checkbox input "true"
click at [543, 609] on input "checkbox" at bounding box center [550, 621] width 23 height 23
checkbox input "true"
click at [546, 258] on input "checkbox" at bounding box center [550, 270] width 23 height 23
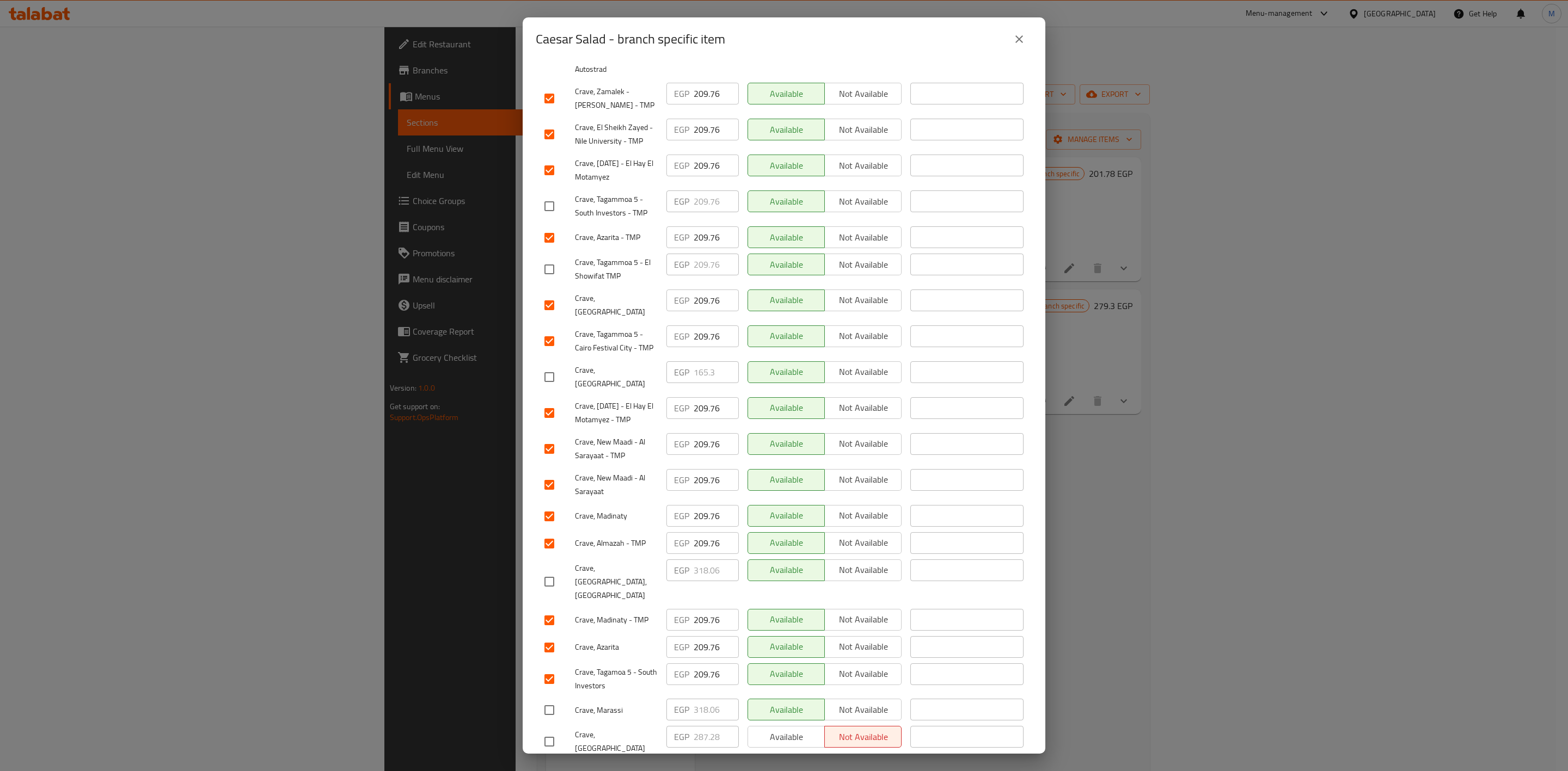
checkbox input "true"
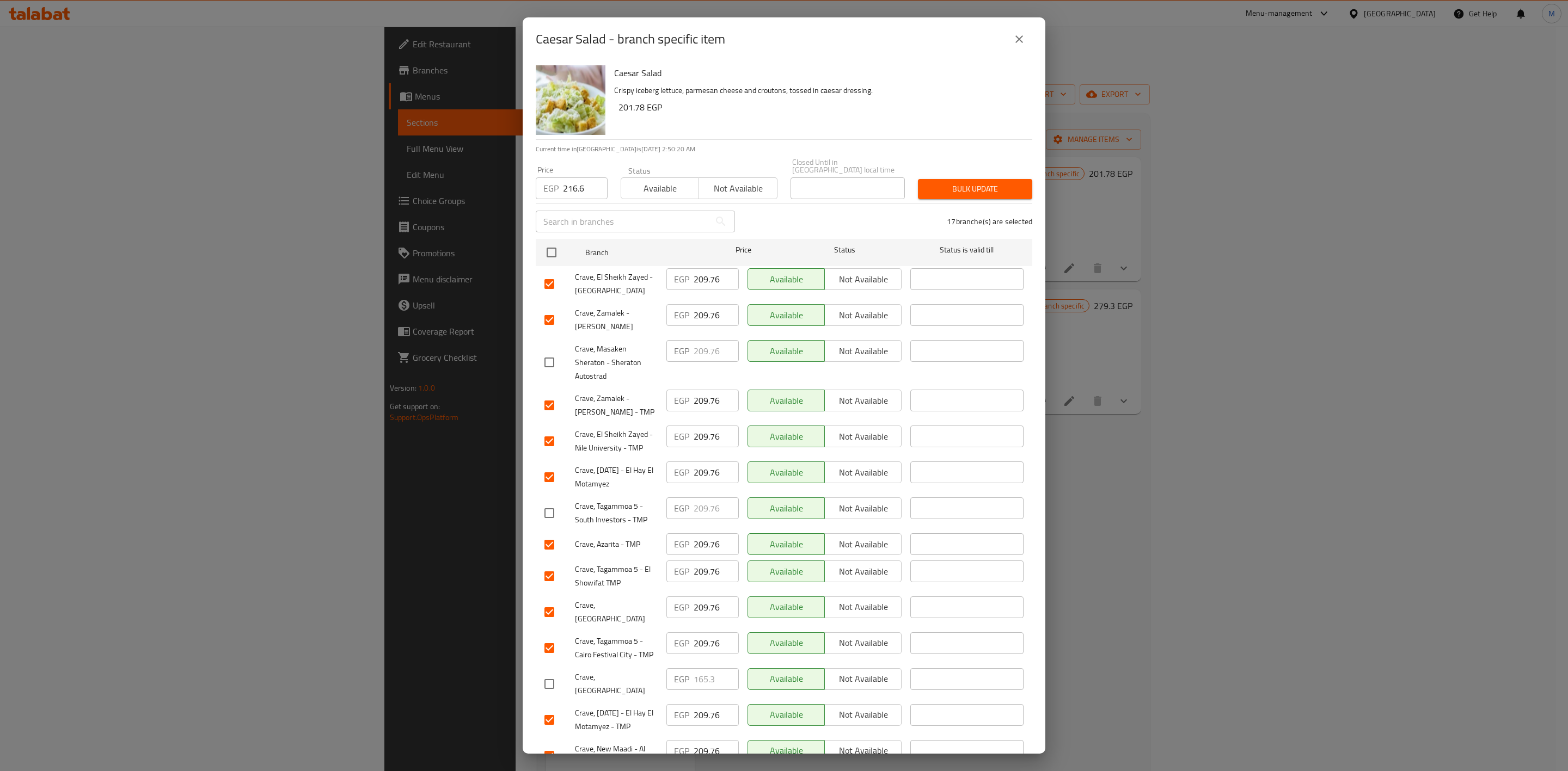
click at [926, 186] on span "Bulk update" at bounding box center [975, 189] width 97 height 13
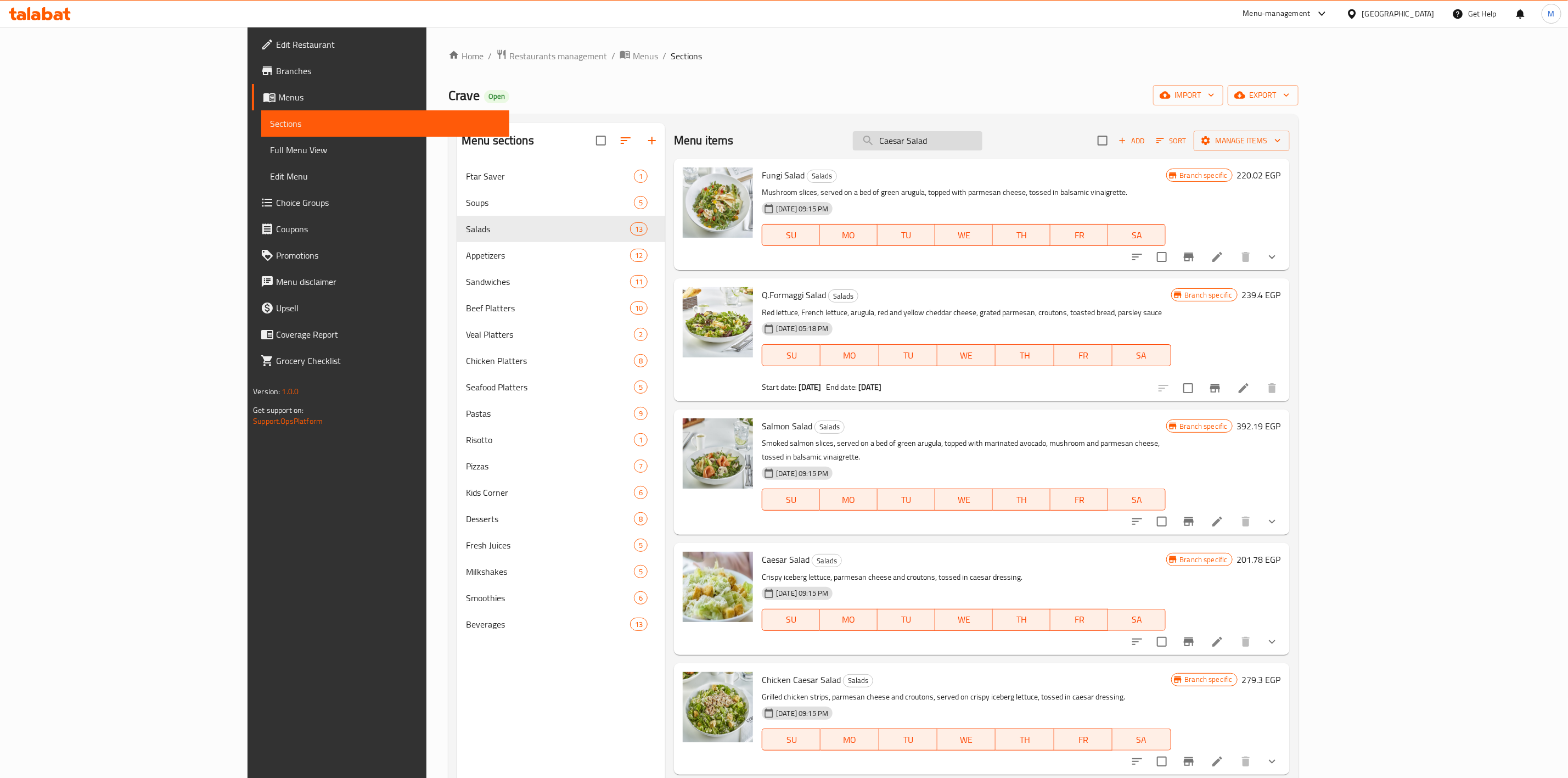
click at [983, 137] on input "Caesar Salad" at bounding box center [917, 141] width 129 height 19
paste input "Caesar Salad"
type input "Caesar Salad"
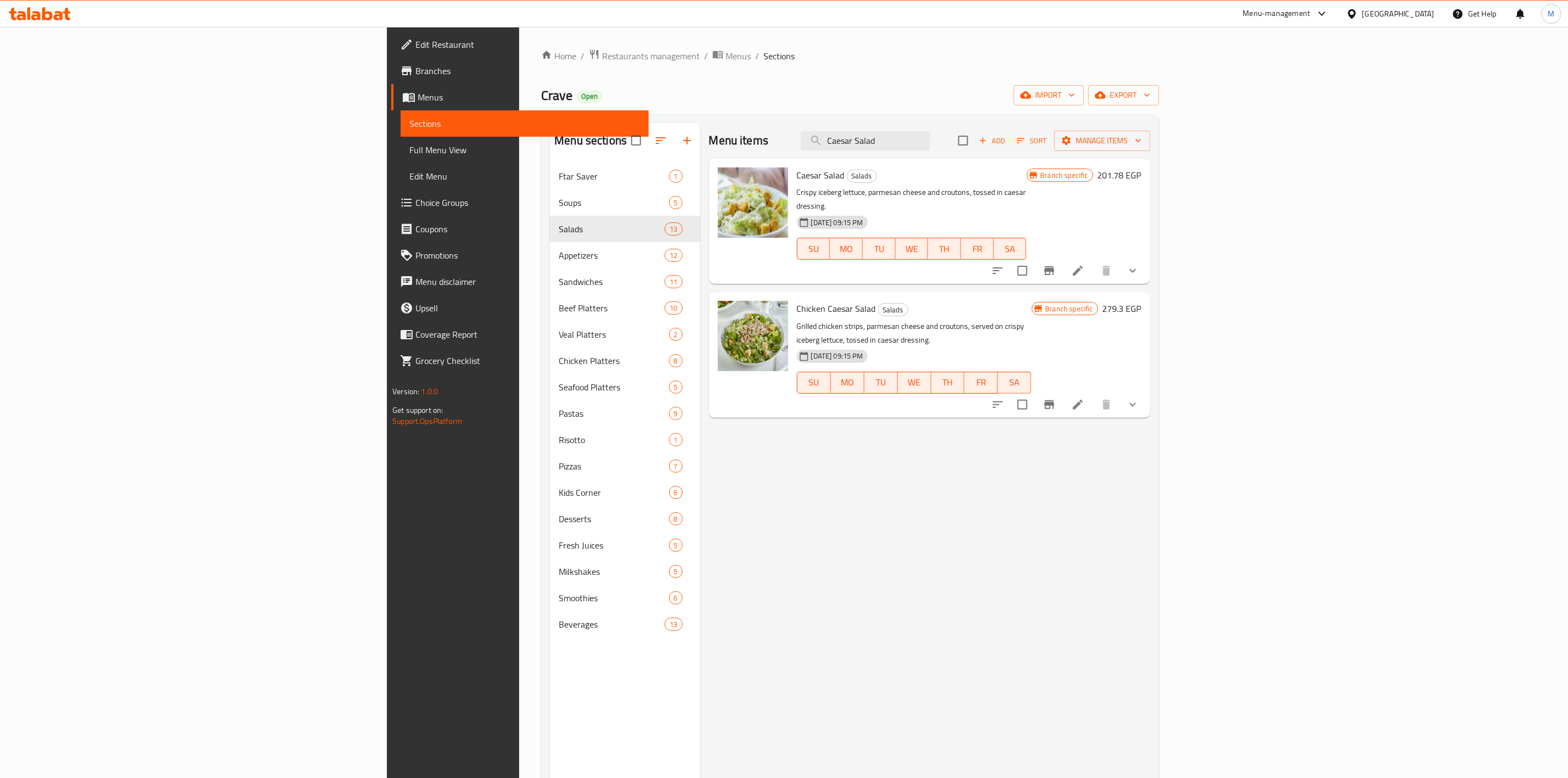
click at [1056, 398] on icon "Branch-specific-item" at bounding box center [1049, 404] width 13 height 13
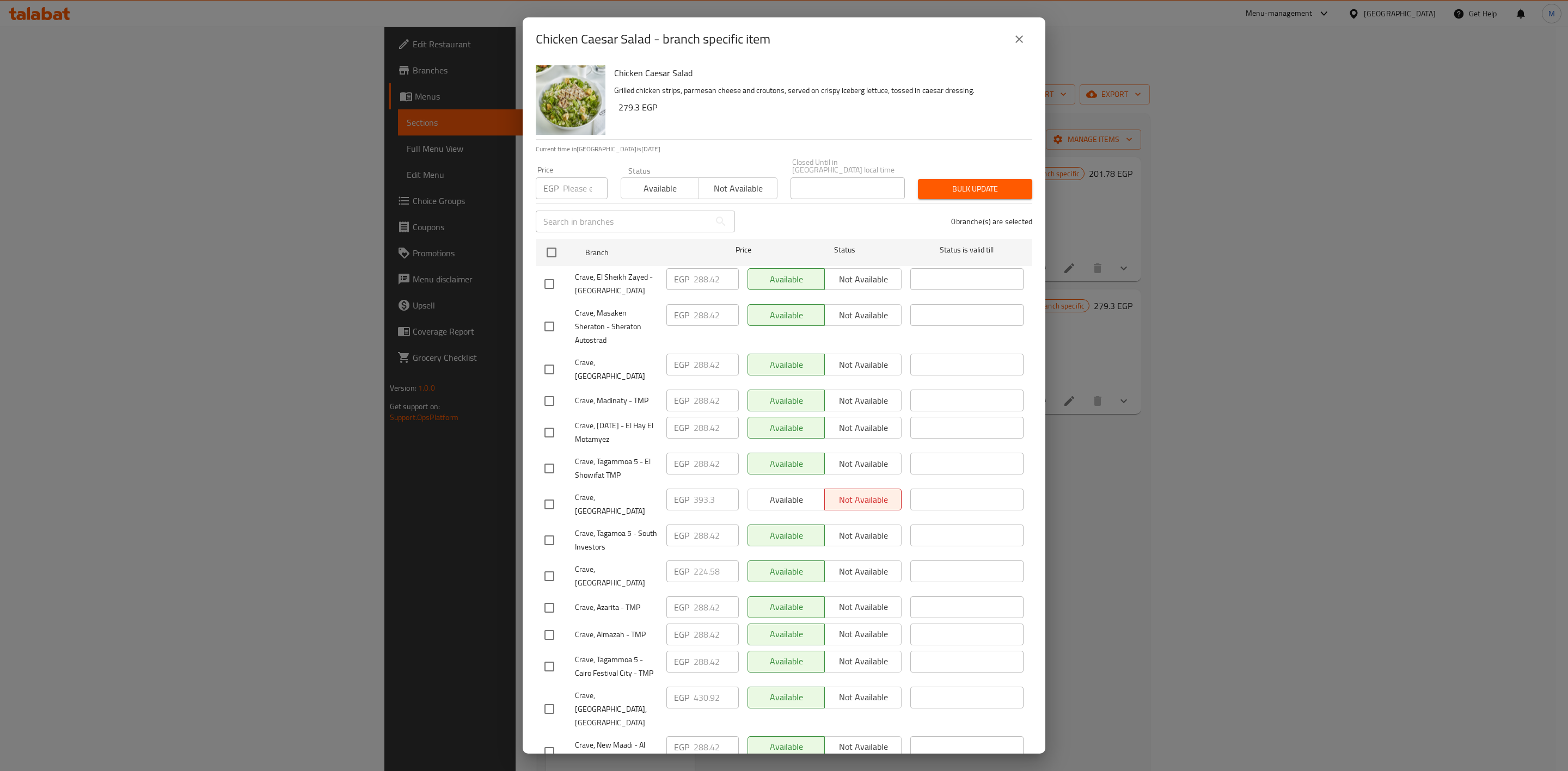
click at [1024, 54] on div "Chicken Caesar Salad - branch specific item" at bounding box center [784, 40] width 523 height 44
click at [1023, 44] on icon "close" at bounding box center [1019, 39] width 13 height 13
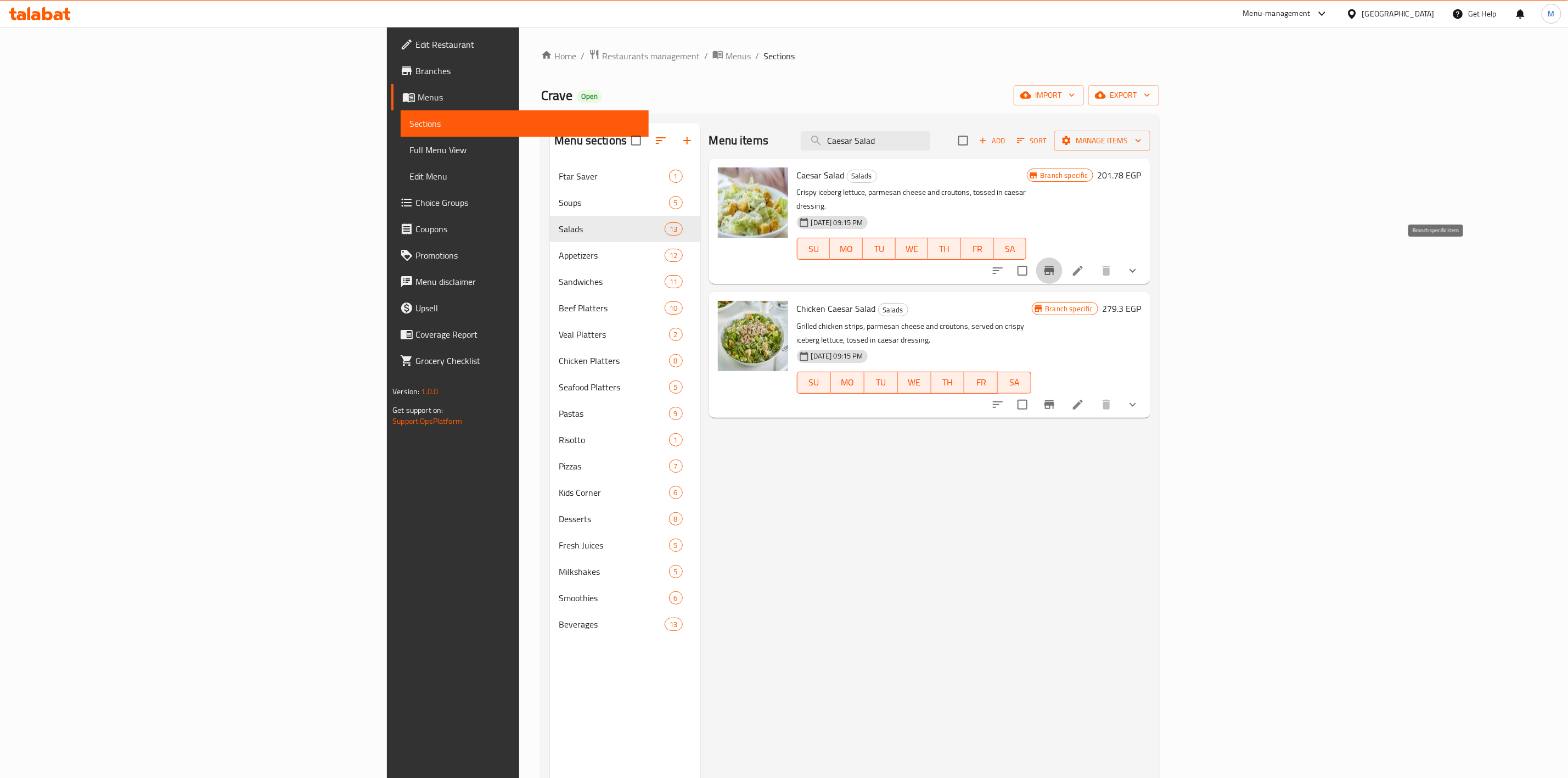
click at [1063, 261] on button "Branch-specific-item" at bounding box center [1049, 270] width 26 height 26
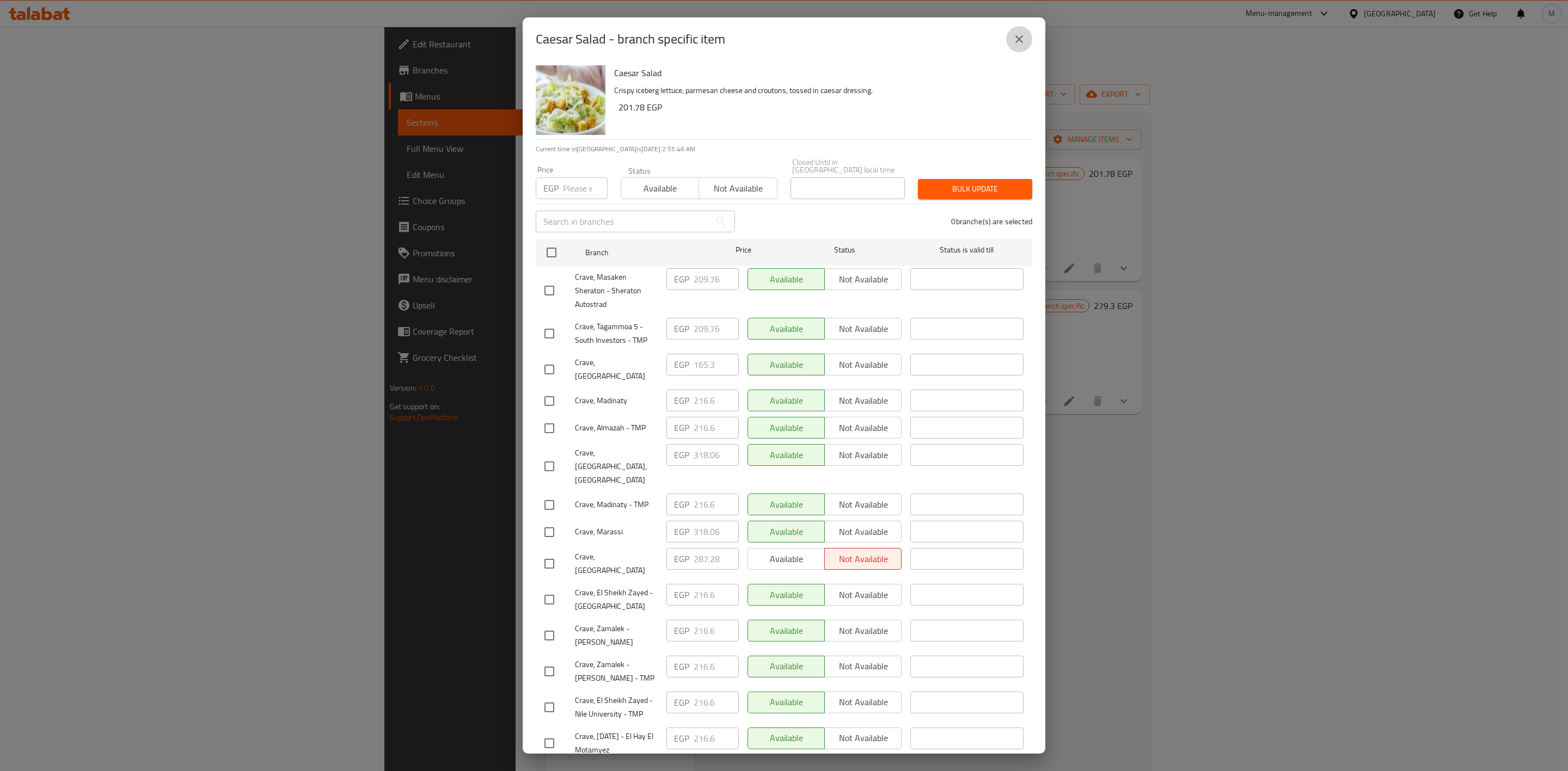
click at [1017, 44] on icon "close" at bounding box center [1019, 39] width 13 height 13
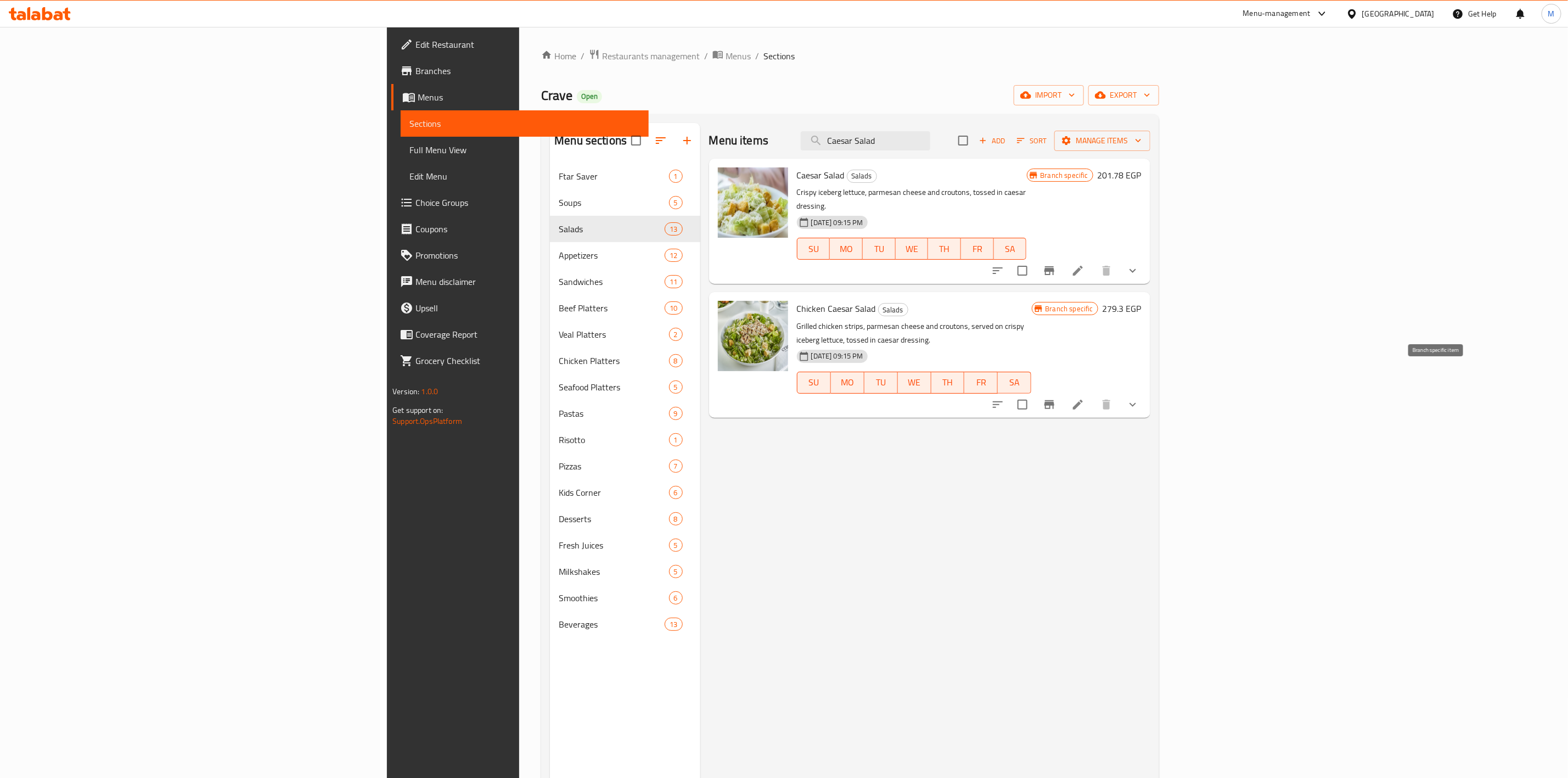
click at [1054, 400] on icon "Branch-specific-item" at bounding box center [1049, 405] width 10 height 9
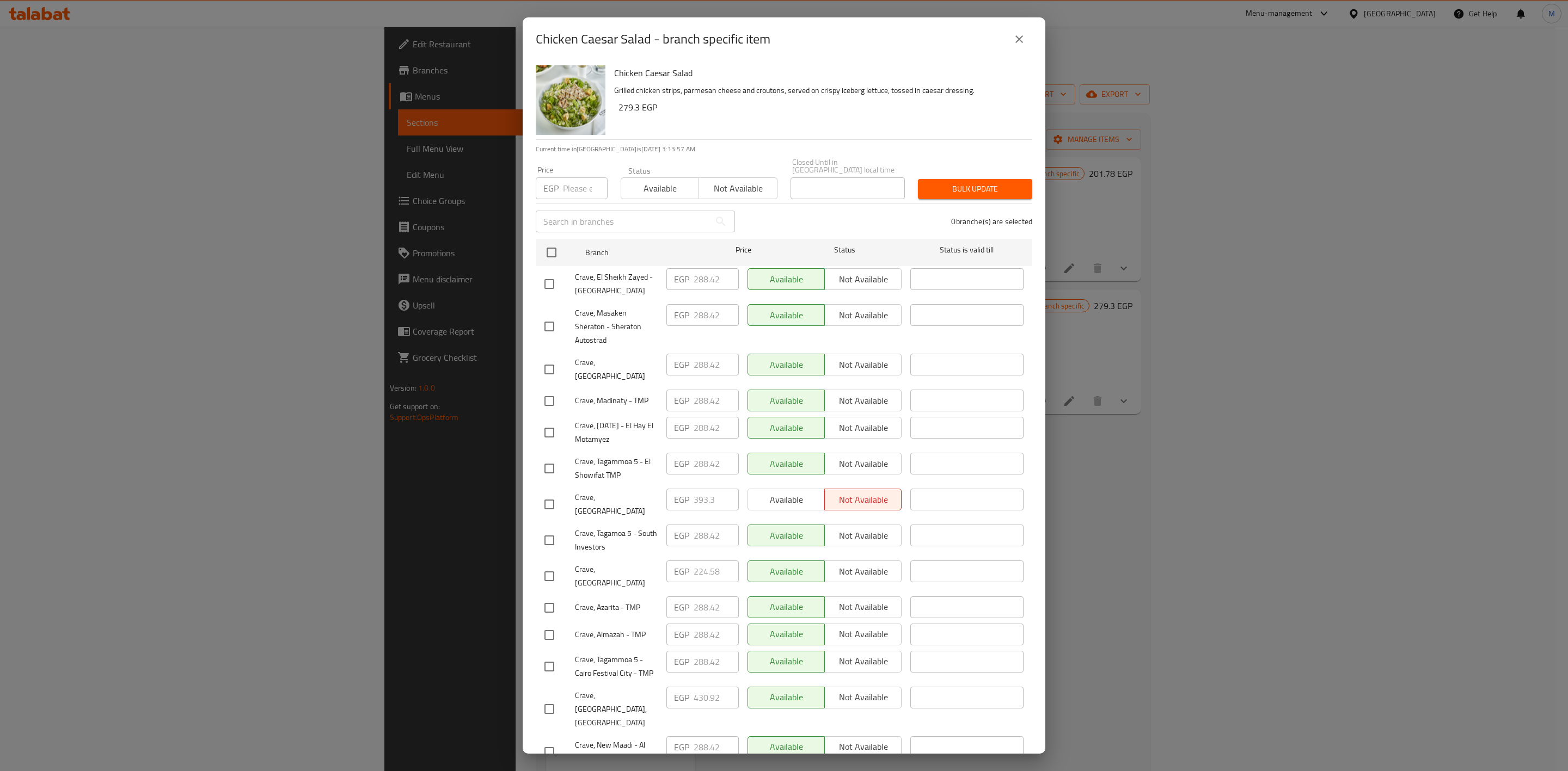
click at [575, 178] on input "number" at bounding box center [585, 189] width 44 height 22
paste input "296.4"
type input "296.4"
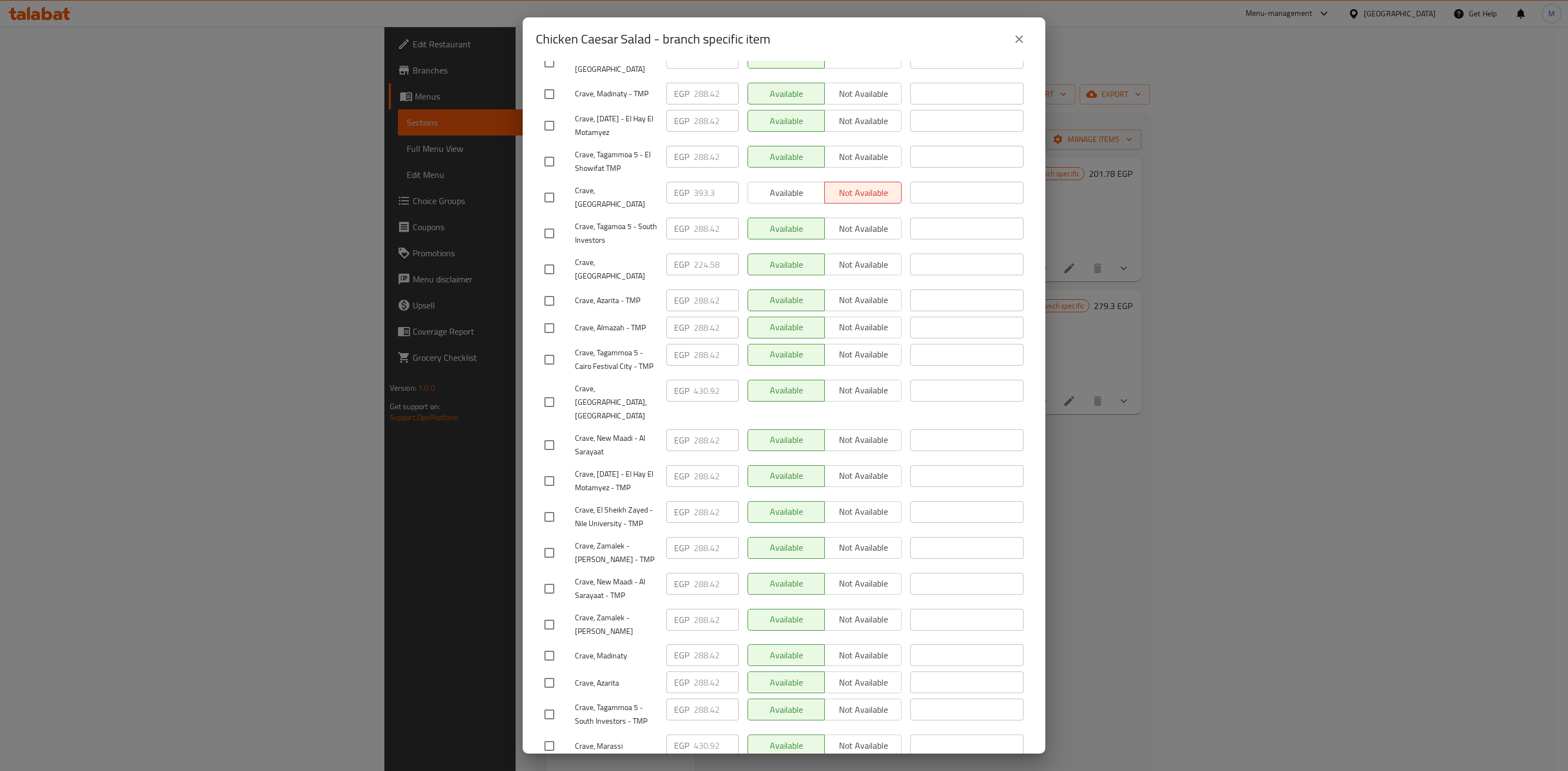
click at [548, 542] on input "checkbox" at bounding box center [550, 553] width 23 height 23
checkbox input "true"
click at [548, 613] on input "checkbox" at bounding box center [550, 625] width 23 height 23
checkbox input "true"
click at [555, 434] on input "checkbox" at bounding box center [550, 445] width 23 height 23
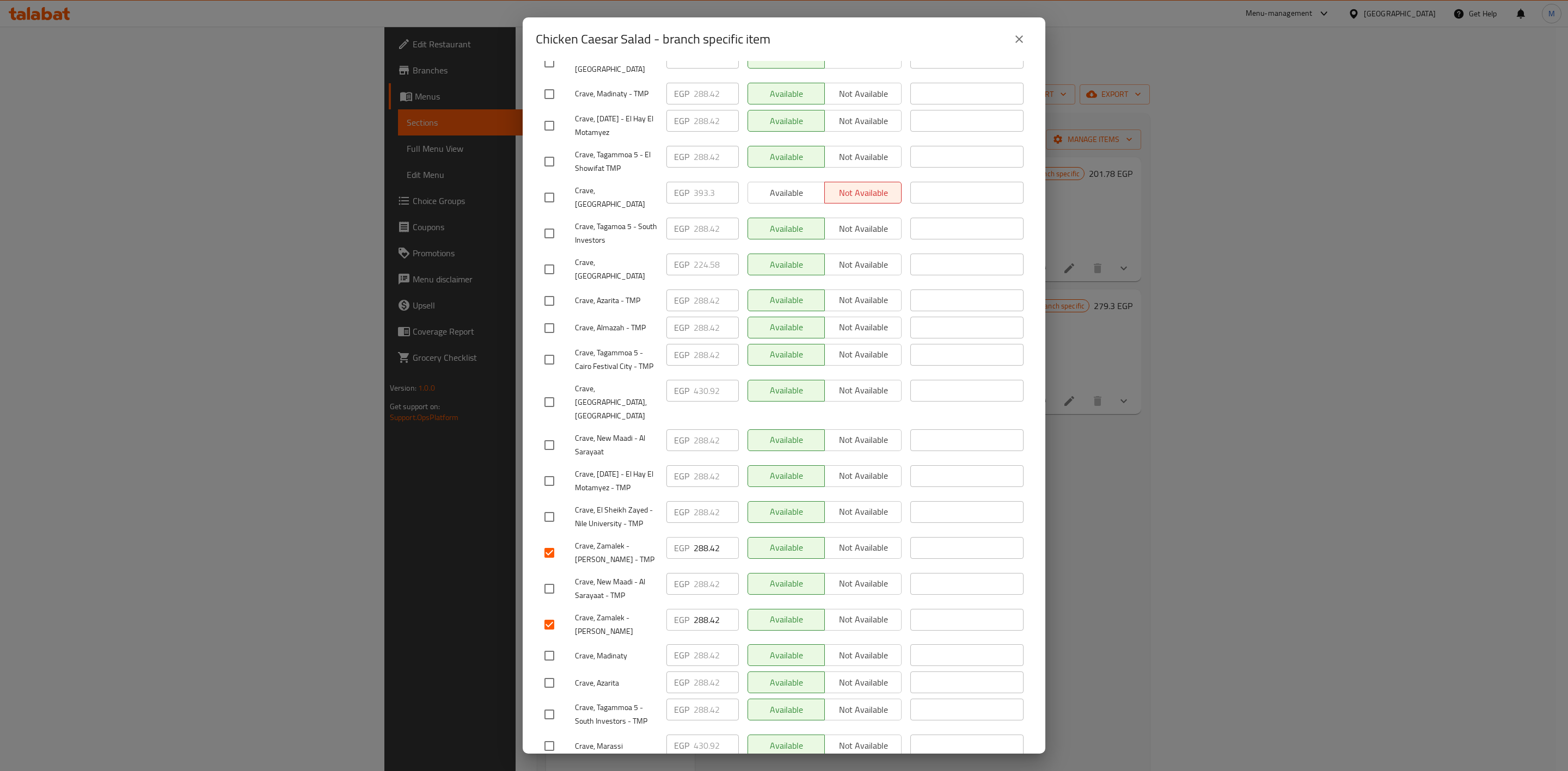
checkbox input "true"
click at [550, 577] on input "checkbox" at bounding box center [550, 589] width 23 height 23
checkbox input "true"
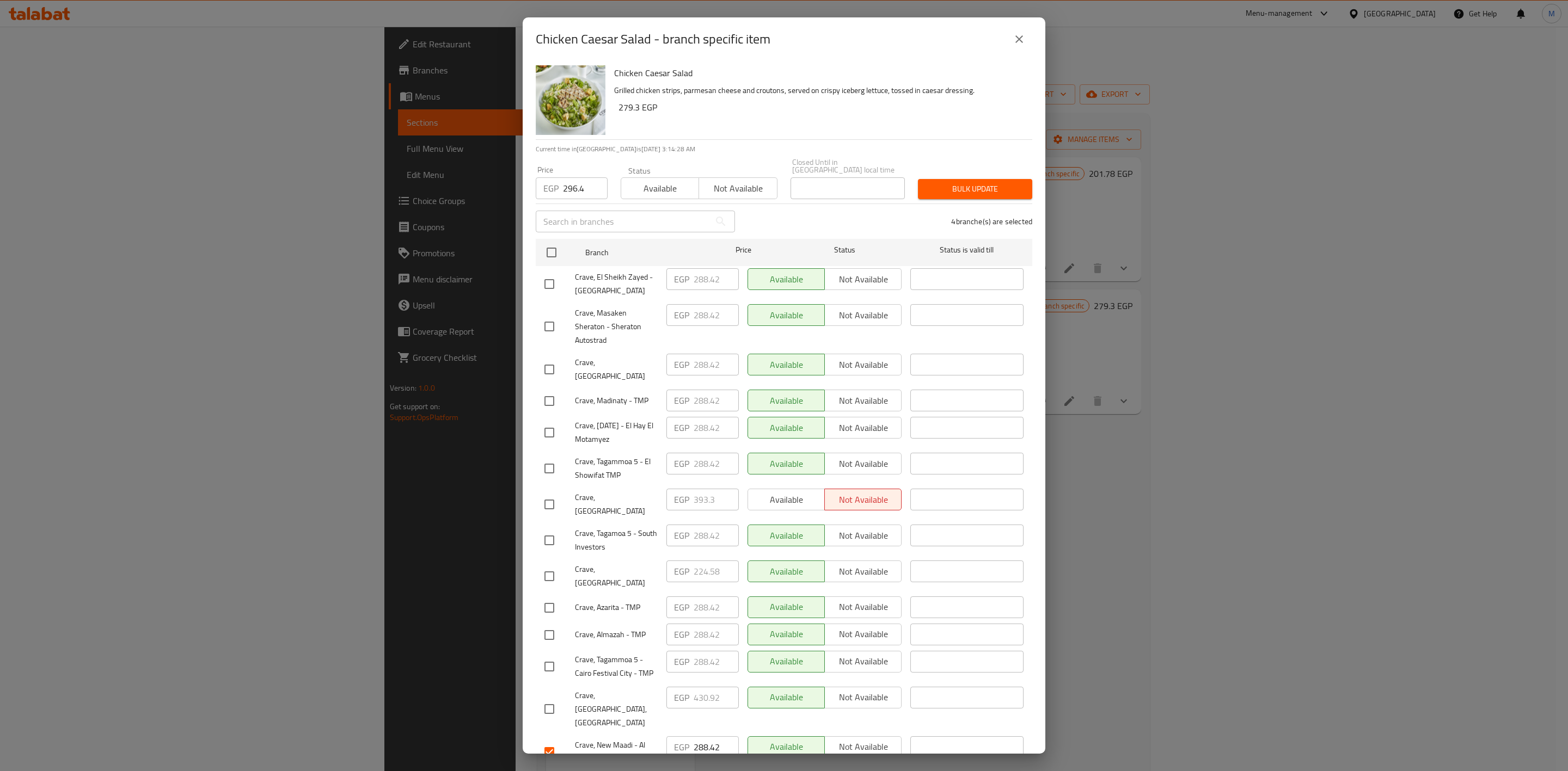
click at [549, 358] on input "checkbox" at bounding box center [550, 370] width 23 height 23
checkbox input "true"
click at [548, 624] on input "checkbox" at bounding box center [550, 635] width 23 height 23
checkbox input "true"
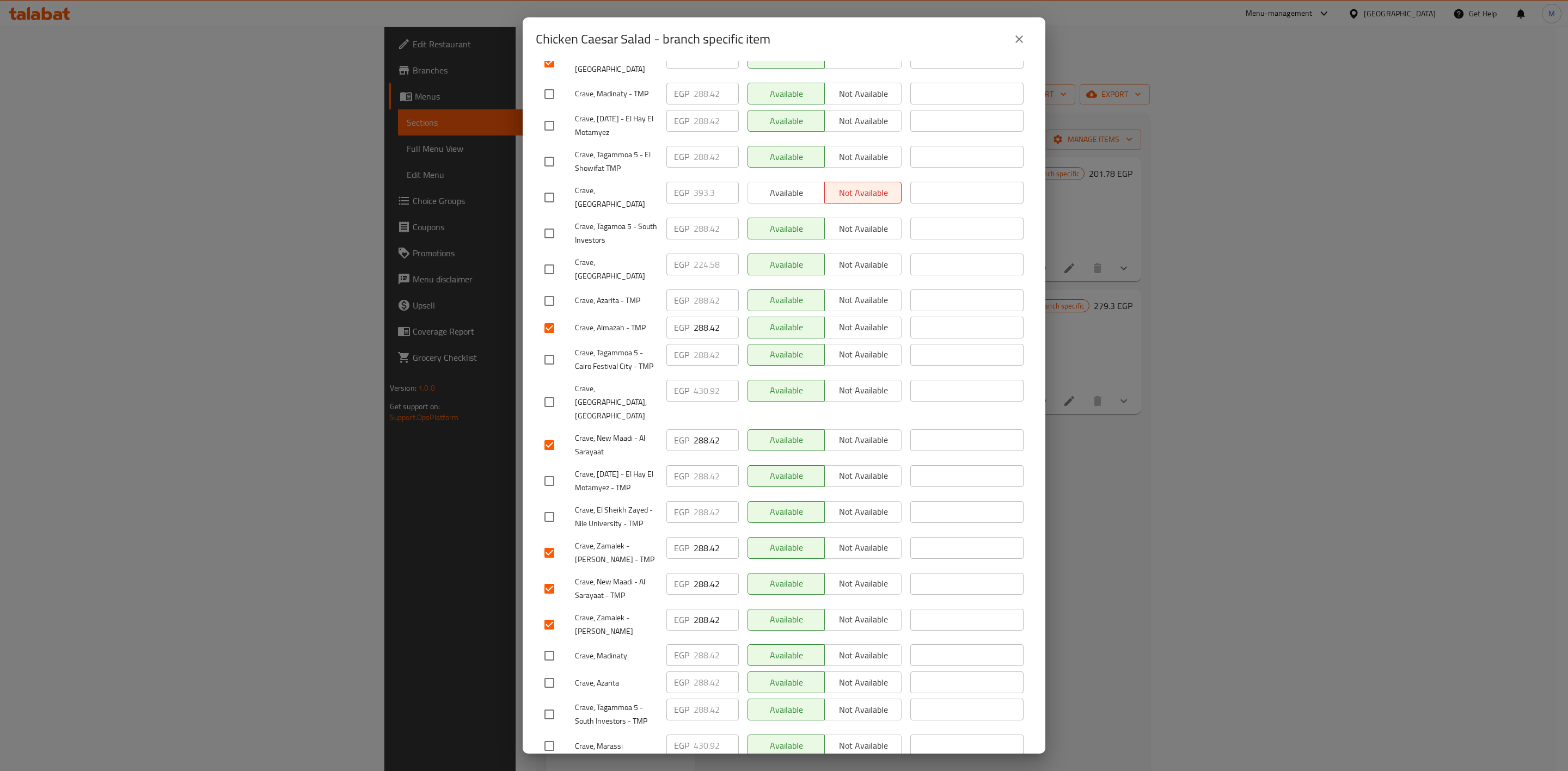
drag, startPoint x: 545, startPoint y: 485, endPoint x: 600, endPoint y: 508, distance: 59.6
click at [544, 506] on input "checkbox" at bounding box center [550, 517] width 23 height 23
checkbox input "true"
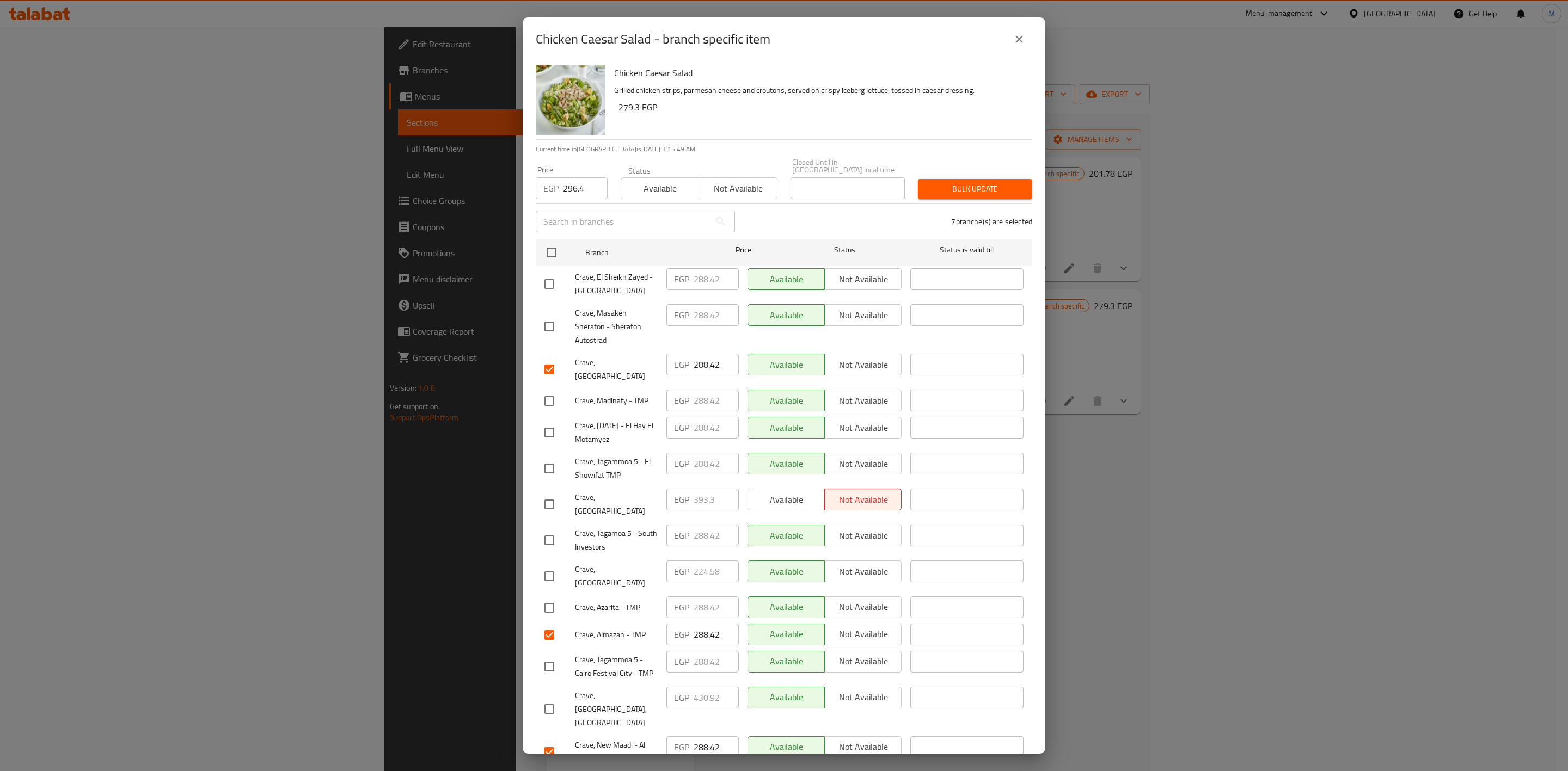
click at [546, 273] on input "checkbox" at bounding box center [550, 284] width 23 height 23
checkbox input "true"
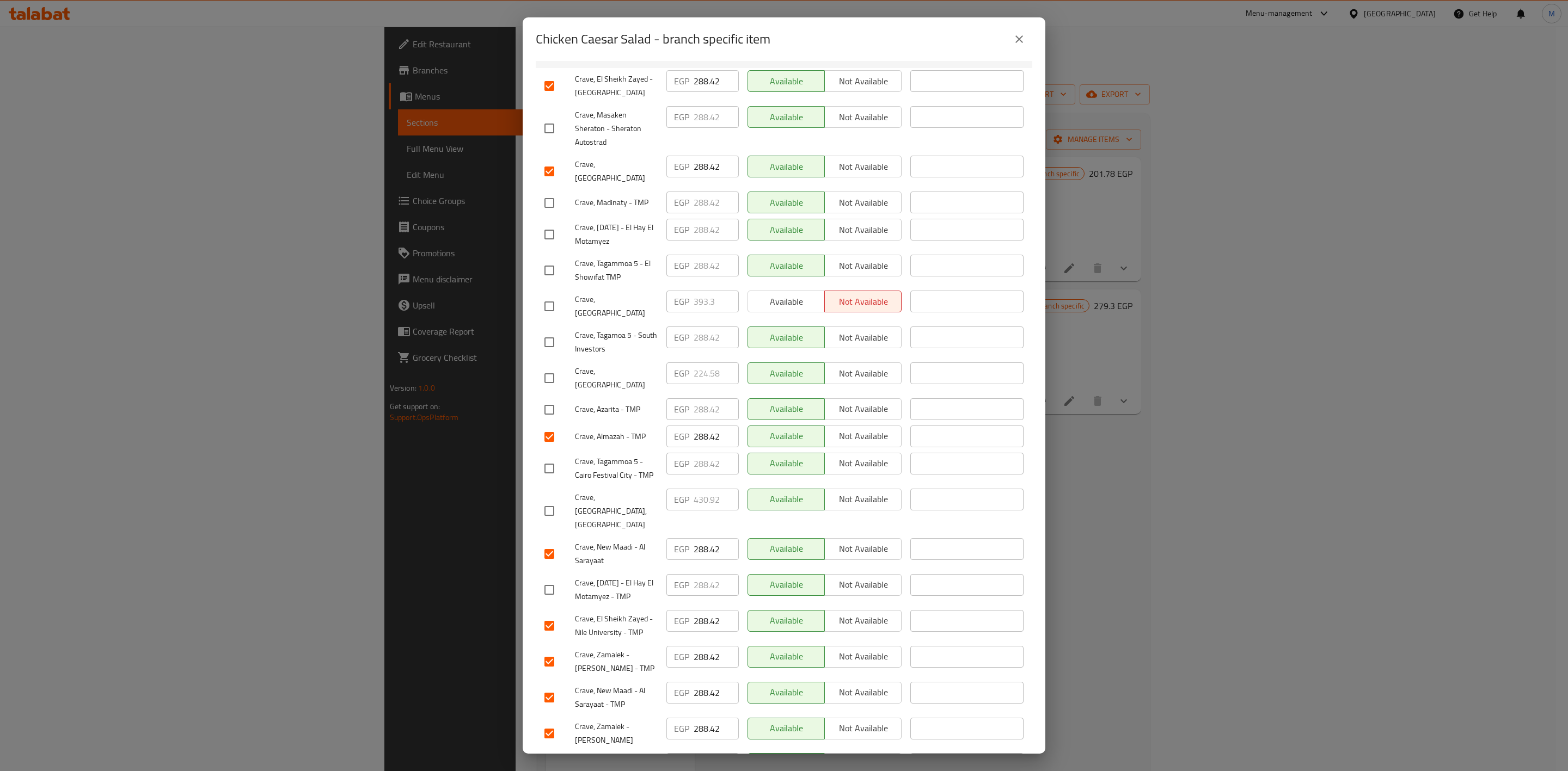
scroll to position [307, 0]
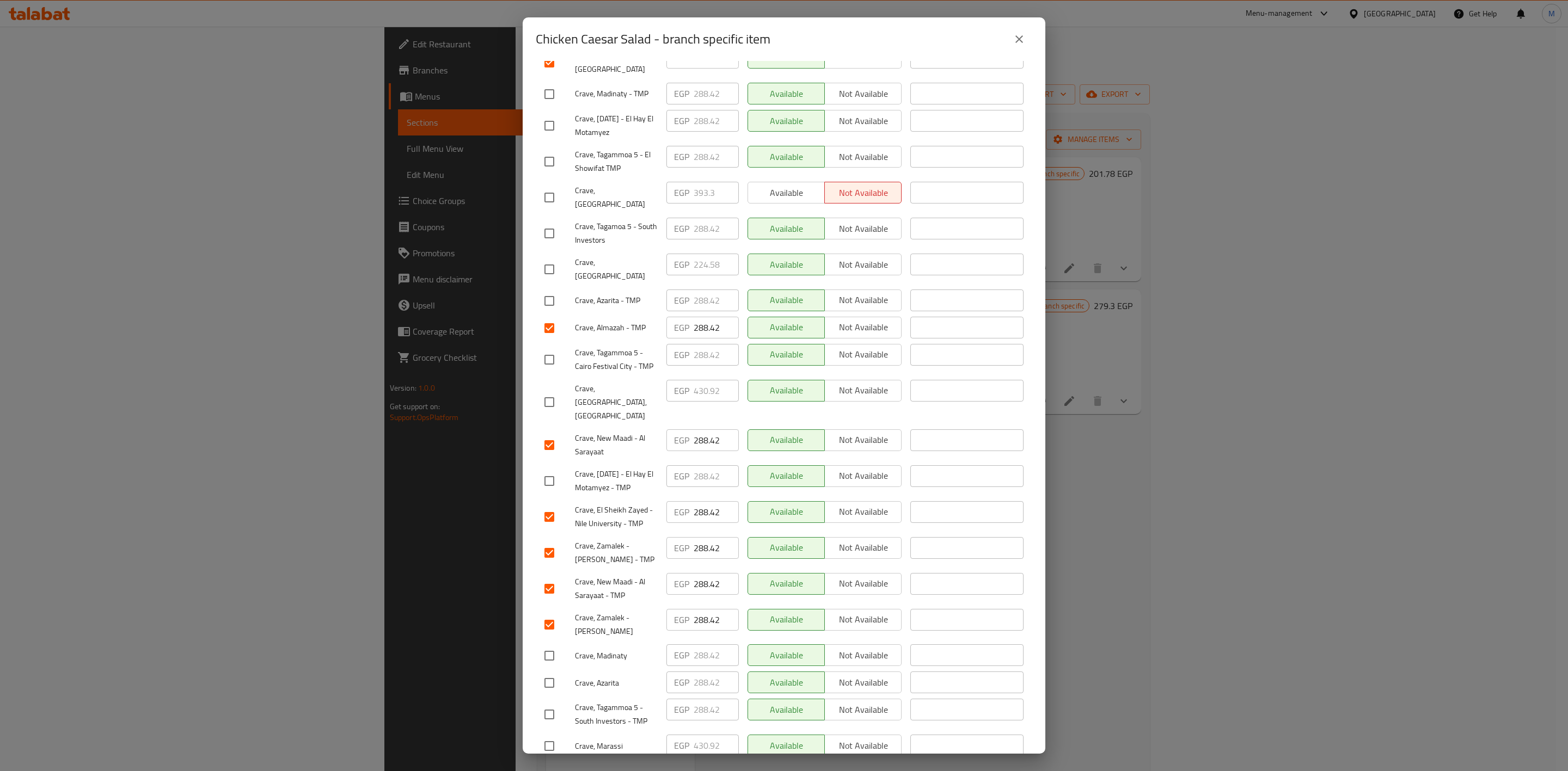
click at [555, 348] on input "checkbox" at bounding box center [550, 360] width 23 height 23
checkbox input "true"
click at [544, 222] on input "checkbox" at bounding box center [550, 234] width 23 height 23
checkbox input "true"
click at [558, 290] on input "checkbox" at bounding box center [550, 301] width 23 height 23
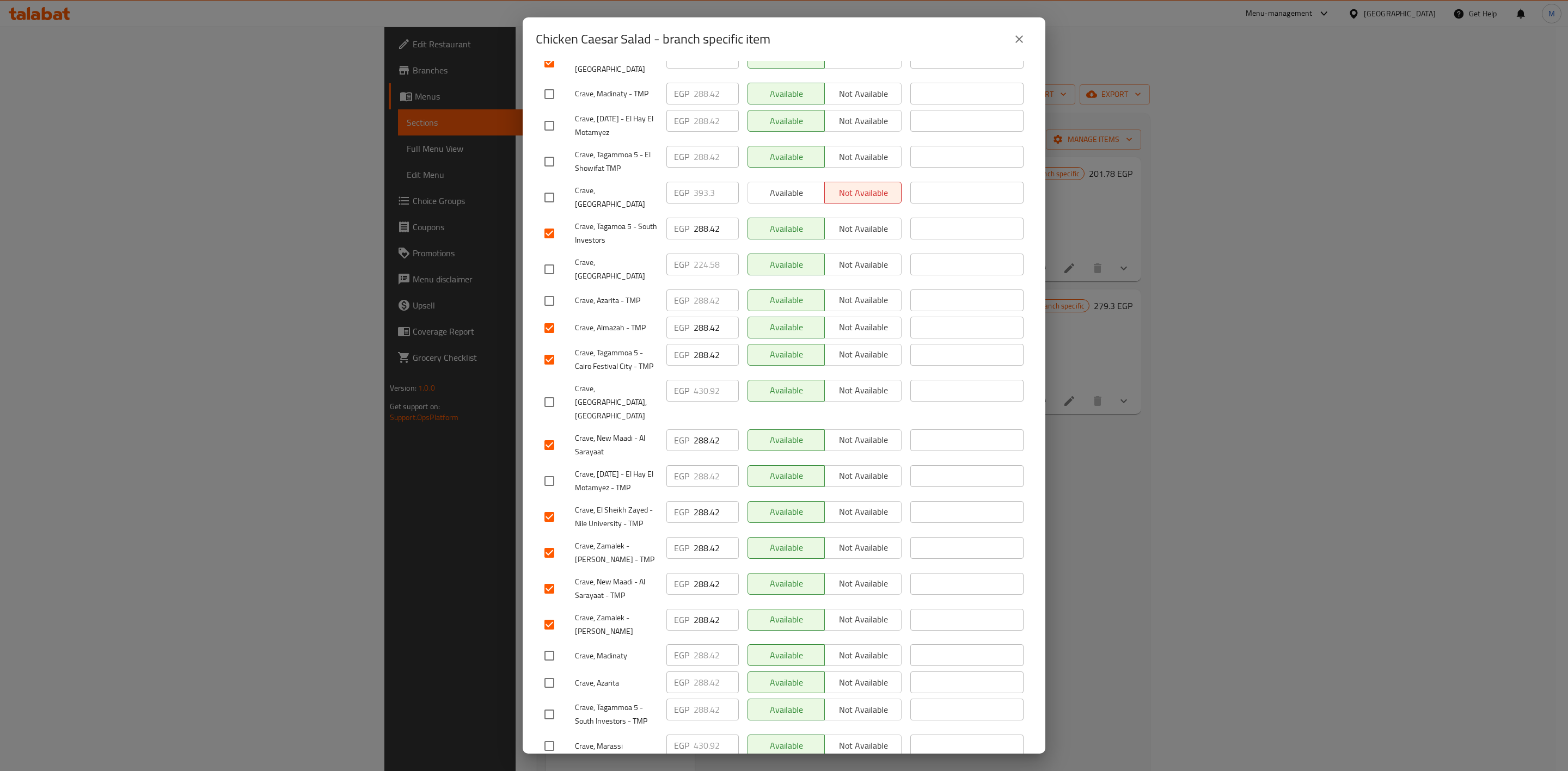
checkbox input "true"
click at [556, 672] on input "checkbox" at bounding box center [550, 683] width 23 height 23
checkbox input "true"
click at [549, 470] on input "checkbox" at bounding box center [550, 481] width 23 height 23
checkbox input "true"
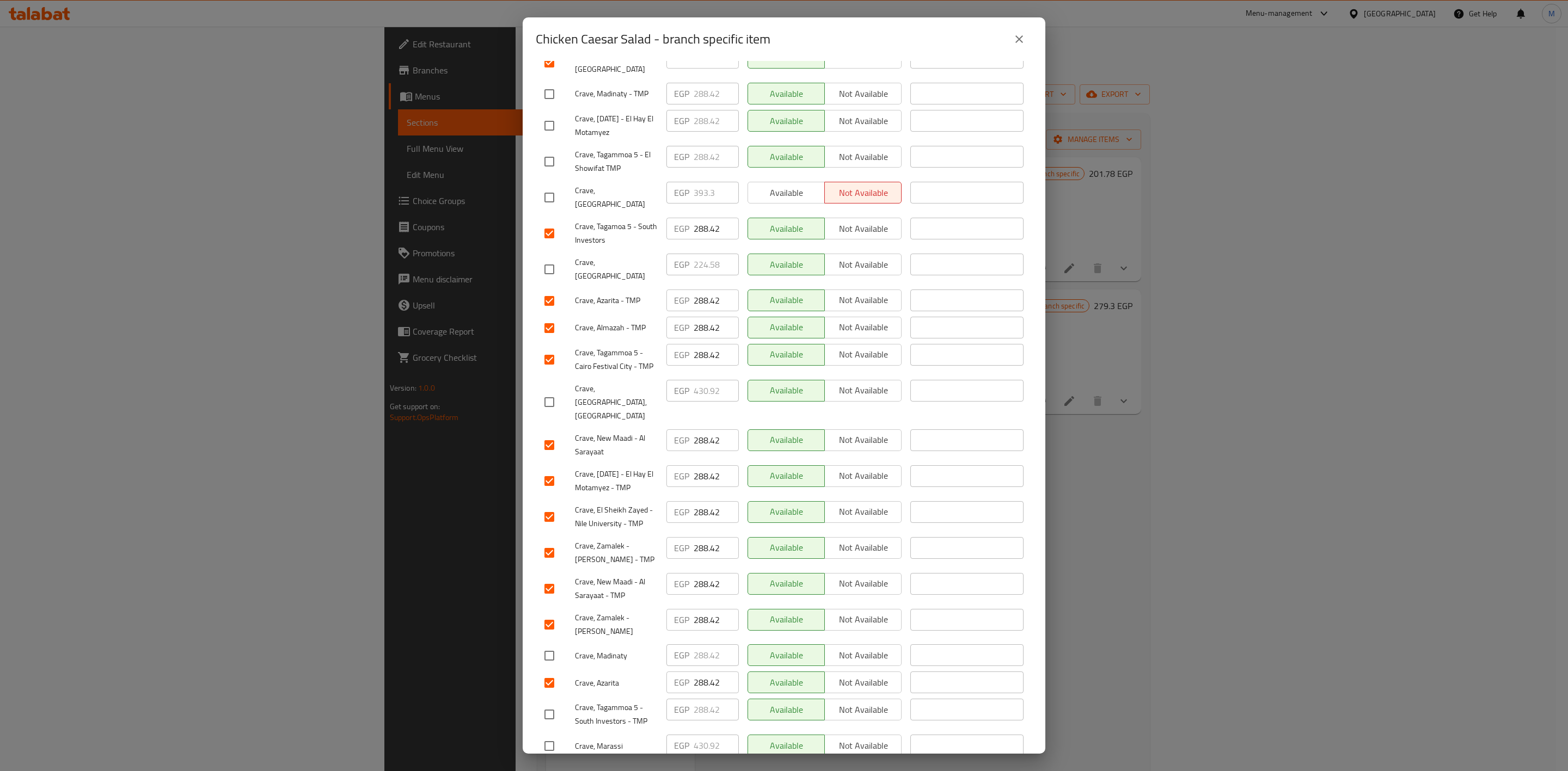
click at [555, 114] on input "checkbox" at bounding box center [550, 126] width 23 height 23
checkbox input "true"
click at [550, 83] on input "checkbox" at bounding box center [550, 94] width 23 height 23
checkbox input "true"
click at [553, 644] on input "checkbox" at bounding box center [550, 656] width 23 height 23
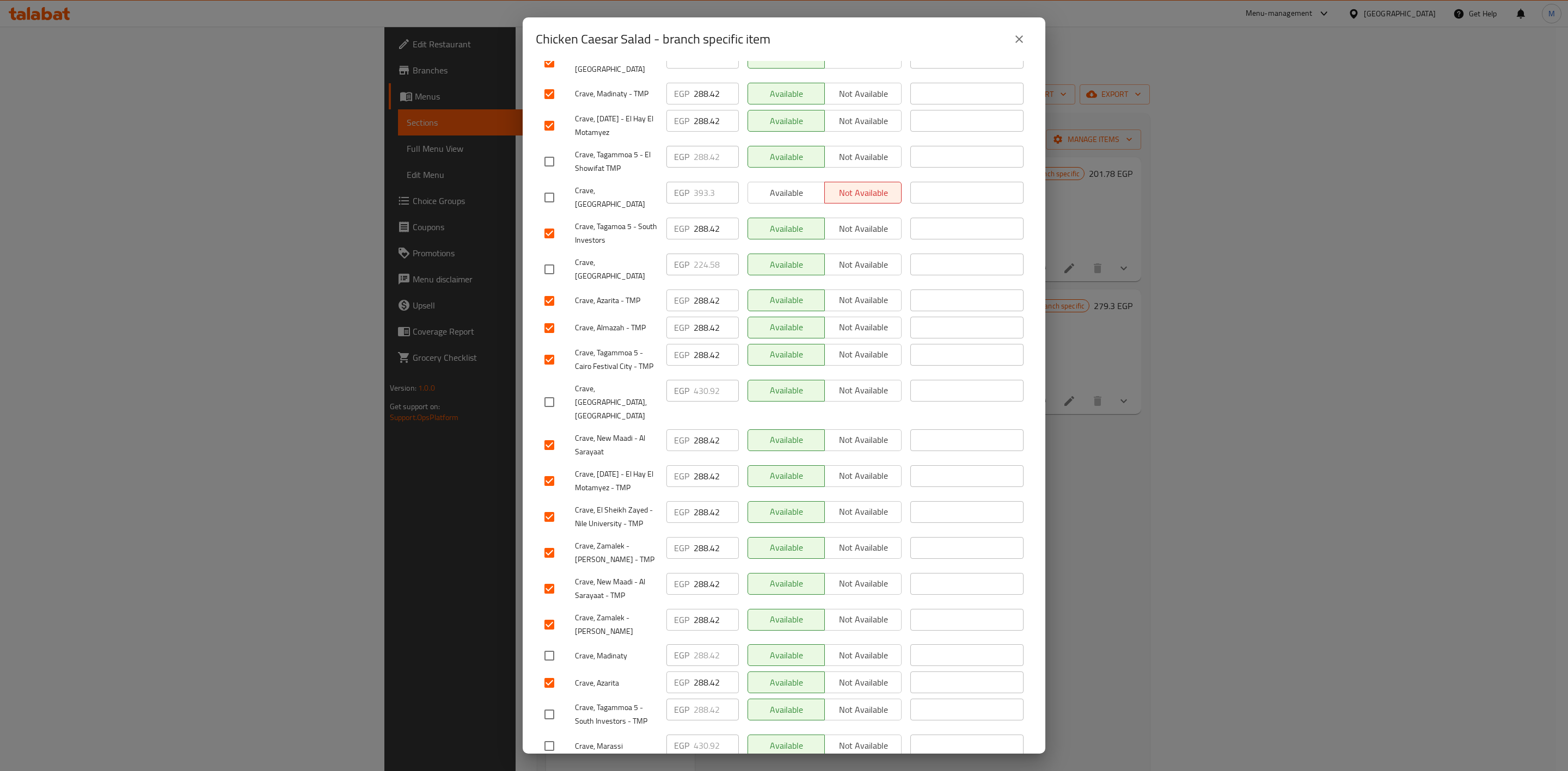
checkbox input "true"
click at [541, 150] on input "checkbox" at bounding box center [550, 162] width 23 height 23
checkbox input "true"
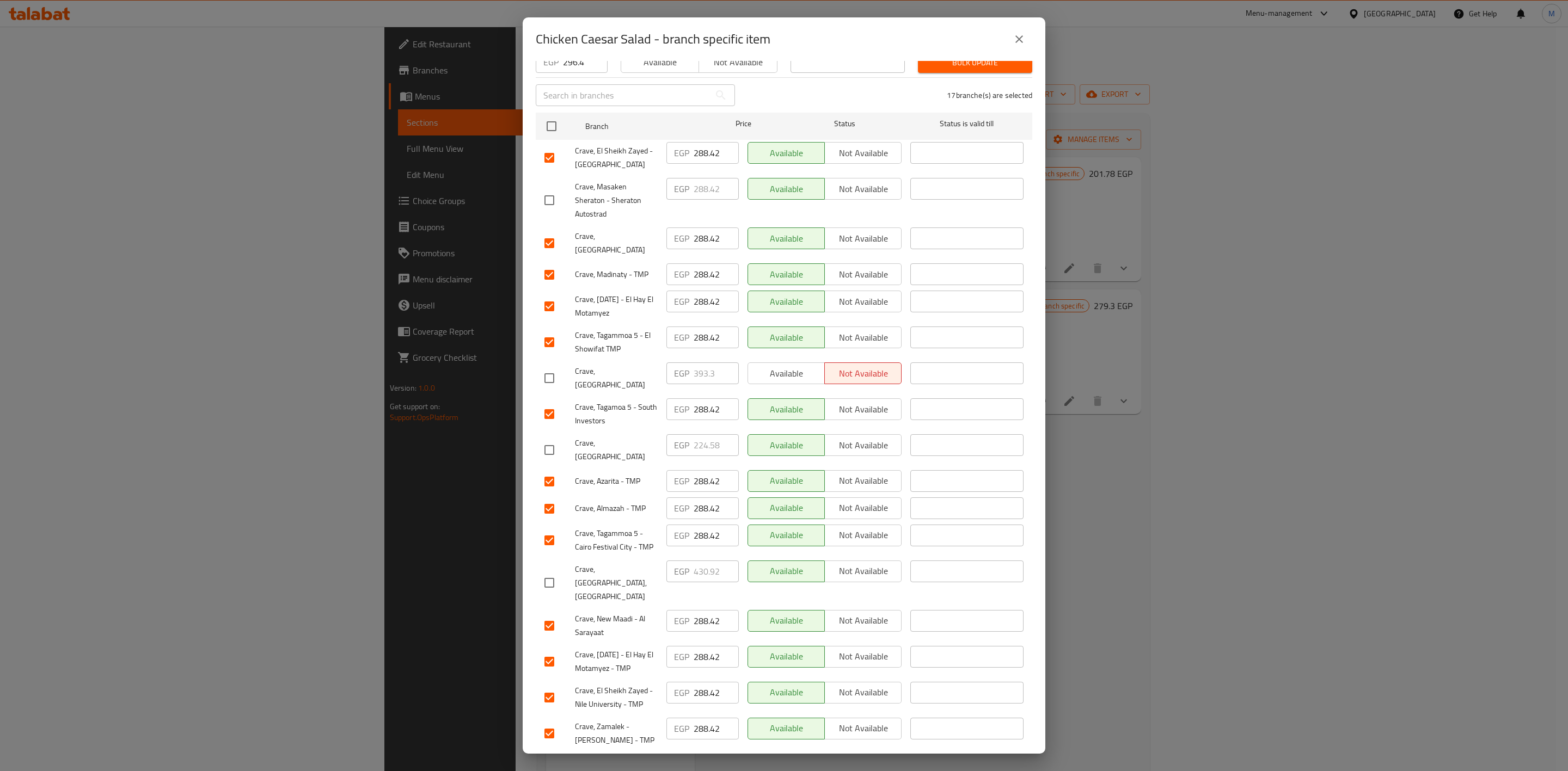
scroll to position [0, 0]
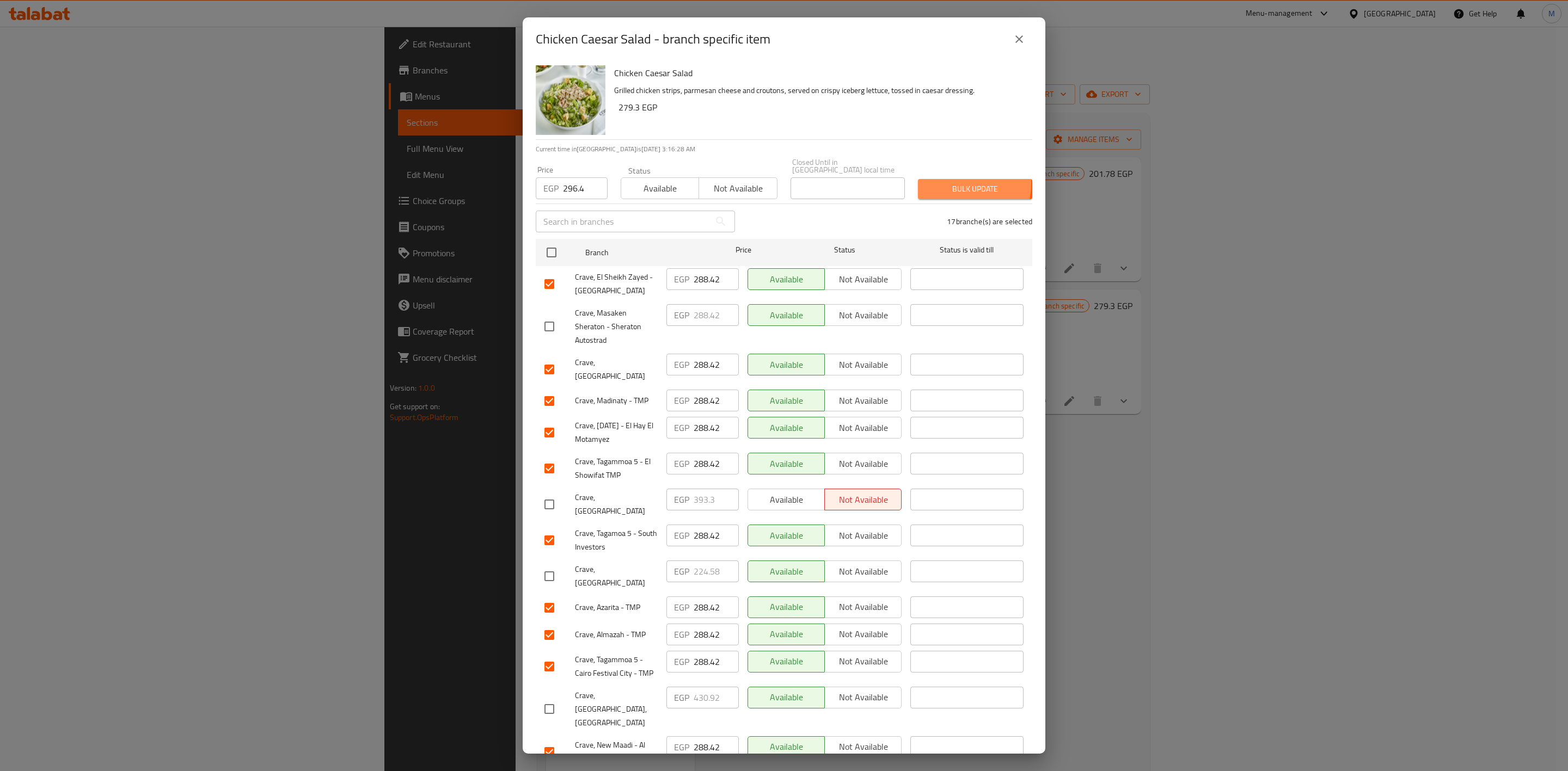
click at [933, 183] on span "Bulk update" at bounding box center [975, 189] width 97 height 13
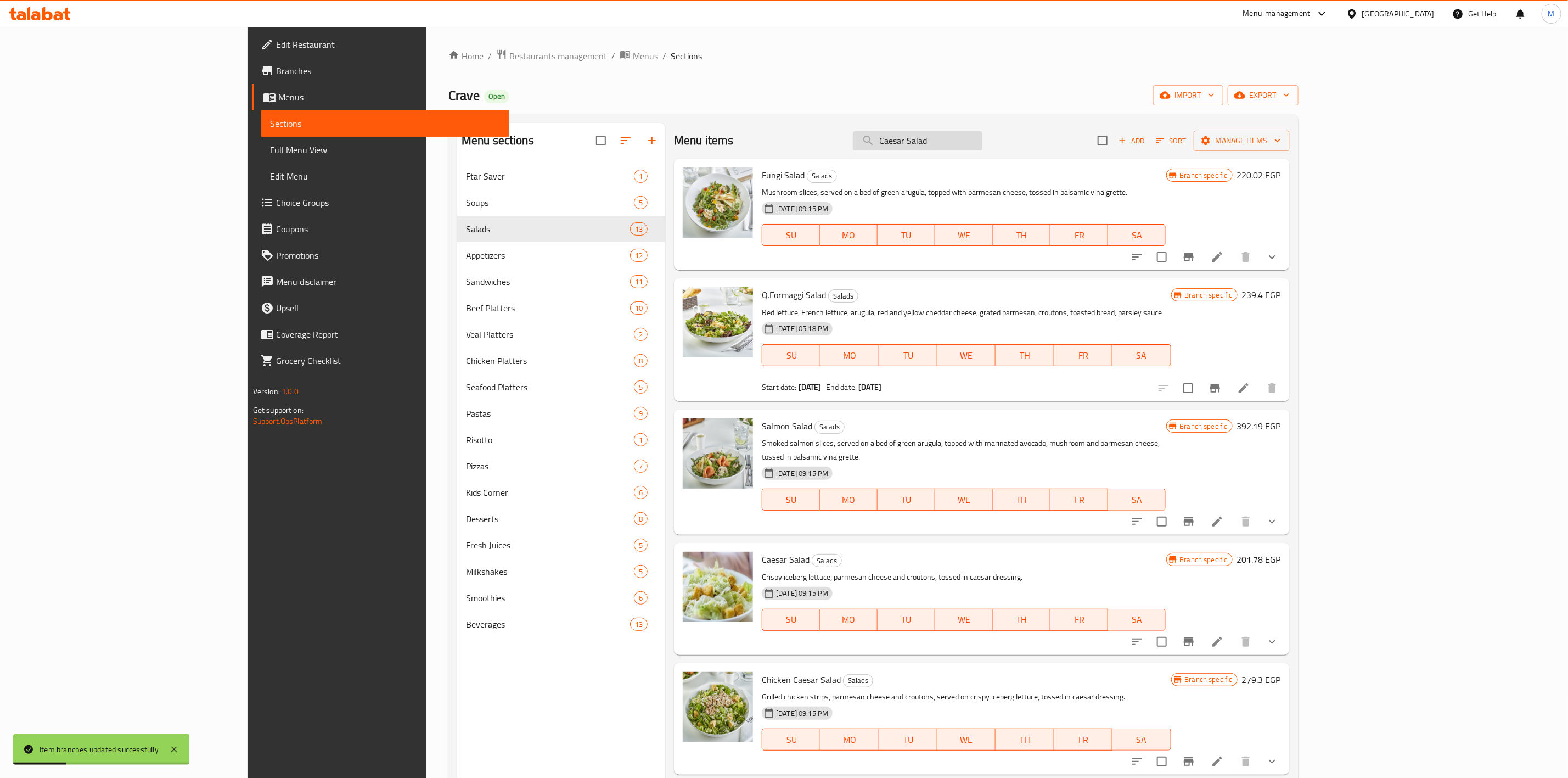
click at [983, 133] on input "Caesar Salad" at bounding box center [917, 141] width 129 height 19
paste input "Taco"
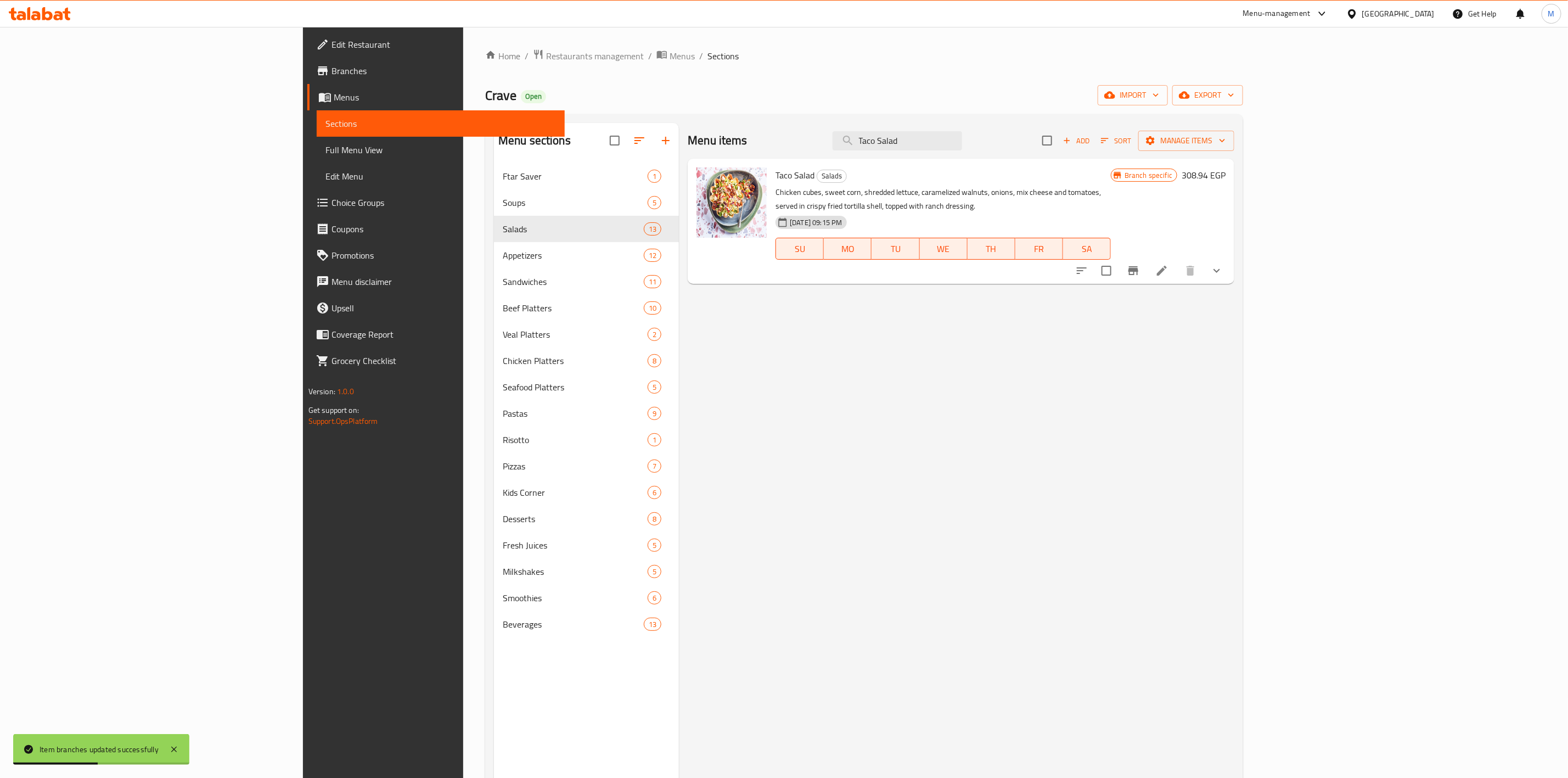
type input "Taco Salad"
click at [1146, 266] on button "Branch-specific-item" at bounding box center [1134, 270] width 26 height 26
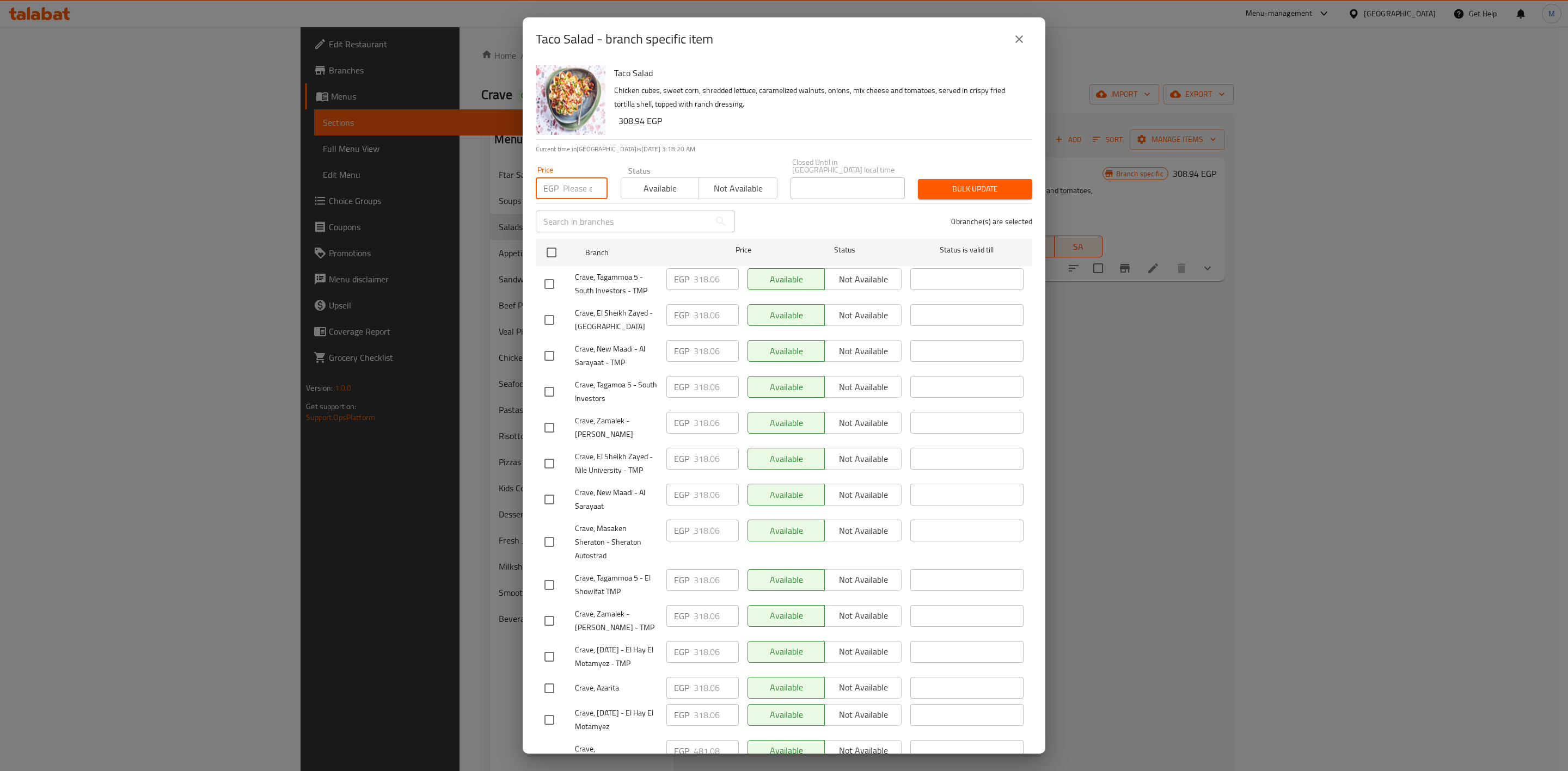
click at [577, 178] on input "number" at bounding box center [585, 189] width 44 height 22
paste input "327.18"
type input "327.18"
click at [541, 417] on input "checkbox" at bounding box center [550, 428] width 23 height 23
checkbox input "true"
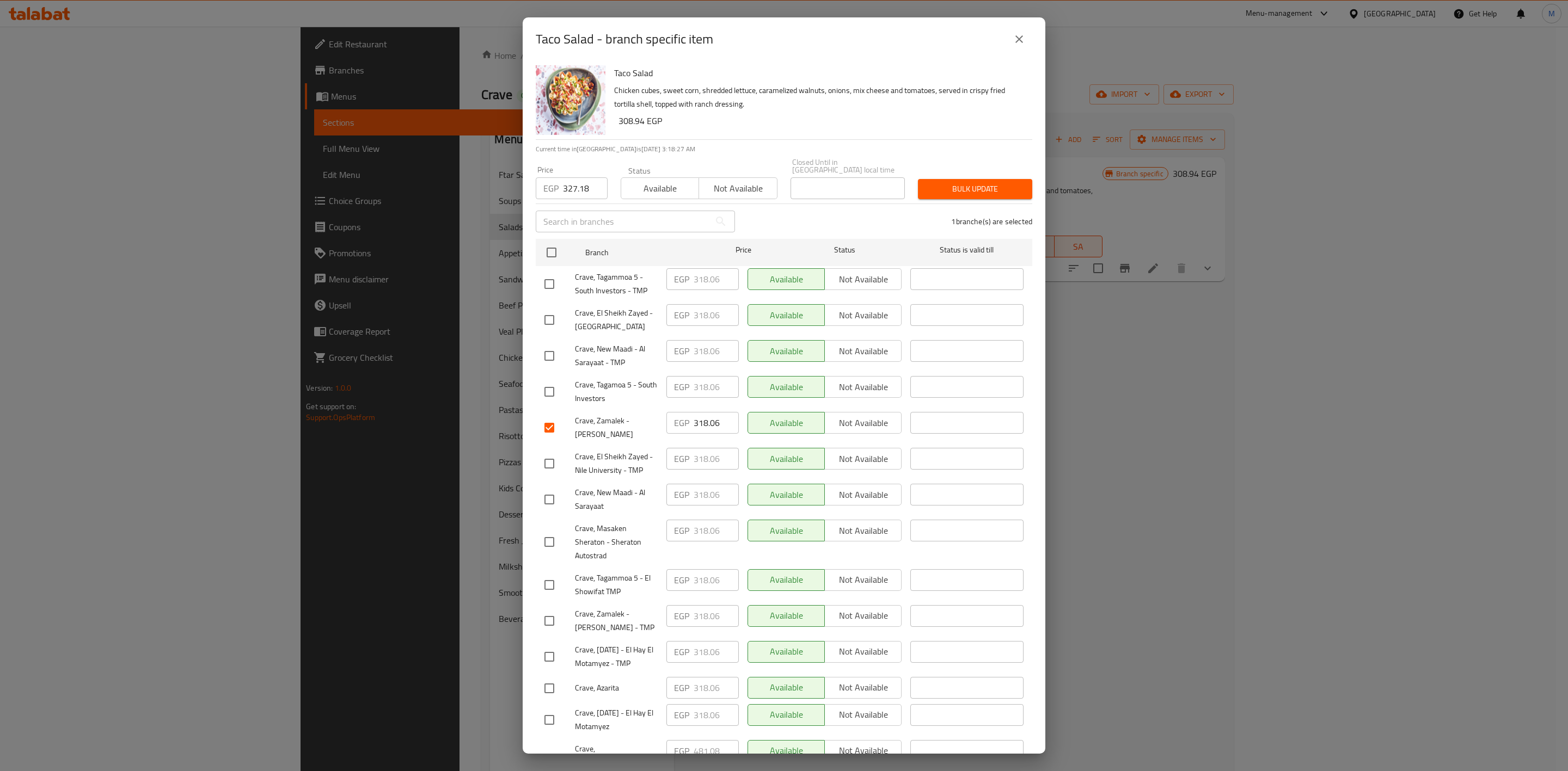
click at [554, 610] on input "checkbox" at bounding box center [550, 621] width 23 height 23
checkbox input "true"
click at [557, 347] on input "checkbox" at bounding box center [550, 356] width 23 height 23
checkbox input "true"
click at [555, 495] on input "checkbox" at bounding box center [550, 500] width 23 height 23
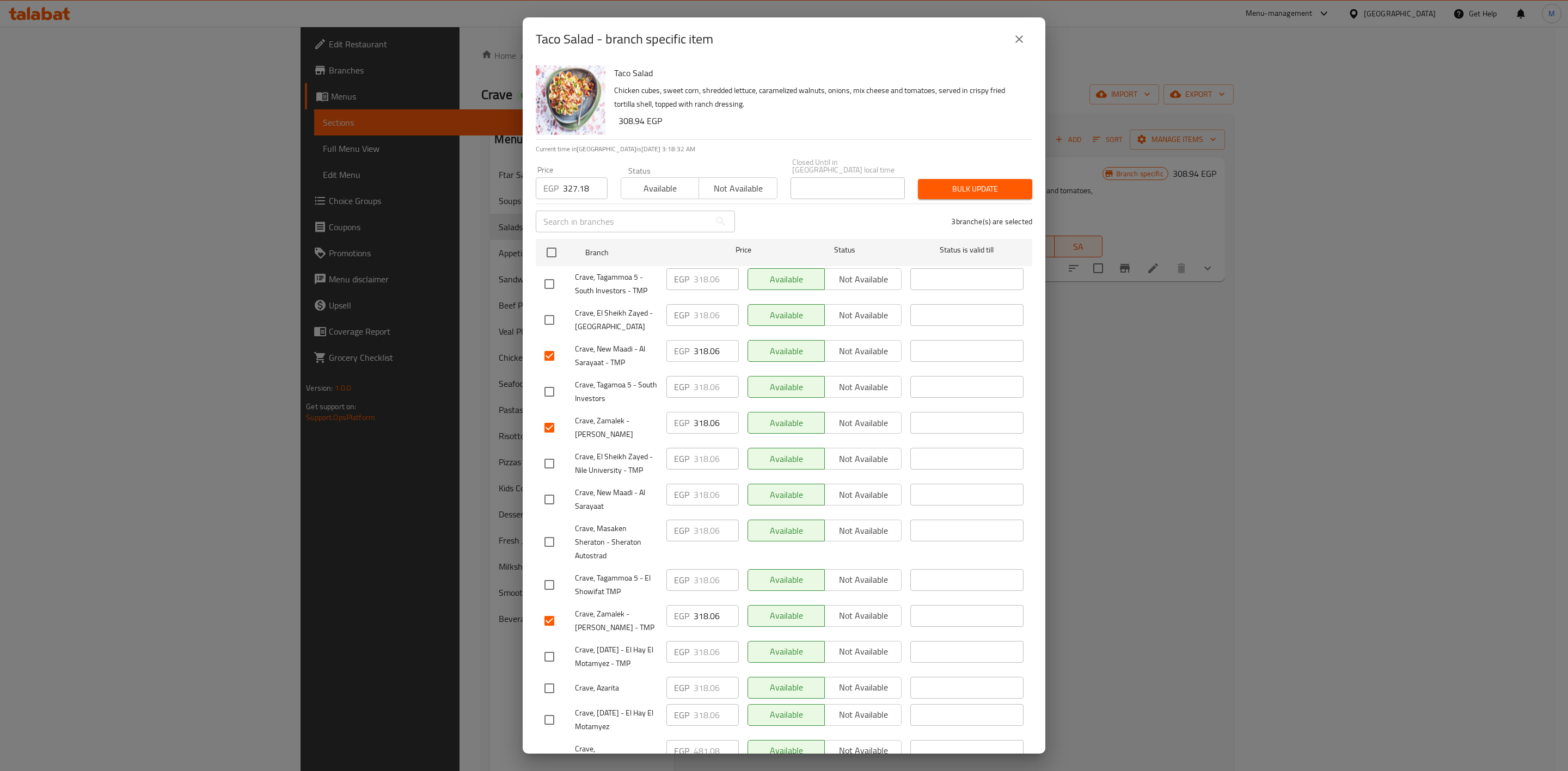
checkbox input "true"
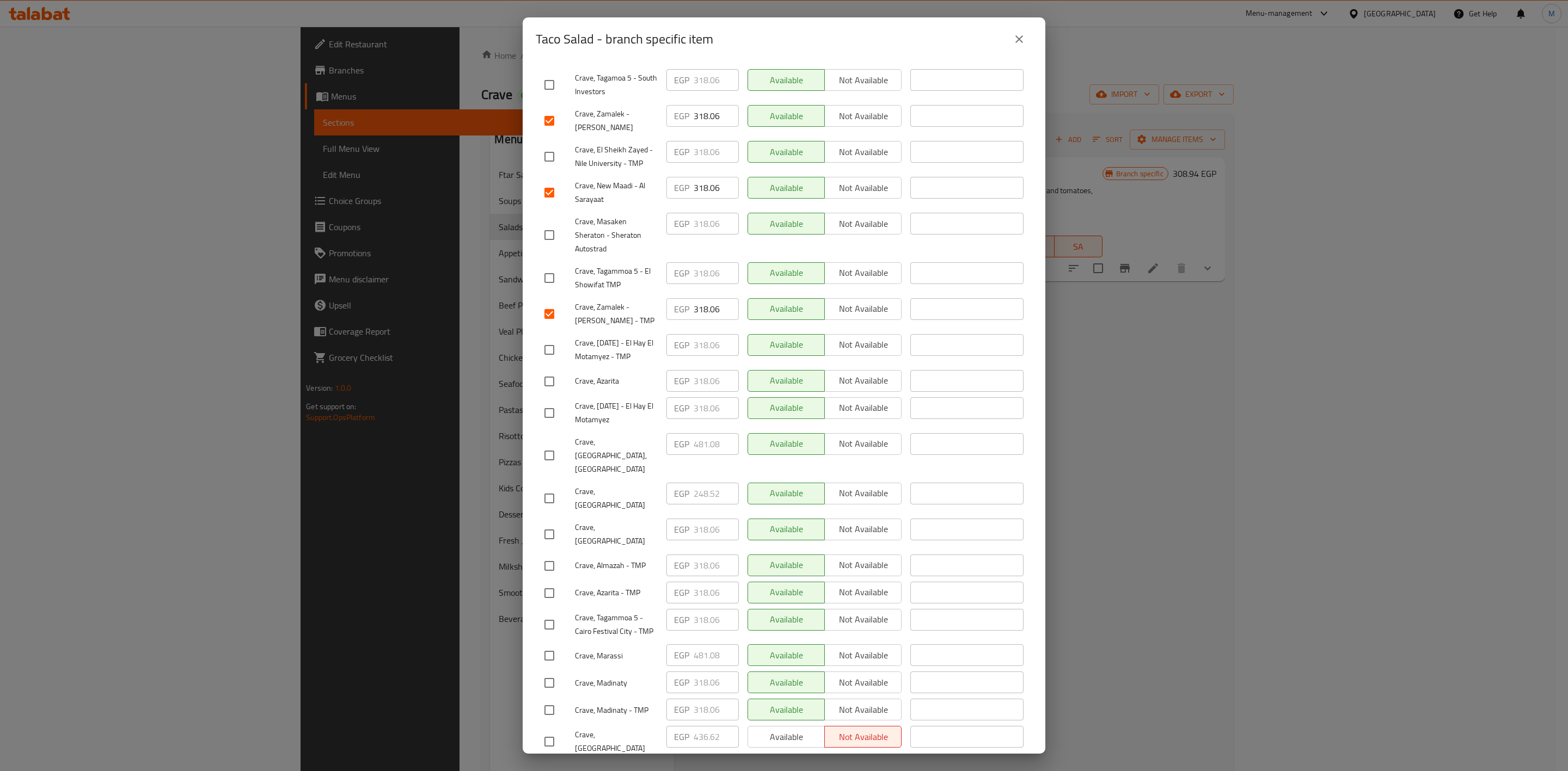
click at [551, 523] on input "checkbox" at bounding box center [550, 535] width 23 height 23
checkbox input "true"
click at [542, 577] on div "Crave, Azarita - TMP" at bounding box center [601, 593] width 122 height 32
click at [546, 554] on input "checkbox" at bounding box center [550, 566] width 23 height 23
checkbox input "true"
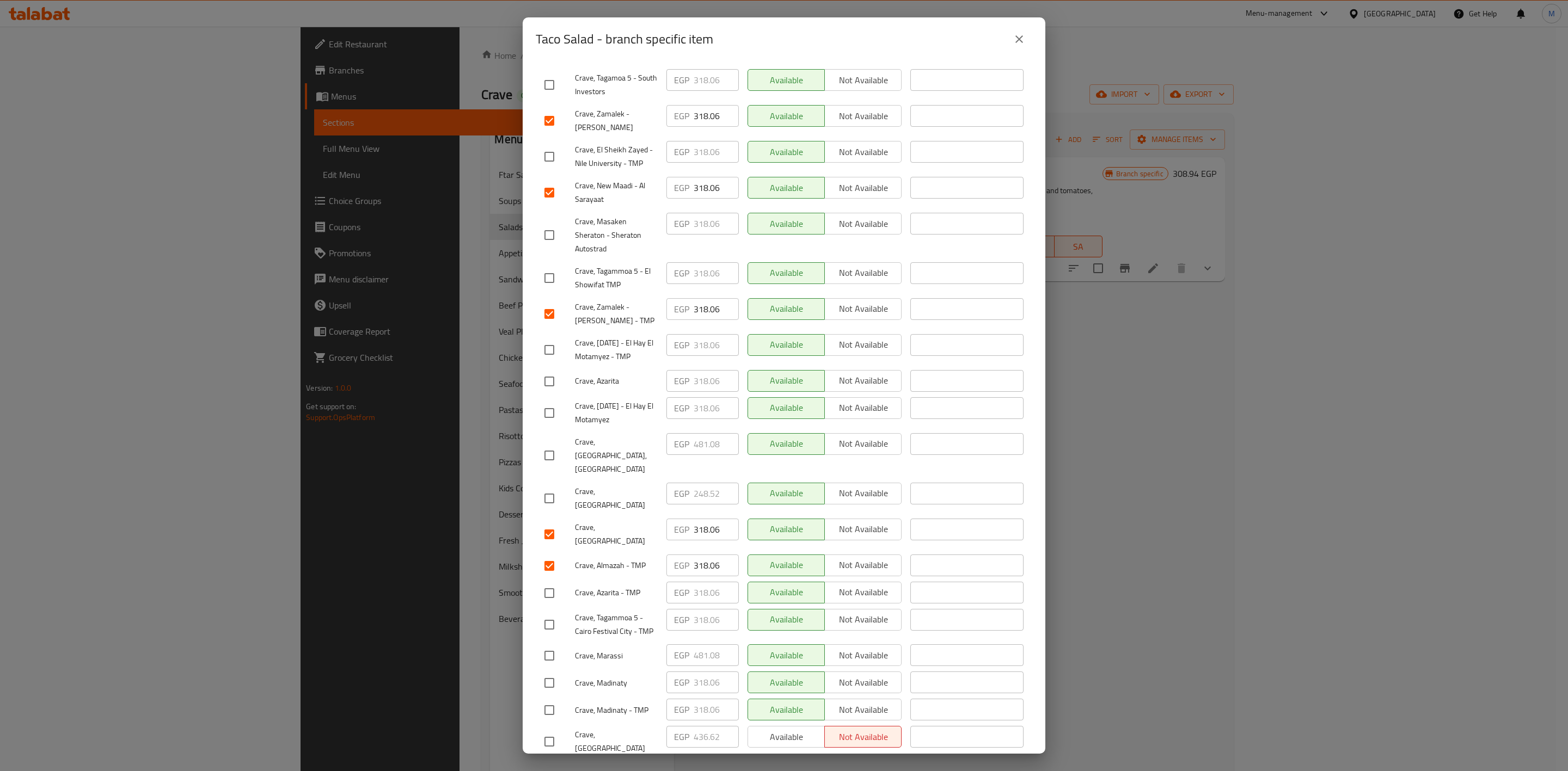
click at [541, 151] on input "checkbox" at bounding box center [550, 157] width 23 height 23
checkbox input "true"
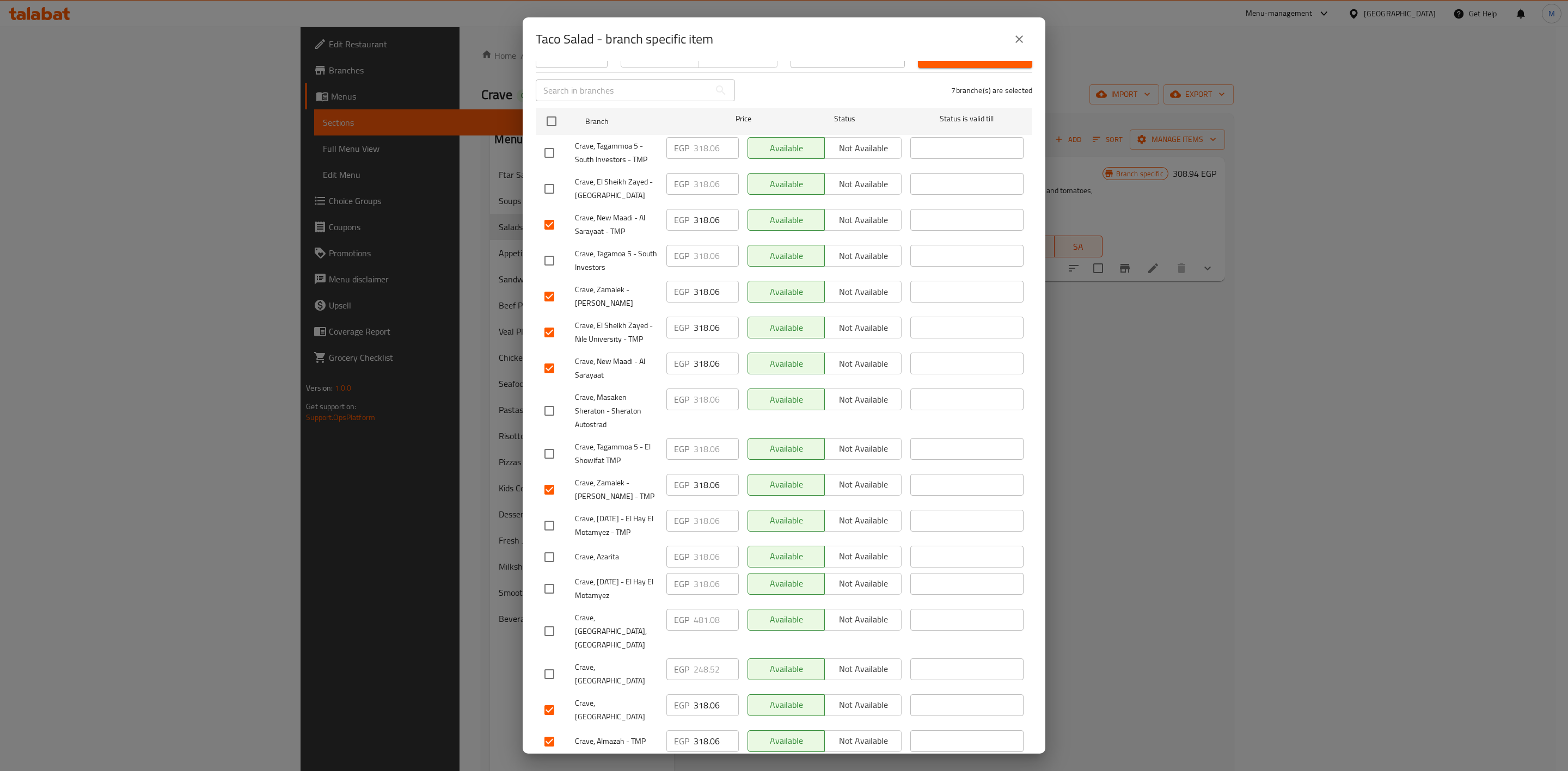
scroll to position [62, 0]
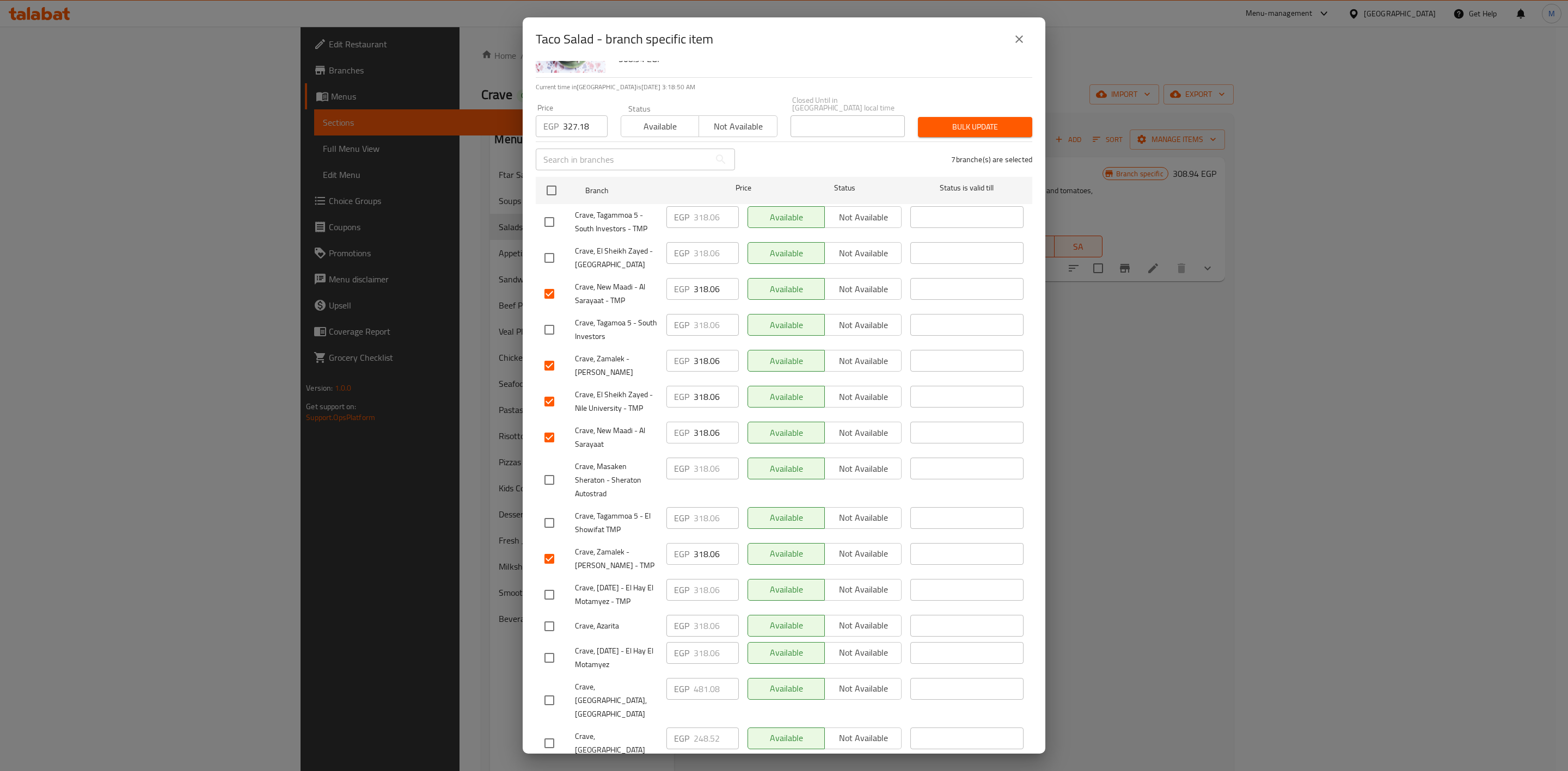
drag, startPoint x: 570, startPoint y: 250, endPoint x: 559, endPoint y: 249, distance: 11.0
click at [562, 250] on div at bounding box center [559, 258] width 30 height 23
click at [559, 249] on input "checkbox" at bounding box center [550, 258] width 23 height 23
checkbox input "true"
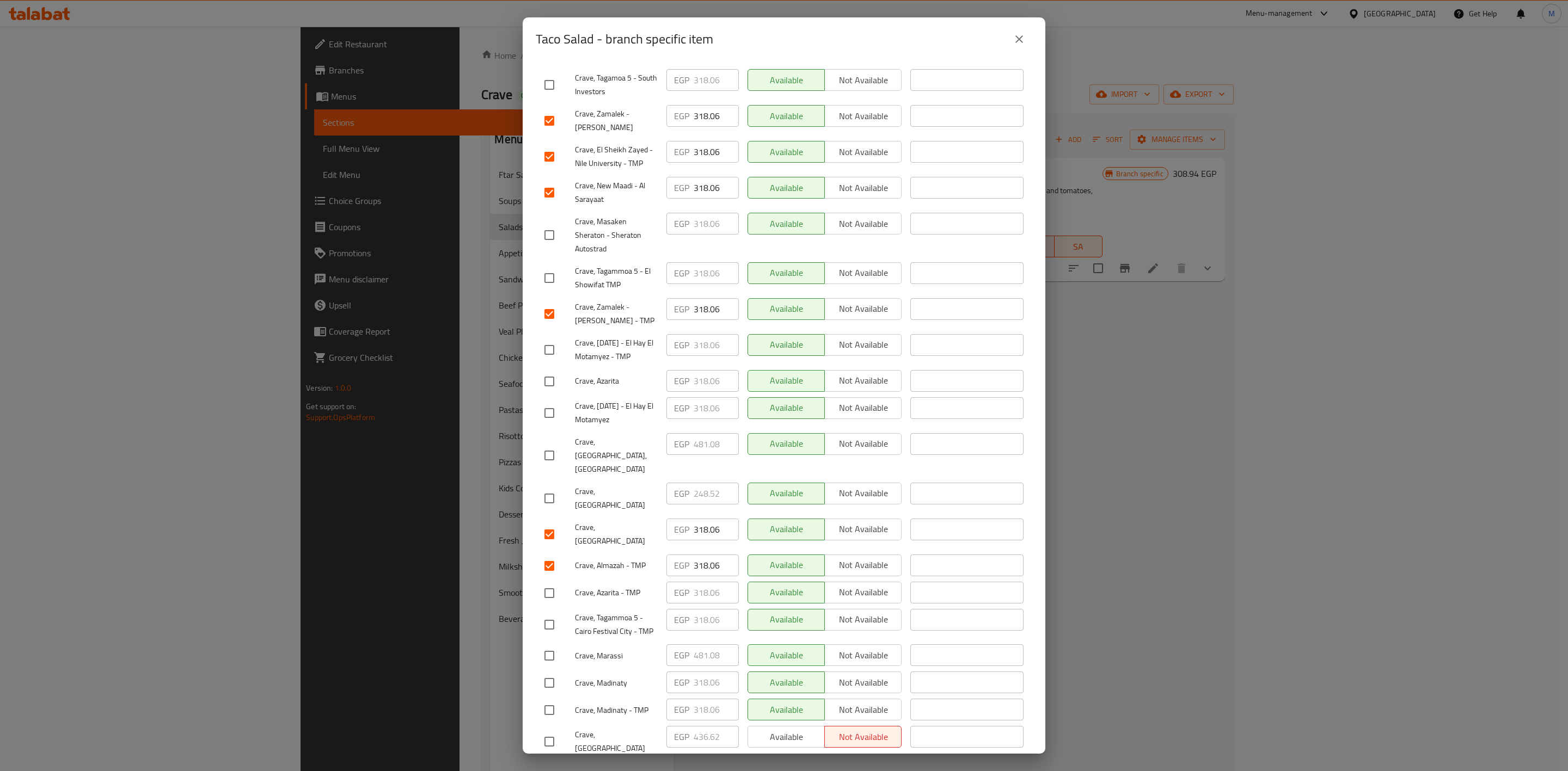
click at [548, 613] on input "checkbox" at bounding box center [550, 625] width 23 height 23
checkbox input "true"
click at [550, 82] on input "checkbox" at bounding box center [550, 85] width 23 height 23
checkbox input "true"
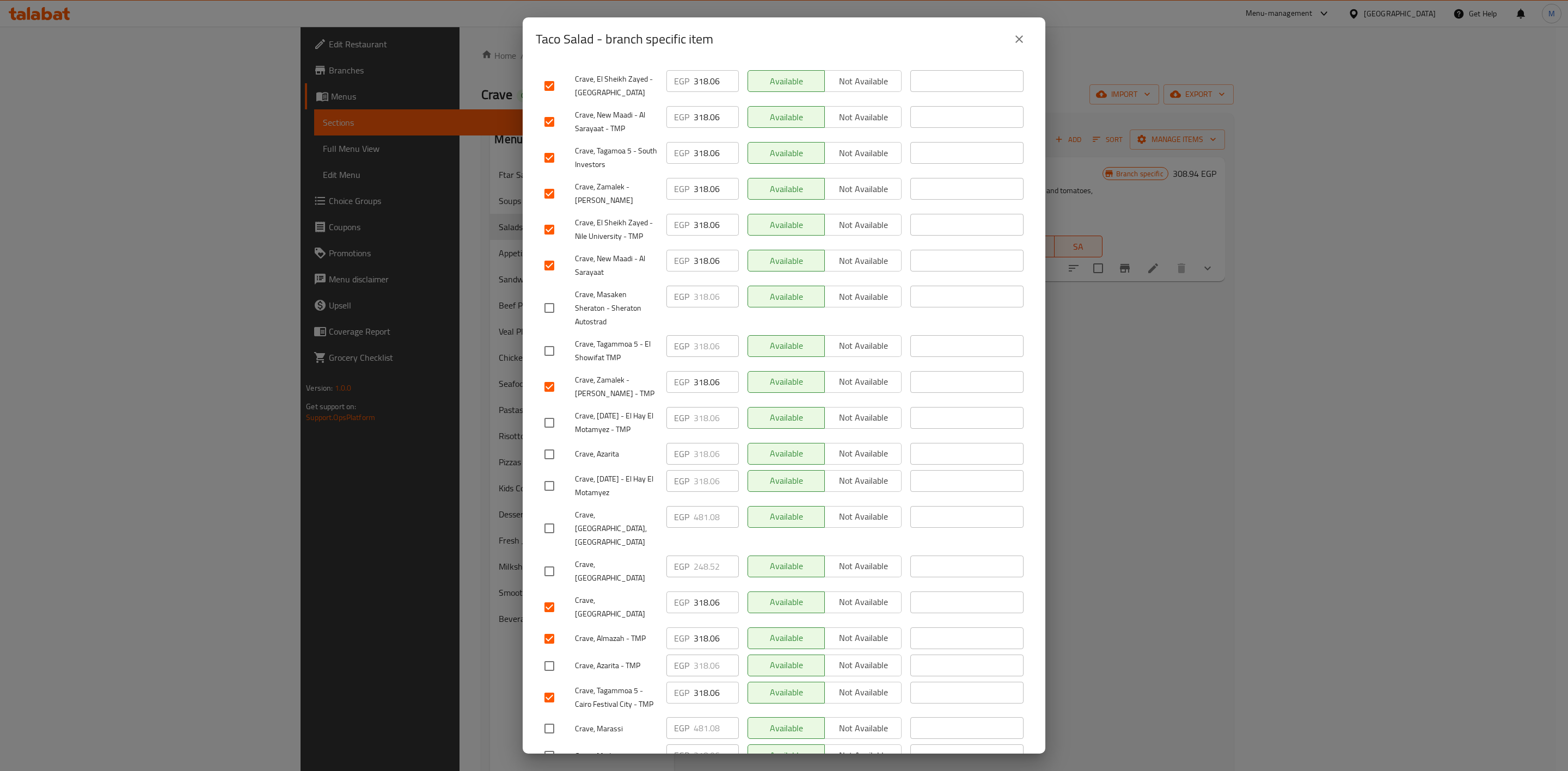
scroll to position [245, 0]
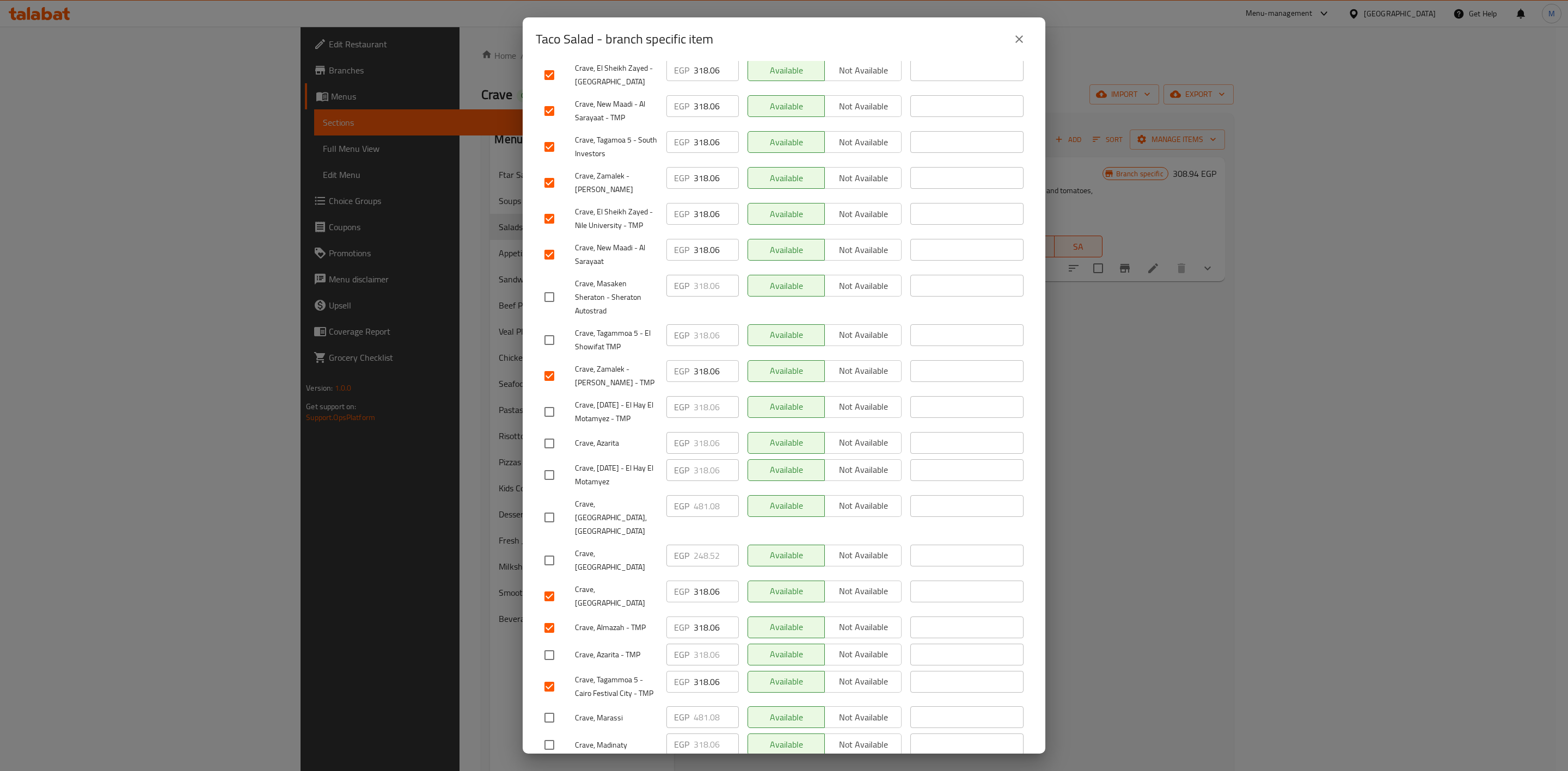
click at [551, 441] on input "checkbox" at bounding box center [550, 444] width 23 height 23
checkbox input "true"
click at [547, 644] on input "checkbox" at bounding box center [550, 655] width 23 height 23
checkbox input "true"
click at [554, 402] on input "checkbox" at bounding box center [550, 412] width 23 height 23
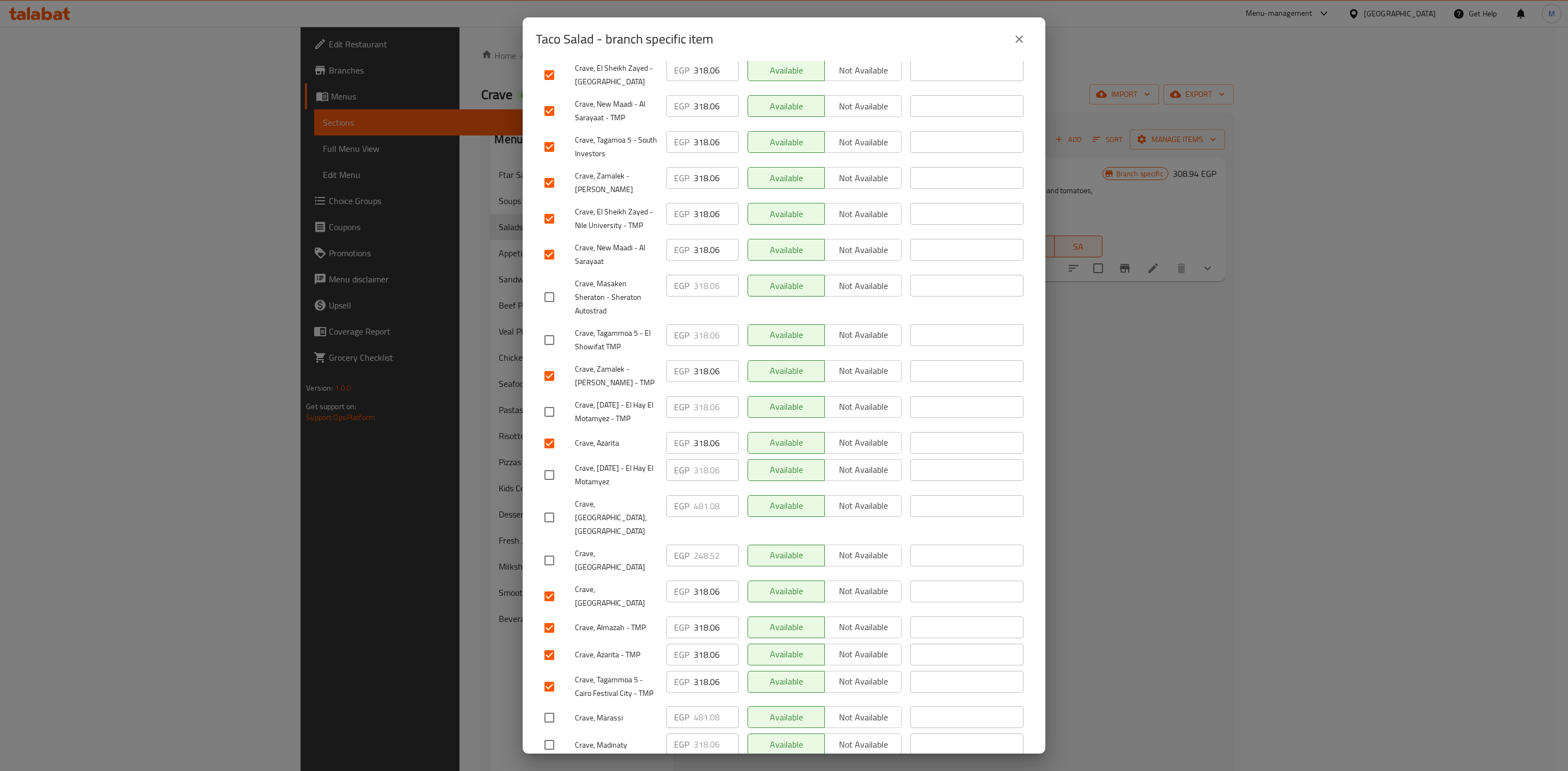
checkbox input "true"
click at [555, 486] on input "checkbox" at bounding box center [550, 475] width 23 height 23
checkbox input "true"
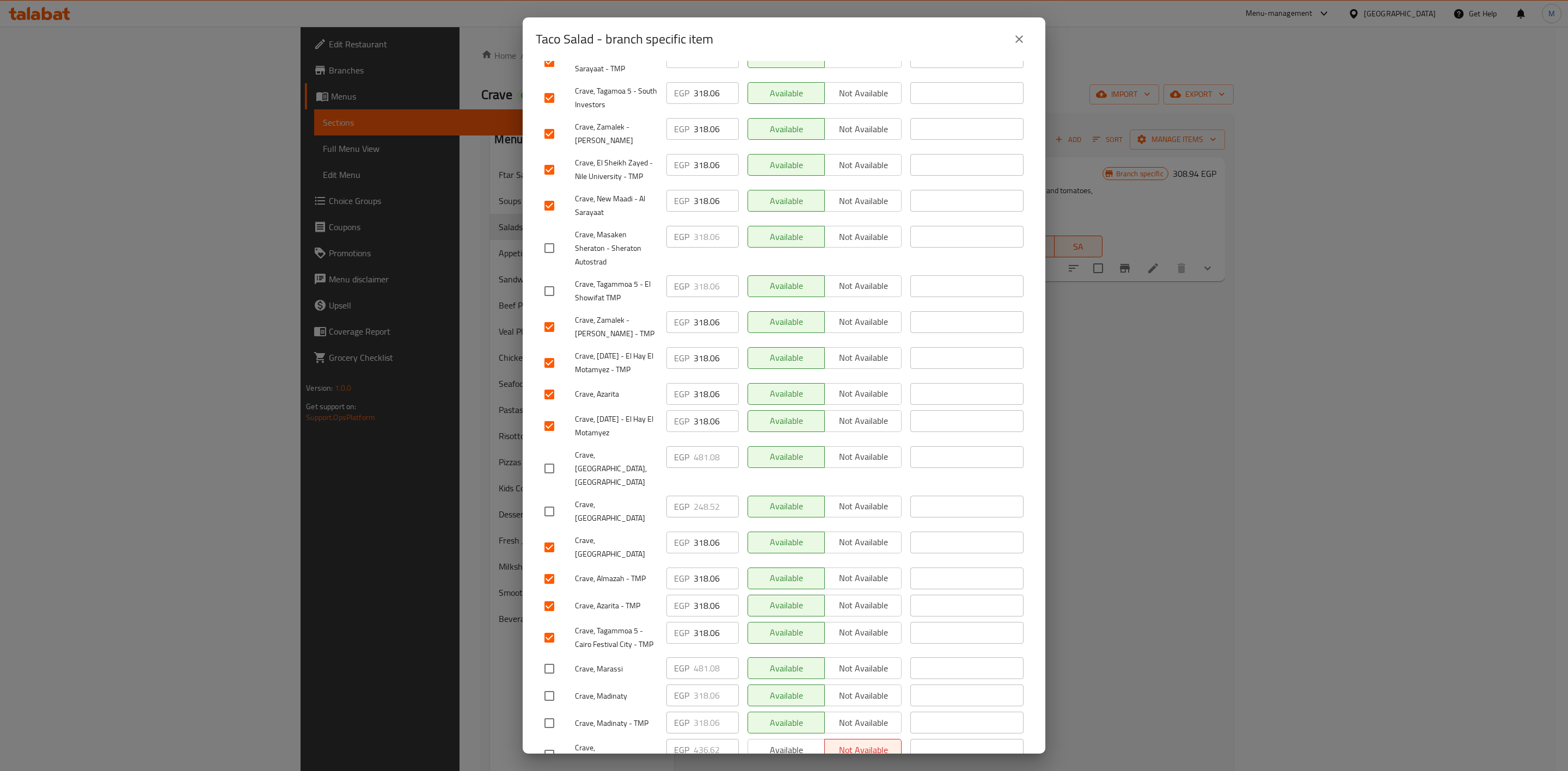
scroll to position [307, 0]
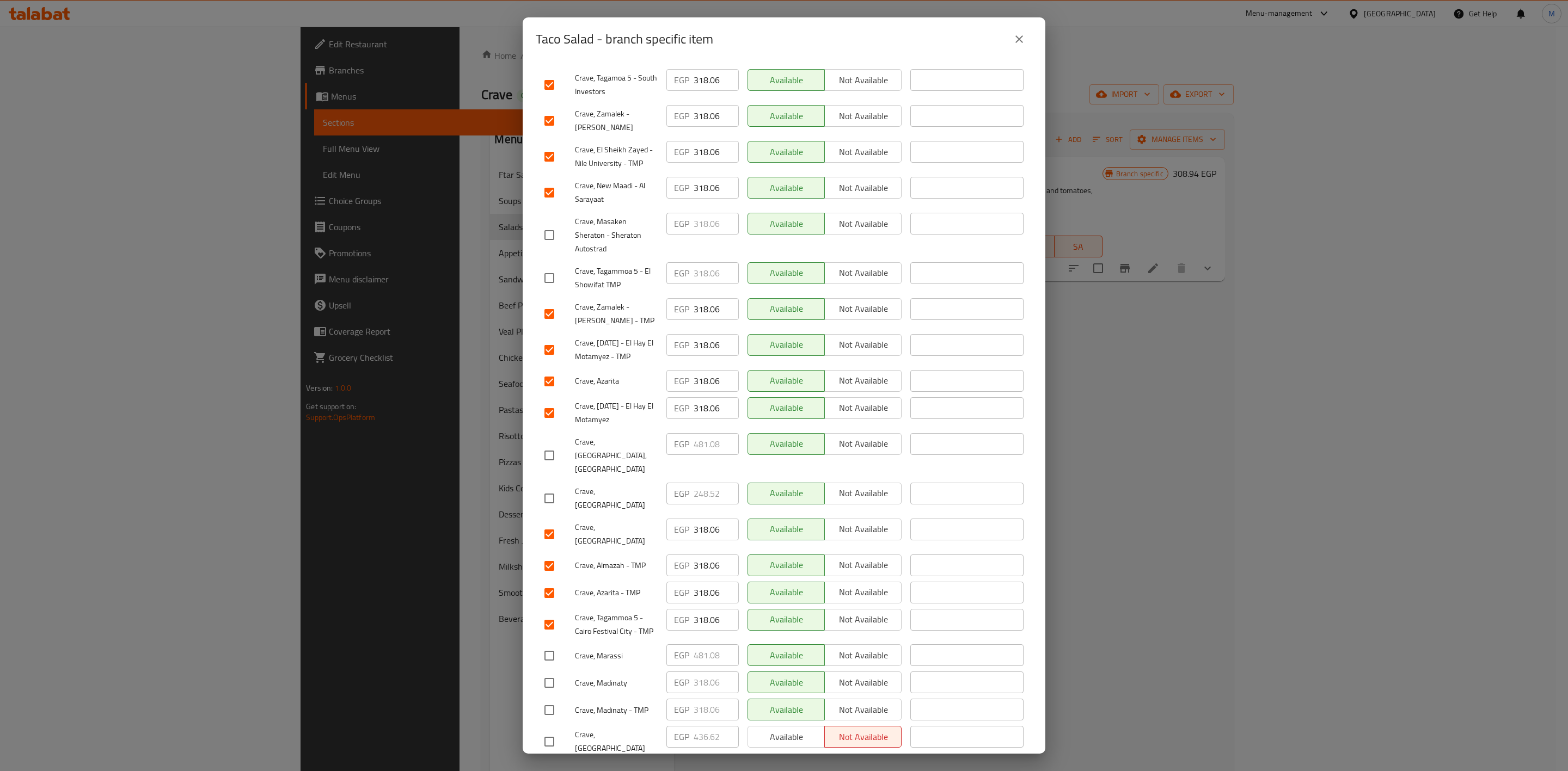
click at [542, 672] on input "checkbox" at bounding box center [550, 683] width 23 height 23
checkbox input "true"
click at [552, 699] on input "checkbox" at bounding box center [550, 710] width 23 height 23
checkbox input "true"
click at [538, 270] on input "checkbox" at bounding box center [550, 278] width 23 height 23
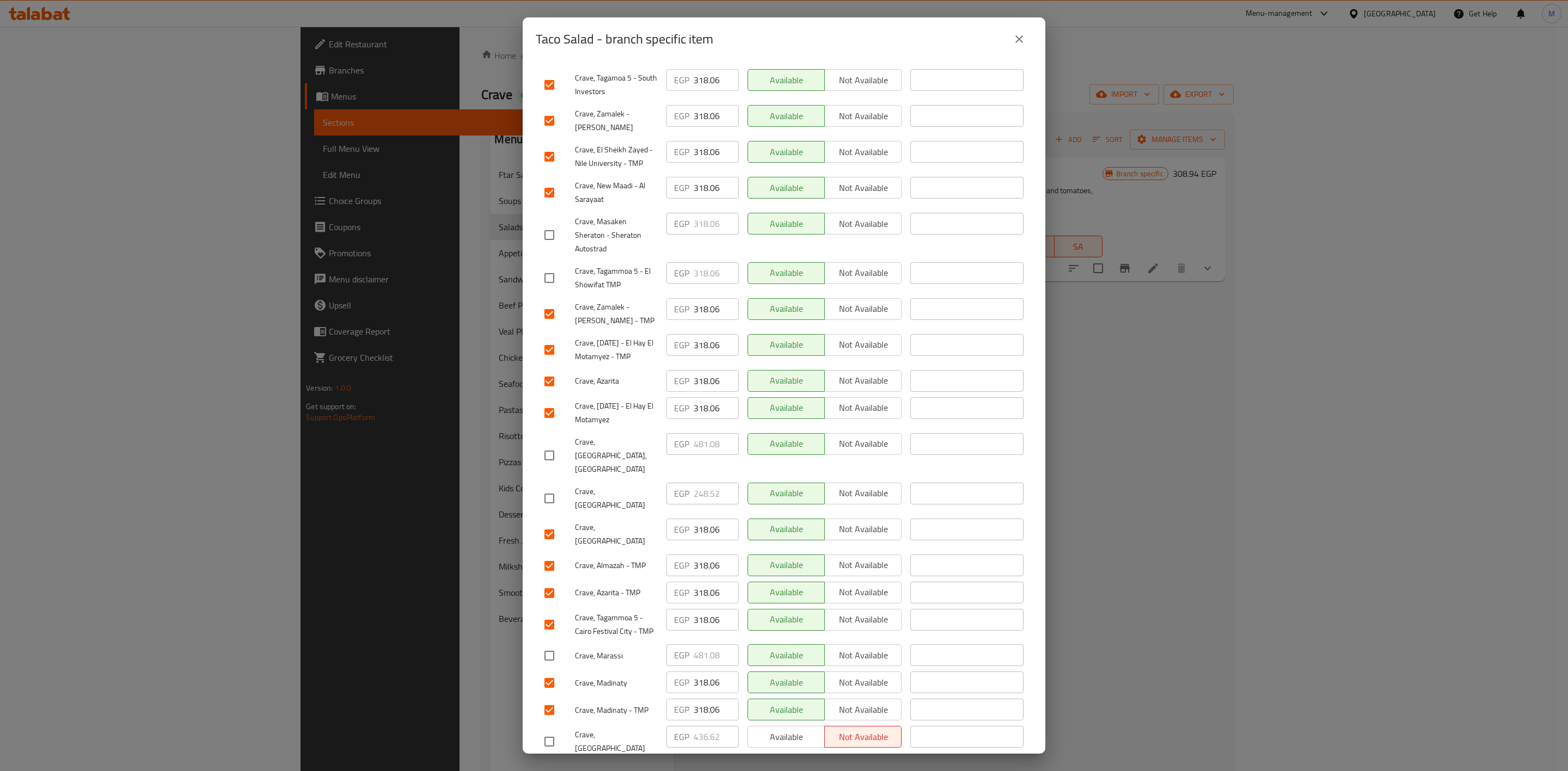
checkbox input "true"
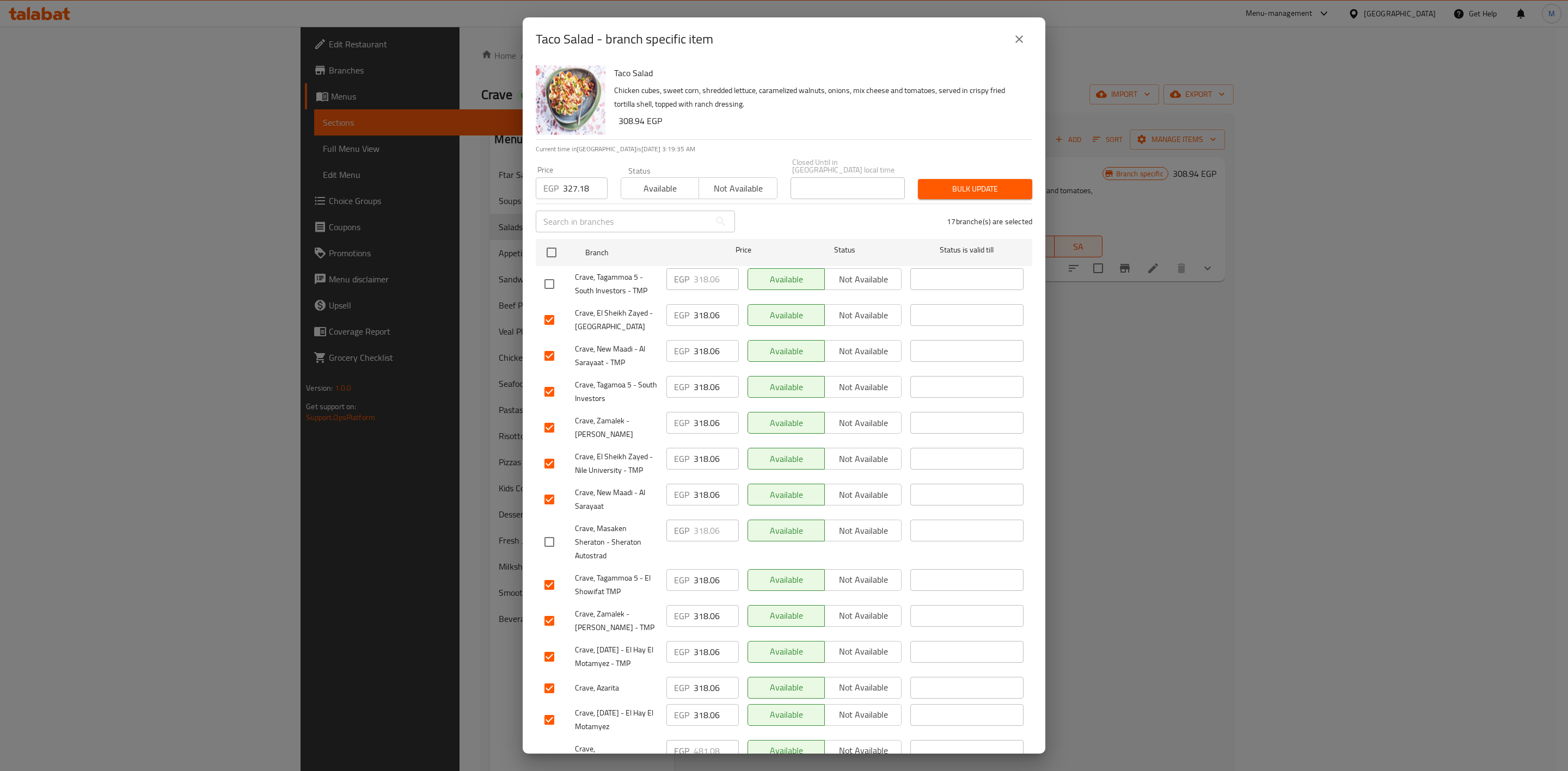
click at [935, 183] on span "Bulk update" at bounding box center [975, 189] width 97 height 13
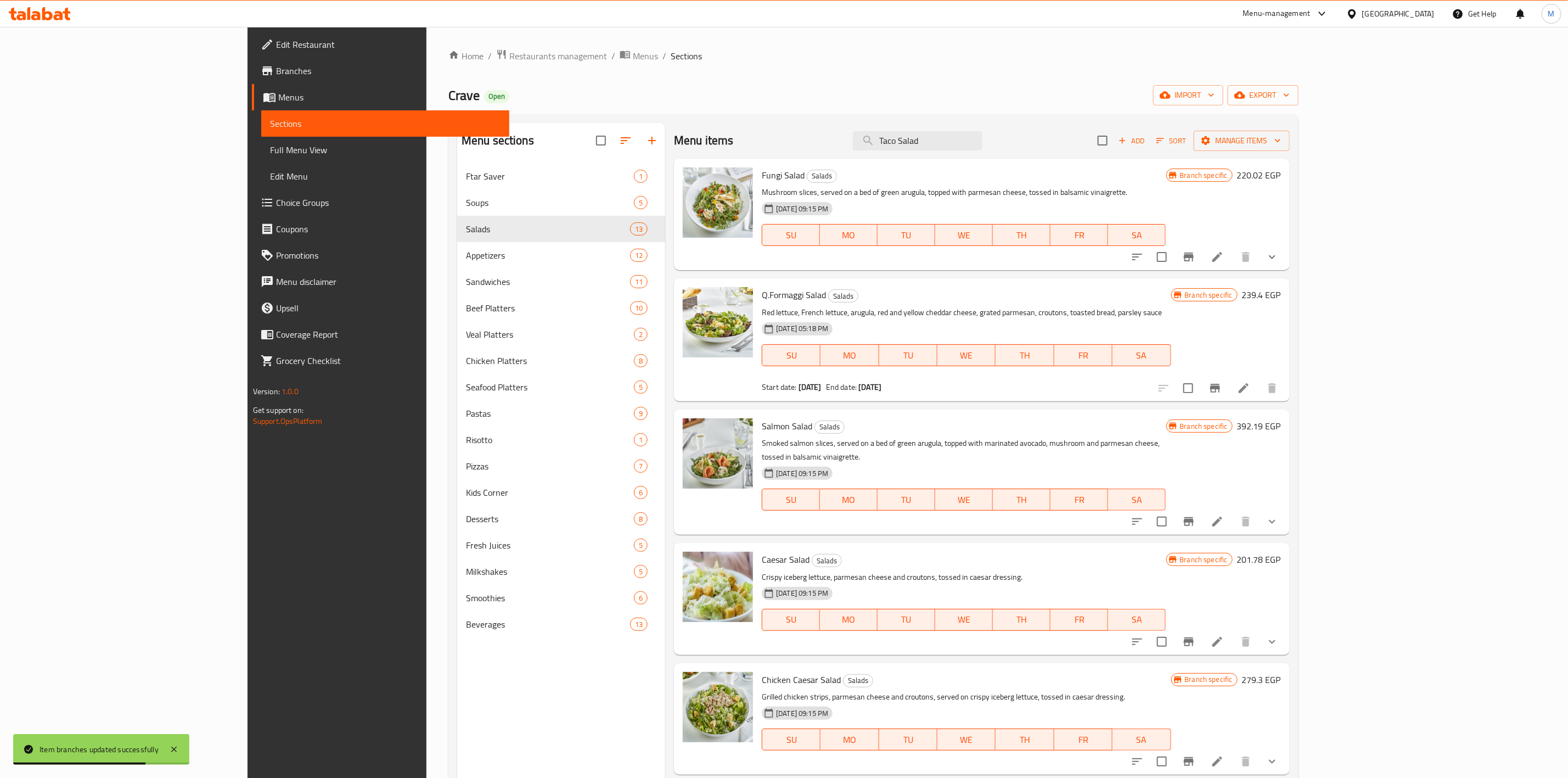
click at [1006, 152] on div "Menu items Taco Salad Add Sort Manage items" at bounding box center [982, 141] width 616 height 36
click at [983, 144] on input "Taco Salad" at bounding box center [917, 141] width 129 height 19
paste input "Cajun Chicken"
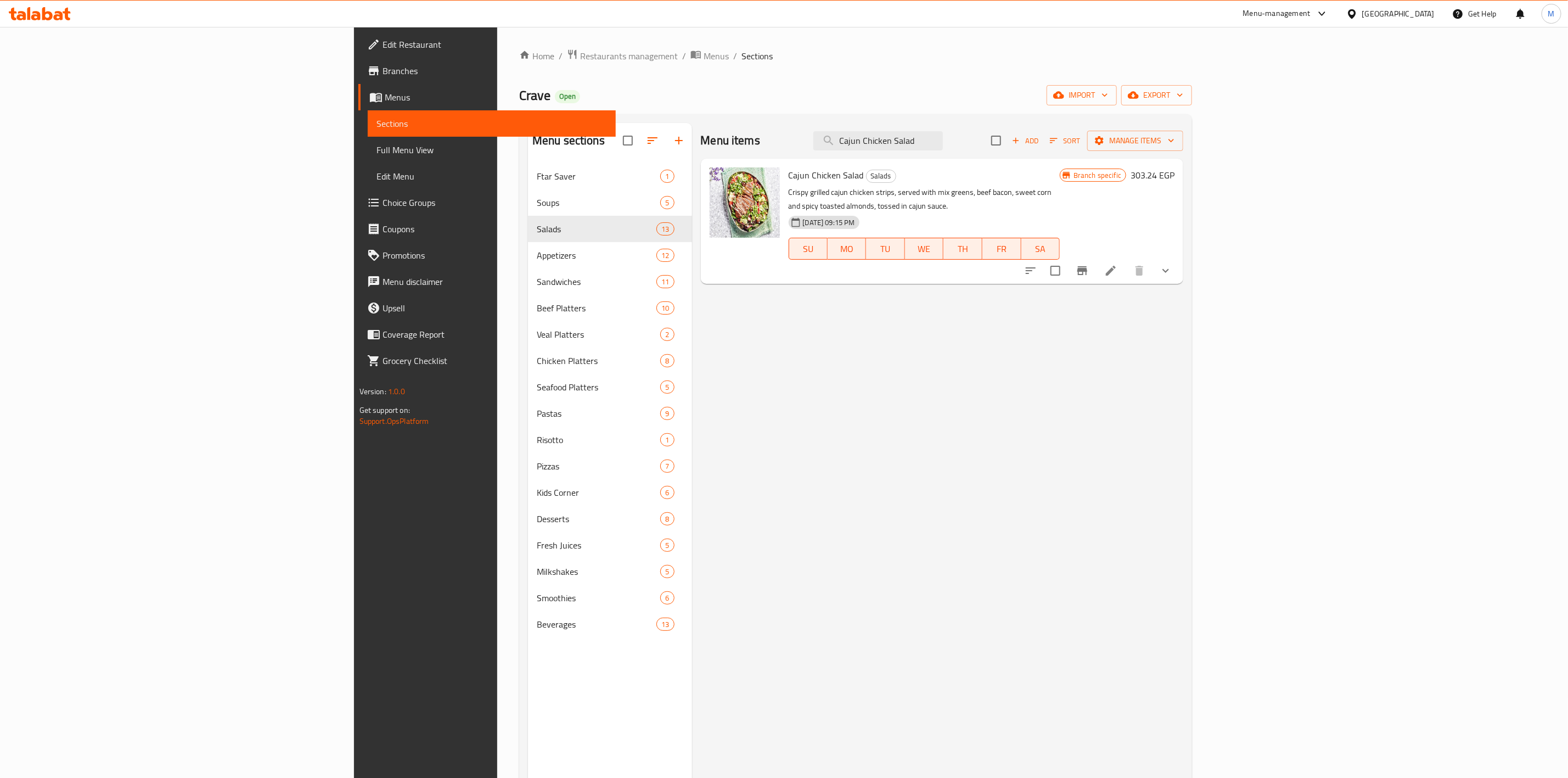
type input "Cajun Chicken Salad"
click at [1095, 267] on button "Branch-specific-item" at bounding box center [1082, 270] width 26 height 26
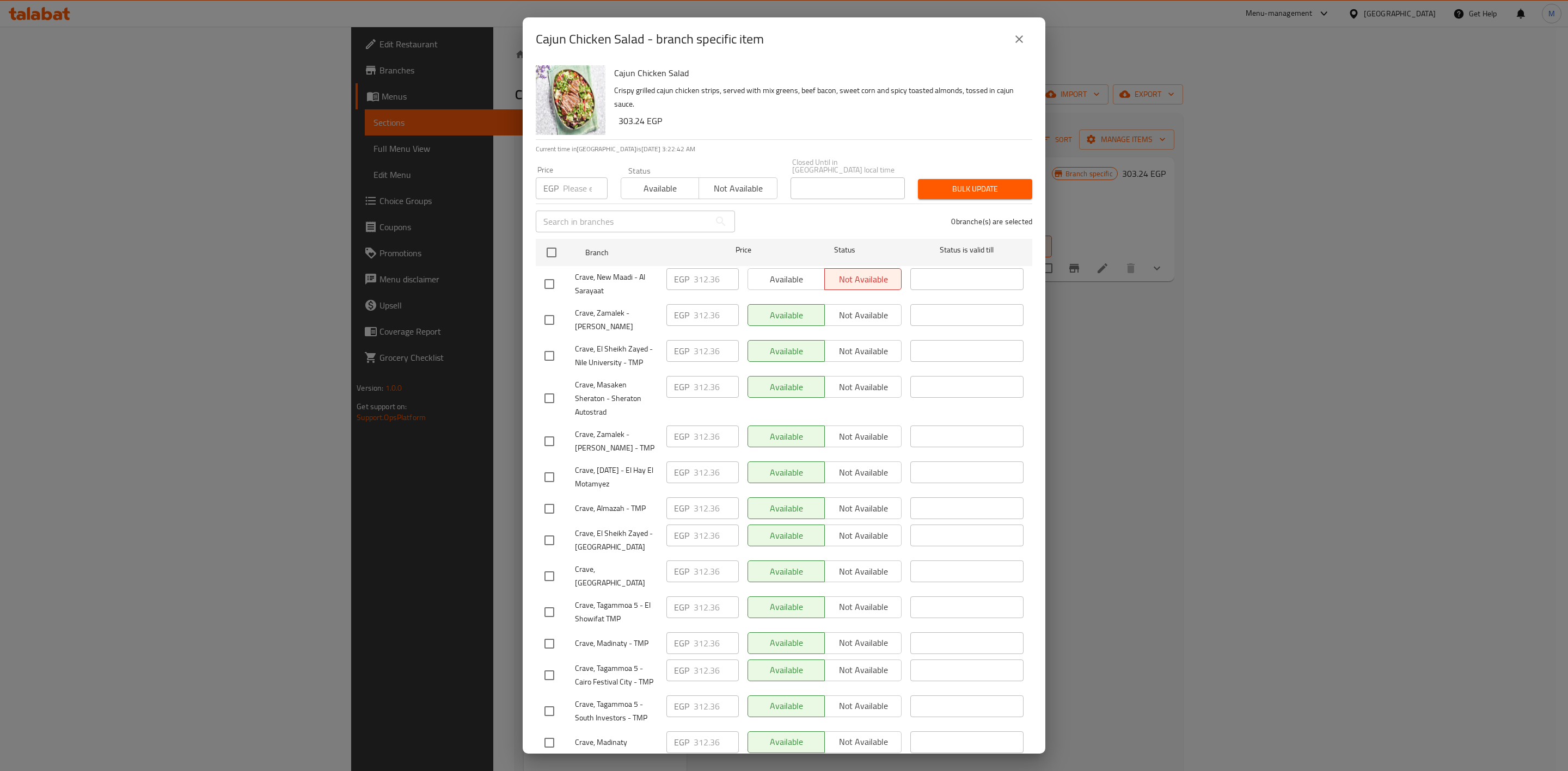
click at [579, 178] on input "number" at bounding box center [585, 189] width 44 height 22
paste input "324.9"
type input "324.9"
click at [549, 309] on input "checkbox" at bounding box center [550, 320] width 23 height 23
checkbox input "true"
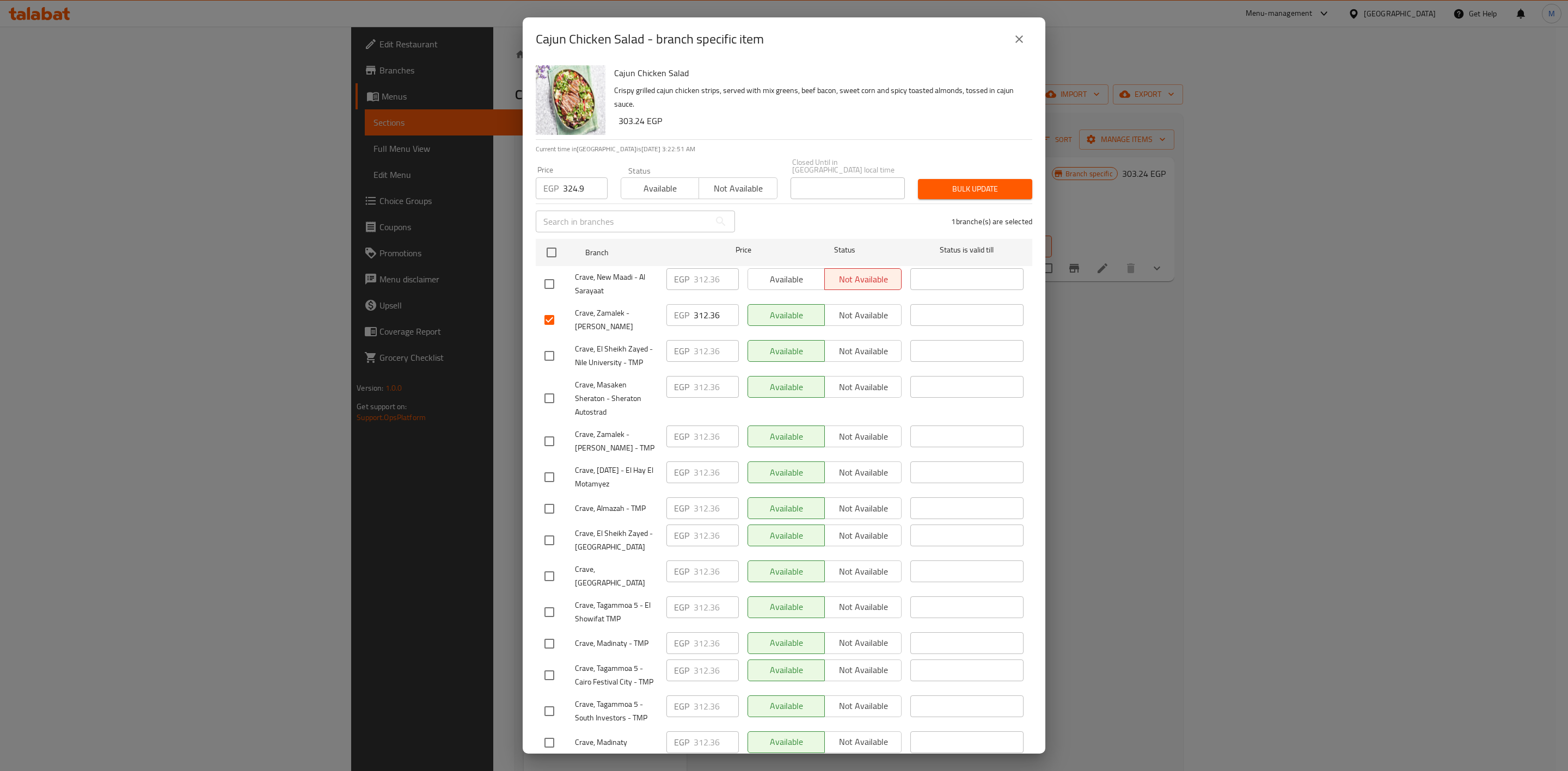
click at [550, 430] on input "checkbox" at bounding box center [550, 442] width 23 height 23
checkbox input "true"
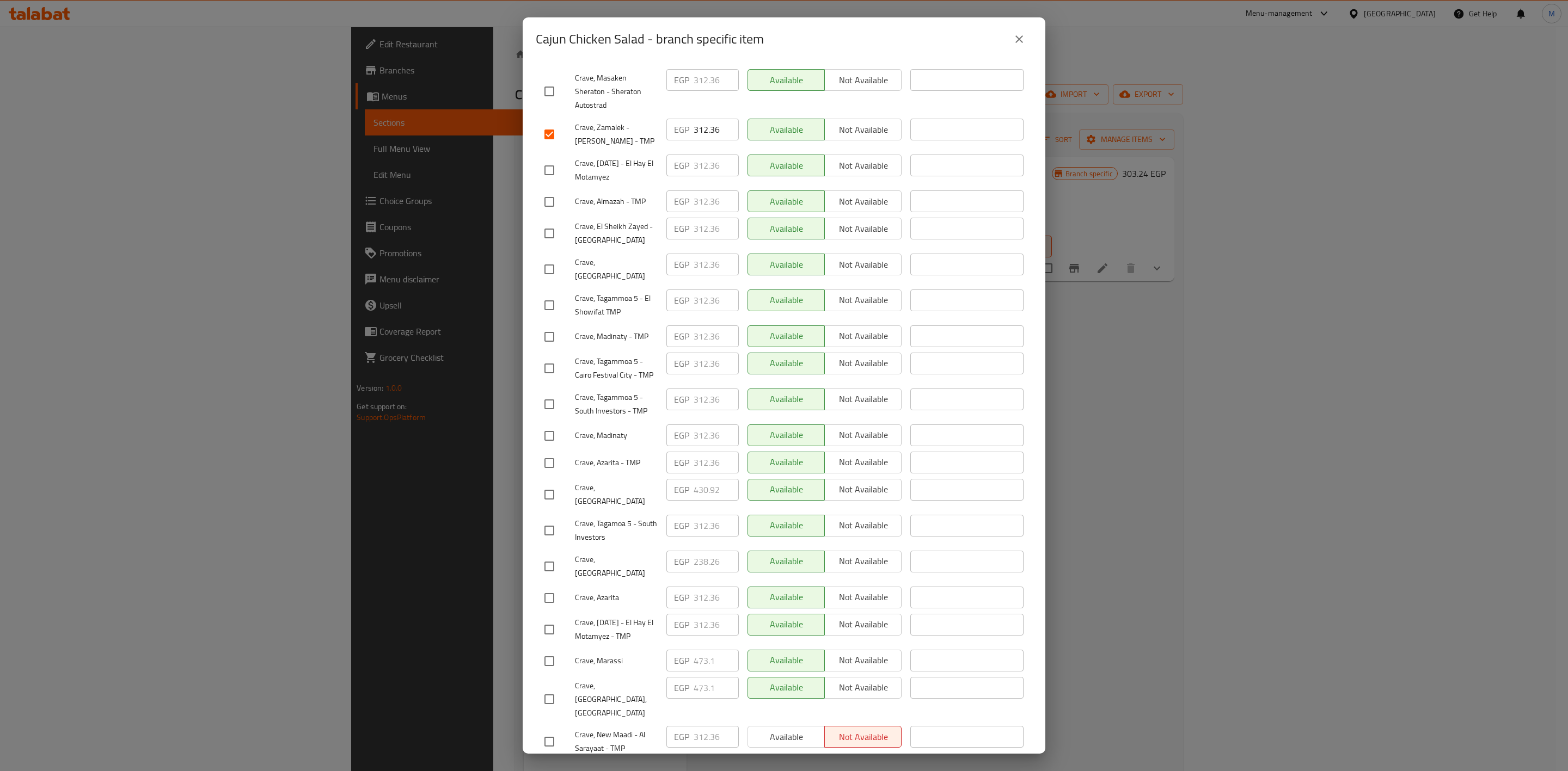
drag, startPoint x: 553, startPoint y: 704, endPoint x: 641, endPoint y: 595, distance: 140.1
click at [552, 730] on input "checkbox" at bounding box center [550, 742] width 23 height 23
checkbox input "true"
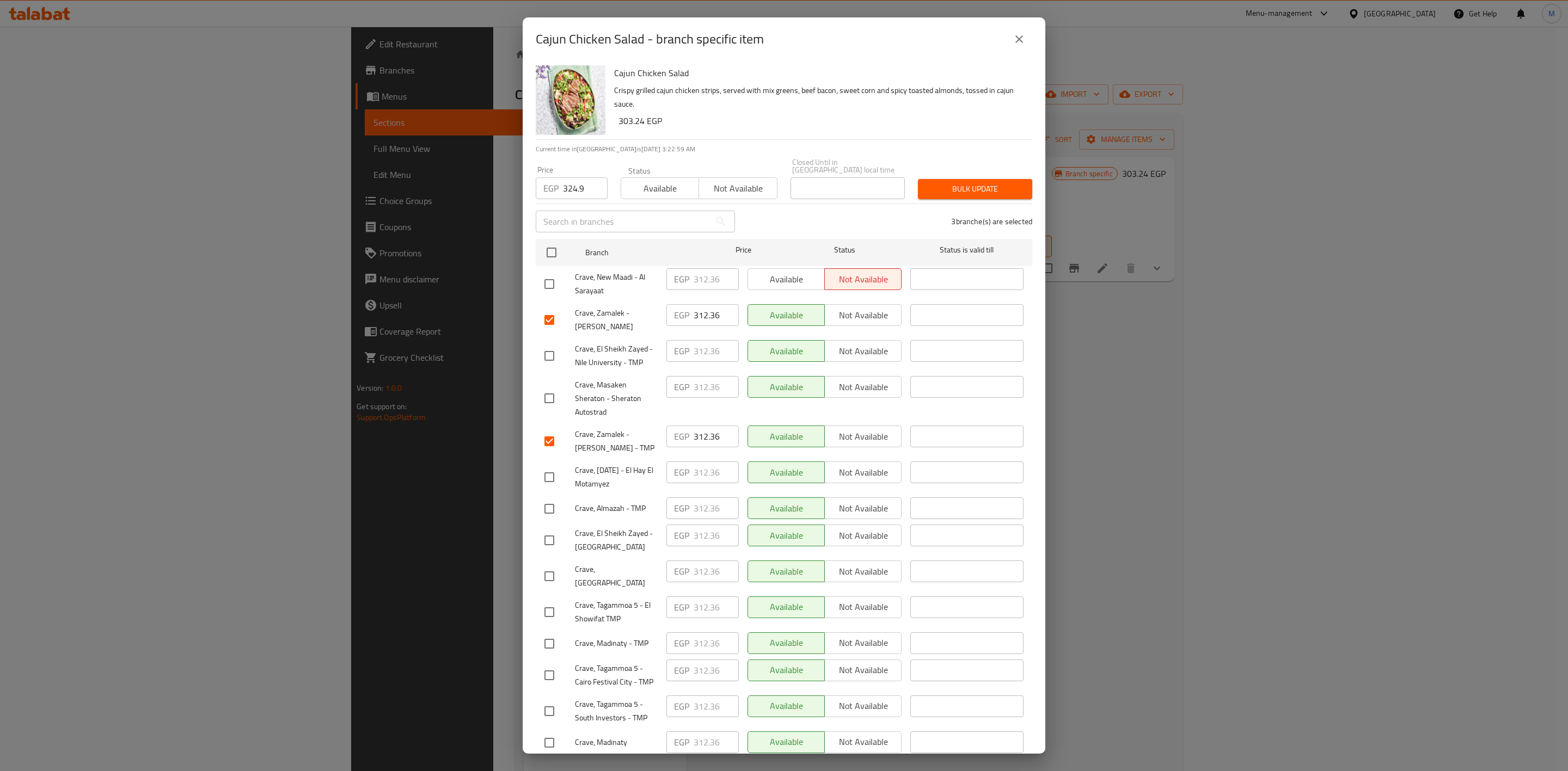
click at [545, 285] on input "checkbox" at bounding box center [550, 284] width 23 height 23
checkbox input "true"
click at [548, 565] on input "checkbox" at bounding box center [550, 576] width 23 height 23
checkbox input "true"
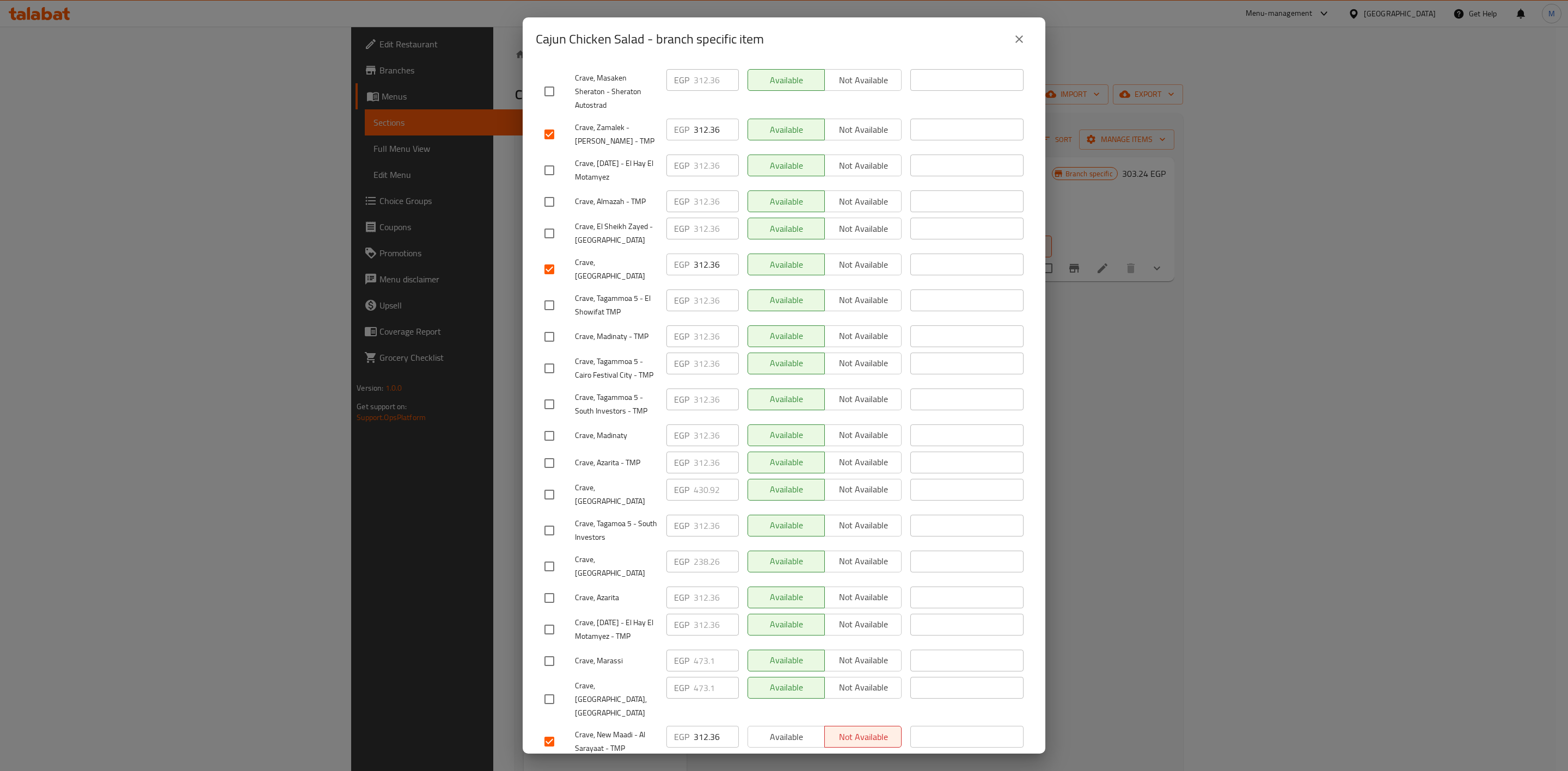
click at [544, 193] on input "checkbox" at bounding box center [550, 202] width 23 height 23
checkbox input "true"
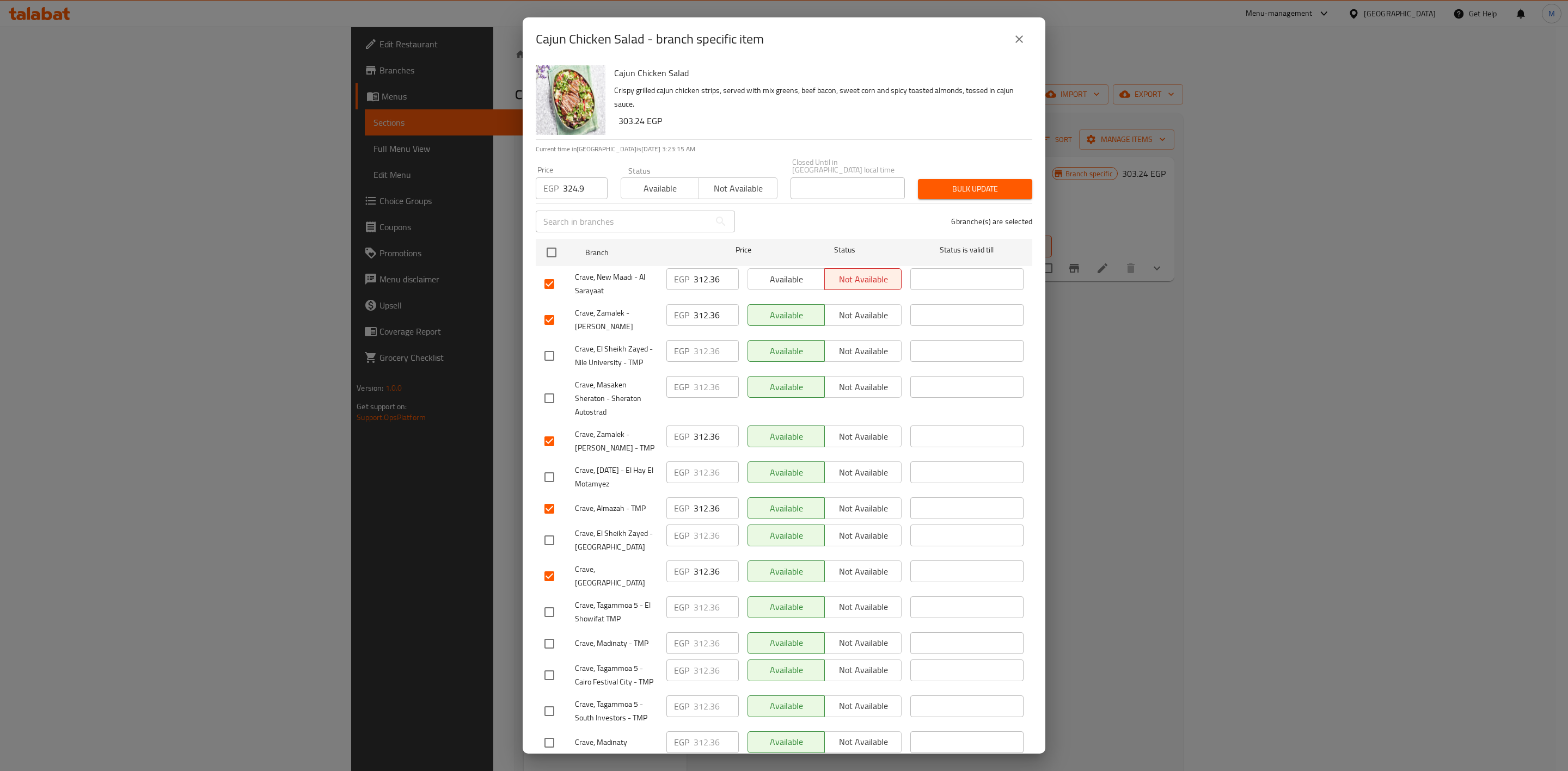
click at [556, 346] on input "checkbox" at bounding box center [550, 356] width 23 height 23
checkbox input "true"
click at [554, 529] on input "checkbox" at bounding box center [550, 540] width 23 height 23
checkbox input "true"
click at [549, 664] on input "checkbox" at bounding box center [550, 675] width 23 height 23
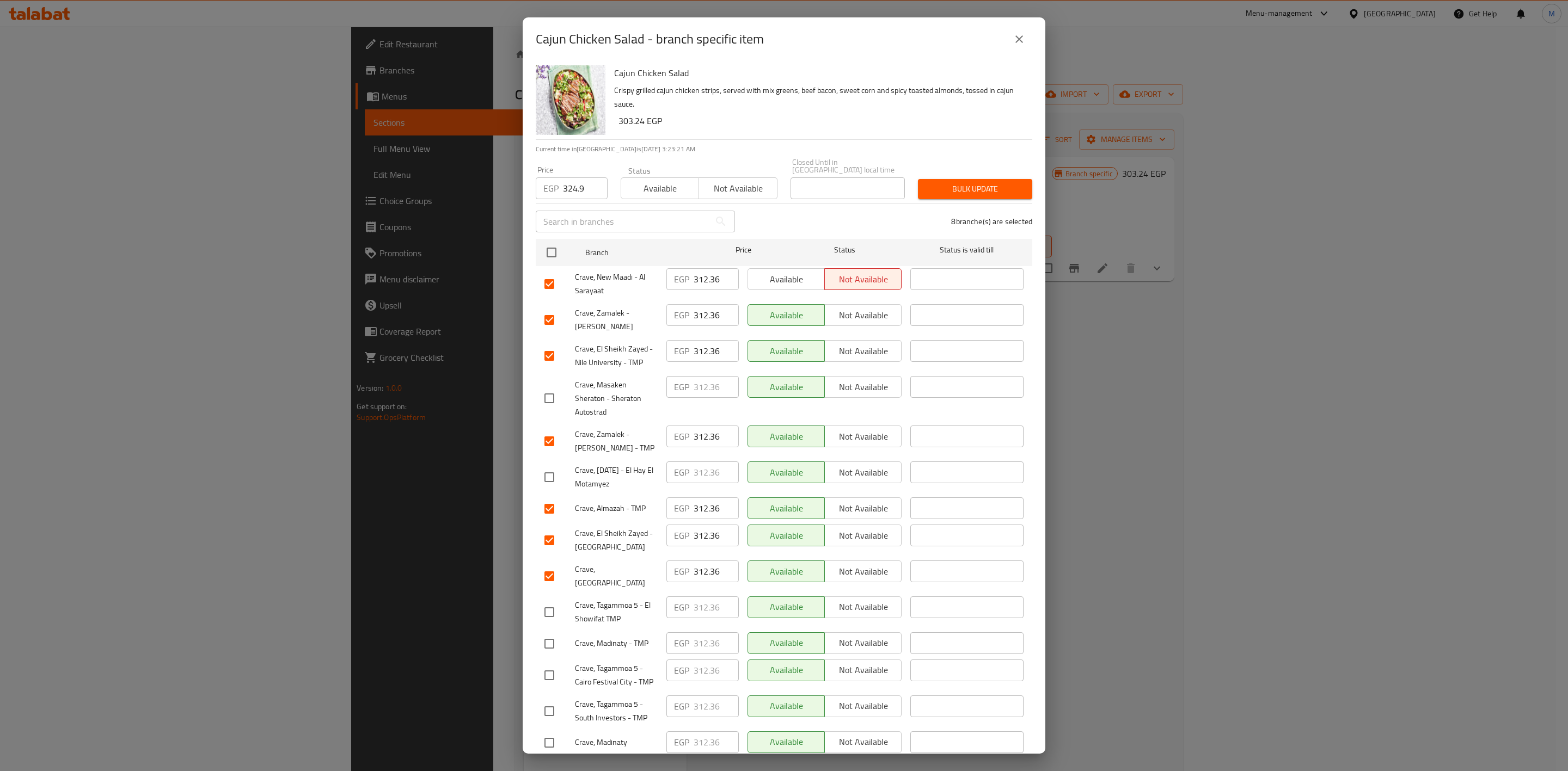
checkbox input "true"
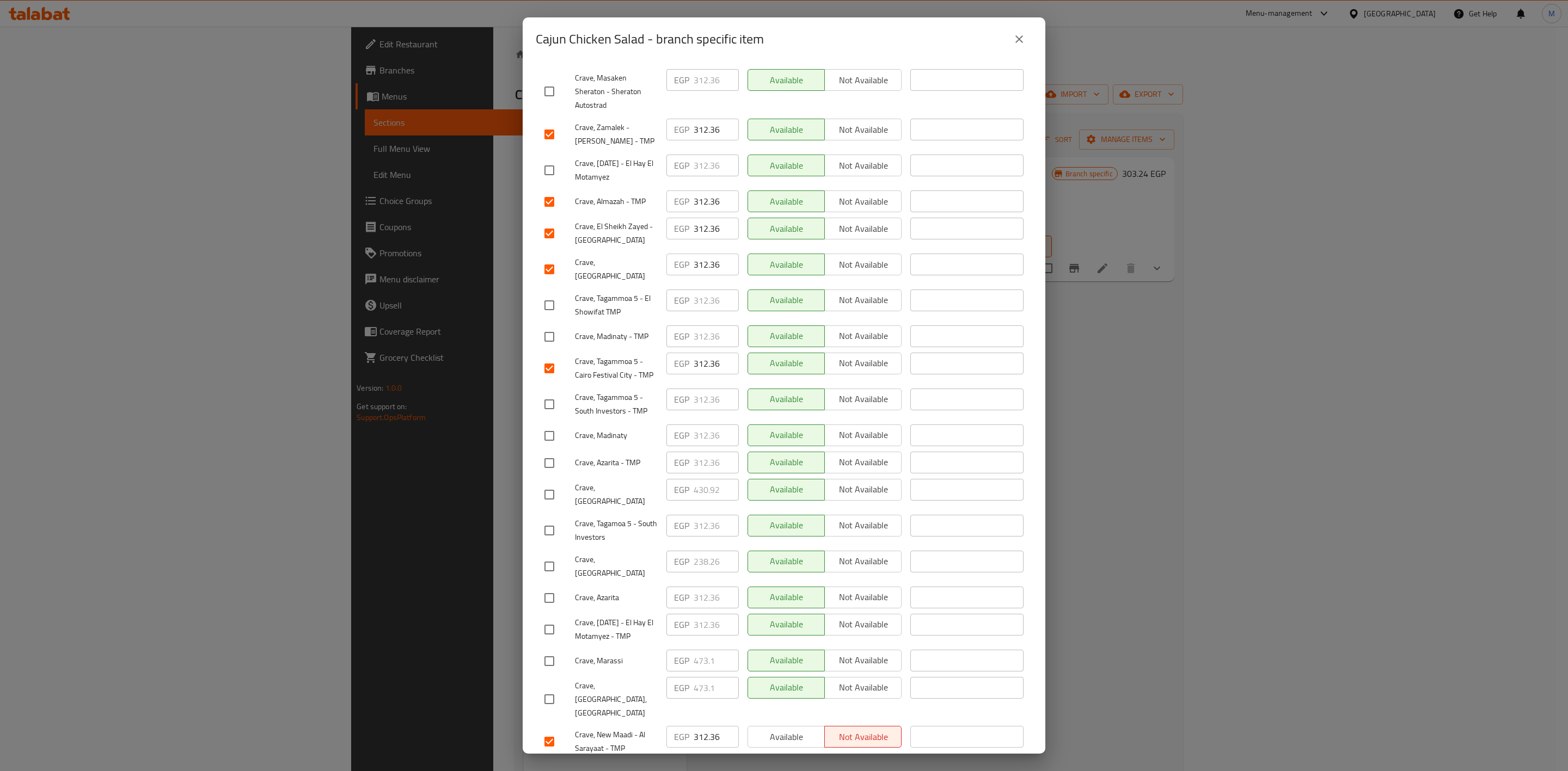
click at [557, 519] on input "checkbox" at bounding box center [550, 531] width 23 height 23
checkbox input "true"
click at [549, 587] on input "checkbox" at bounding box center [550, 598] width 23 height 23
checkbox input "true"
click at [543, 452] on input "checkbox" at bounding box center [550, 463] width 23 height 23
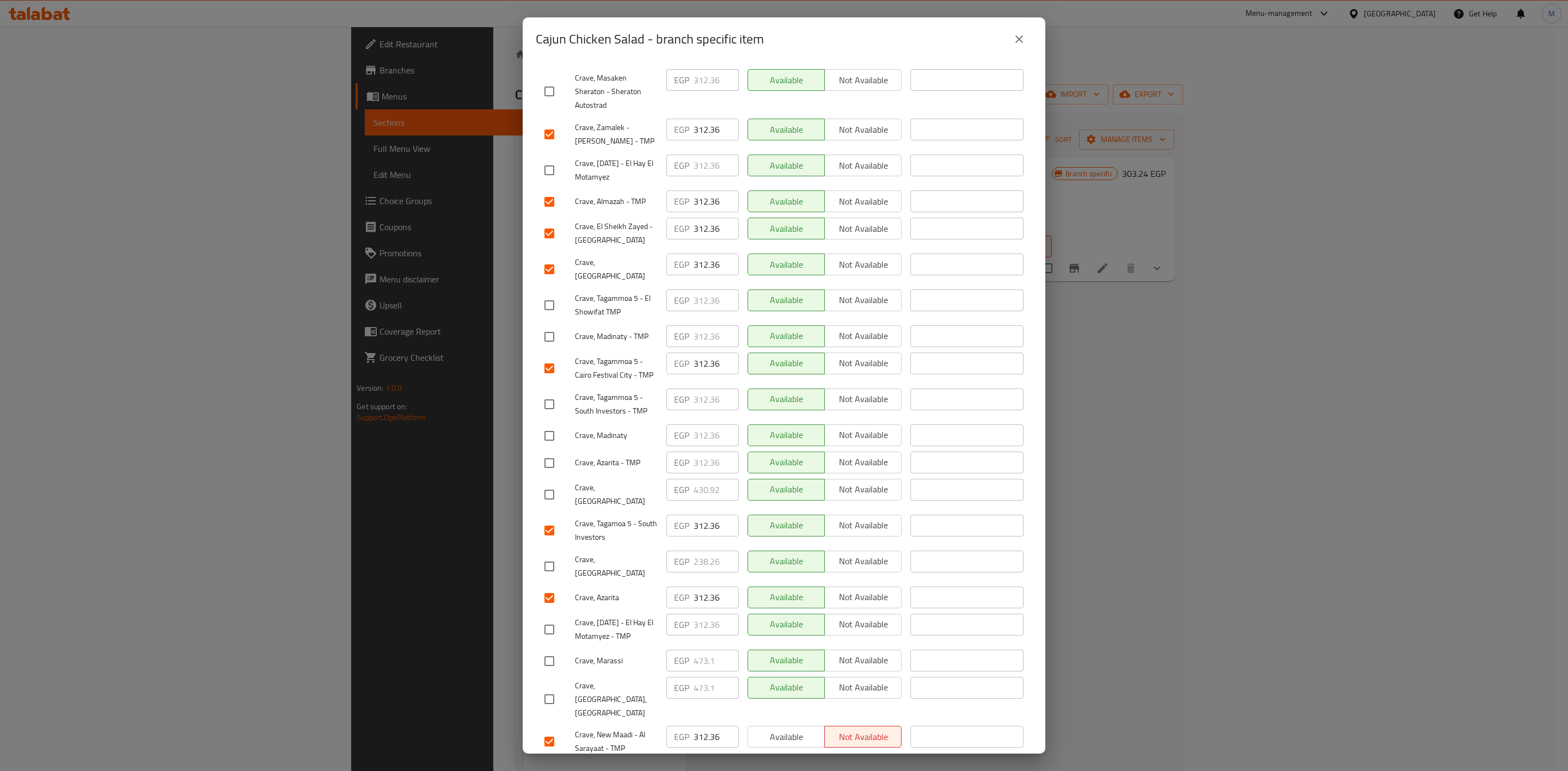
checkbox input "true"
click at [552, 618] on input "checkbox" at bounding box center [550, 630] width 23 height 23
checkbox input "true"
click at [554, 160] on input "checkbox" at bounding box center [550, 170] width 23 height 23
checkbox input "true"
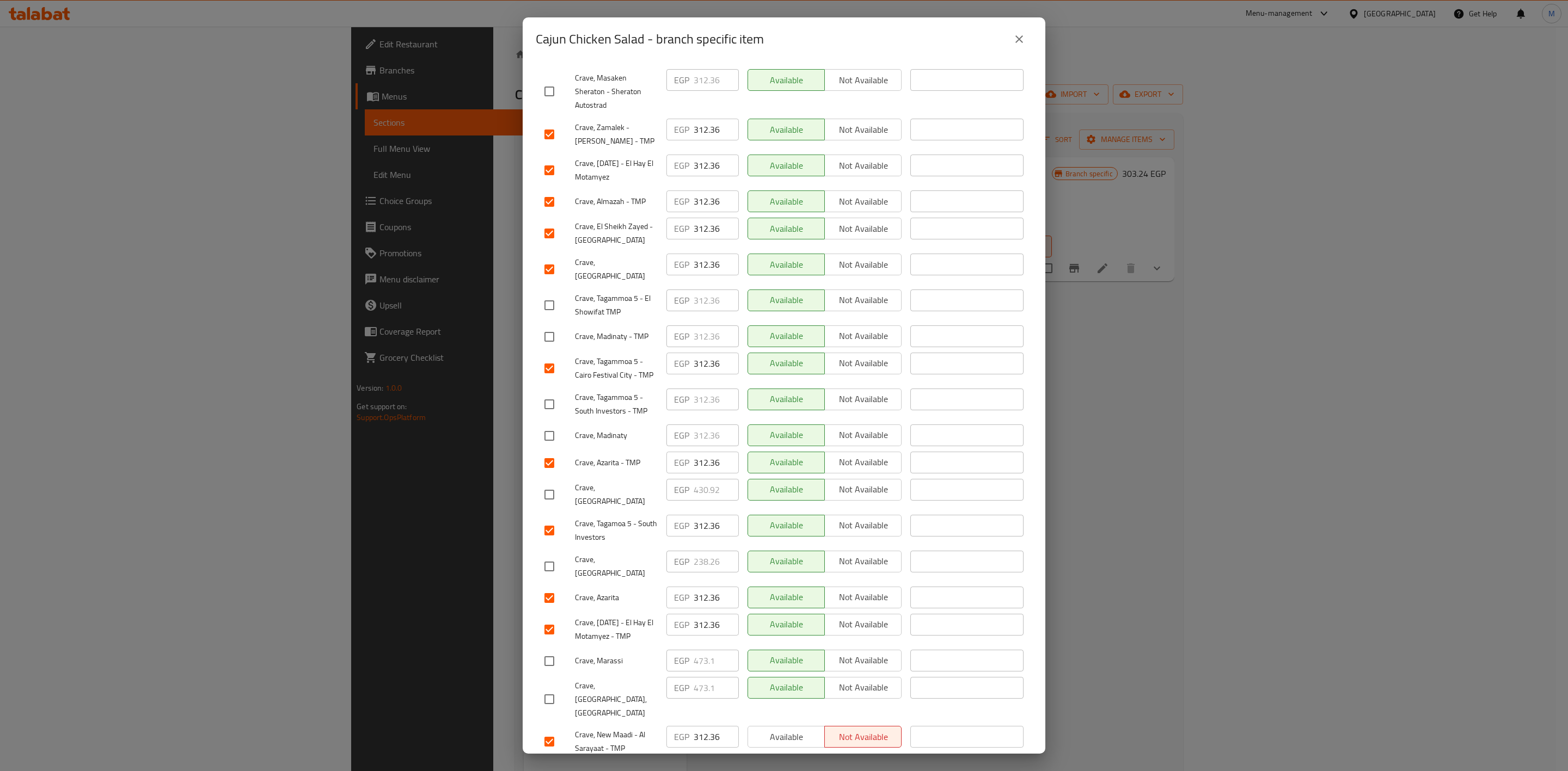
click at [552, 326] on input "checkbox" at bounding box center [550, 337] width 23 height 23
checkbox input "true"
click at [534, 410] on div "Cajun Chicken Salad Crispy grilled cajun chicken strips, served with mix greens…" at bounding box center [784, 407] width 523 height 693
click at [546, 425] on input "checkbox" at bounding box center [550, 436] width 23 height 23
checkbox input "true"
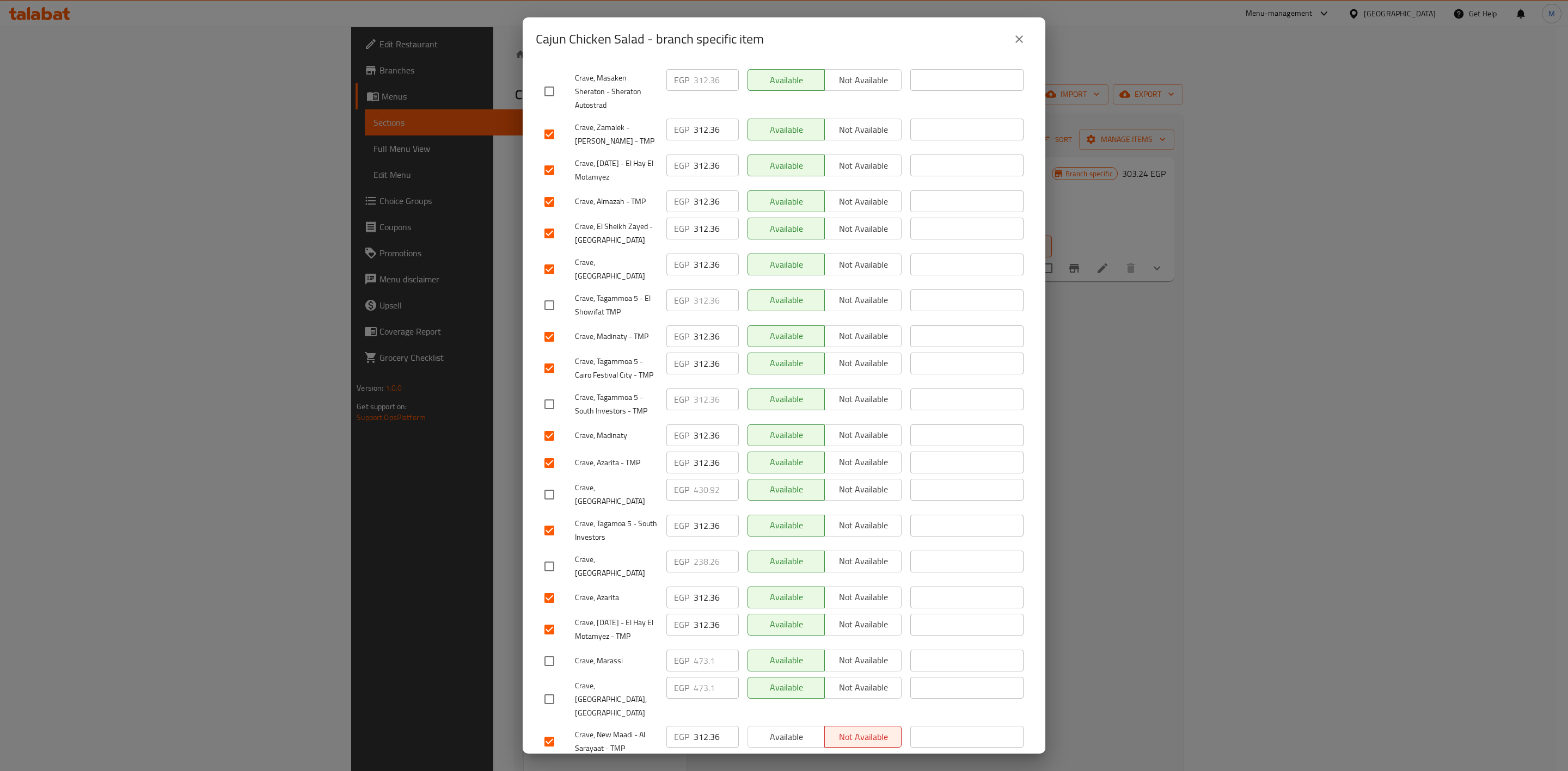
click at [553, 294] on input "checkbox" at bounding box center [550, 305] width 23 height 23
checkbox input "true"
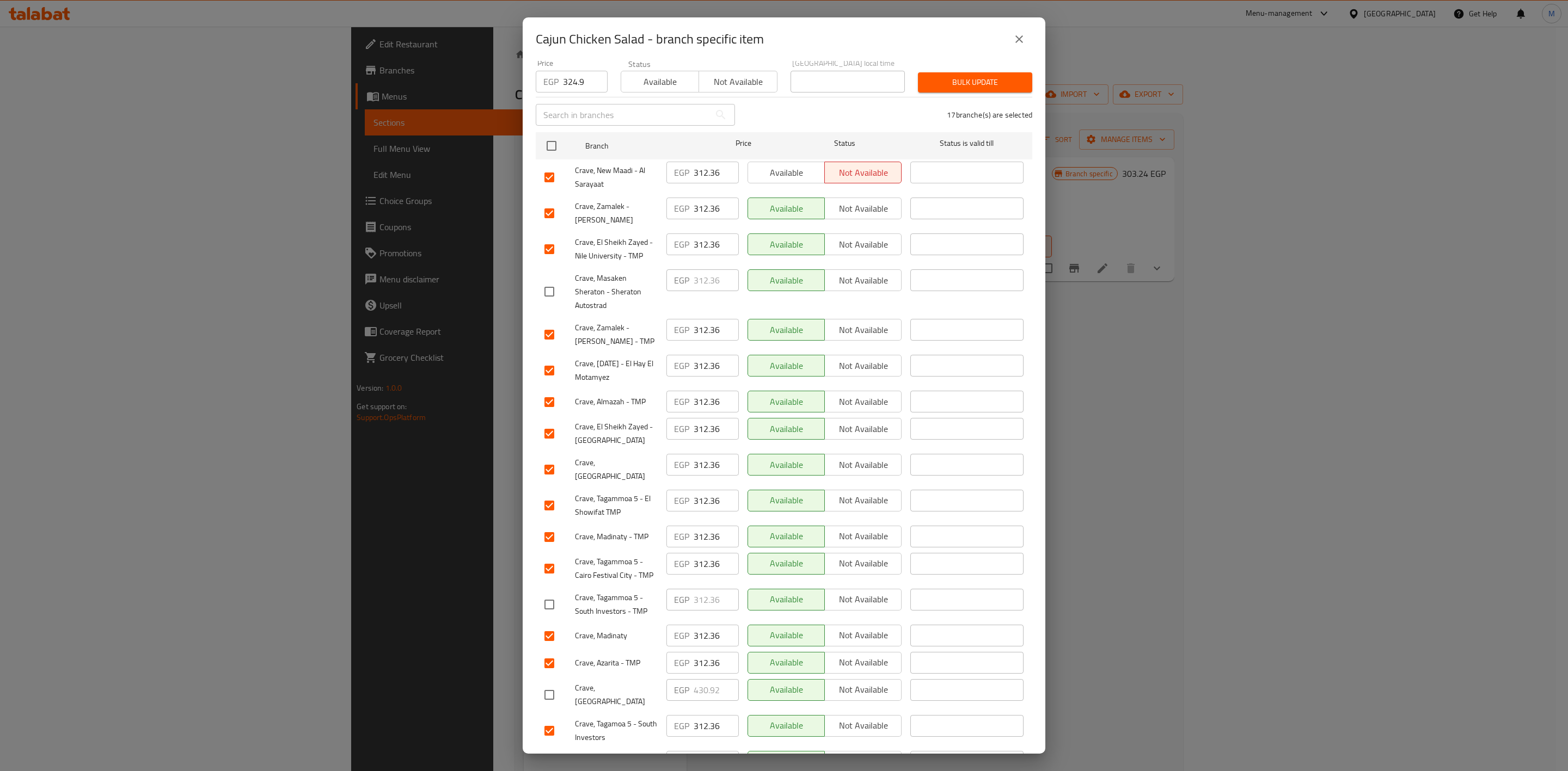
scroll to position [0, 0]
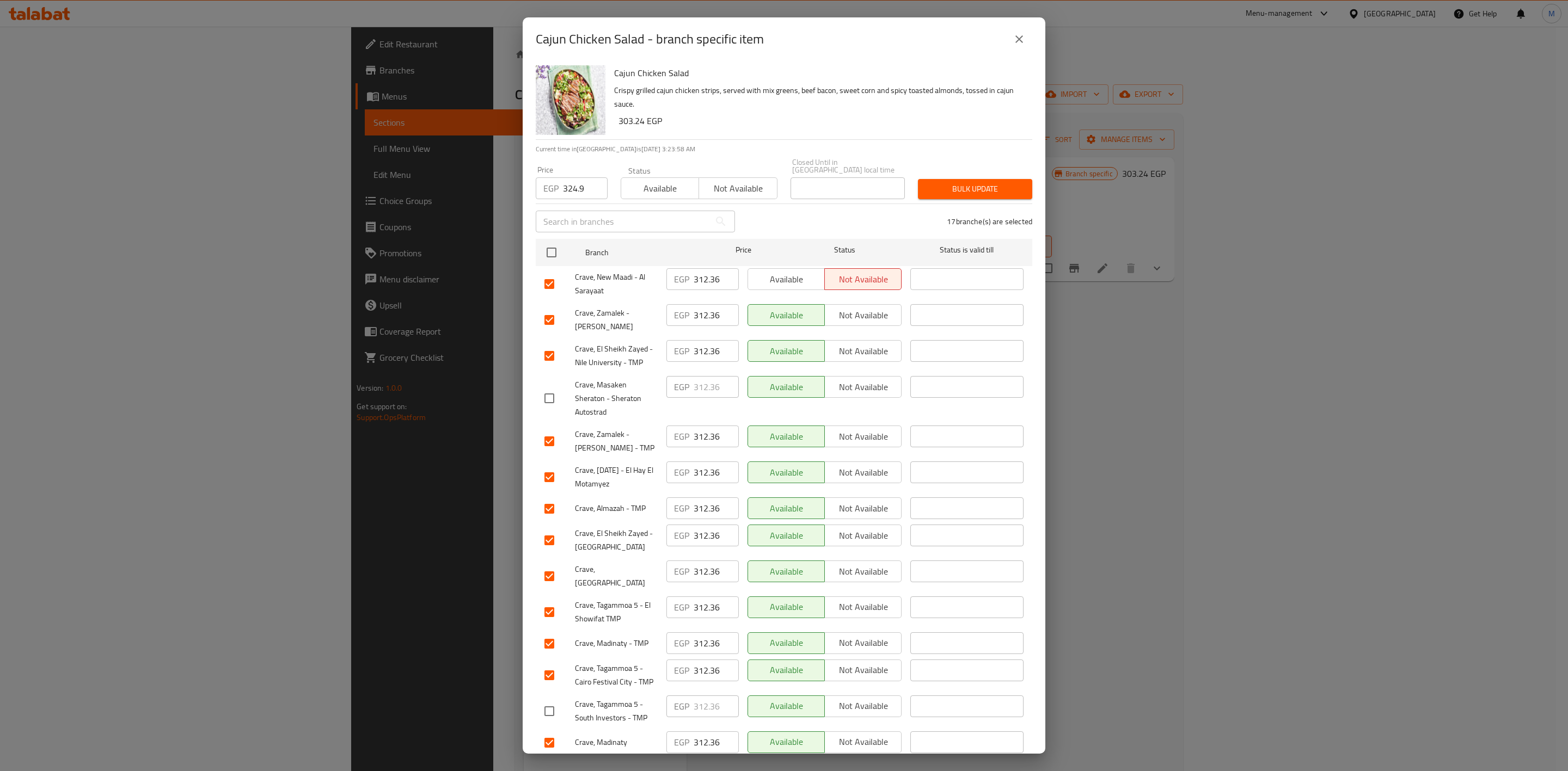
click at [992, 173] on div "Bulk update" at bounding box center [975, 189] width 127 height 33
click at [987, 183] on span "Bulk update" at bounding box center [975, 189] width 97 height 13
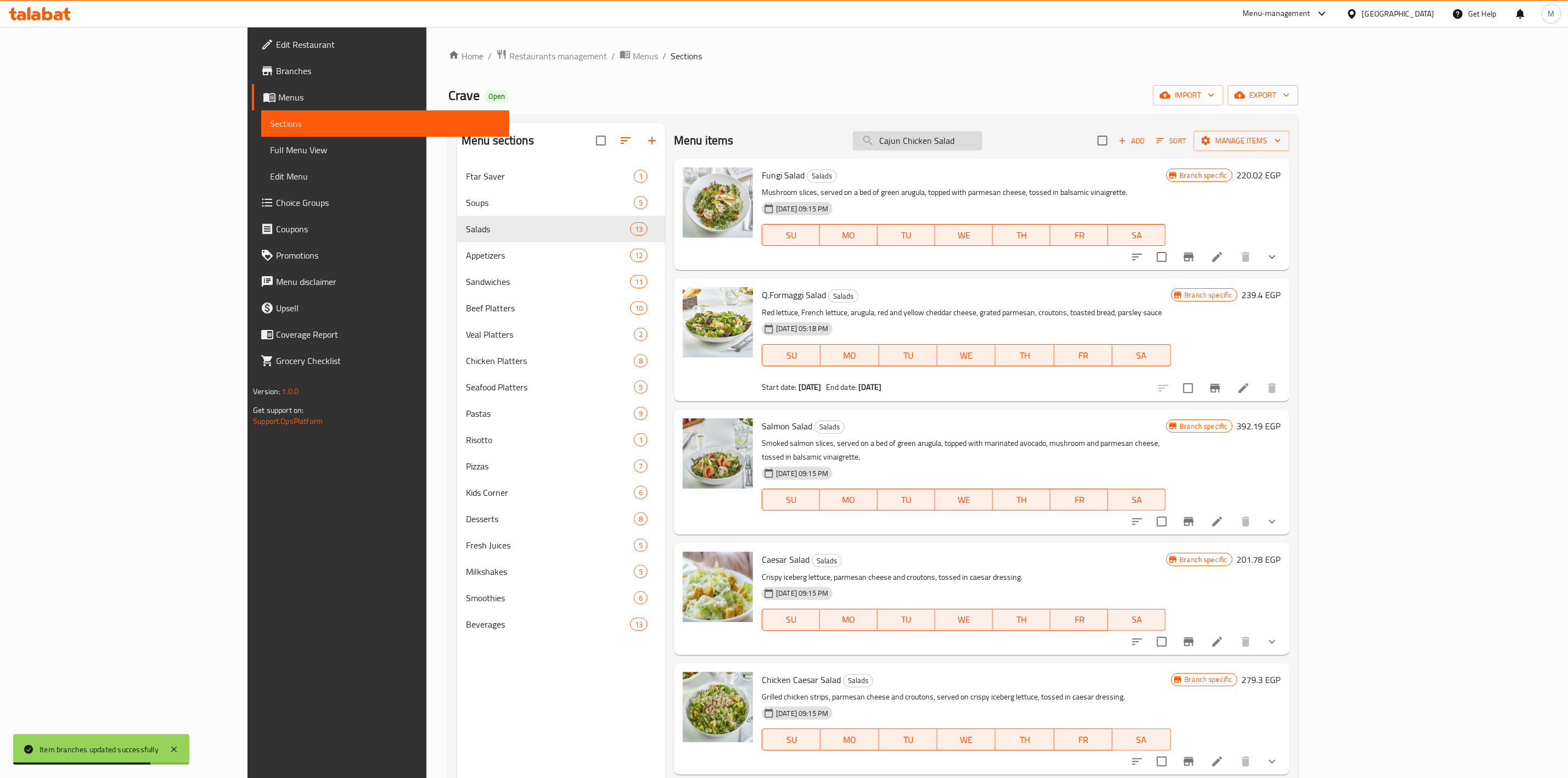
click at [982, 150] on input "Cajun Chicken Salad" at bounding box center [917, 141] width 129 height 19
paste input "327.18"
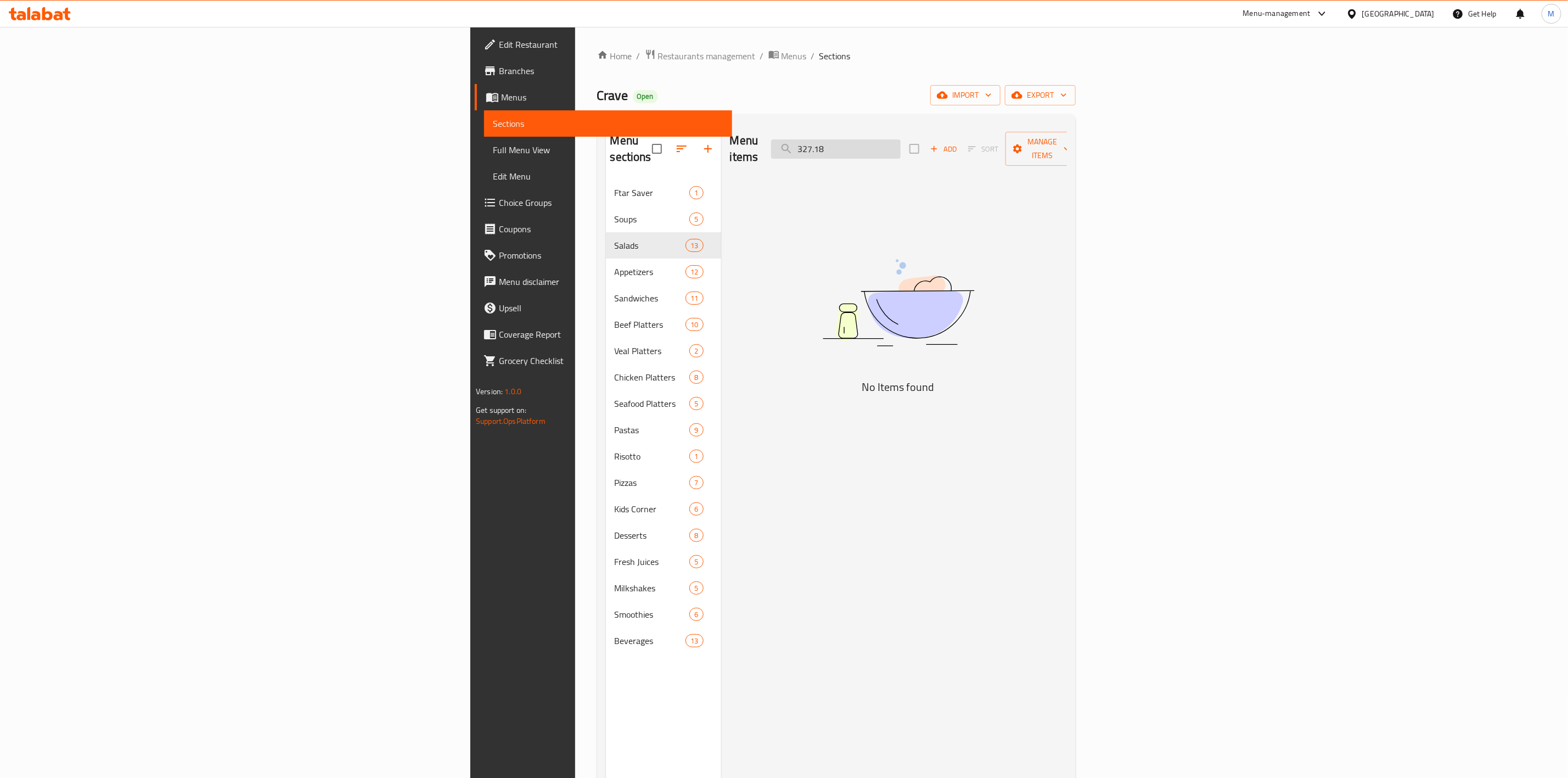
click at [901, 142] on input "327.18" at bounding box center [836, 149] width 129 height 19
paste input "Chicken Quinoa Salad"
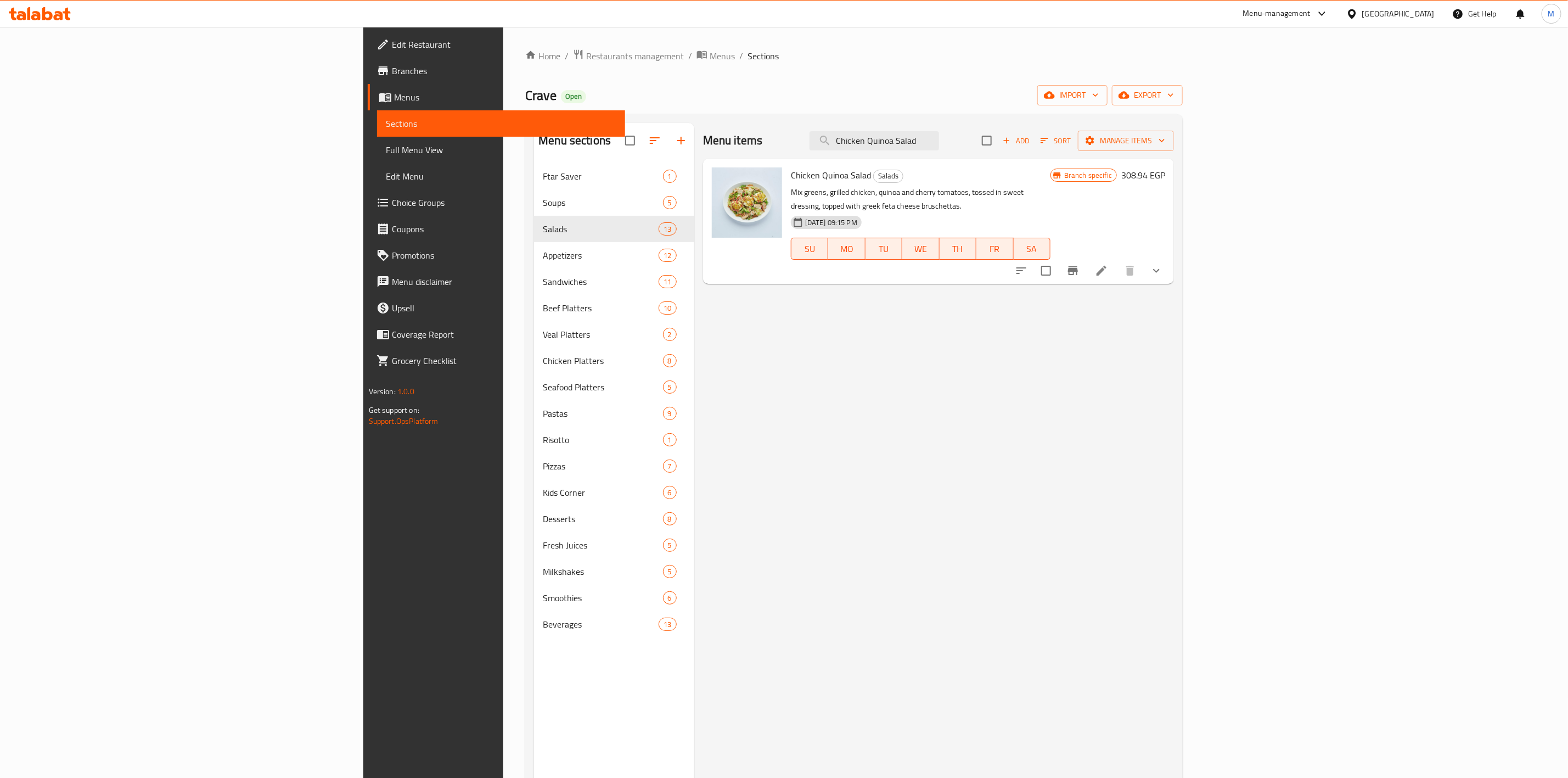
type input "Chicken Quinoa Salad"
click at [1086, 264] on button "Branch-specific-item" at bounding box center [1073, 270] width 26 height 26
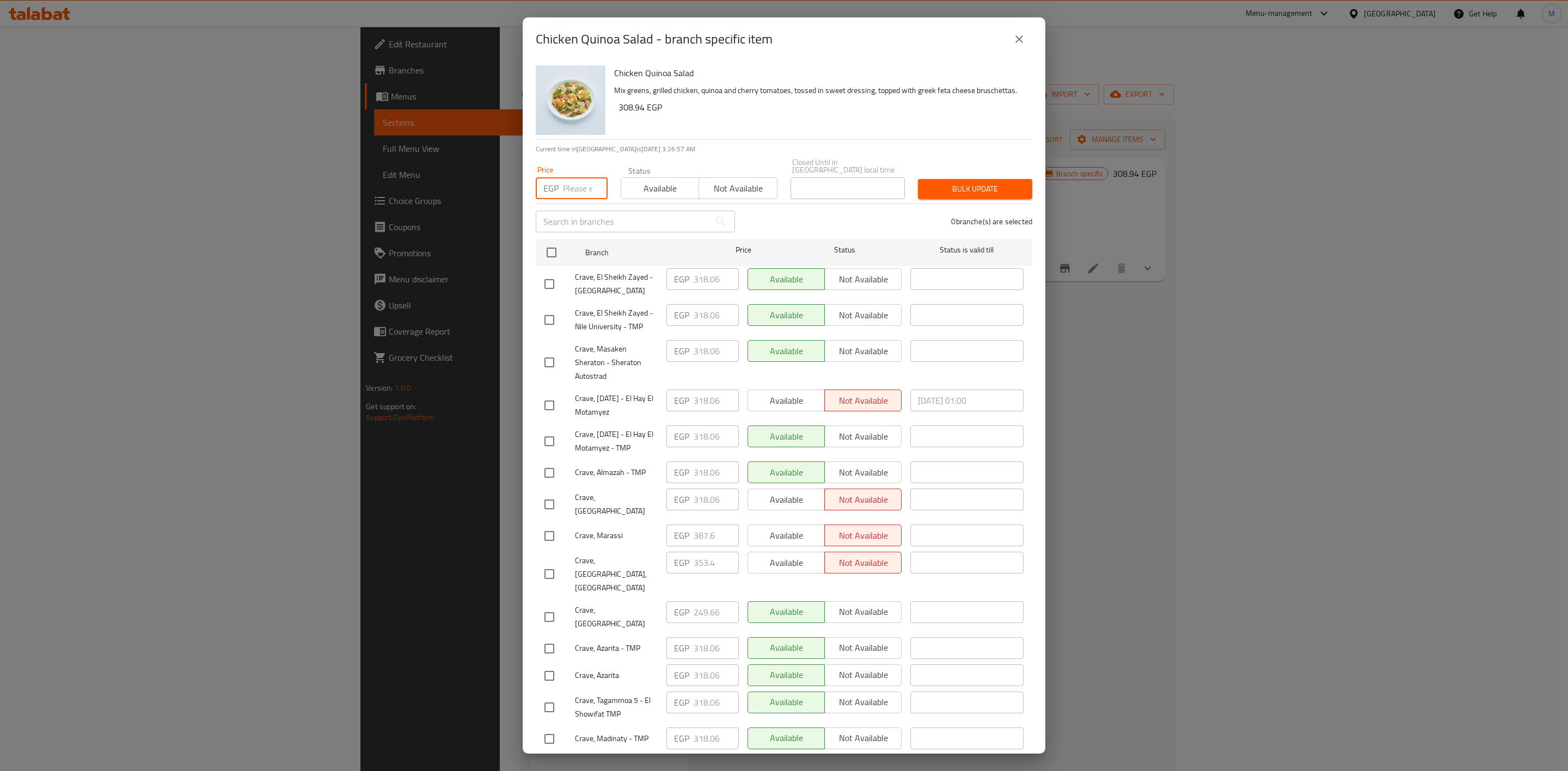
click at [572, 178] on input "number" at bounding box center [585, 189] width 44 height 22
paste input "327.18"
type input "327.18"
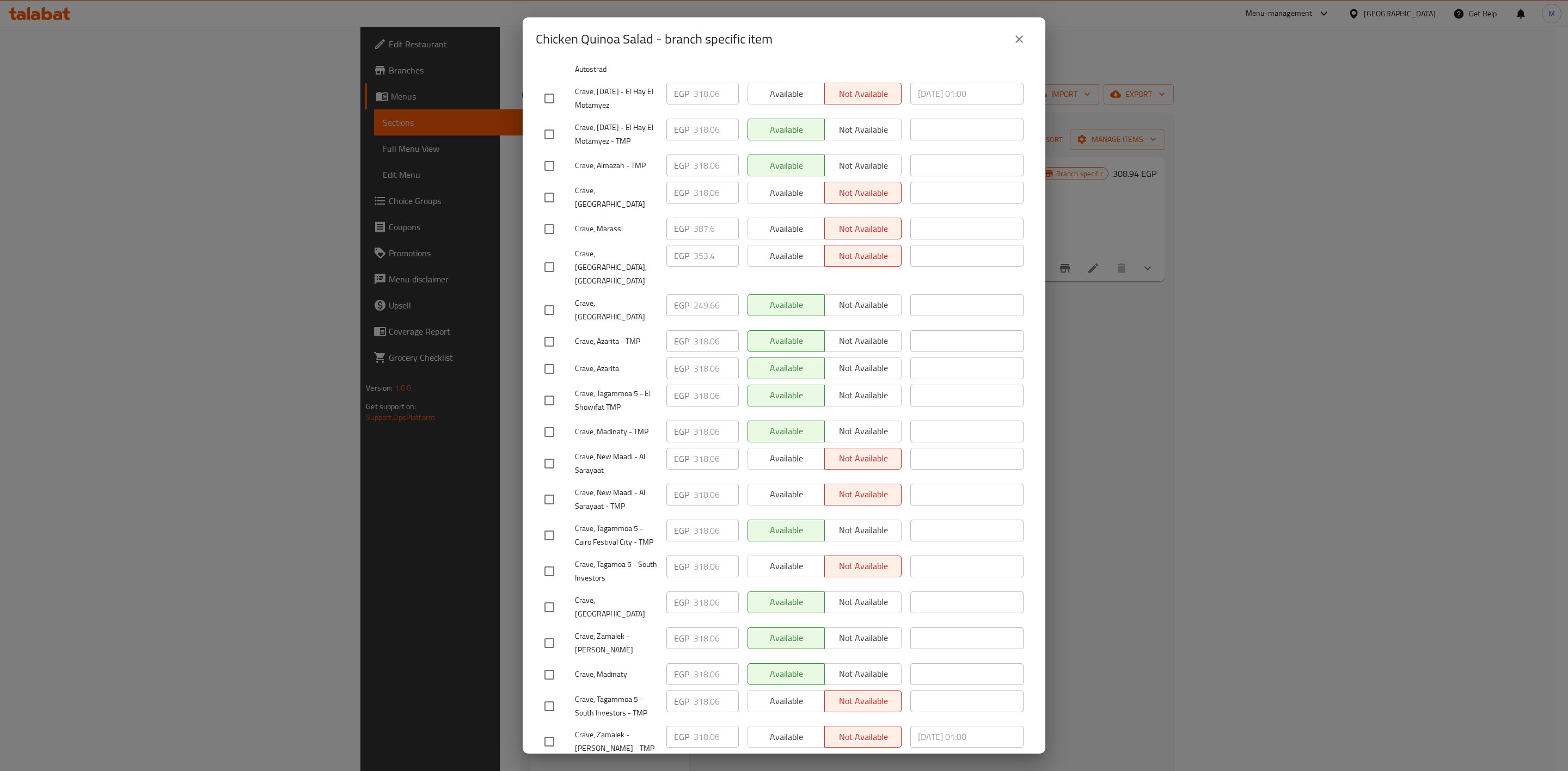
click at [554, 632] on input "checkbox" at bounding box center [550, 643] width 23 height 23
checkbox input "true"
click at [553, 730] on input "checkbox" at bounding box center [550, 742] width 23 height 23
checkbox input "true"
click at [555, 452] on input "checkbox" at bounding box center [550, 464] width 23 height 23
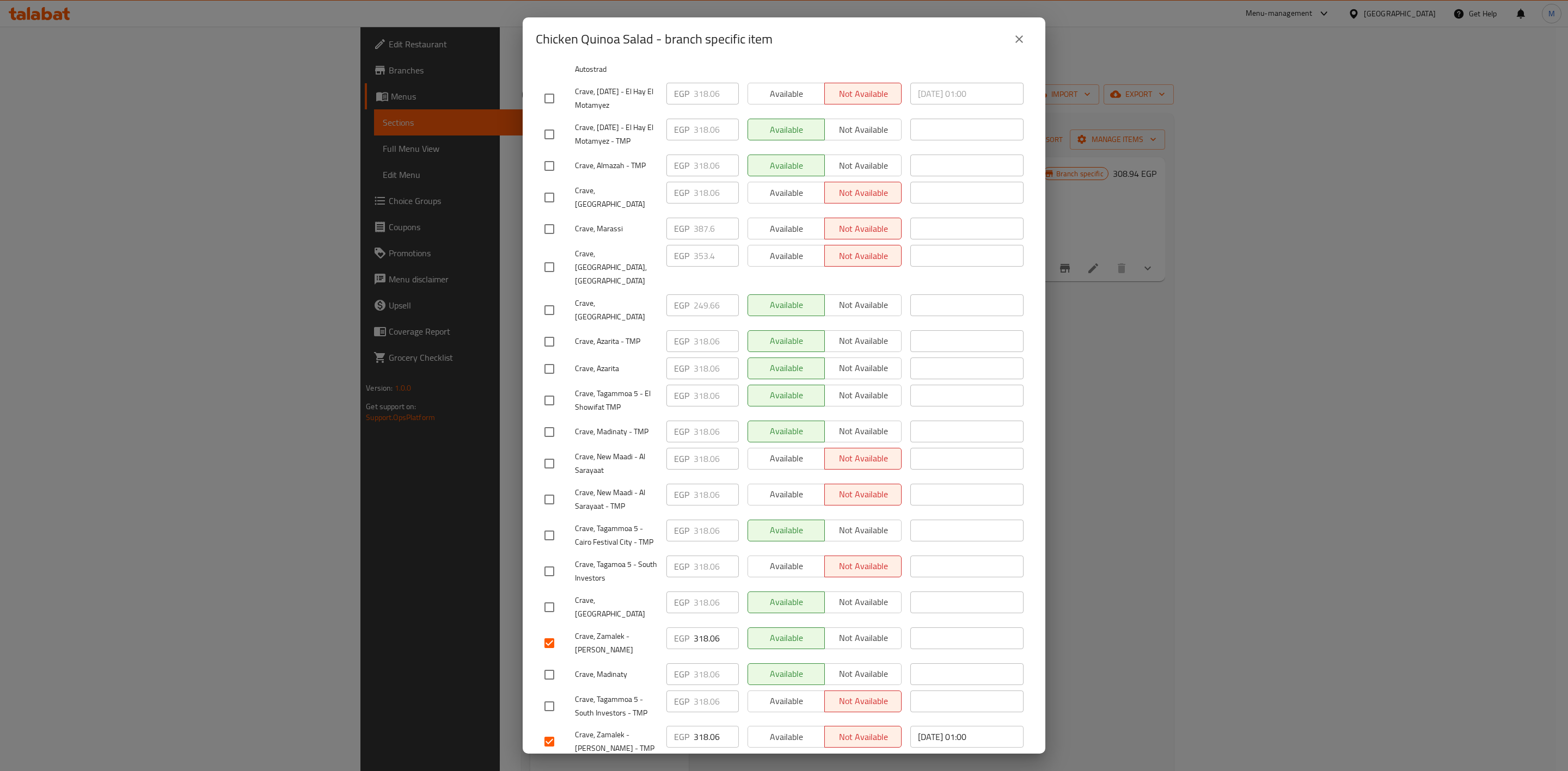
checkbox input "true"
click at [556, 488] on input "checkbox" at bounding box center [550, 500] width 23 height 23
checkbox input "true"
click at [549, 596] on input "checkbox" at bounding box center [550, 607] width 23 height 23
checkbox input "true"
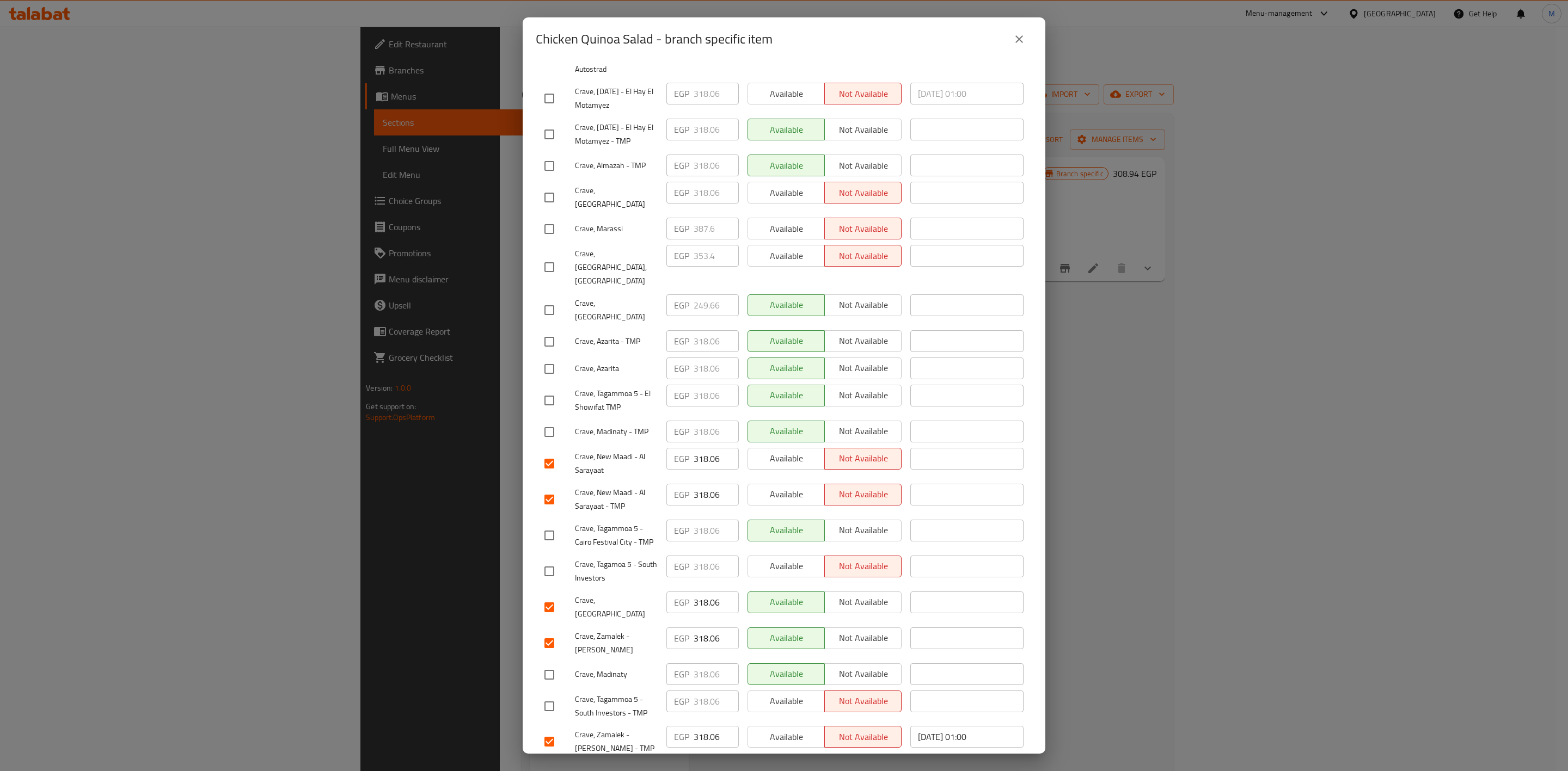
click at [542, 165] on input "checkbox" at bounding box center [550, 166] width 23 height 23
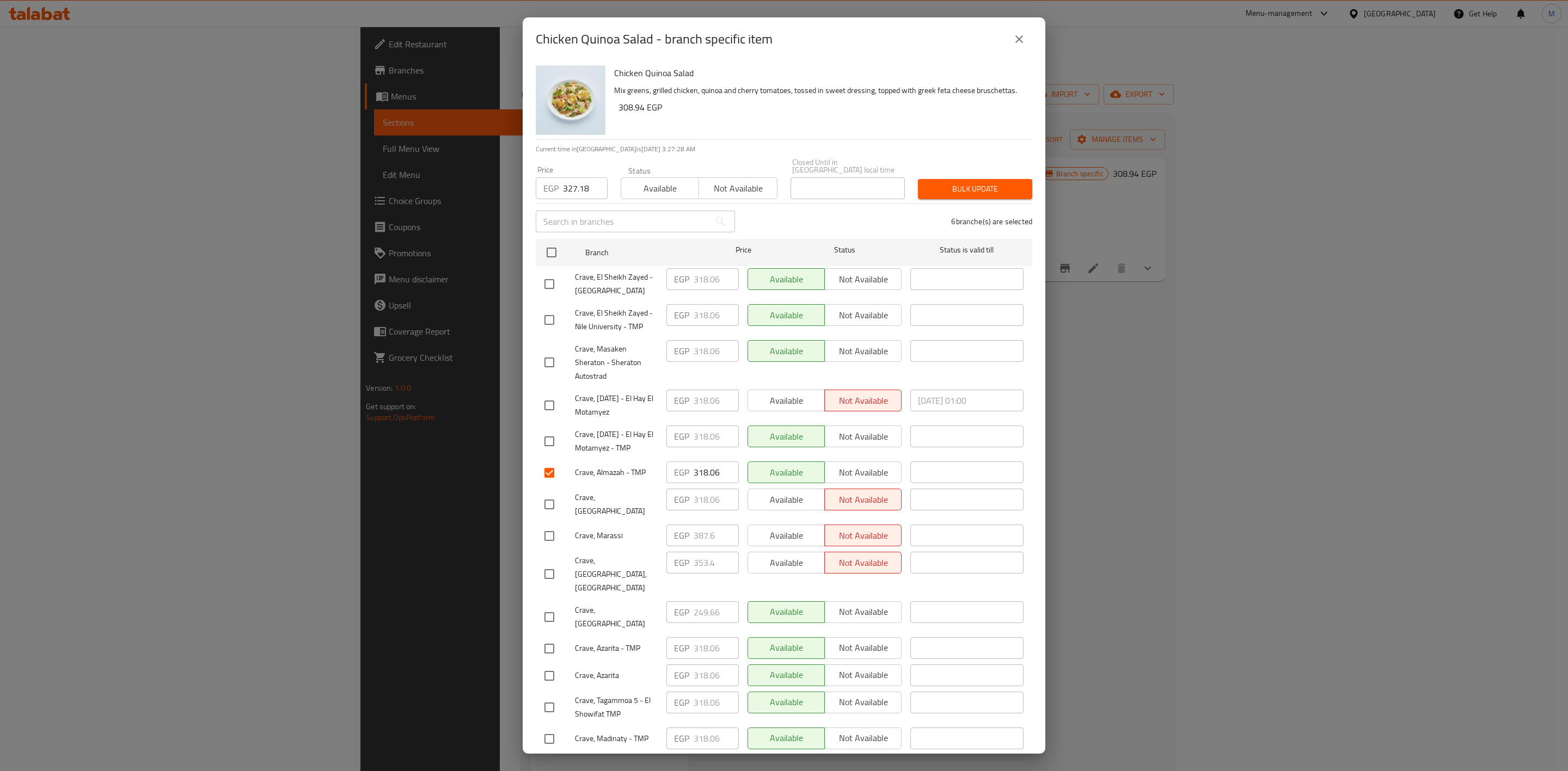
drag, startPoint x: 539, startPoint y: 275, endPoint x: 555, endPoint y: 290, distance: 21.9
click at [541, 275] on input "checkbox" at bounding box center [550, 284] width 23 height 23
click at [555, 309] on input "checkbox" at bounding box center [550, 320] width 23 height 23
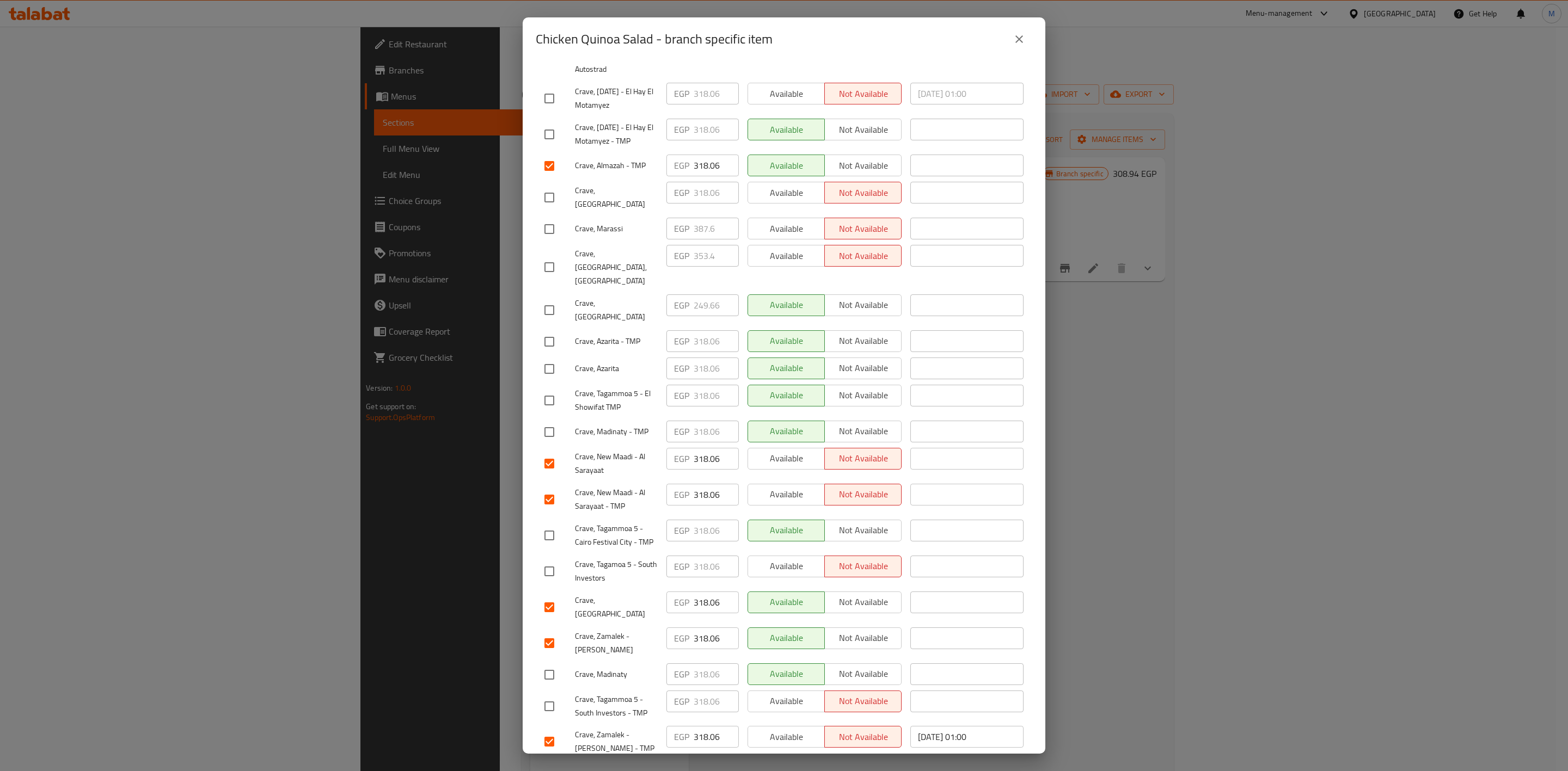
click at [558, 524] on div at bounding box center [559, 536] width 30 height 23
click at [557, 524] on input "checkbox" at bounding box center [550, 536] width 23 height 23
click at [562, 560] on div at bounding box center [559, 571] width 30 height 23
click at [559, 560] on input "checkbox" at bounding box center [550, 571] width 23 height 23
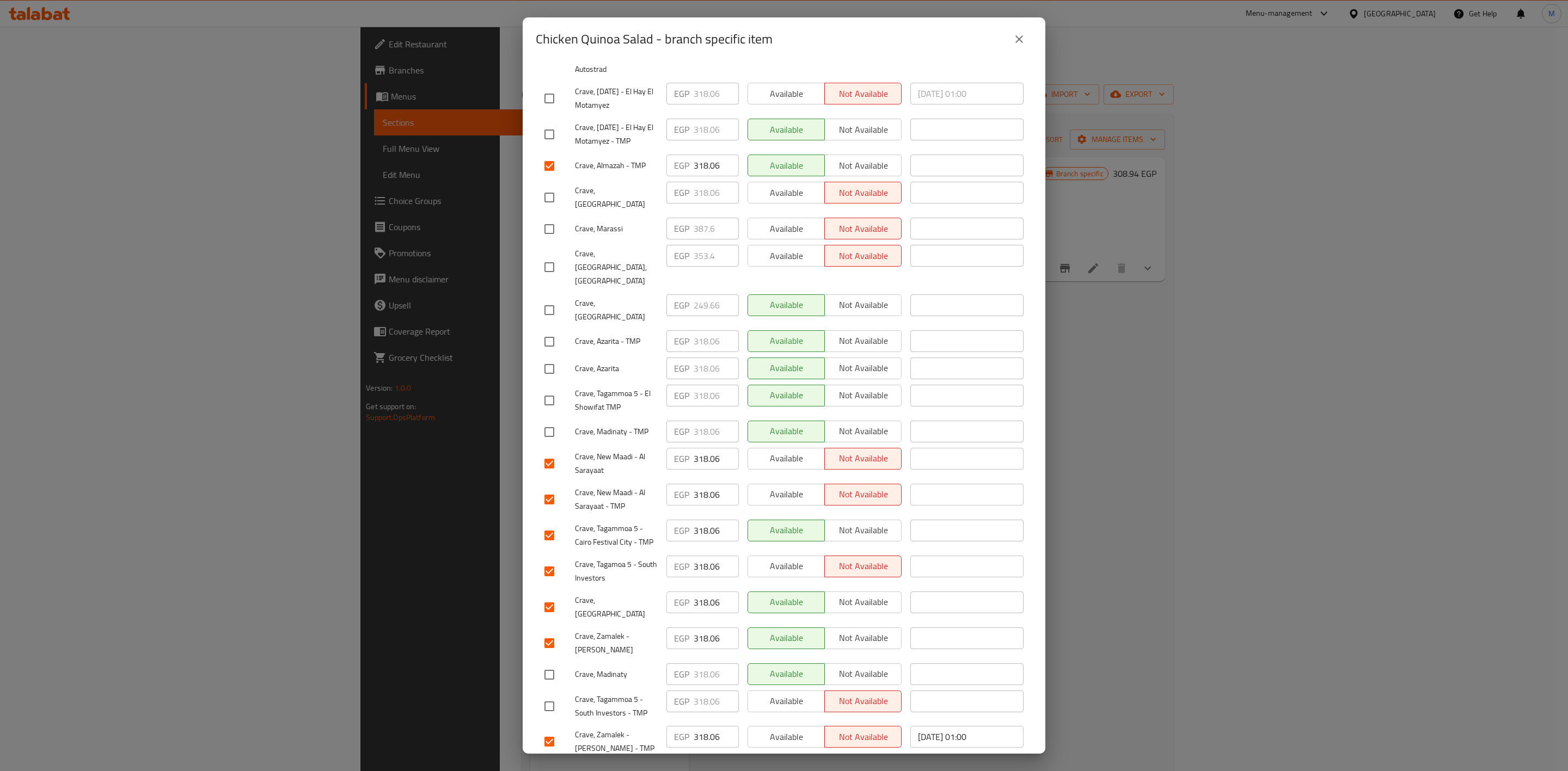
click at [549, 330] on input "checkbox" at bounding box center [550, 342] width 23 height 23
click at [555, 358] on input "checkbox" at bounding box center [550, 369] width 23 height 23
click at [549, 90] on input "checkbox" at bounding box center [550, 99] width 23 height 23
click at [552, 123] on input "checkbox" at bounding box center [550, 134] width 23 height 23
click at [558, 420] on input "checkbox" at bounding box center [550, 432] width 23 height 23
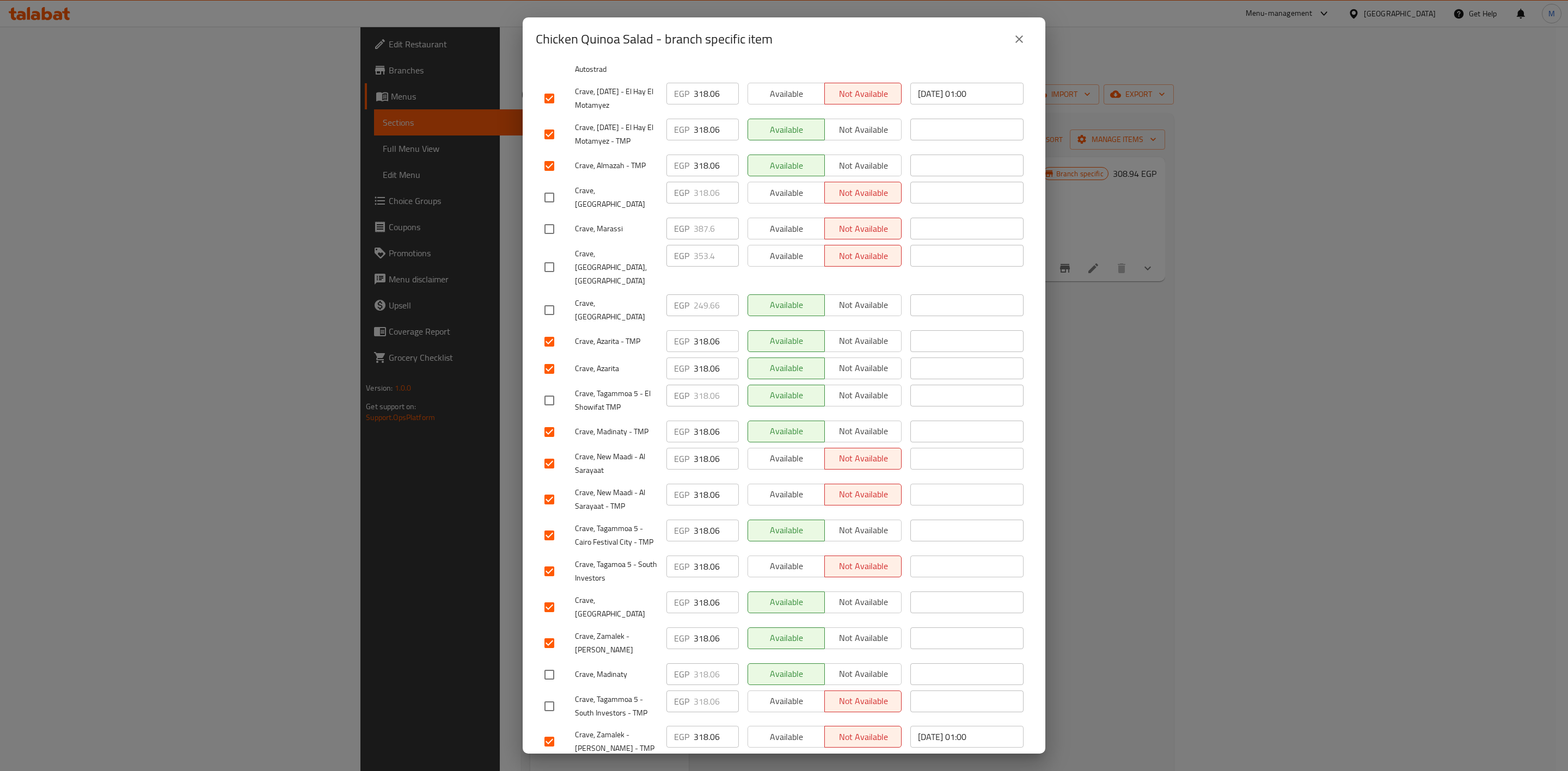
click at [553, 663] on input "checkbox" at bounding box center [550, 675] width 23 height 23
click at [541, 389] on input "checkbox" at bounding box center [550, 401] width 23 height 23
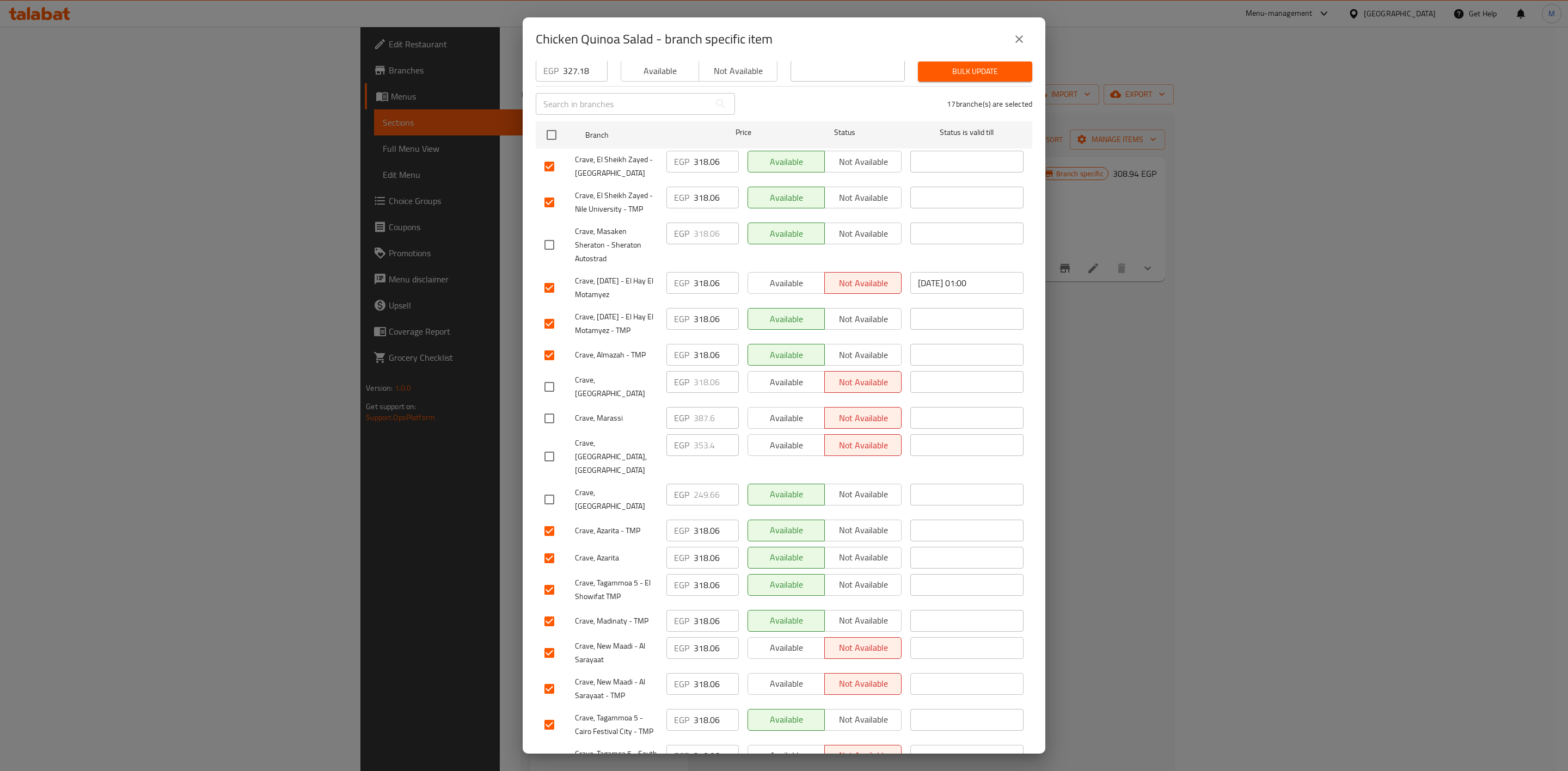
scroll to position [0, 0]
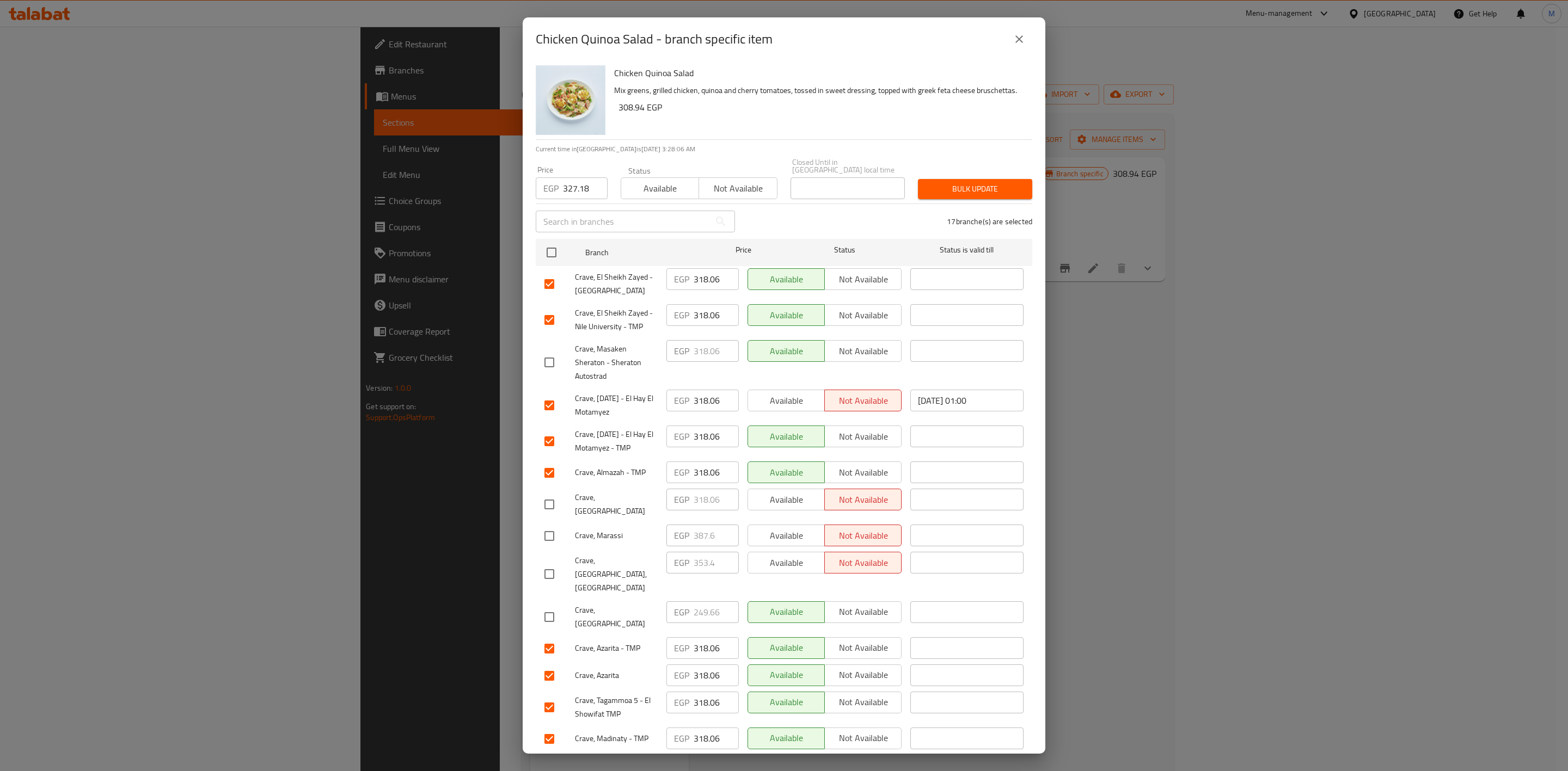
click at [975, 183] on span "Bulk update" at bounding box center [975, 189] width 97 height 13
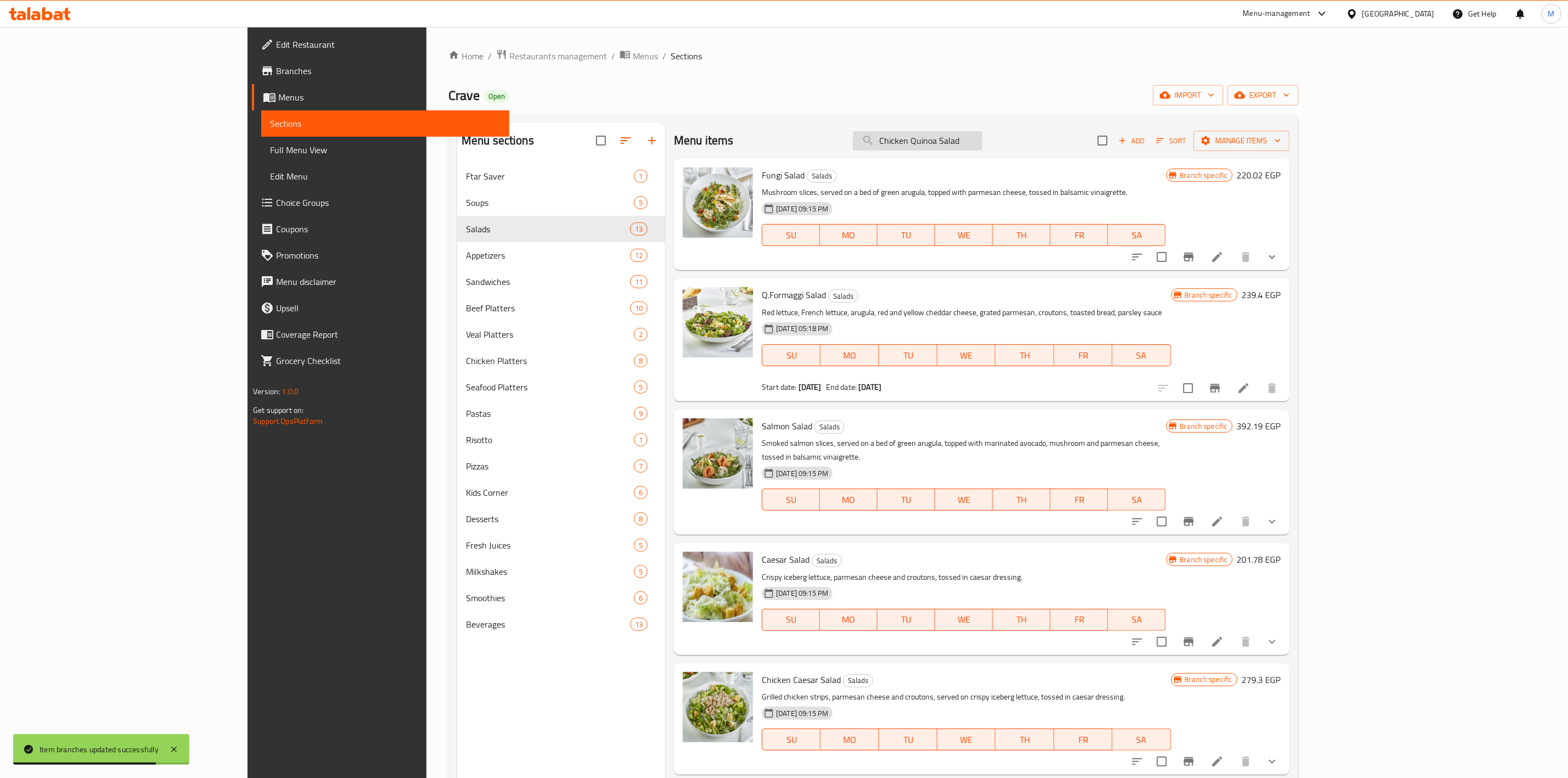
click at [983, 143] on input "Chicken Quinoa Salad" at bounding box center [917, 141] width 129 height 19
paste input "Green"
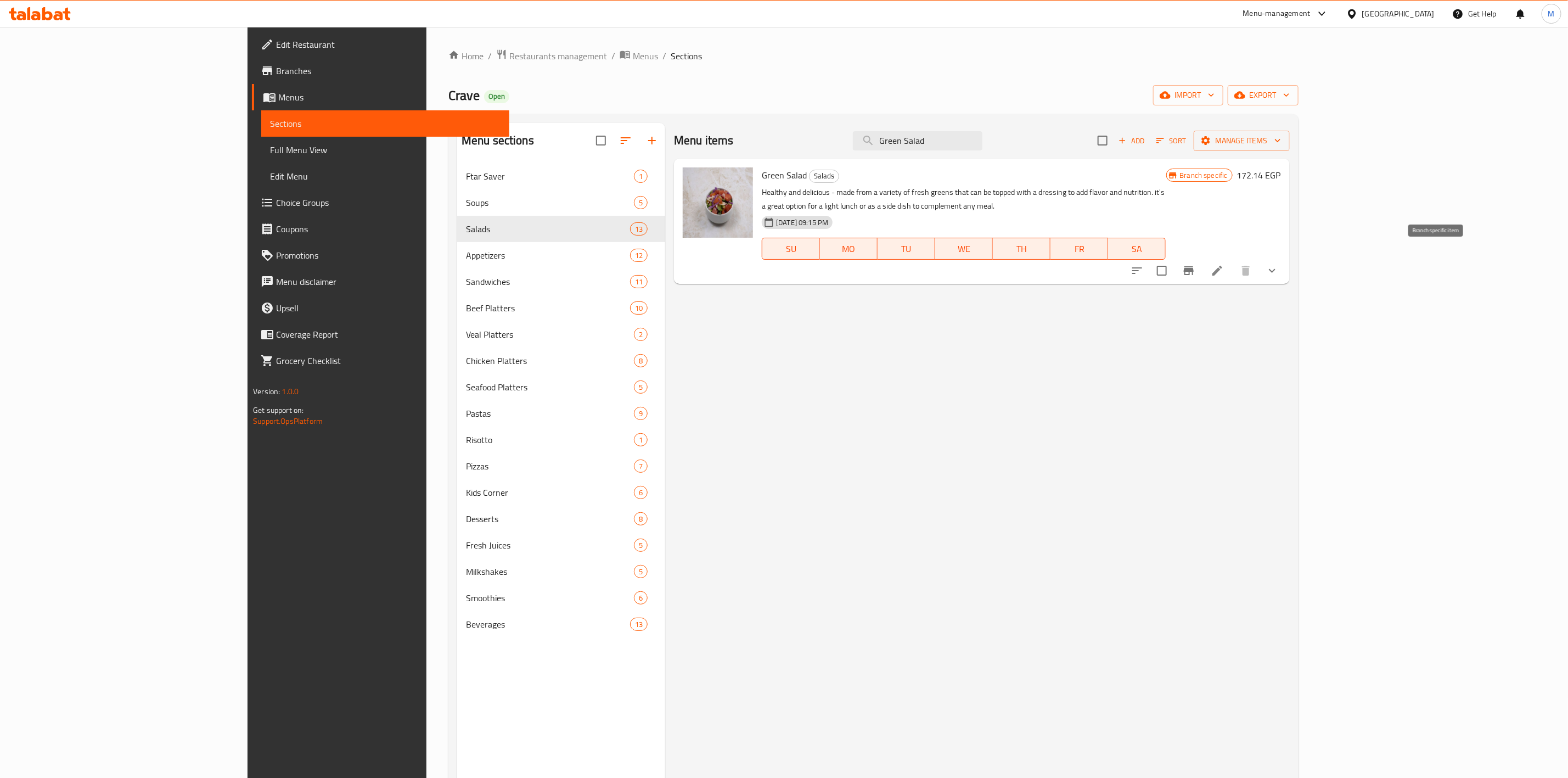
click at [1195, 264] on icon "Branch-specific-item" at bounding box center [1189, 270] width 13 height 13
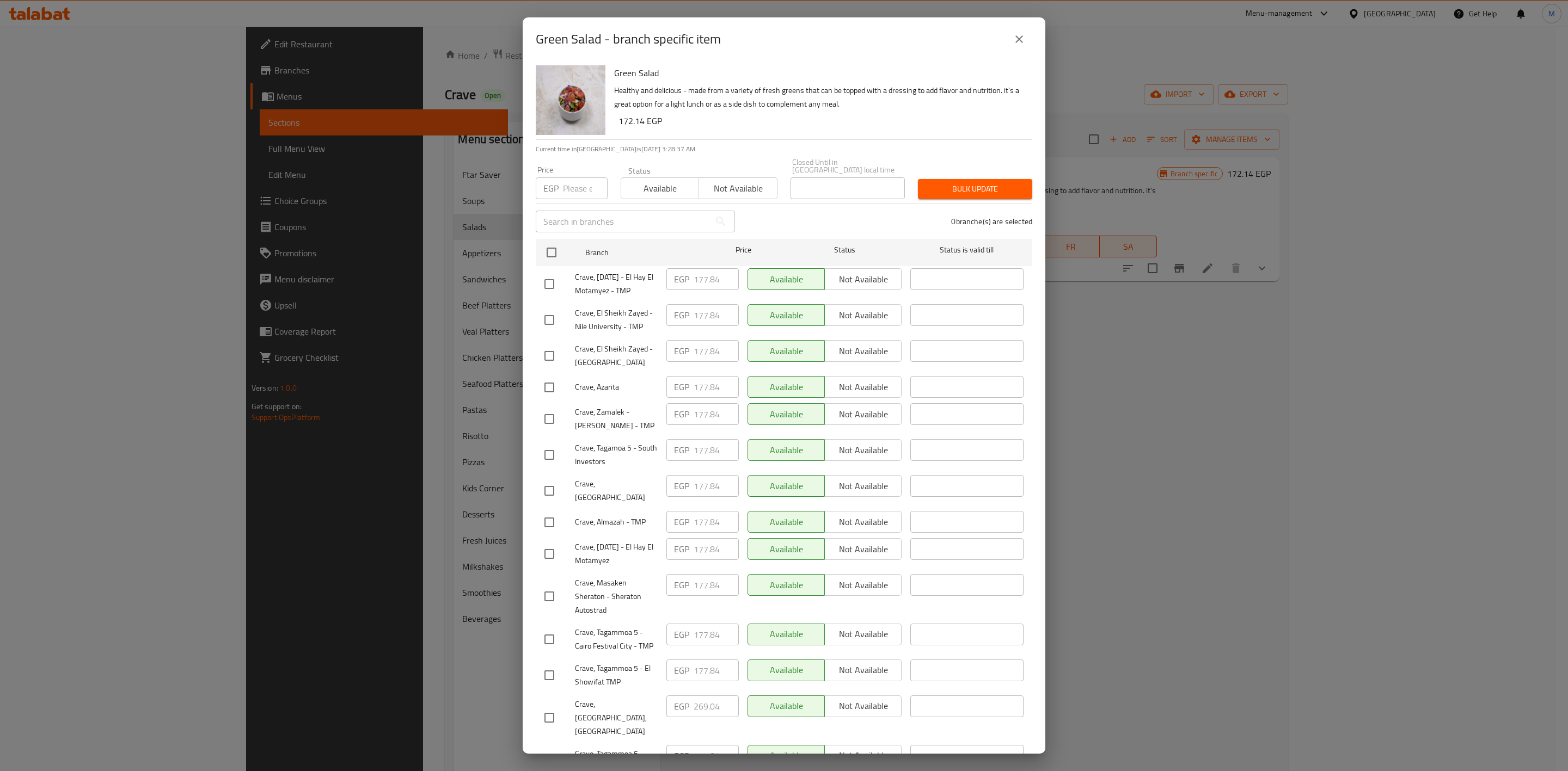
click at [565, 178] on input "number" at bounding box center [585, 189] width 44 height 22
paste input "182.4"
click at [556, 430] on input "checkbox" at bounding box center [550, 419] width 23 height 23
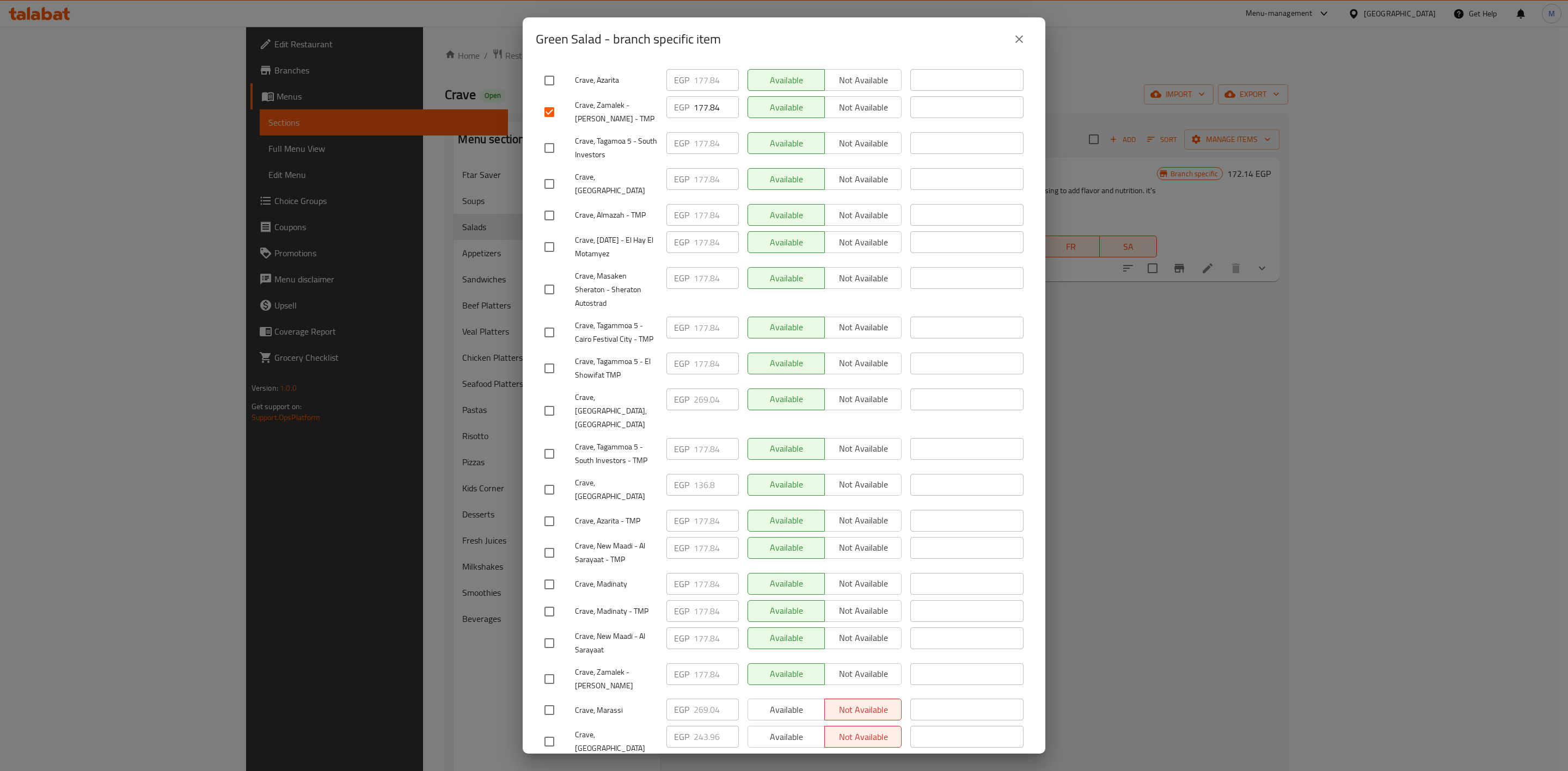
click at [559, 668] on input "checkbox" at bounding box center [550, 679] width 23 height 23
click at [547, 542] on input "checkbox" at bounding box center [550, 553] width 23 height 23
click at [555, 632] on input "checkbox" at bounding box center [550, 643] width 23 height 23
click at [545, 188] on input "checkbox" at bounding box center [550, 184] width 23 height 23
click at [561, 217] on div at bounding box center [559, 215] width 30 height 23
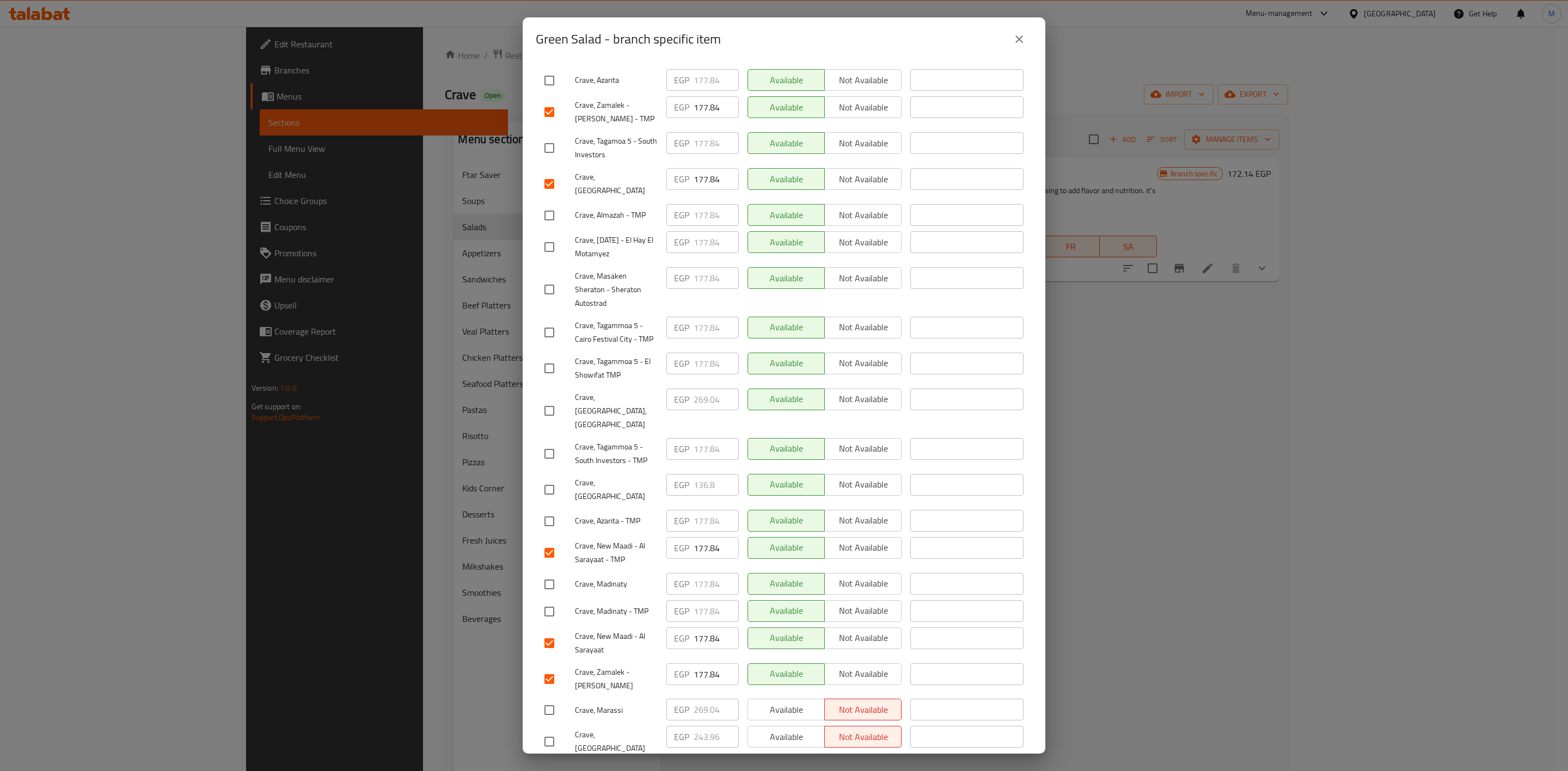
drag, startPoint x: 556, startPoint y: 216, endPoint x: 679, endPoint y: 379, distance: 204.2
click at [555, 215] on input "checkbox" at bounding box center [550, 215] width 23 height 23
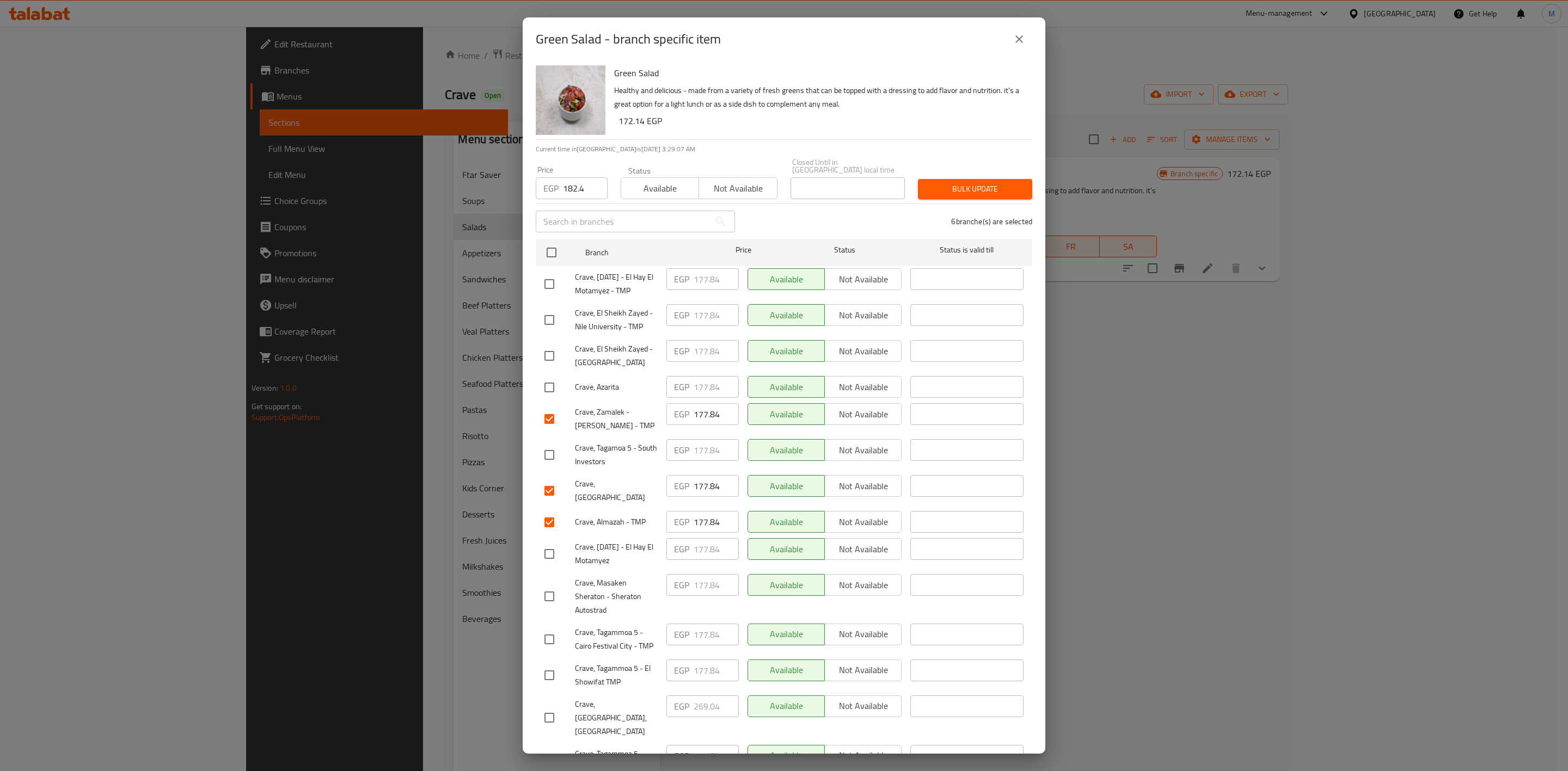
drag, startPoint x: 541, startPoint y: 323, endPoint x: 548, endPoint y: 323, distance: 7.0
click at [542, 323] on input "checkbox" at bounding box center [550, 320] width 23 height 23
click at [549, 361] on input "checkbox" at bounding box center [550, 356] width 23 height 23
click at [552, 633] on input "checkbox" at bounding box center [550, 640] width 23 height 23
click at [541, 459] on input "checkbox" at bounding box center [550, 455] width 23 height 23
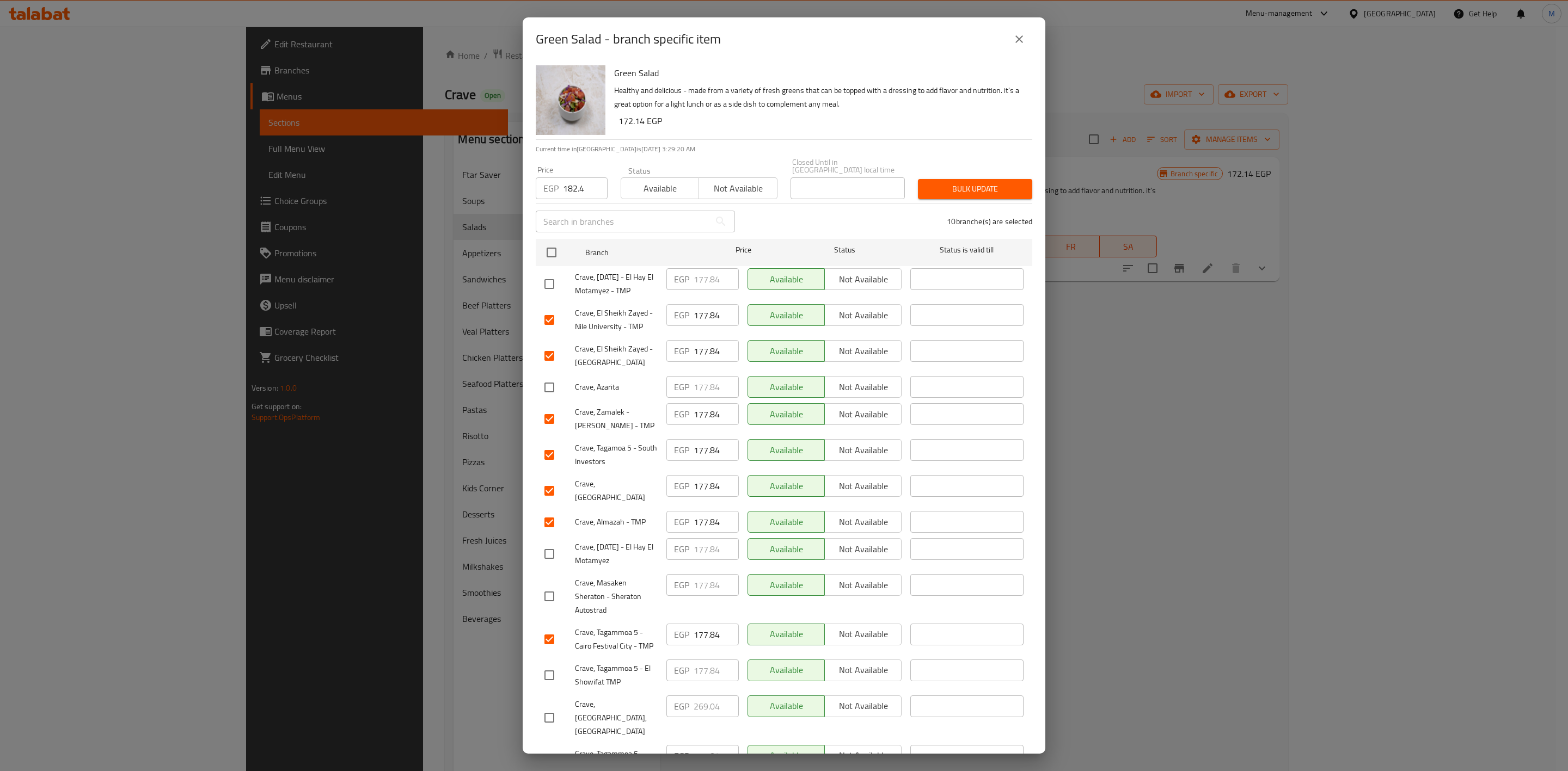
click at [551, 389] on input "checkbox" at bounding box center [550, 388] width 23 height 23
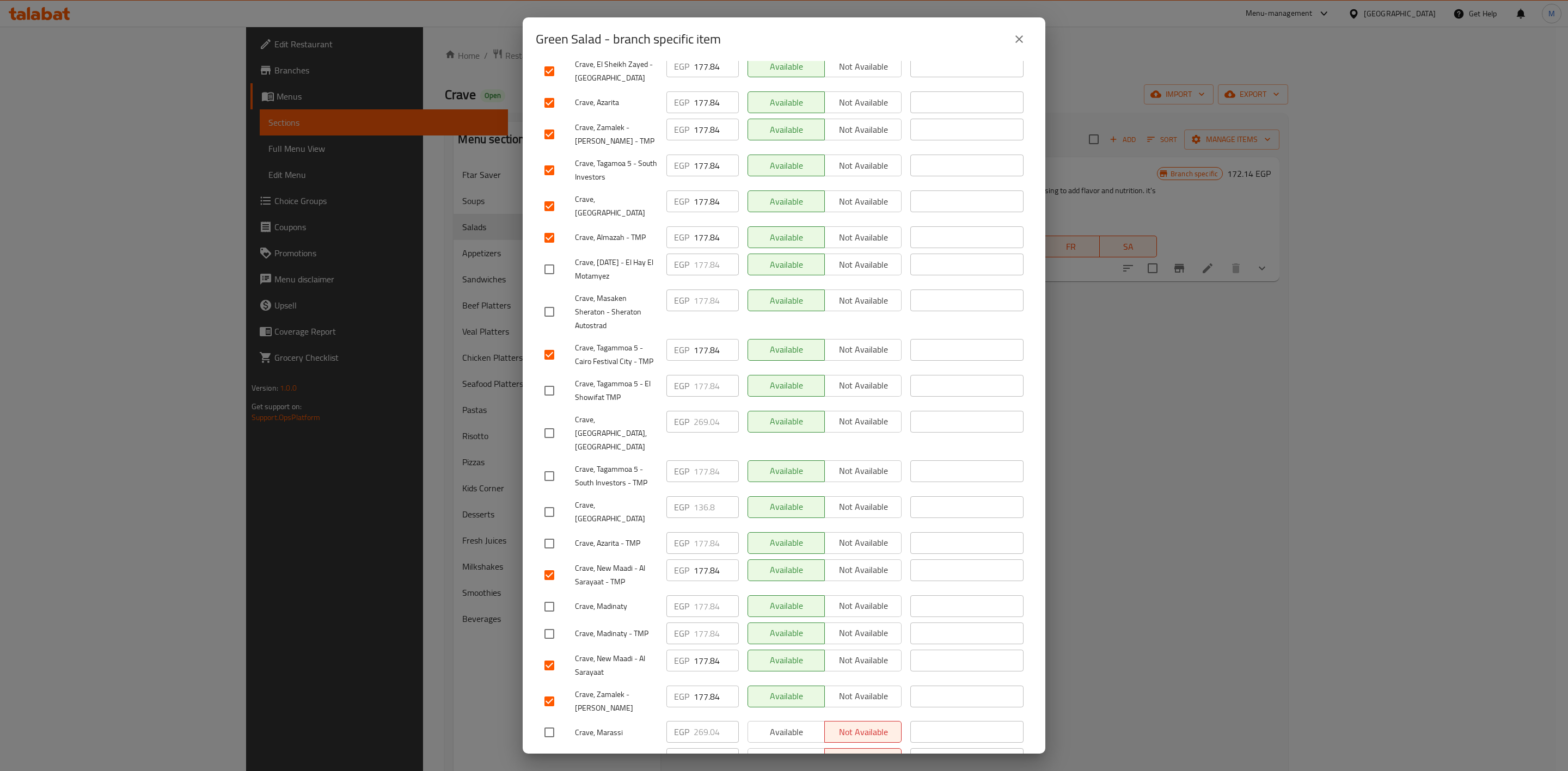
scroll to position [307, 0]
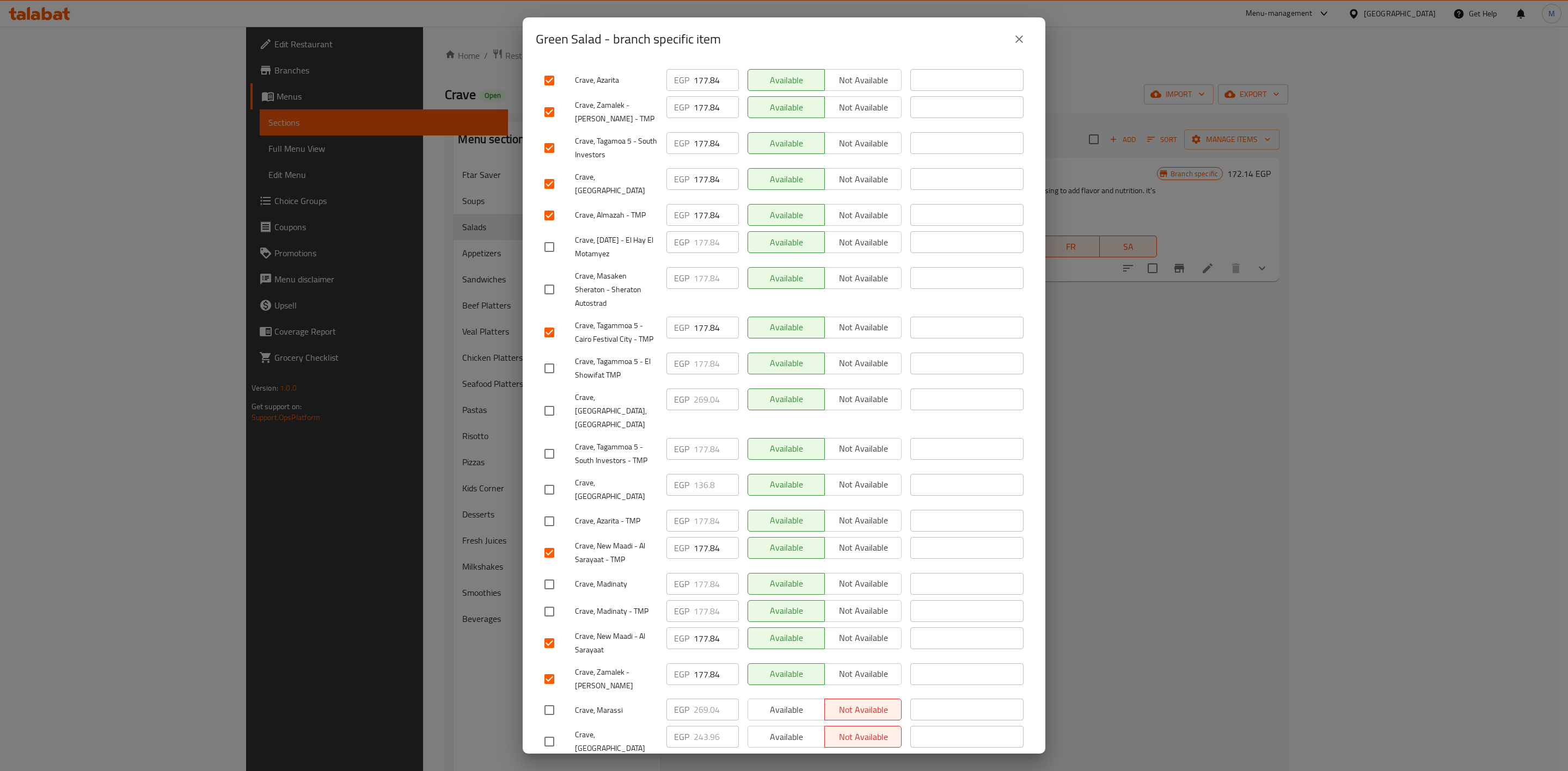
click at [555, 510] on input "checkbox" at bounding box center [550, 522] width 23 height 23
click at [562, 246] on div at bounding box center [559, 247] width 30 height 23
click at [559, 246] on input "checkbox" at bounding box center [550, 247] width 23 height 23
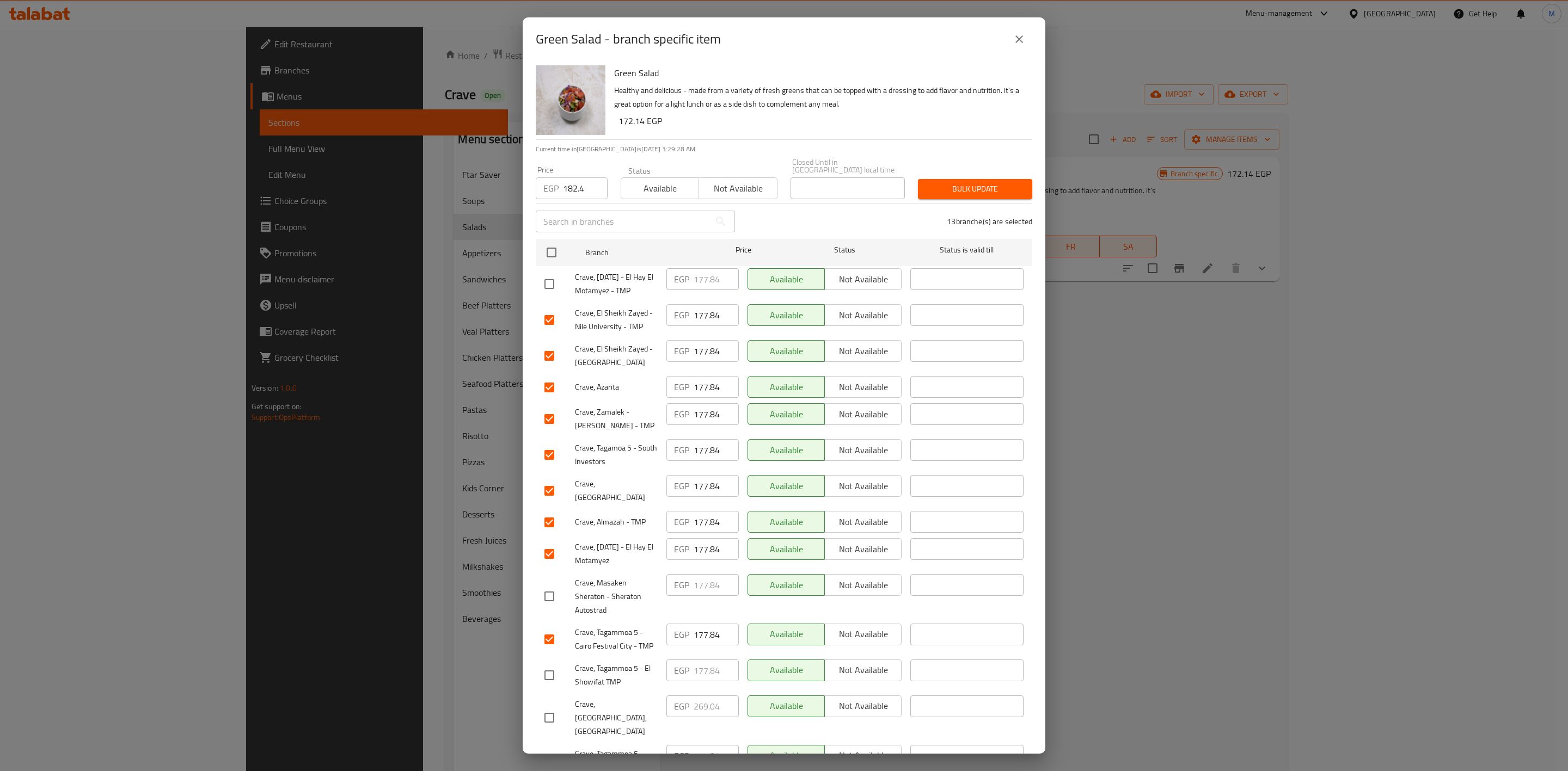
click at [556, 277] on input "checkbox" at bounding box center [550, 284] width 23 height 23
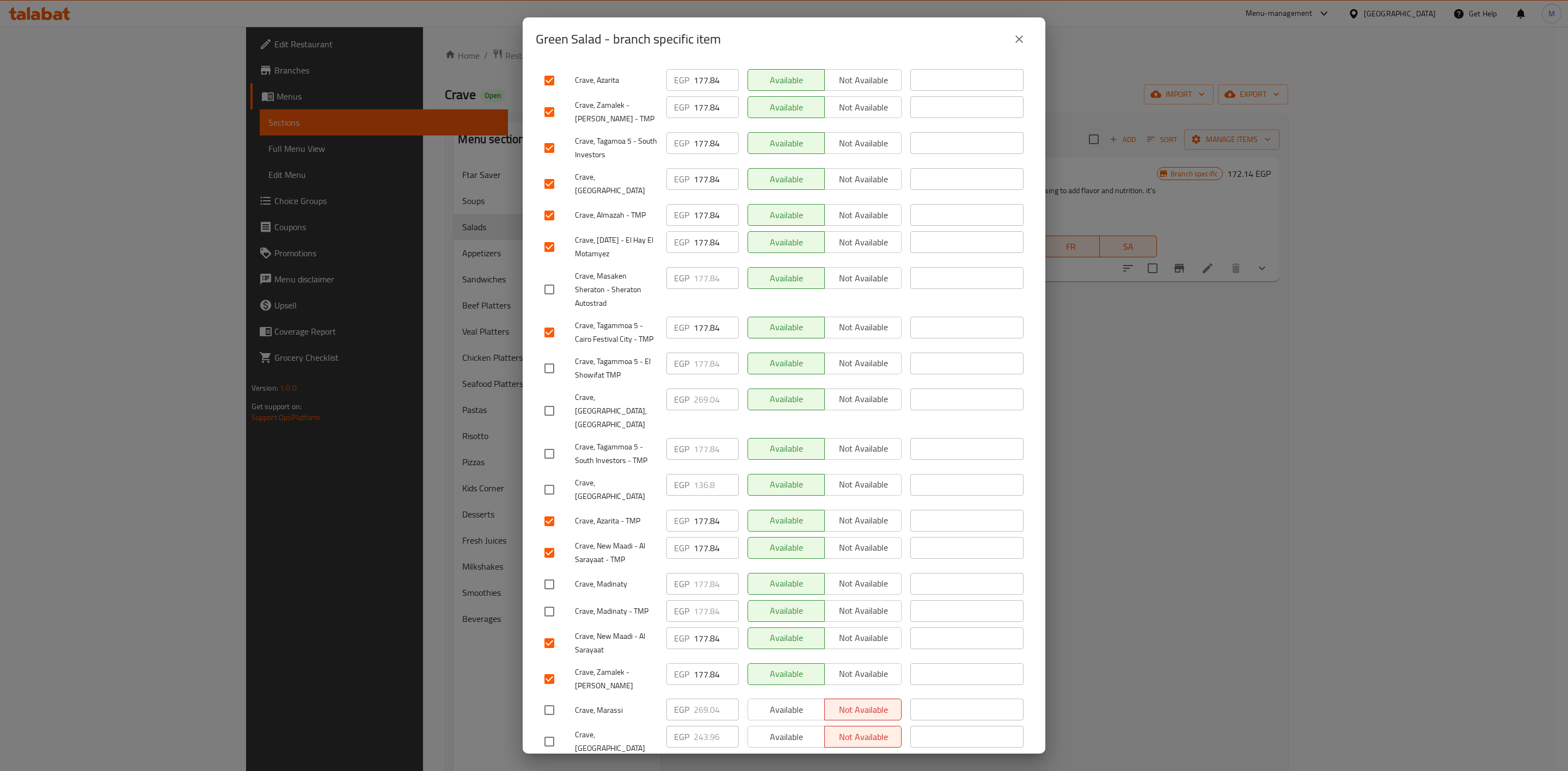
click at [549, 573] on input "checkbox" at bounding box center [550, 585] width 23 height 23
click at [550, 601] on input "checkbox" at bounding box center [550, 612] width 23 height 23
click at [554, 369] on input "checkbox" at bounding box center [550, 369] width 23 height 23
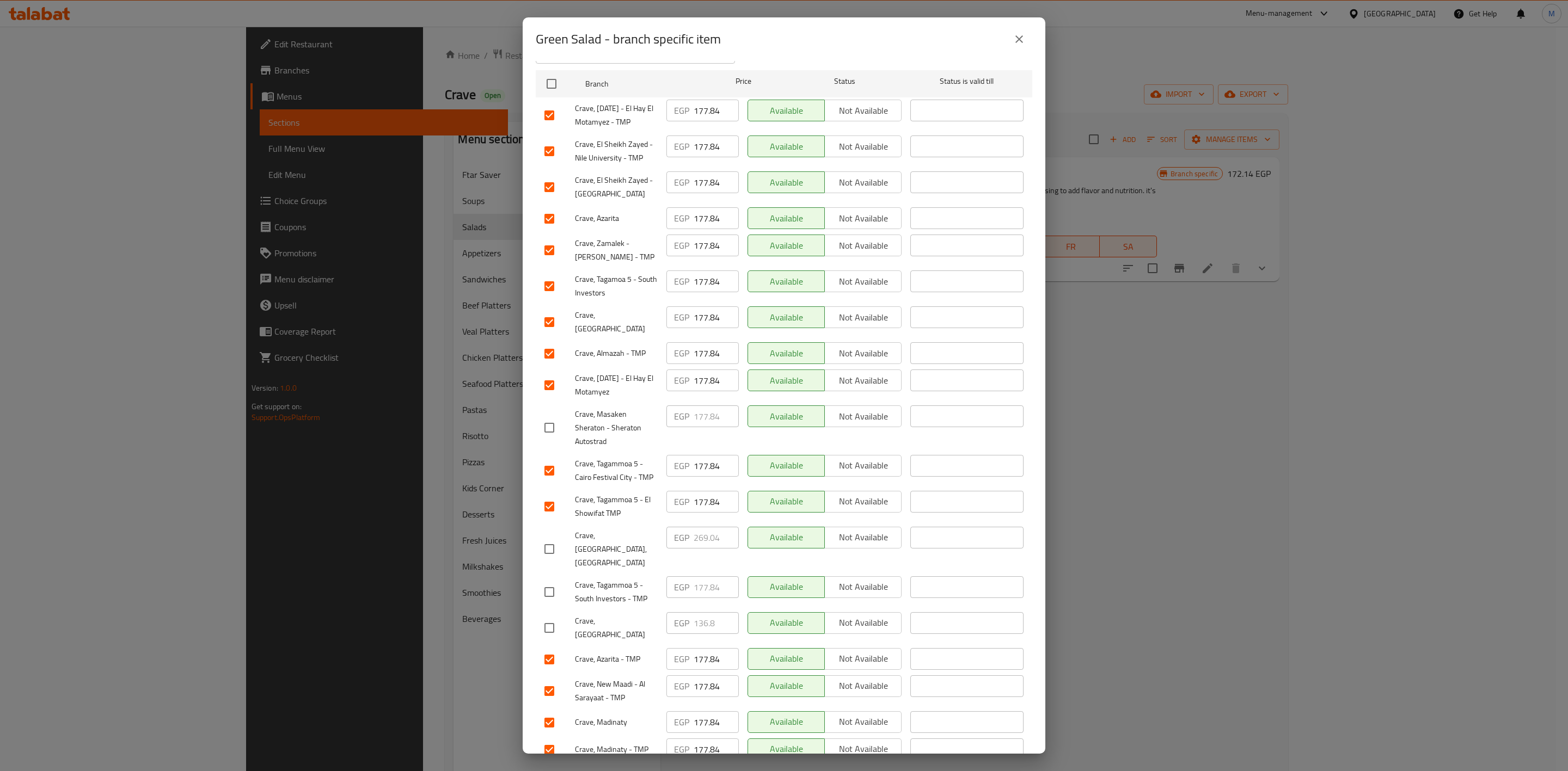
scroll to position [0, 0]
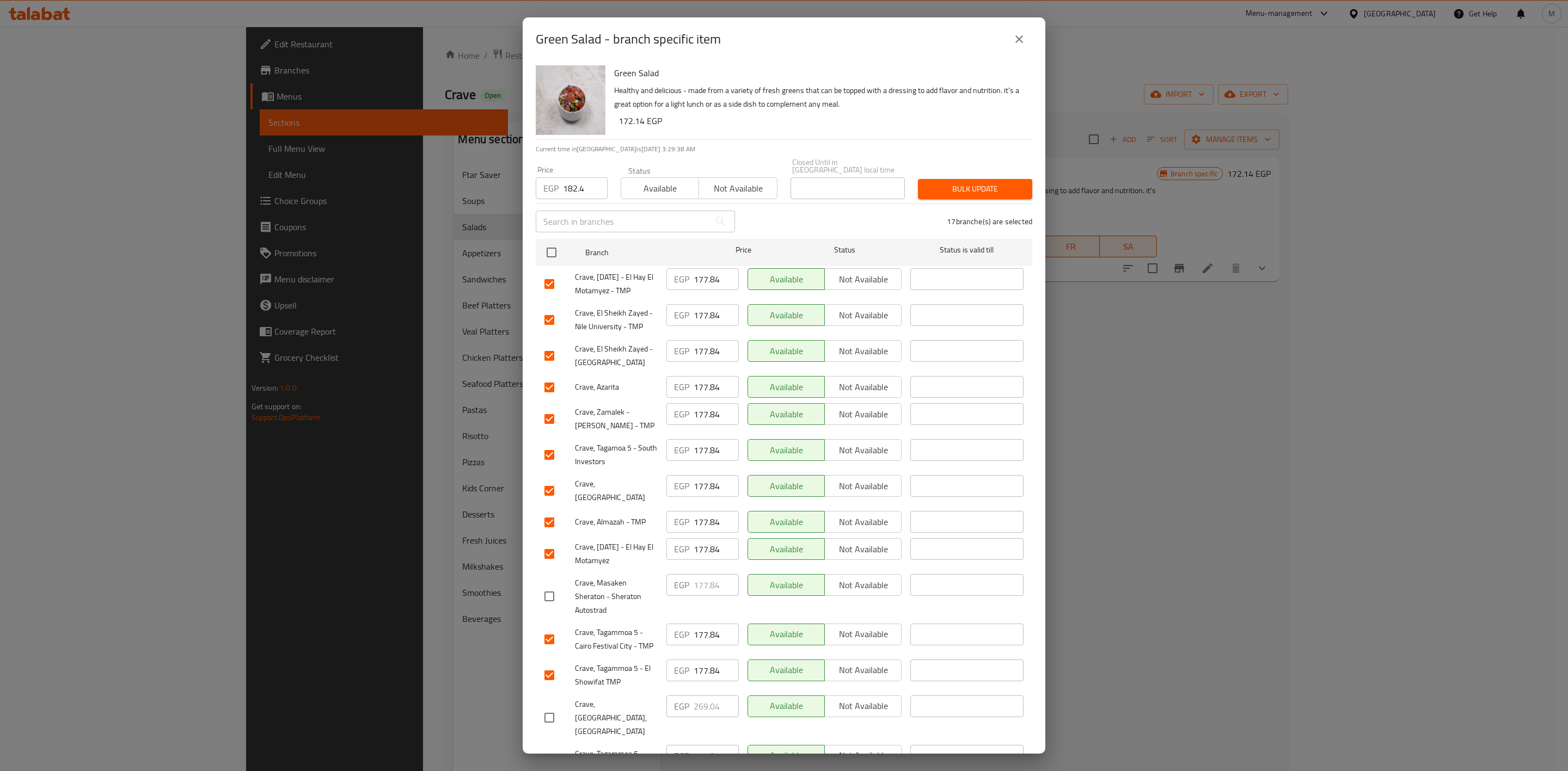
click at [1003, 183] on span "Bulk update" at bounding box center [975, 189] width 97 height 13
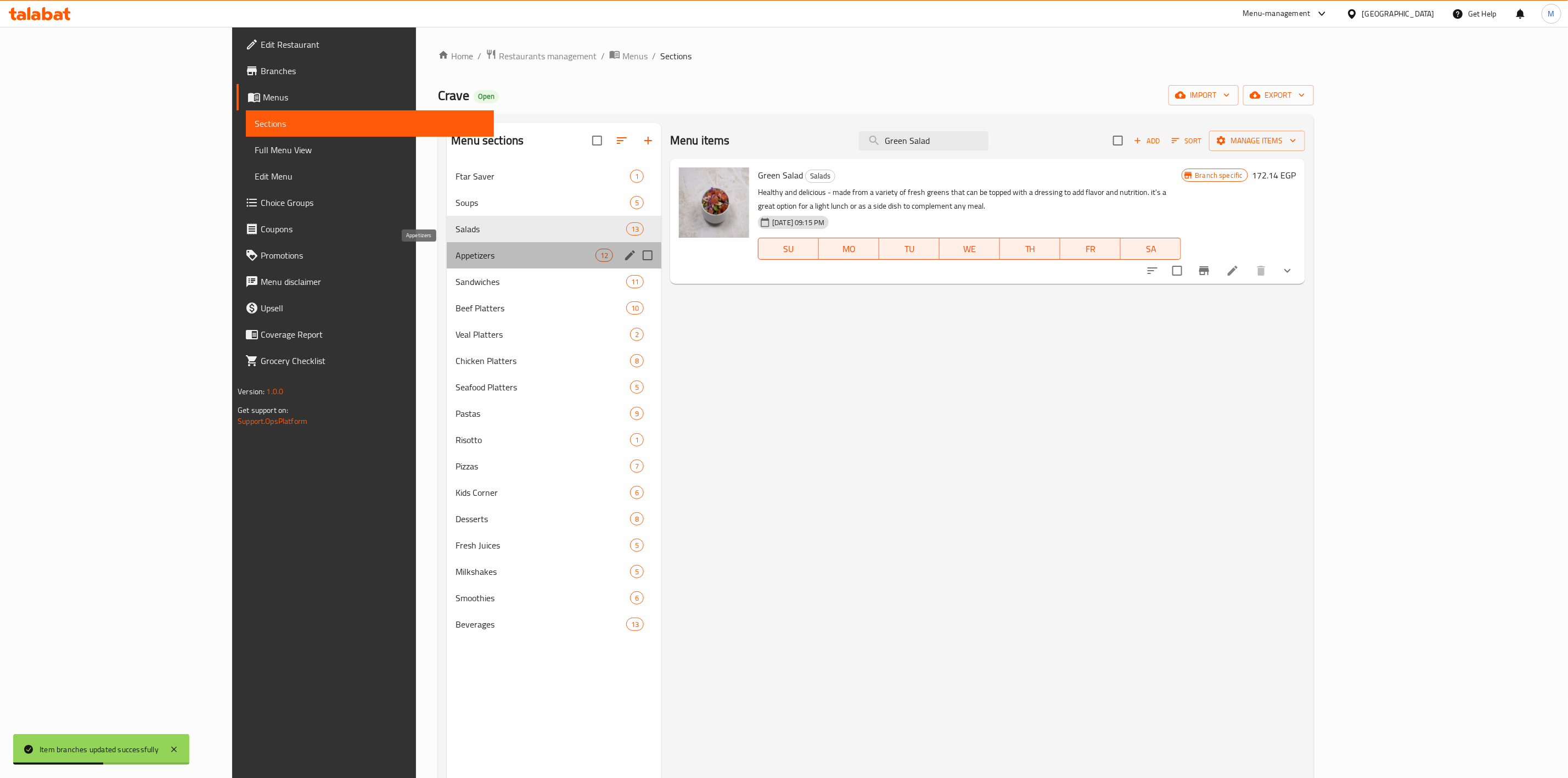
click at [458, 257] on span "Appetizers" at bounding box center [525, 255] width 140 height 13
click at [455, 235] on span "Salads" at bounding box center [541, 228] width 171 height 13
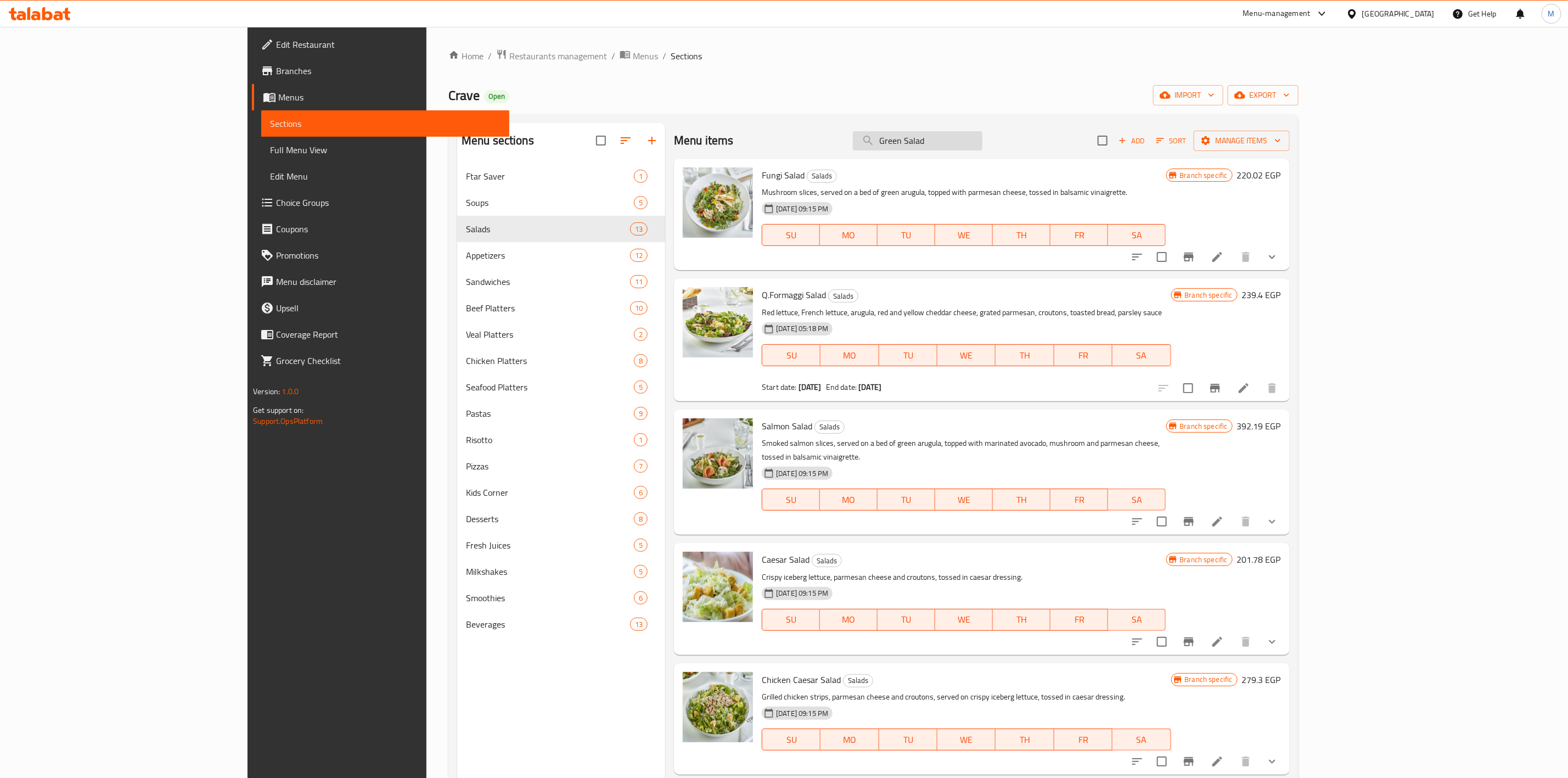
click at [983, 143] on input "Green Salad" at bounding box center [917, 141] width 129 height 19
click at [983, 144] on input "Green Salad" at bounding box center [917, 141] width 129 height 19
paste input "Thai Crispy [DEMOGRAPHIC_DATA]"
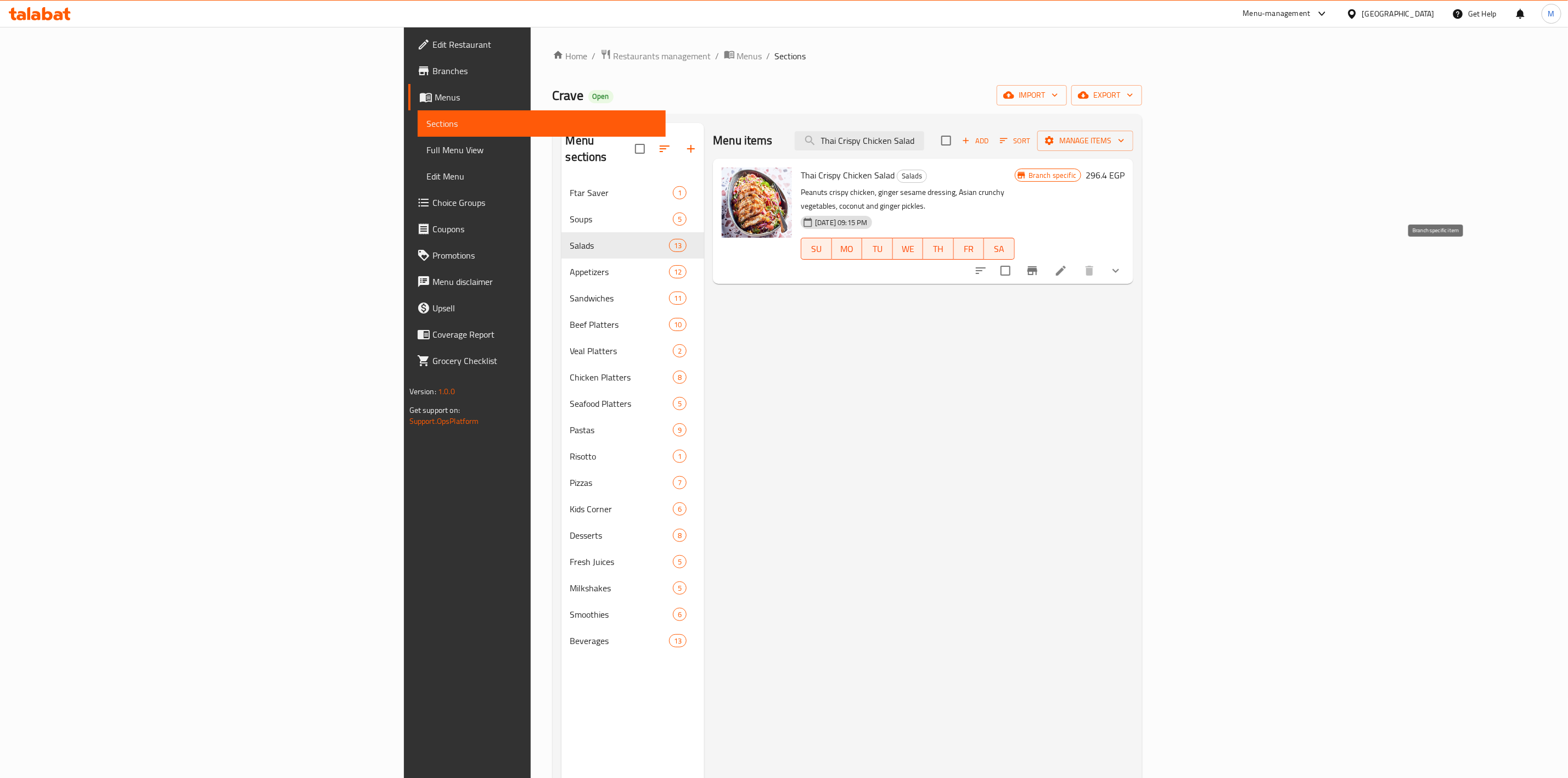
click at [1037, 266] on icon "Branch-specific-item" at bounding box center [1032, 271] width 10 height 9
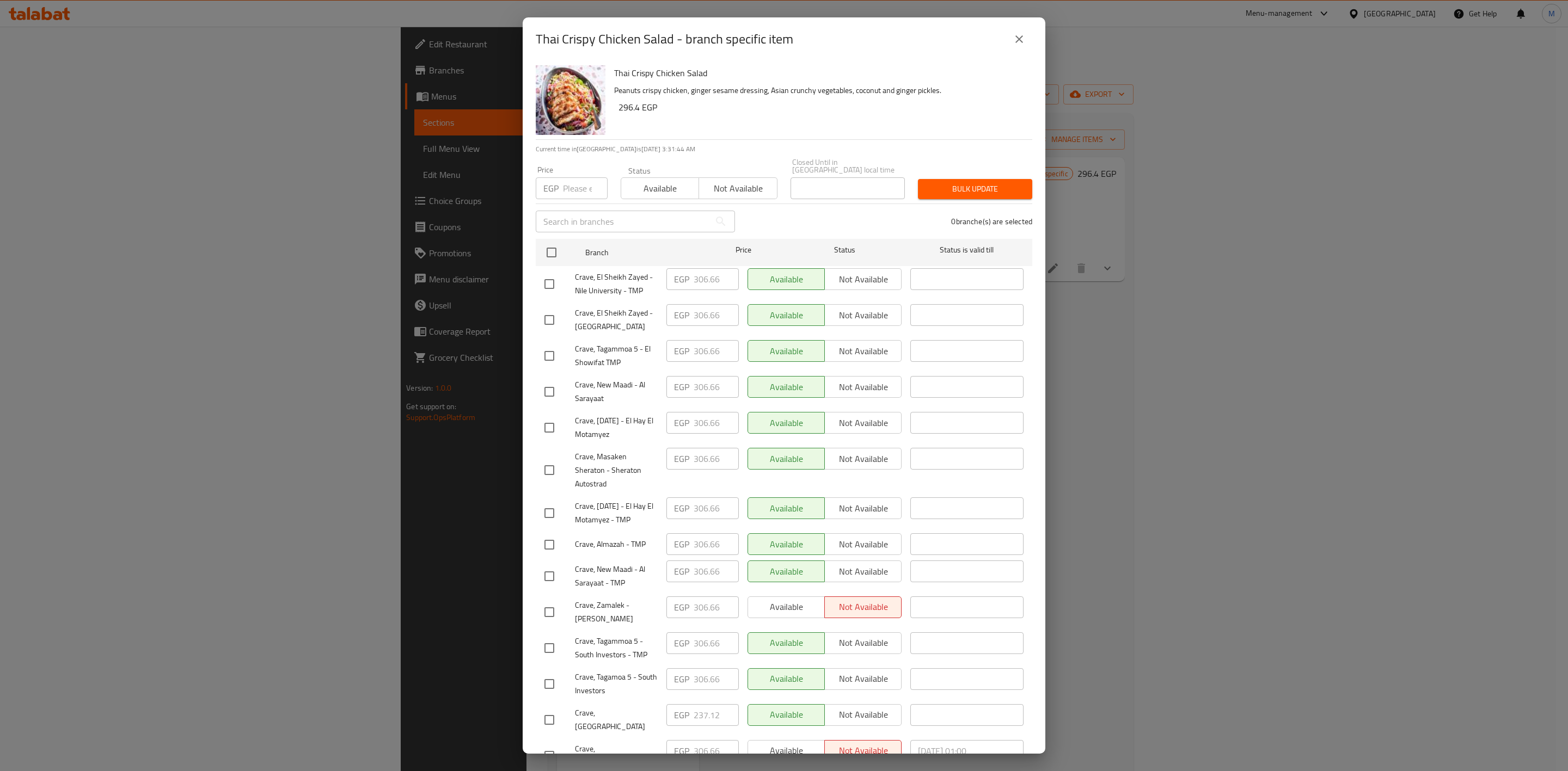
click at [575, 178] on input "number" at bounding box center [585, 189] width 44 height 22
paste input "319.2"
drag, startPoint x: 1291, startPoint y: 497, endPoint x: 871, endPoint y: 766, distance: 498.8
click at [1291, 497] on div "Thai Crispy Chicken Salad - branch specific item Thai Crispy Chicken Salad Pean…" at bounding box center [784, 385] width 1568 height 771
click at [552, 621] on input "checkbox" at bounding box center [550, 612] width 23 height 23
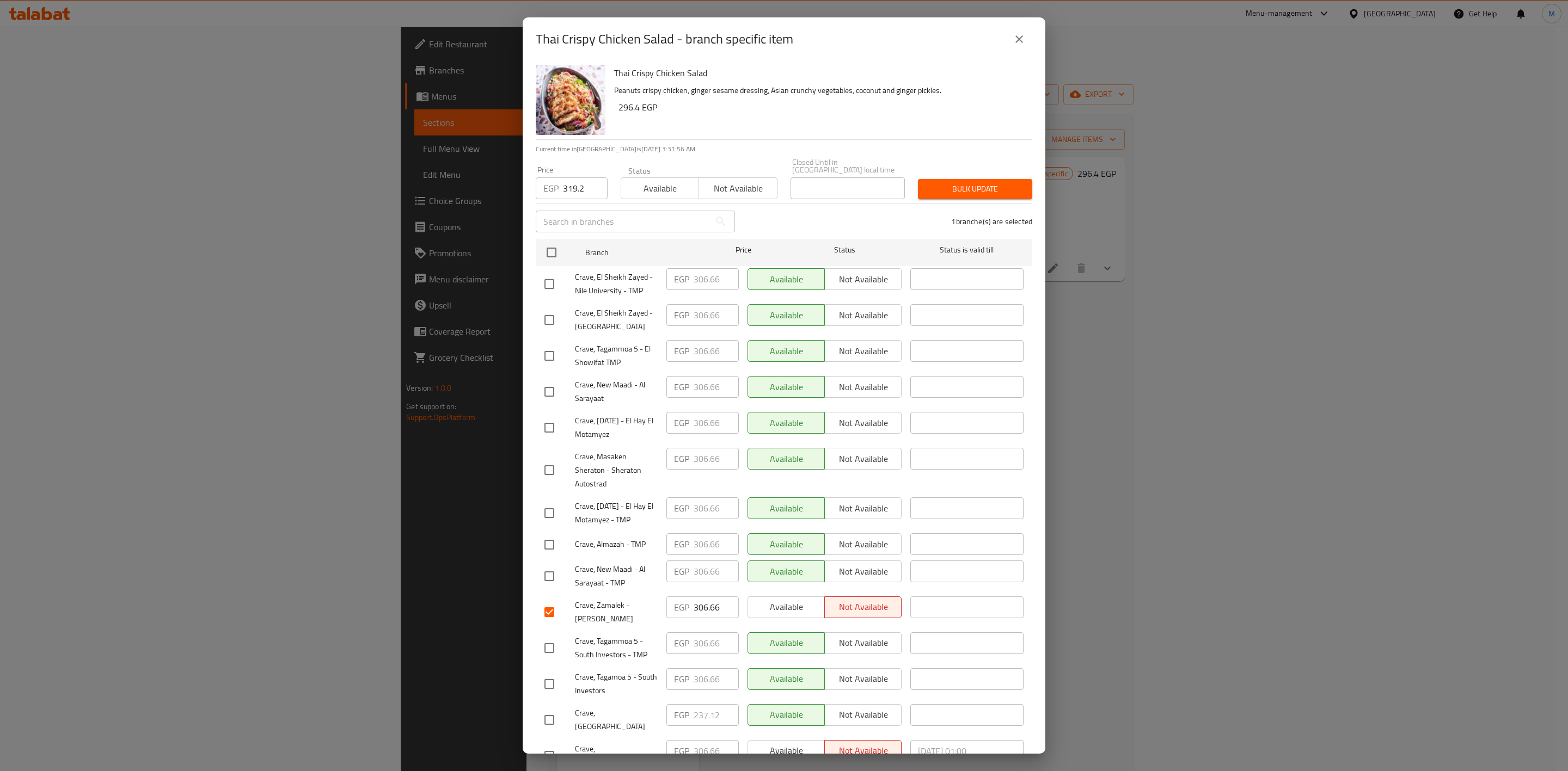
scroll to position [307, 0]
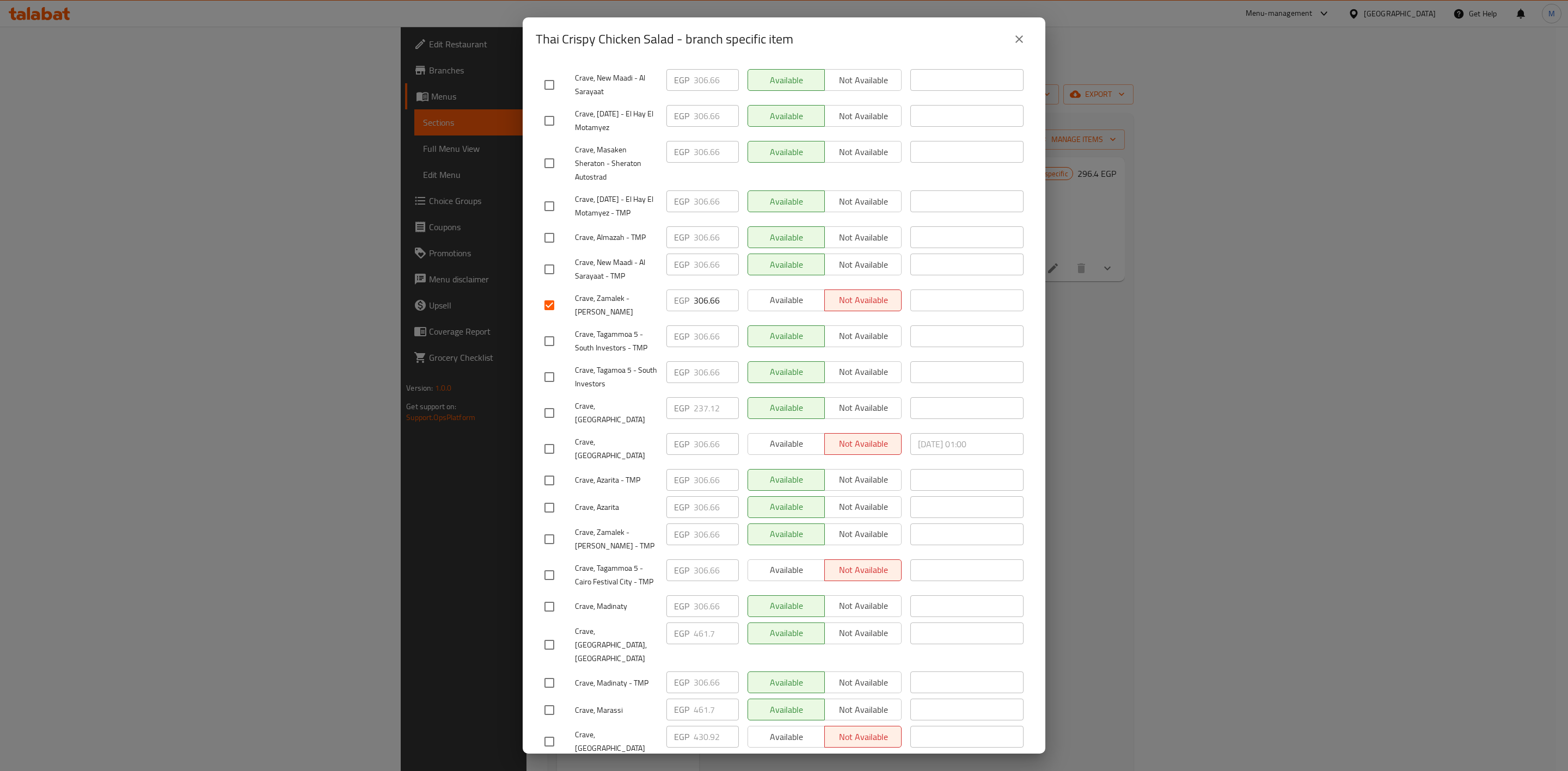
drag, startPoint x: 557, startPoint y: 514, endPoint x: 555, endPoint y: 526, distance: 12.2
click at [556, 519] on div "Crave, Zamalek - [PERSON_NAME] - TMP" at bounding box center [601, 539] width 122 height 40
click at [555, 528] on input "checkbox" at bounding box center [550, 540] width 23 height 23
click at [551, 74] on input "checkbox" at bounding box center [550, 85] width 23 height 23
drag, startPoint x: 550, startPoint y: 273, endPoint x: 565, endPoint y: 295, distance: 26.6
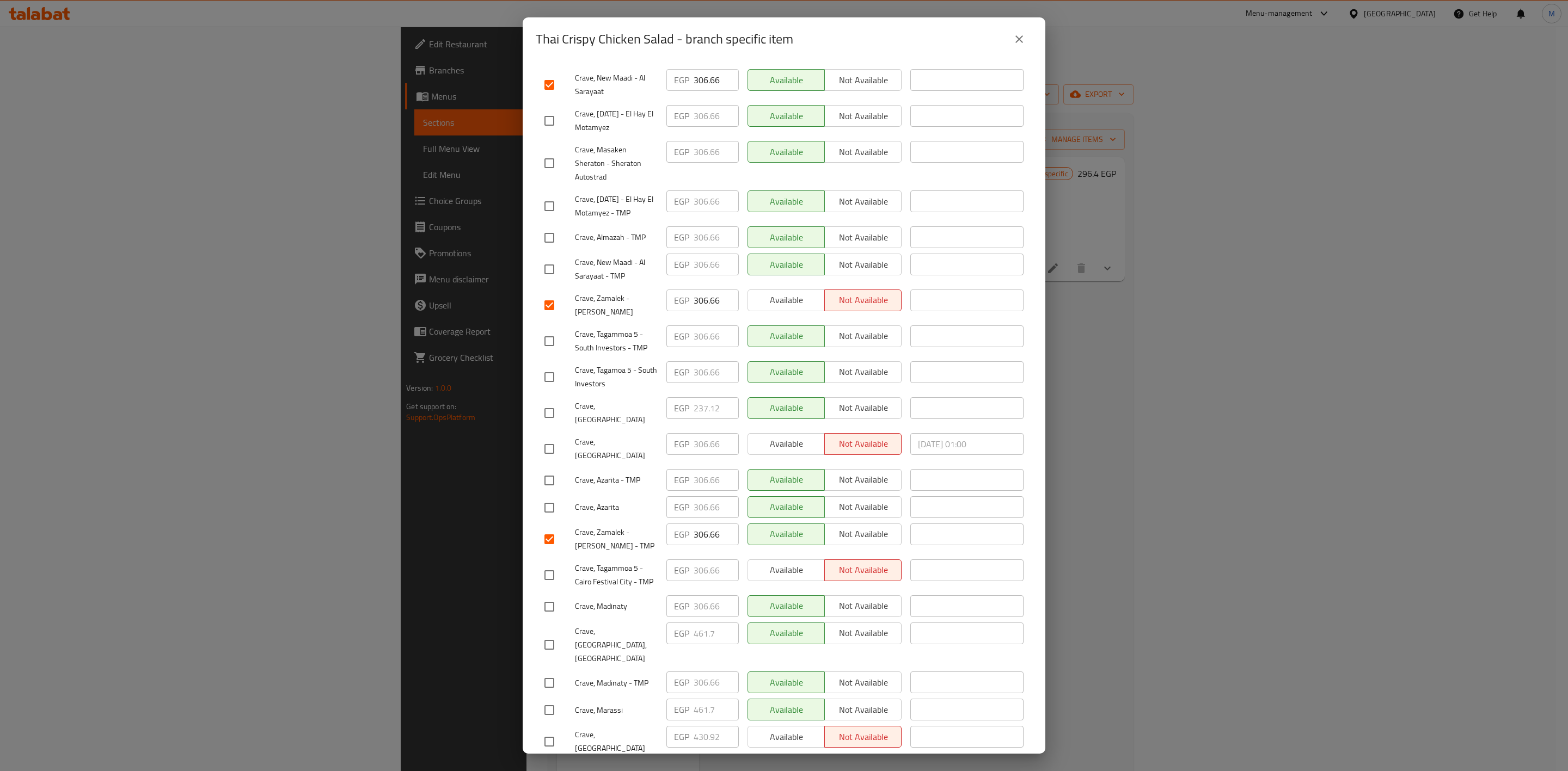
click at [549, 273] on input "checkbox" at bounding box center [550, 270] width 23 height 23
drag, startPoint x: 550, startPoint y: 449, endPoint x: 550, endPoint y: 441, distance: 8.0
click at [550, 446] on input "checkbox" at bounding box center [550, 449] width 23 height 23
click at [542, 249] on input "checkbox" at bounding box center [550, 238] width 23 height 23
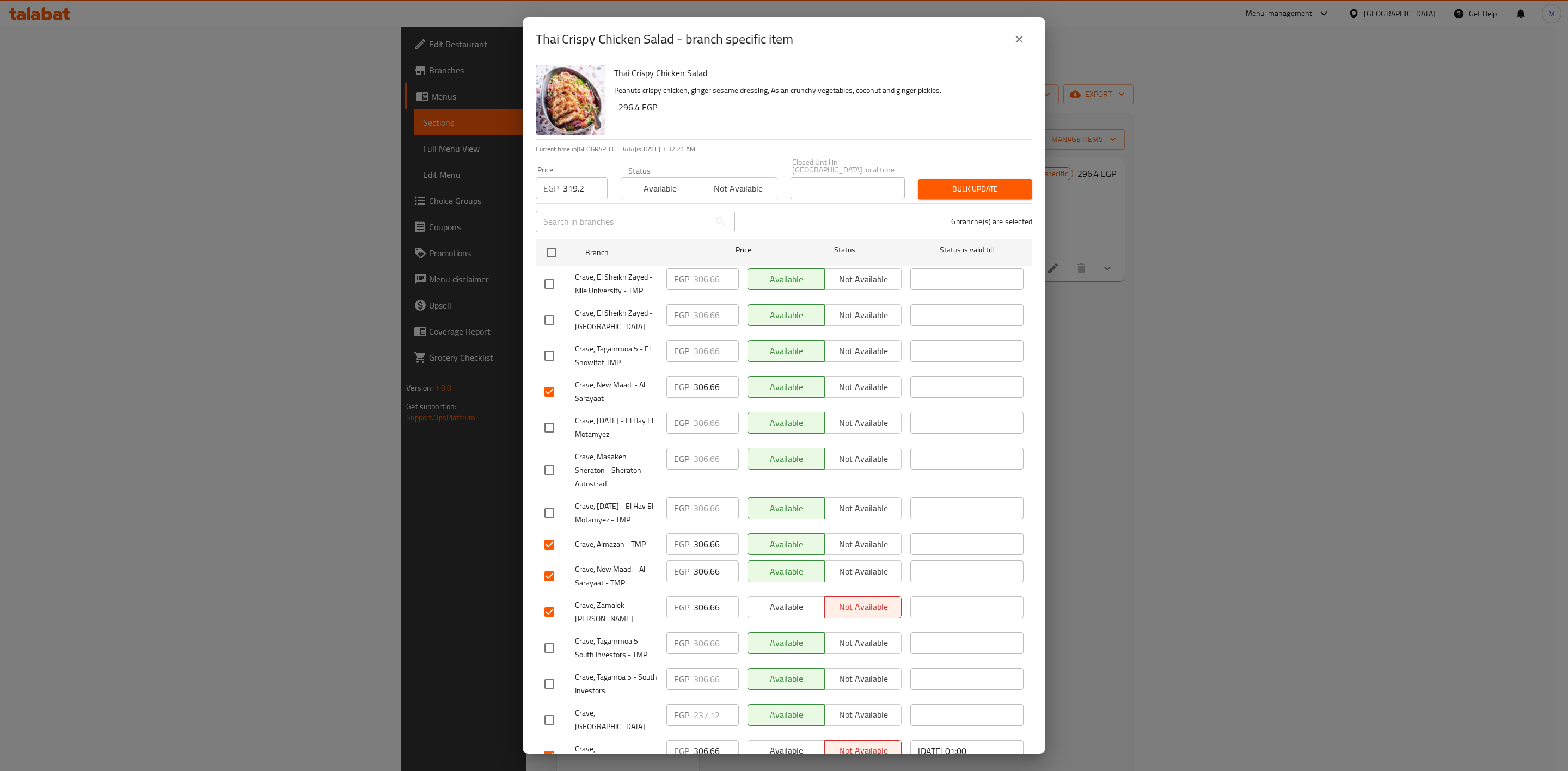
click at [551, 276] on input "checkbox" at bounding box center [550, 284] width 23 height 23
click at [554, 317] on input "checkbox" at bounding box center [550, 320] width 23 height 23
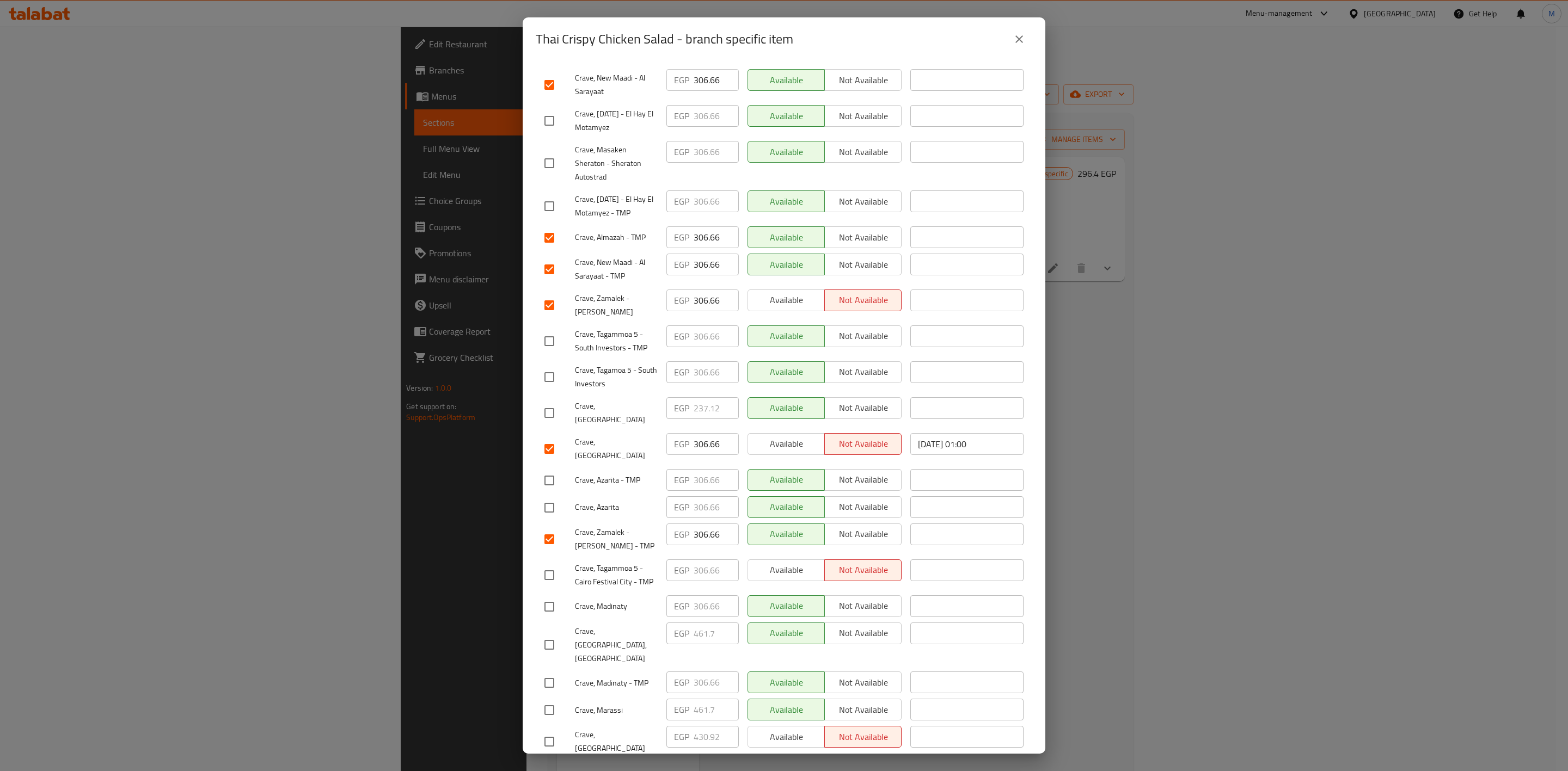
click at [557, 564] on input "checkbox" at bounding box center [550, 576] width 23 height 23
click at [539, 380] on input "checkbox" at bounding box center [550, 377] width 23 height 23
click at [545, 472] on input "checkbox" at bounding box center [550, 481] width 23 height 23
click at [547, 497] on input "checkbox" at bounding box center [550, 508] width 23 height 23
click at [550, 113] on input "checkbox" at bounding box center [550, 121] width 23 height 23
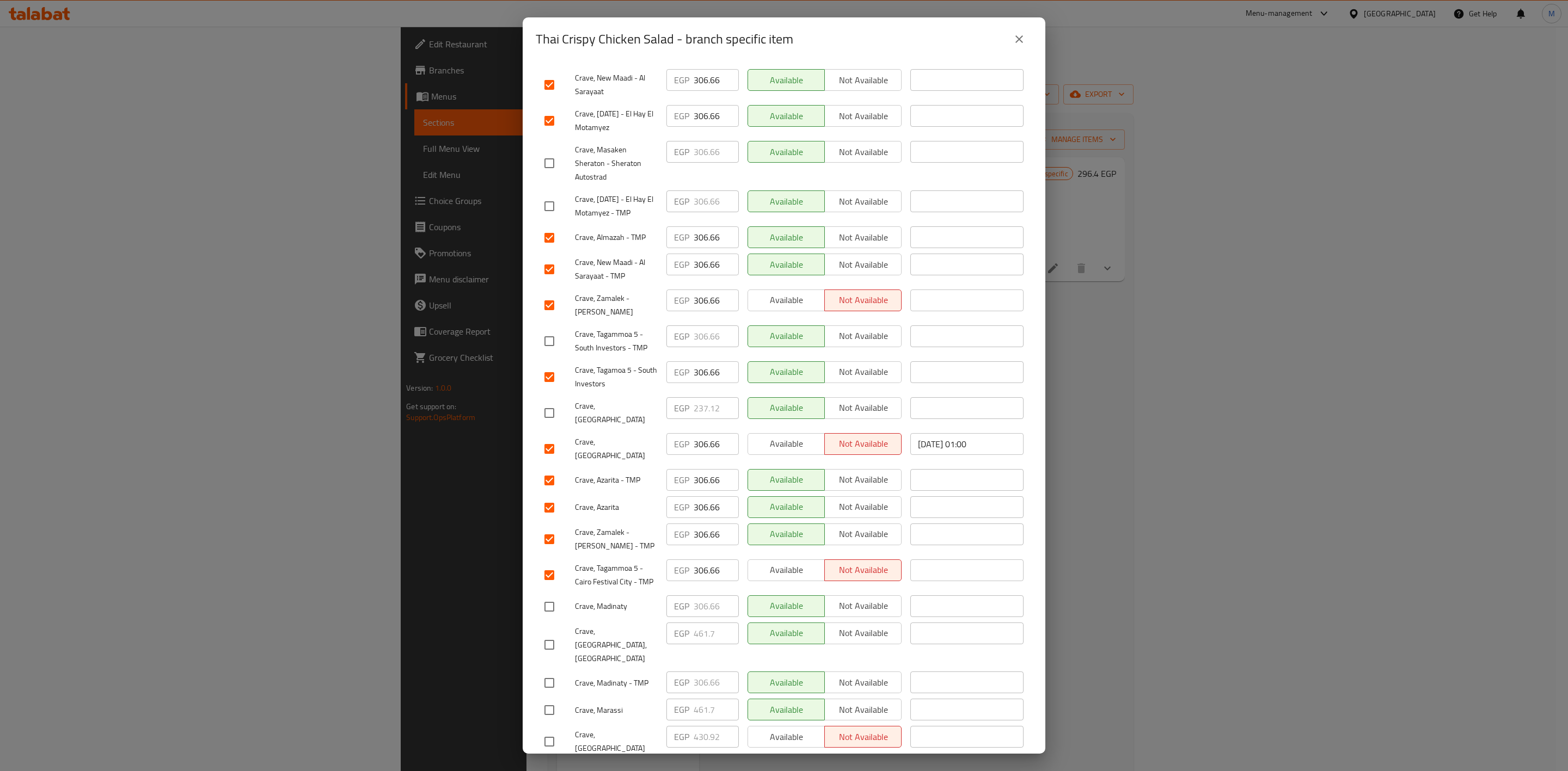
click at [553, 190] on div "Crave, [DATE] - El Hay El Motamyez - TMP" at bounding box center [601, 206] width 122 height 40
click at [551, 194] on div "Crave, [DATE] - El Hay El Motamyez - TMP" at bounding box center [601, 206] width 122 height 40
click at [550, 195] on input "checkbox" at bounding box center [550, 206] width 23 height 23
click at [551, 598] on input "checkbox" at bounding box center [550, 607] width 23 height 23
click at [549, 672] on input "checkbox" at bounding box center [550, 683] width 23 height 23
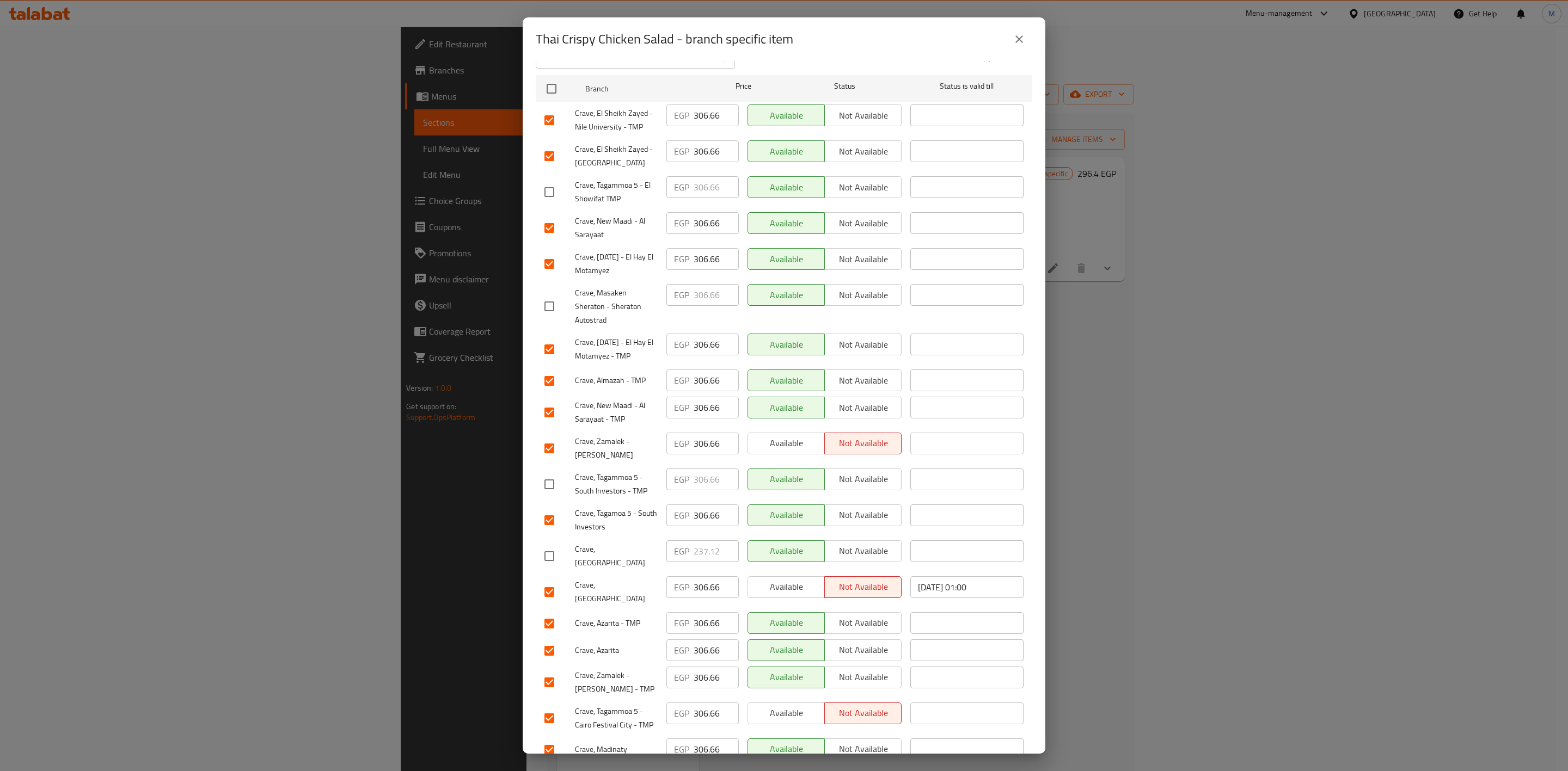
scroll to position [62, 0]
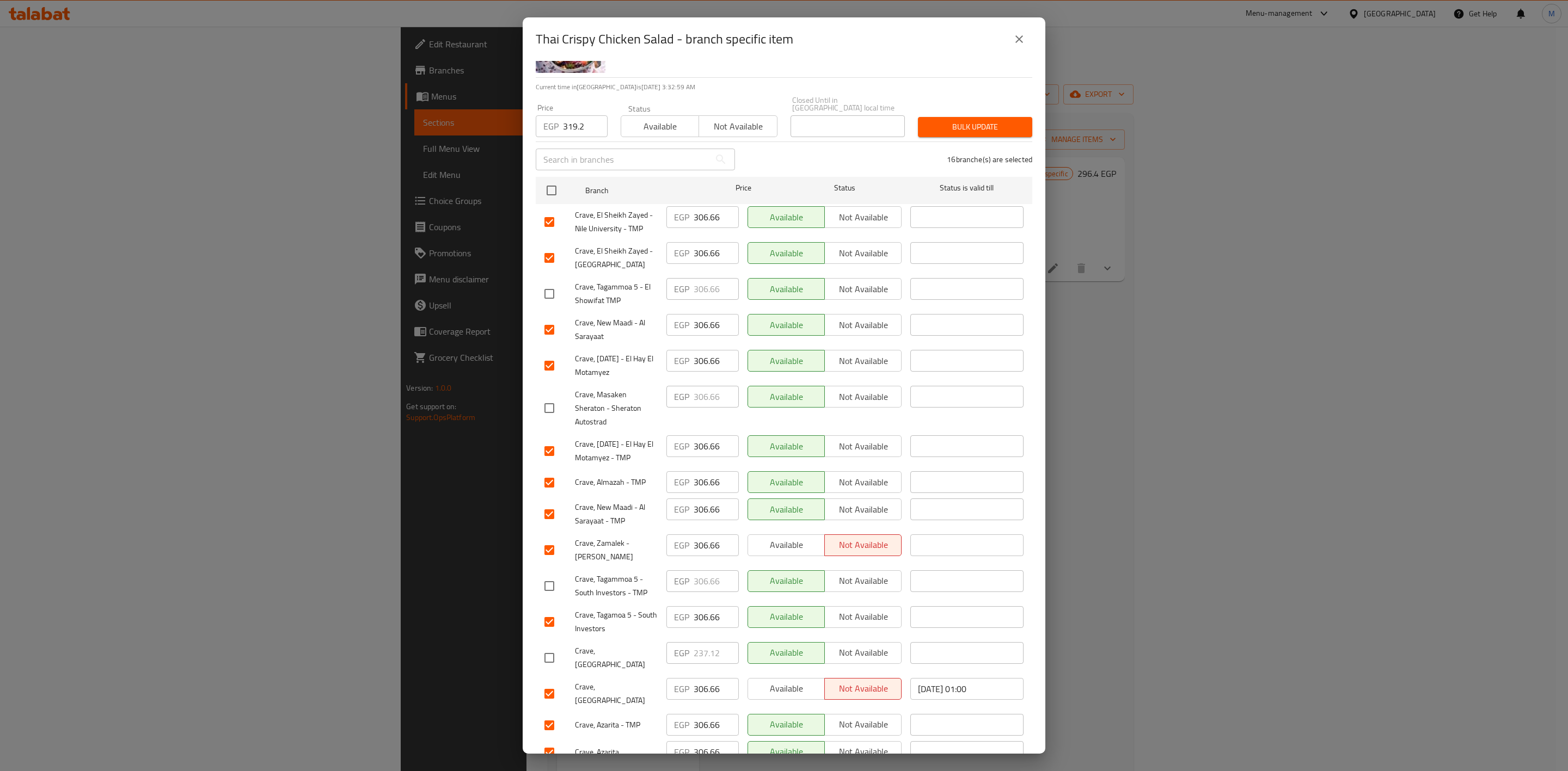
click at [556, 286] on input "checkbox" at bounding box center [550, 294] width 23 height 23
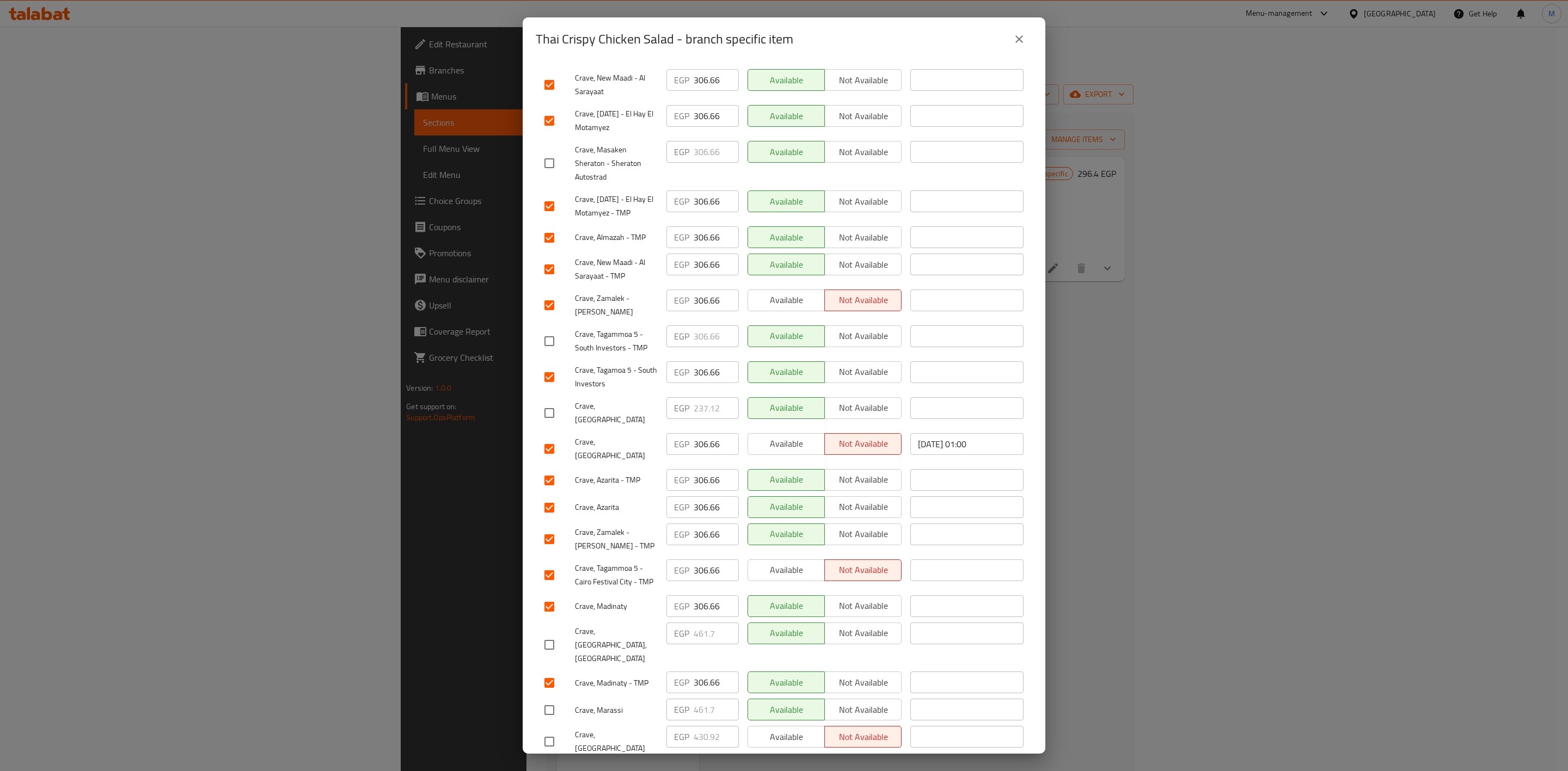
scroll to position [0, 0]
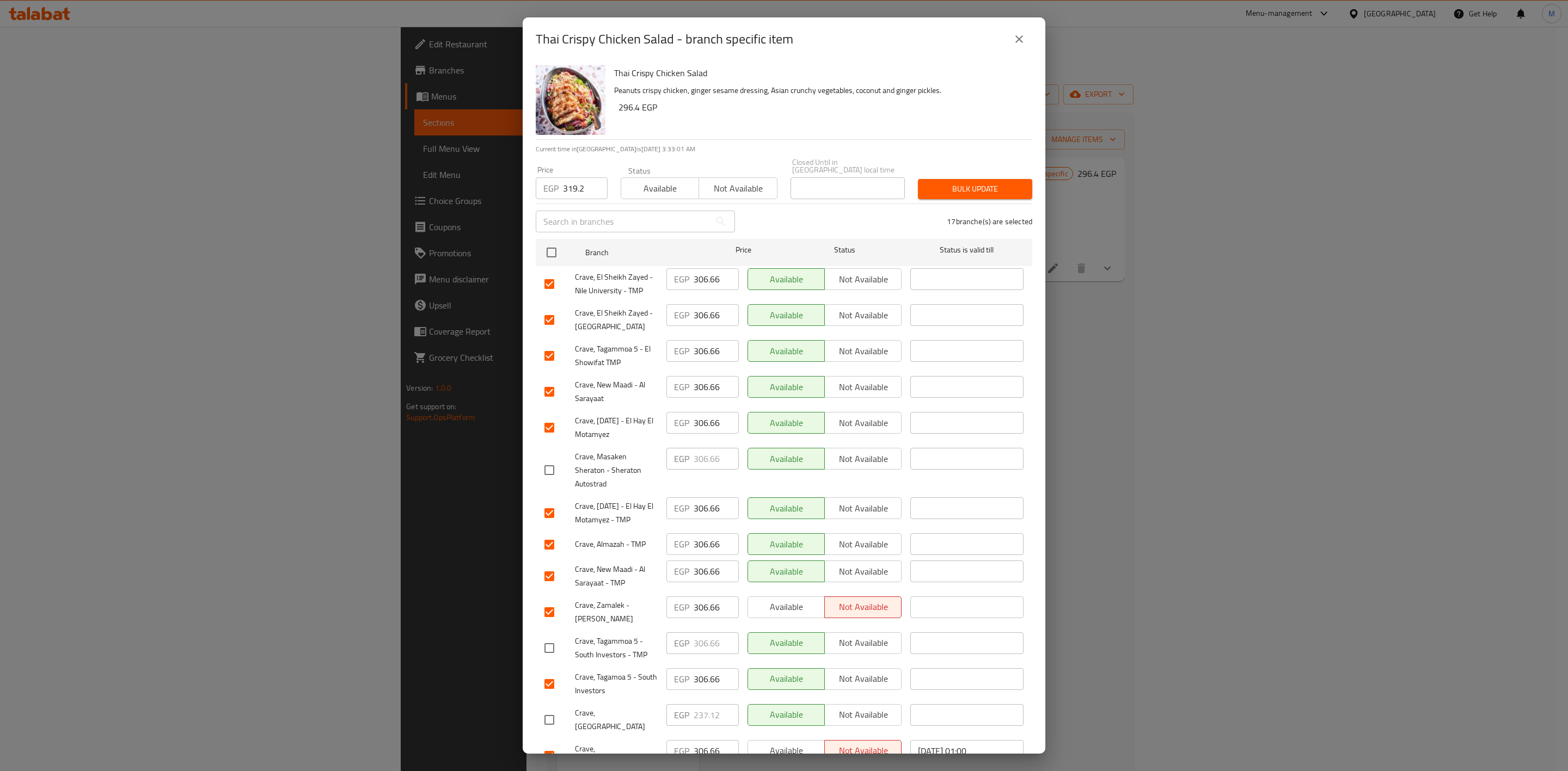
click at [995, 191] on button "Bulk update" at bounding box center [975, 189] width 114 height 20
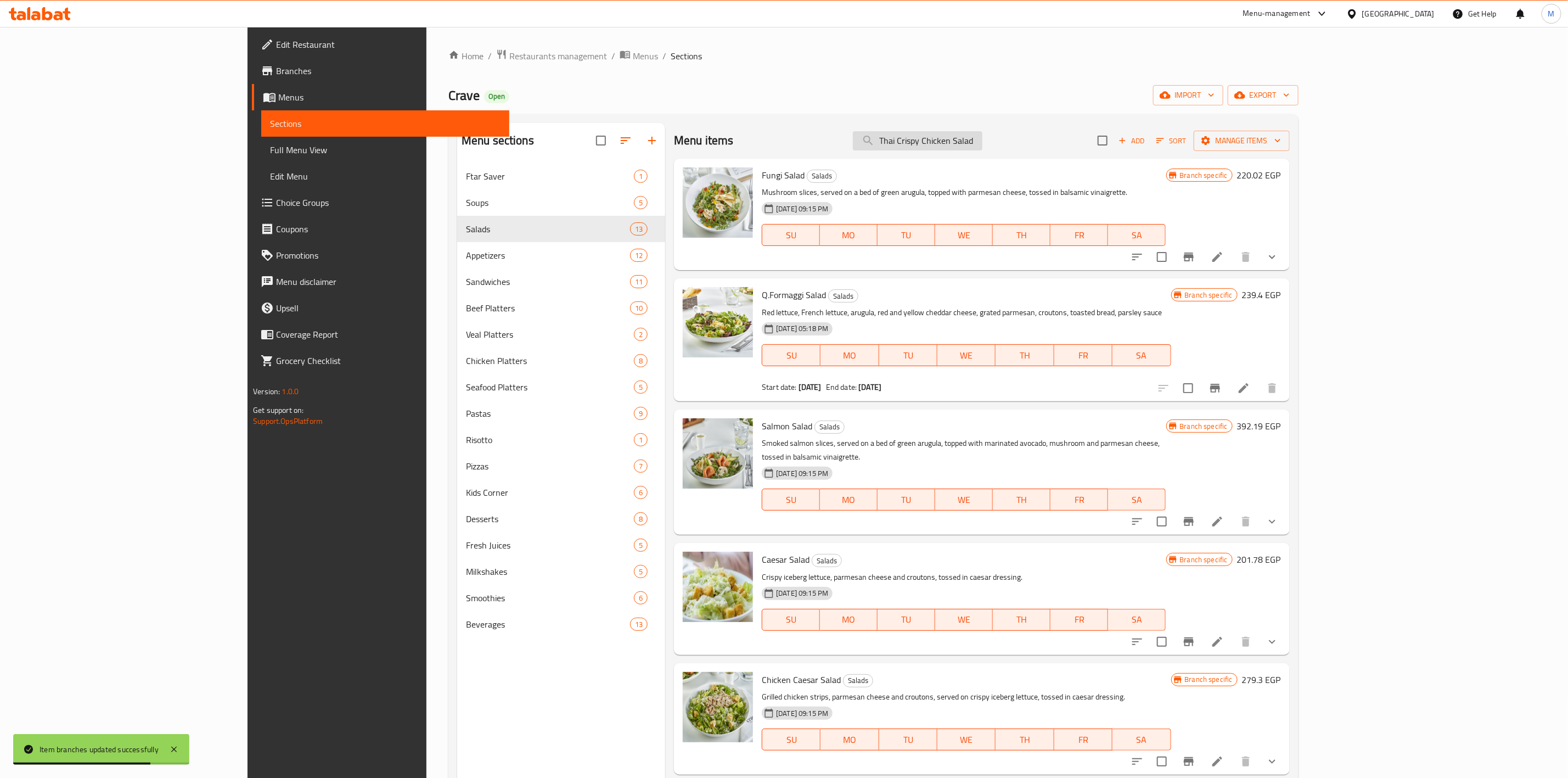
click at [983, 138] on input "Thai Crispy Chicken Salad" at bounding box center [917, 141] width 129 height 19
paste input "Feta Veggie"
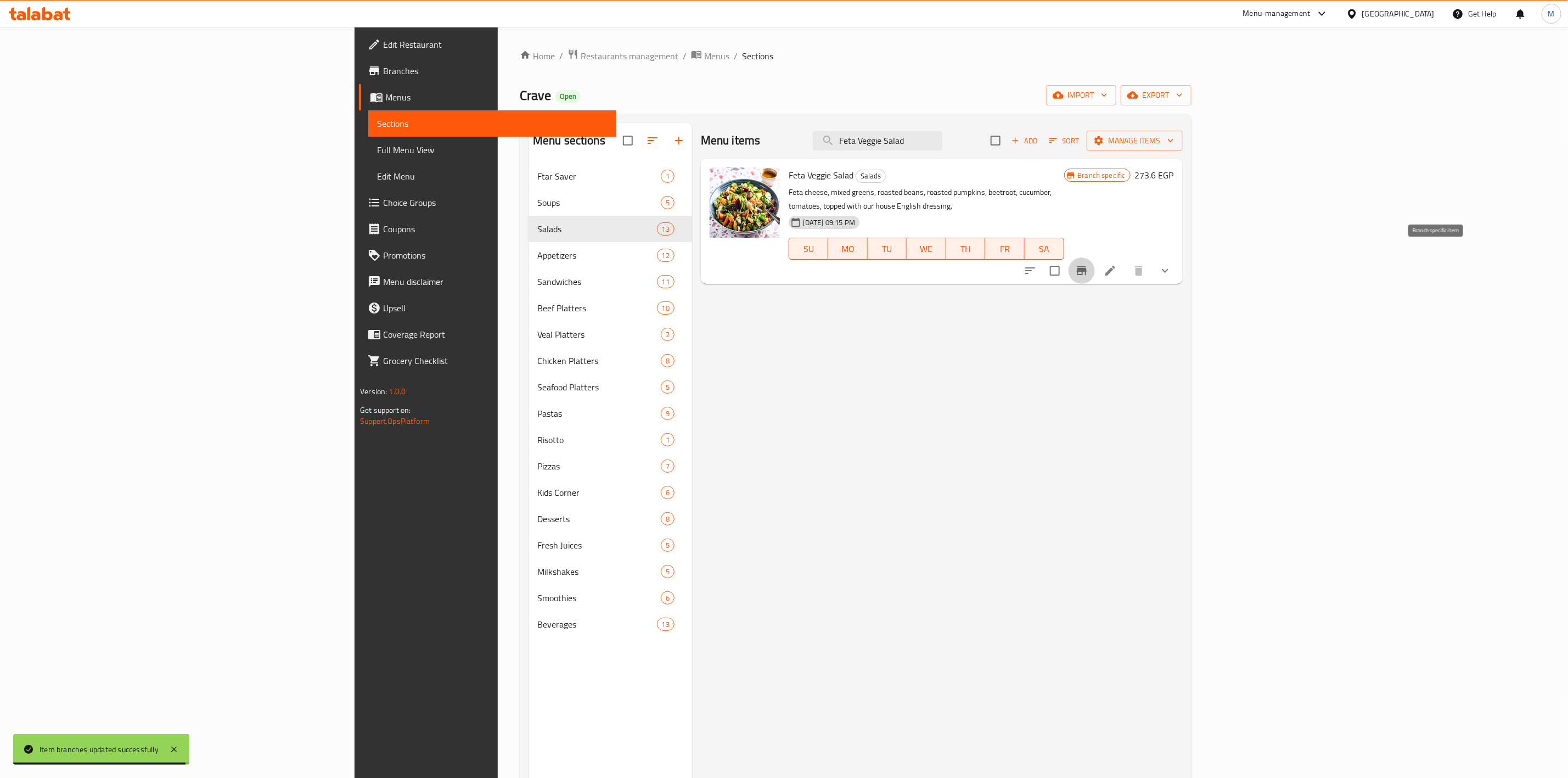
click at [1089, 264] on icon "Branch-specific-item" at bounding box center [1081, 270] width 13 height 13
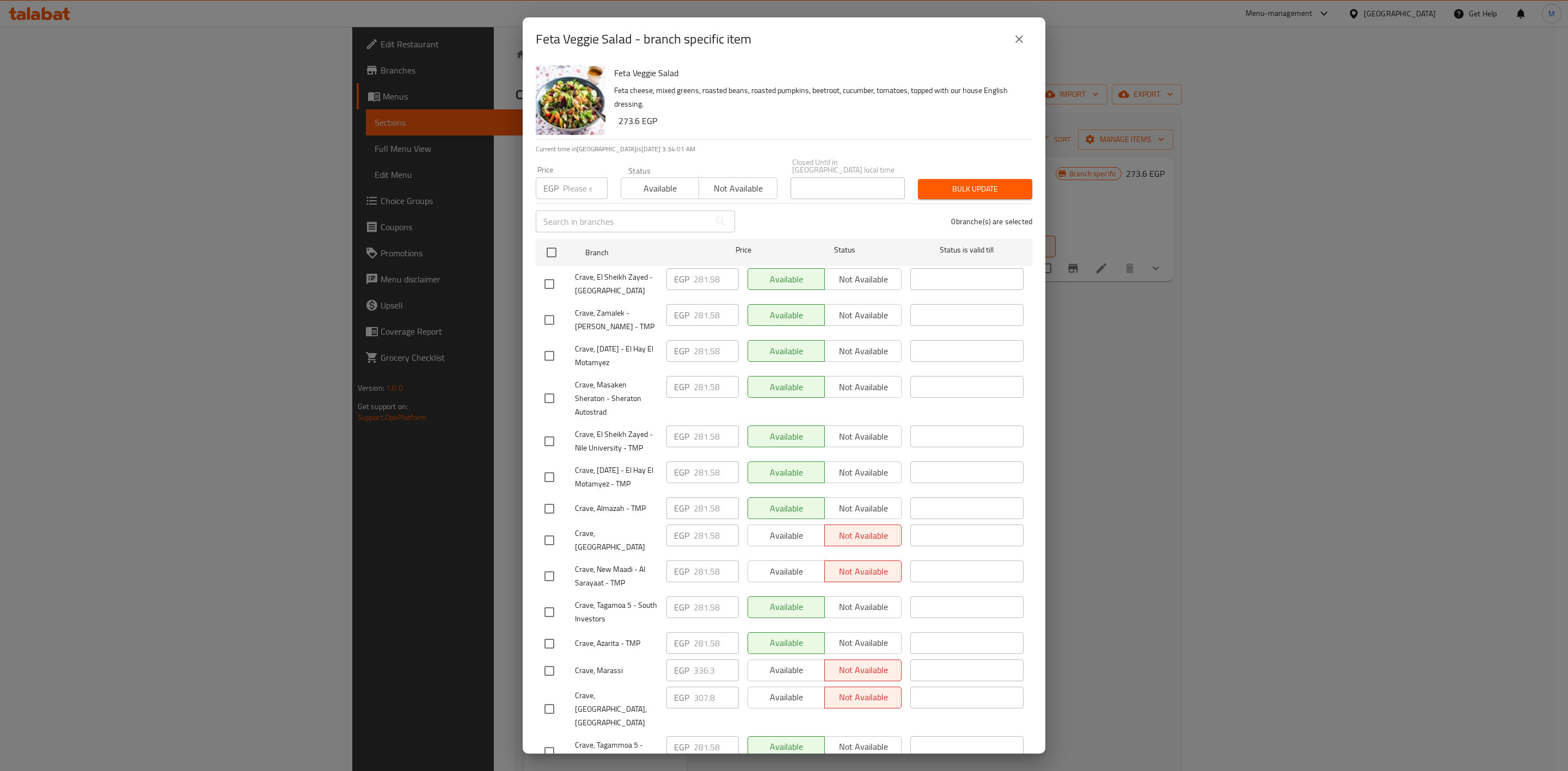
click at [556, 313] on input "checkbox" at bounding box center [550, 320] width 23 height 23
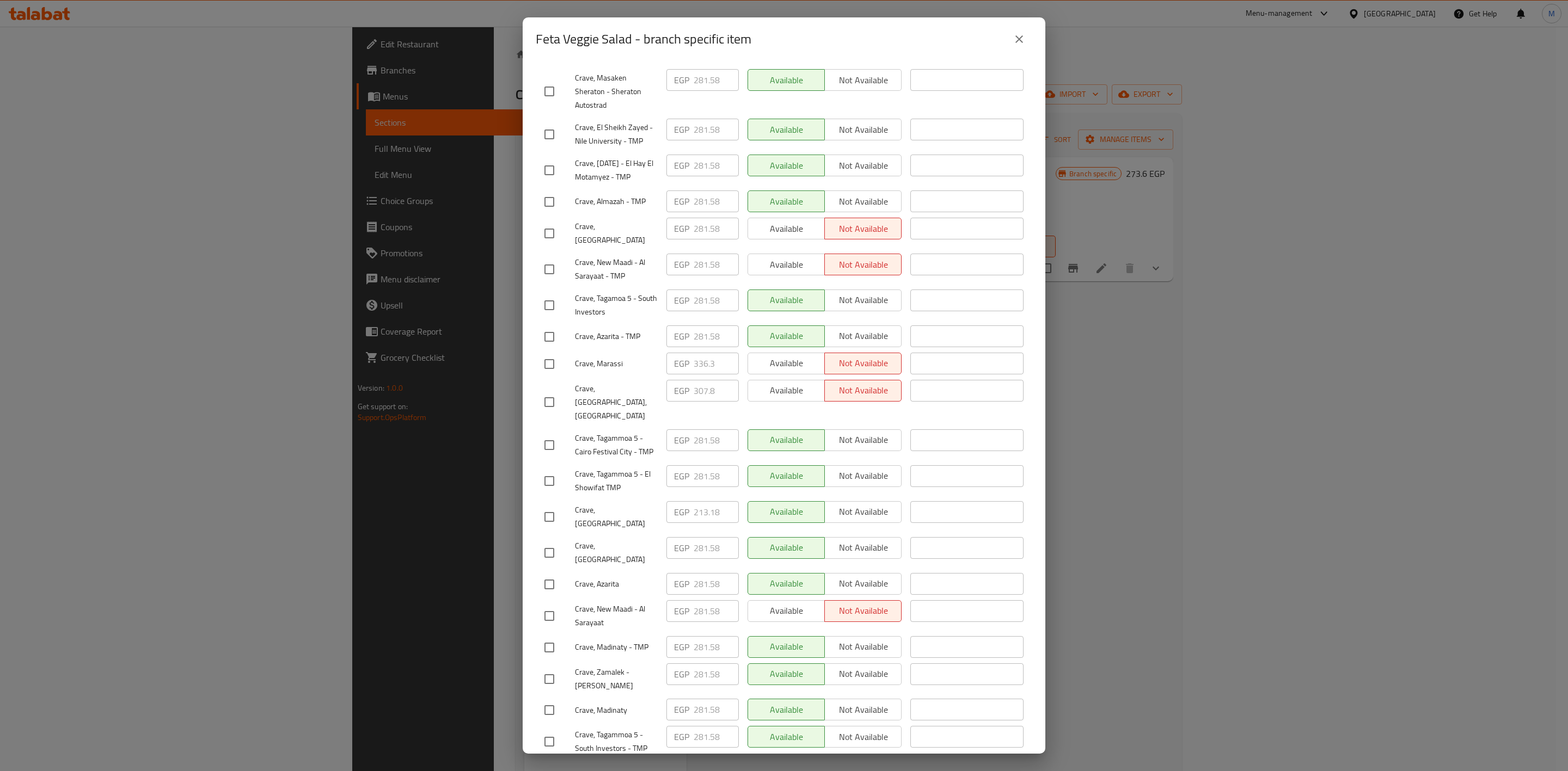
click at [545, 668] on input "checkbox" at bounding box center [550, 679] width 23 height 23
click at [564, 265] on div at bounding box center [559, 270] width 30 height 23
click at [561, 265] on div at bounding box center [559, 270] width 30 height 23
click at [556, 266] on input "checkbox" at bounding box center [550, 270] width 23 height 23
click at [555, 605] on input "checkbox" at bounding box center [550, 616] width 23 height 23
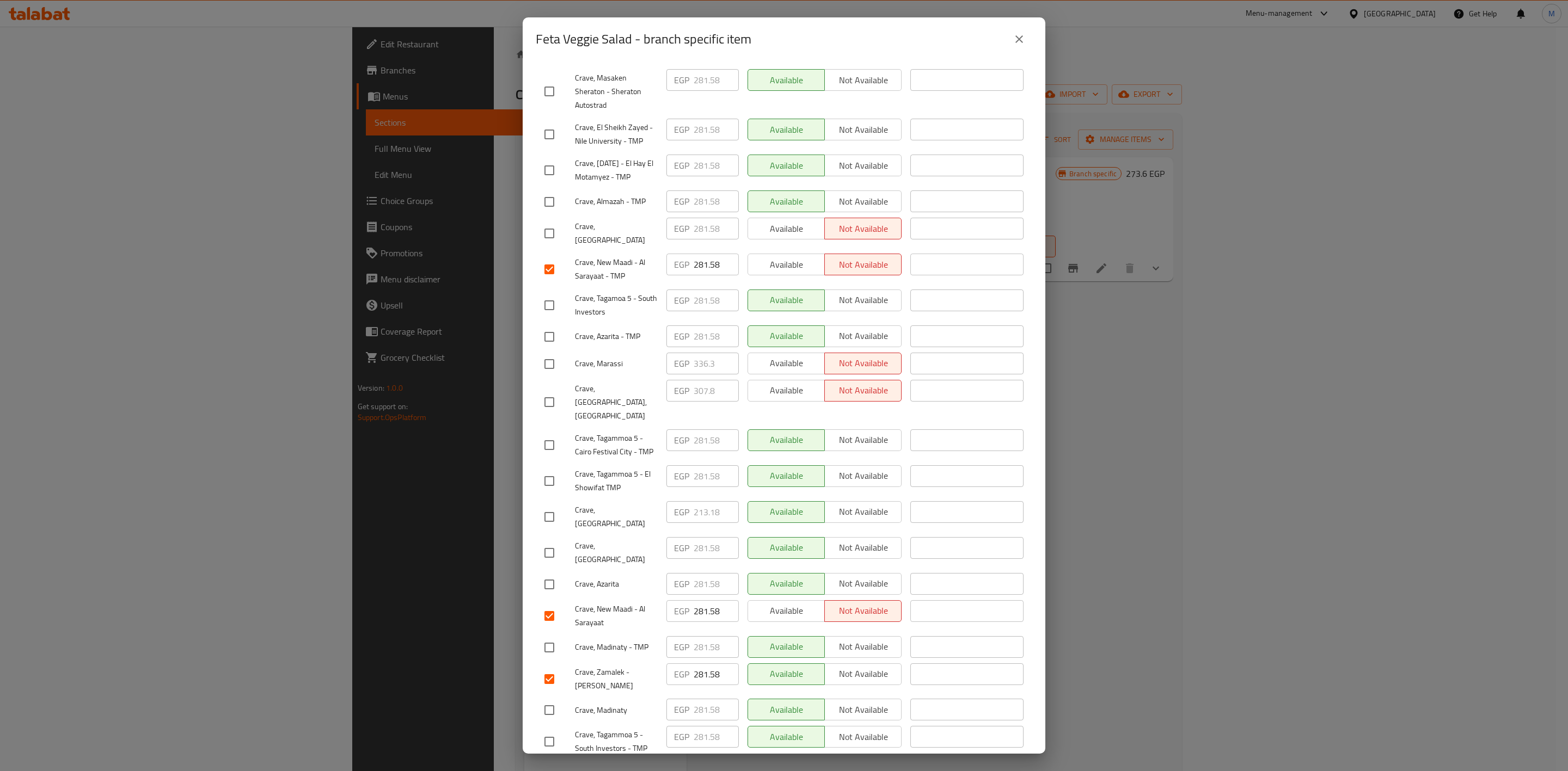
click at [558, 542] on input "checkbox" at bounding box center [550, 553] width 23 height 23
click at [552, 209] on input "checkbox" at bounding box center [550, 202] width 23 height 23
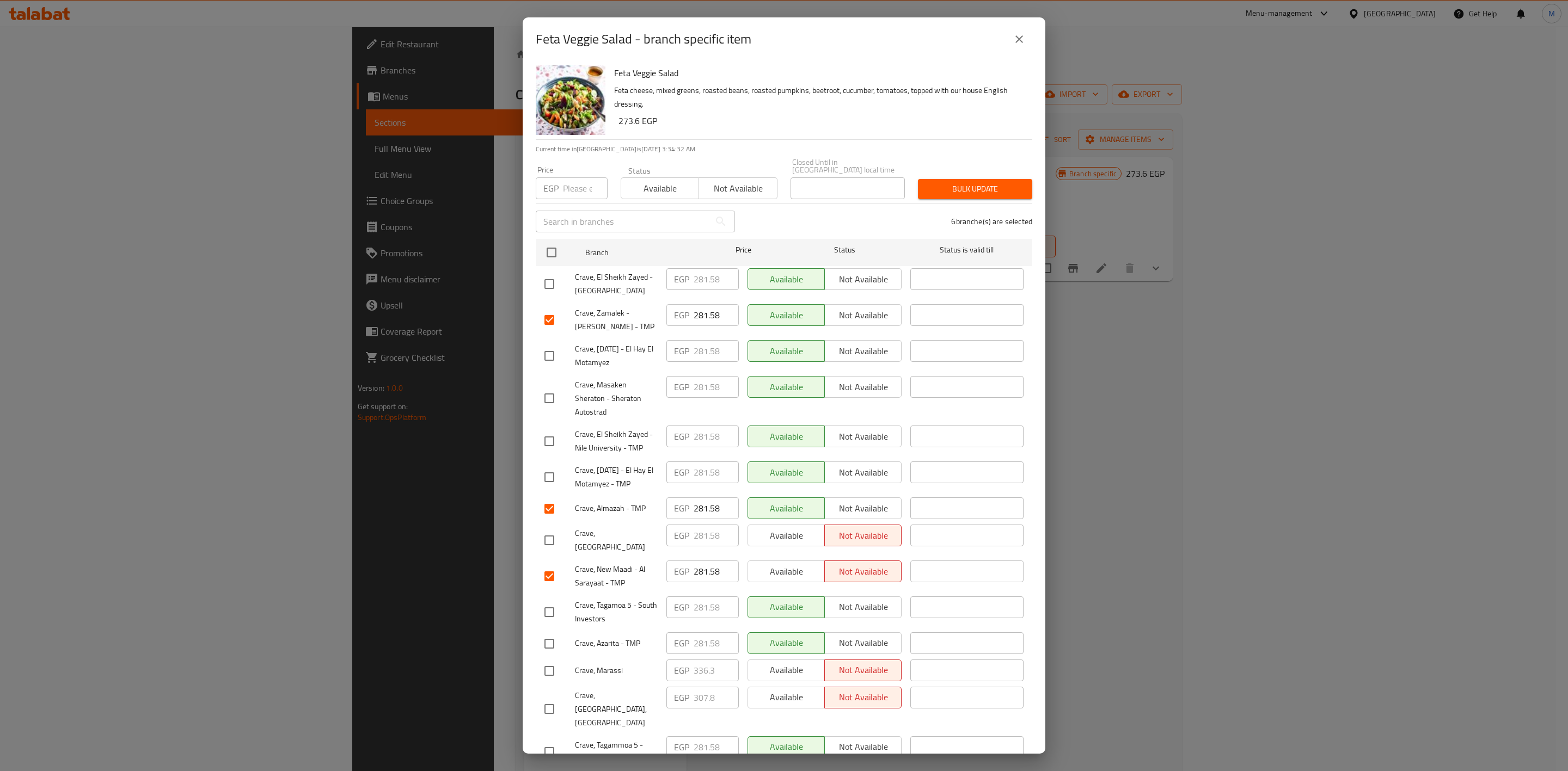
drag, startPoint x: 565, startPoint y: 268, endPoint x: 555, endPoint y: 271, distance: 10.4
click at [562, 273] on div at bounding box center [559, 284] width 30 height 23
click at [554, 273] on input "checkbox" at bounding box center [550, 284] width 23 height 23
click at [558, 439] on input "checkbox" at bounding box center [550, 442] width 23 height 23
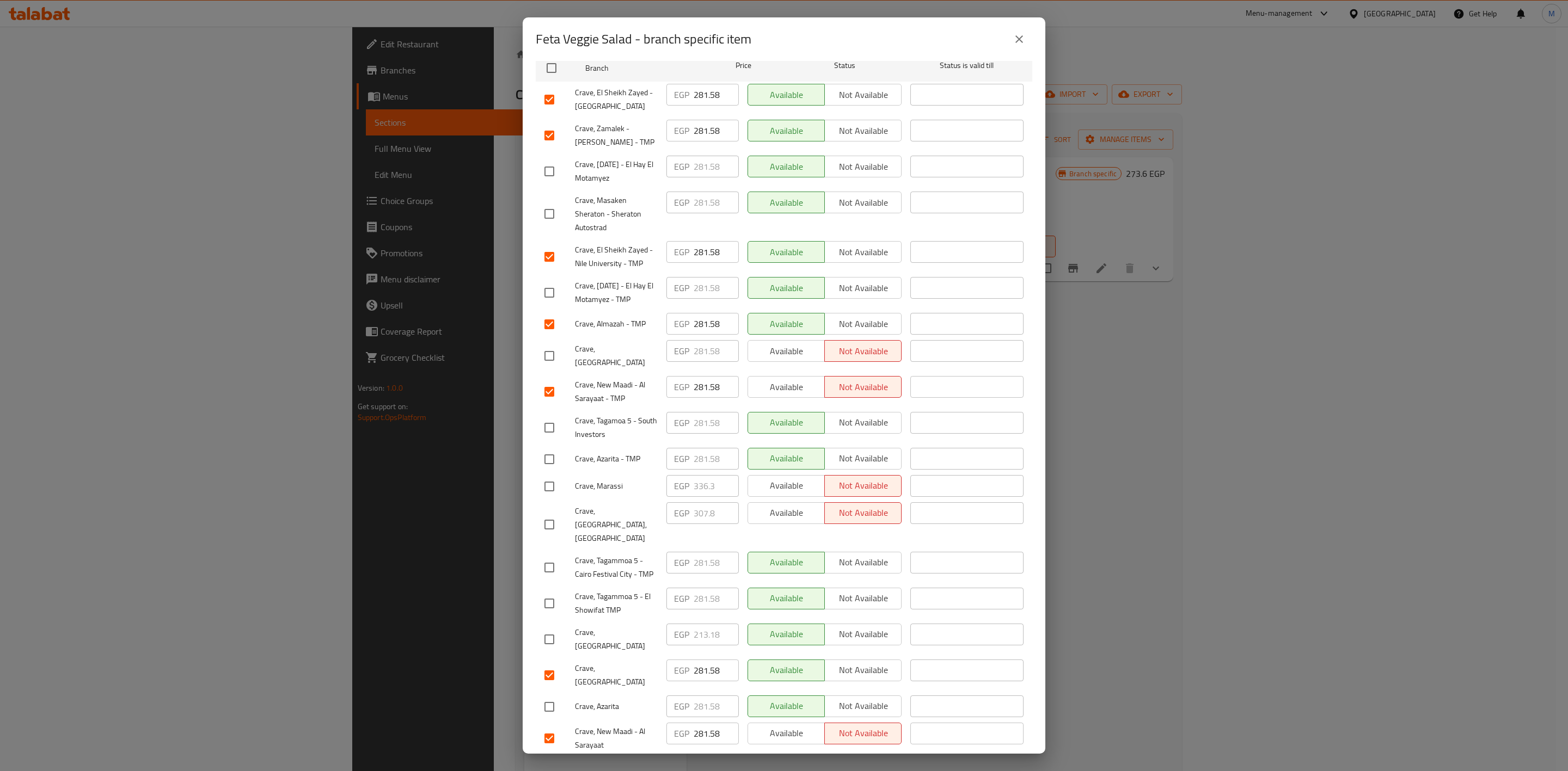
scroll to position [307, 0]
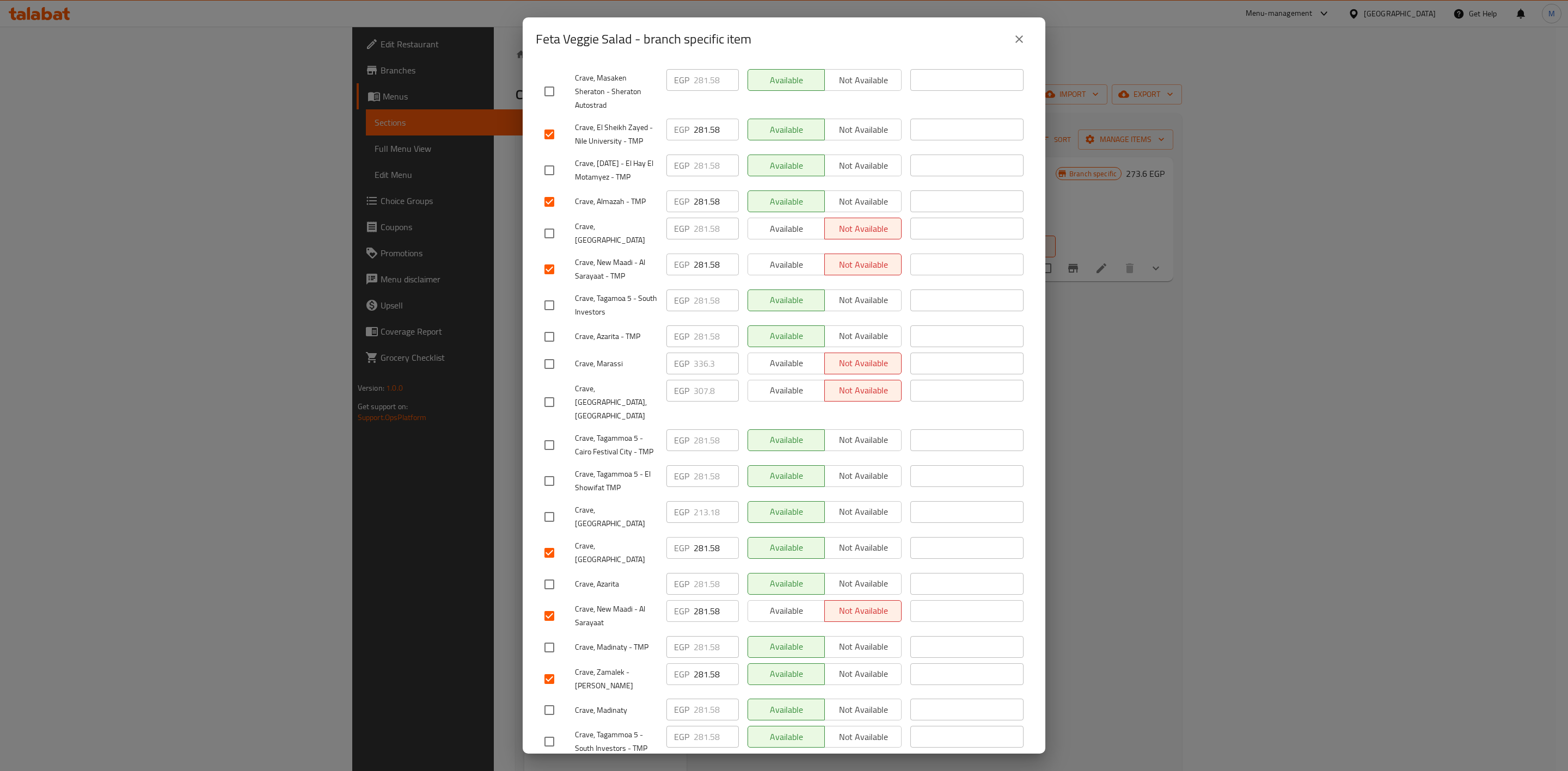
click at [546, 434] on input "checkbox" at bounding box center [550, 445] width 23 height 23
click at [547, 299] on input "checkbox" at bounding box center [550, 305] width 23 height 23
click at [546, 335] on input "checkbox" at bounding box center [550, 337] width 23 height 23
click at [556, 573] on input "checkbox" at bounding box center [550, 585] width 23 height 23
click at [547, 160] on input "checkbox" at bounding box center [550, 170] width 23 height 23
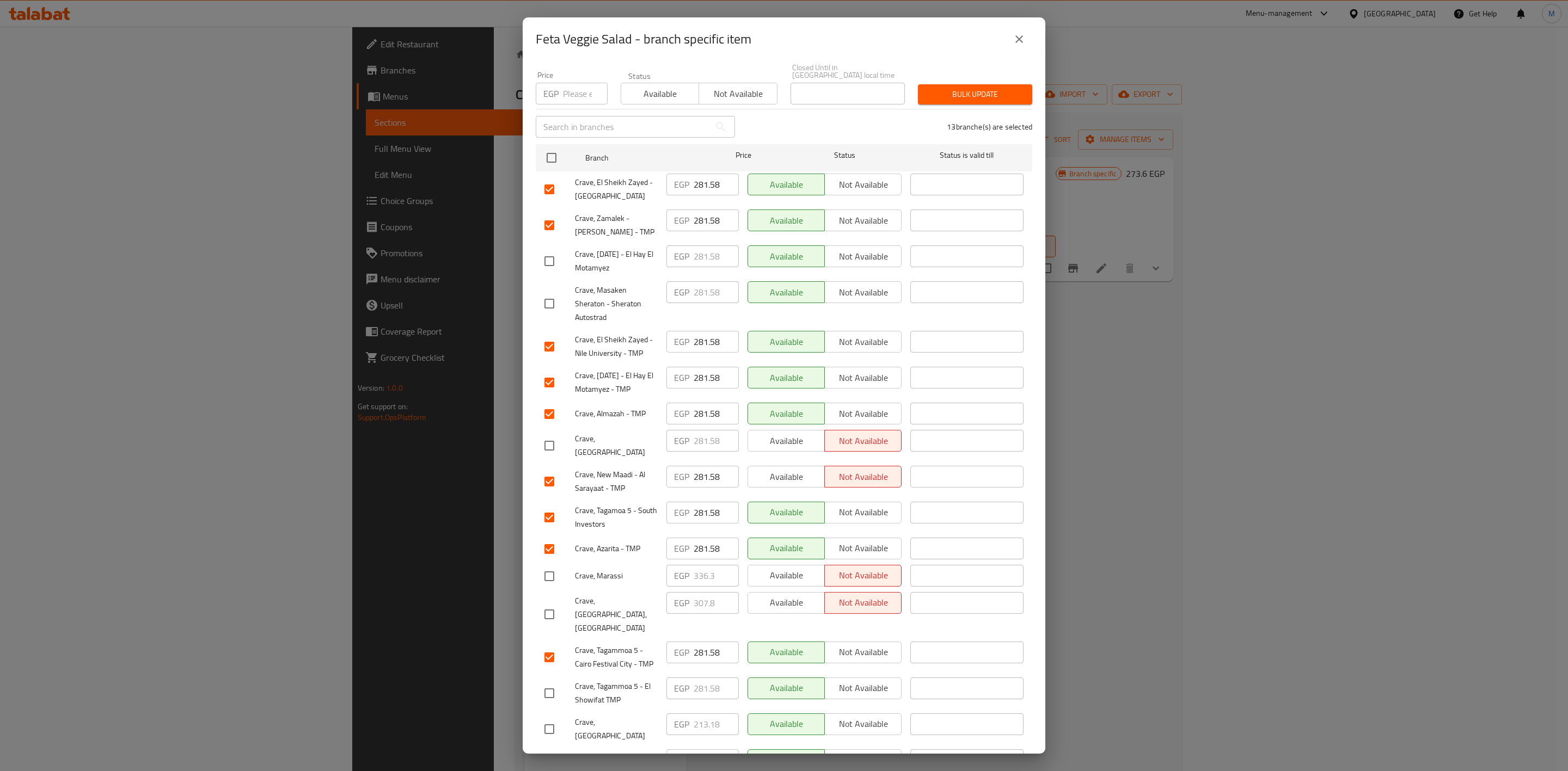
scroll to position [0, 0]
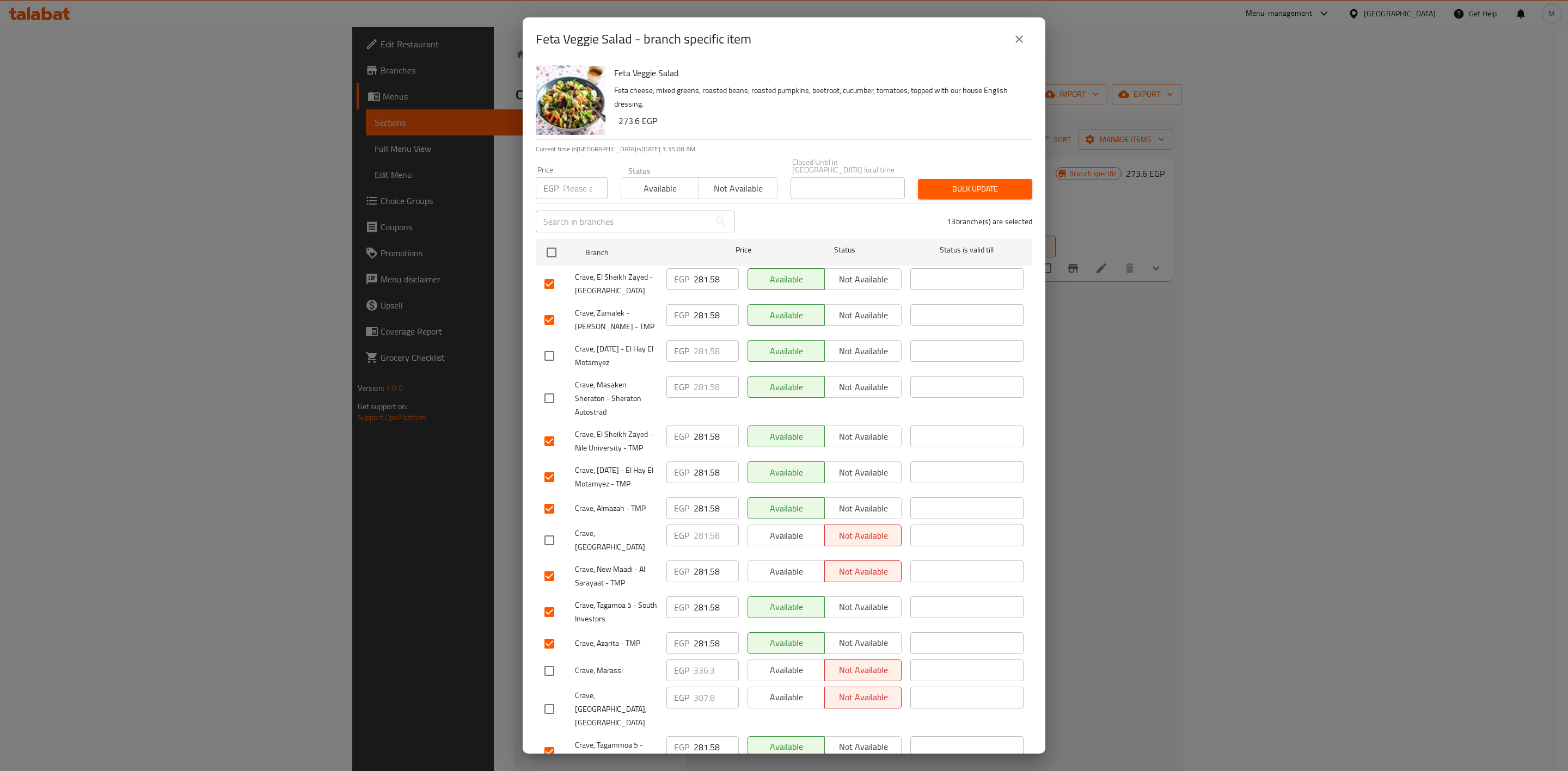
click at [538, 354] on input "checkbox" at bounding box center [550, 356] width 23 height 23
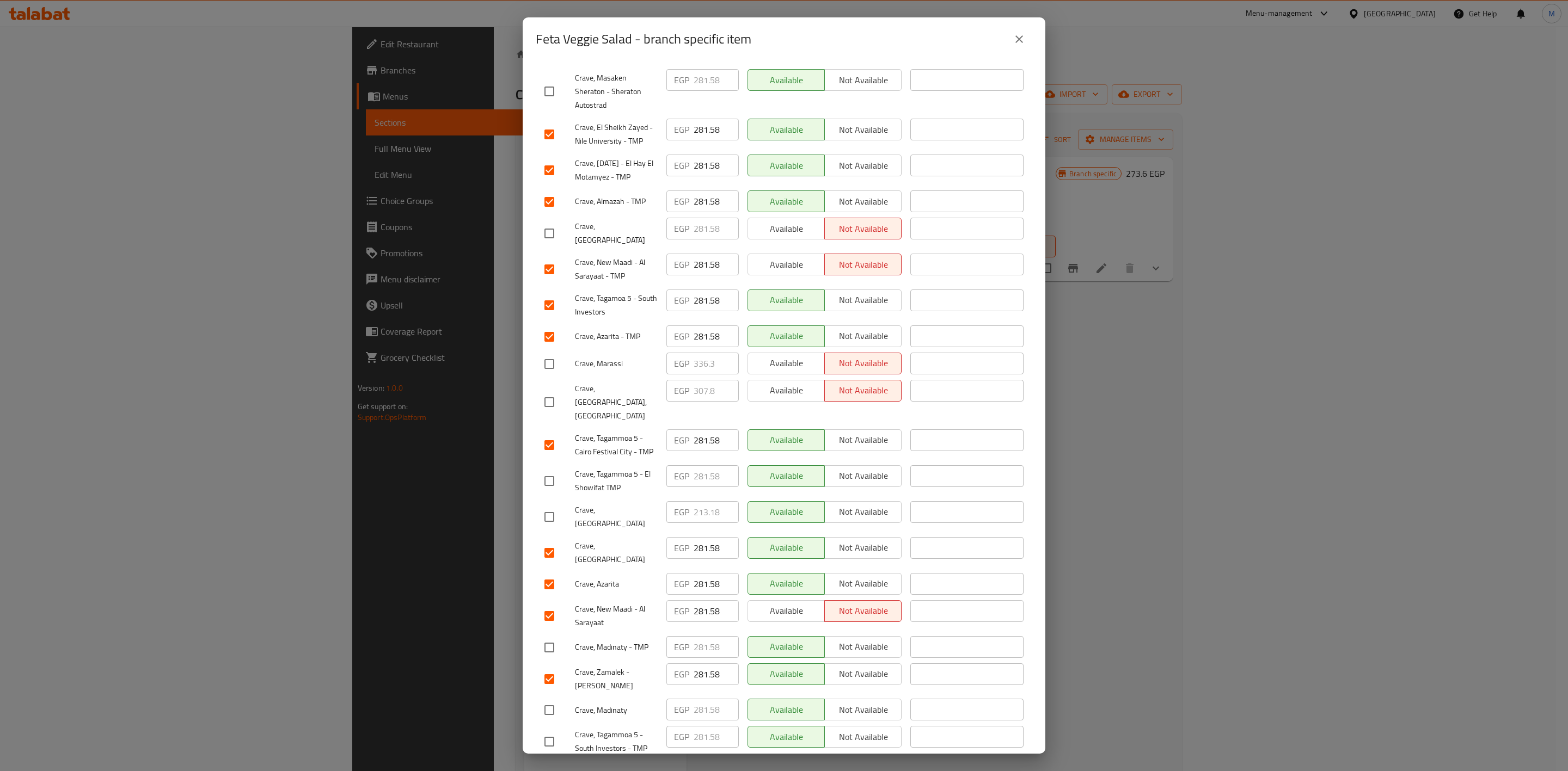
click at [549, 637] on input "checkbox" at bounding box center [550, 648] width 23 height 23
click at [557, 699] on input "checkbox" at bounding box center [550, 710] width 23 height 23
click at [554, 470] on input "checkbox" at bounding box center [550, 481] width 23 height 23
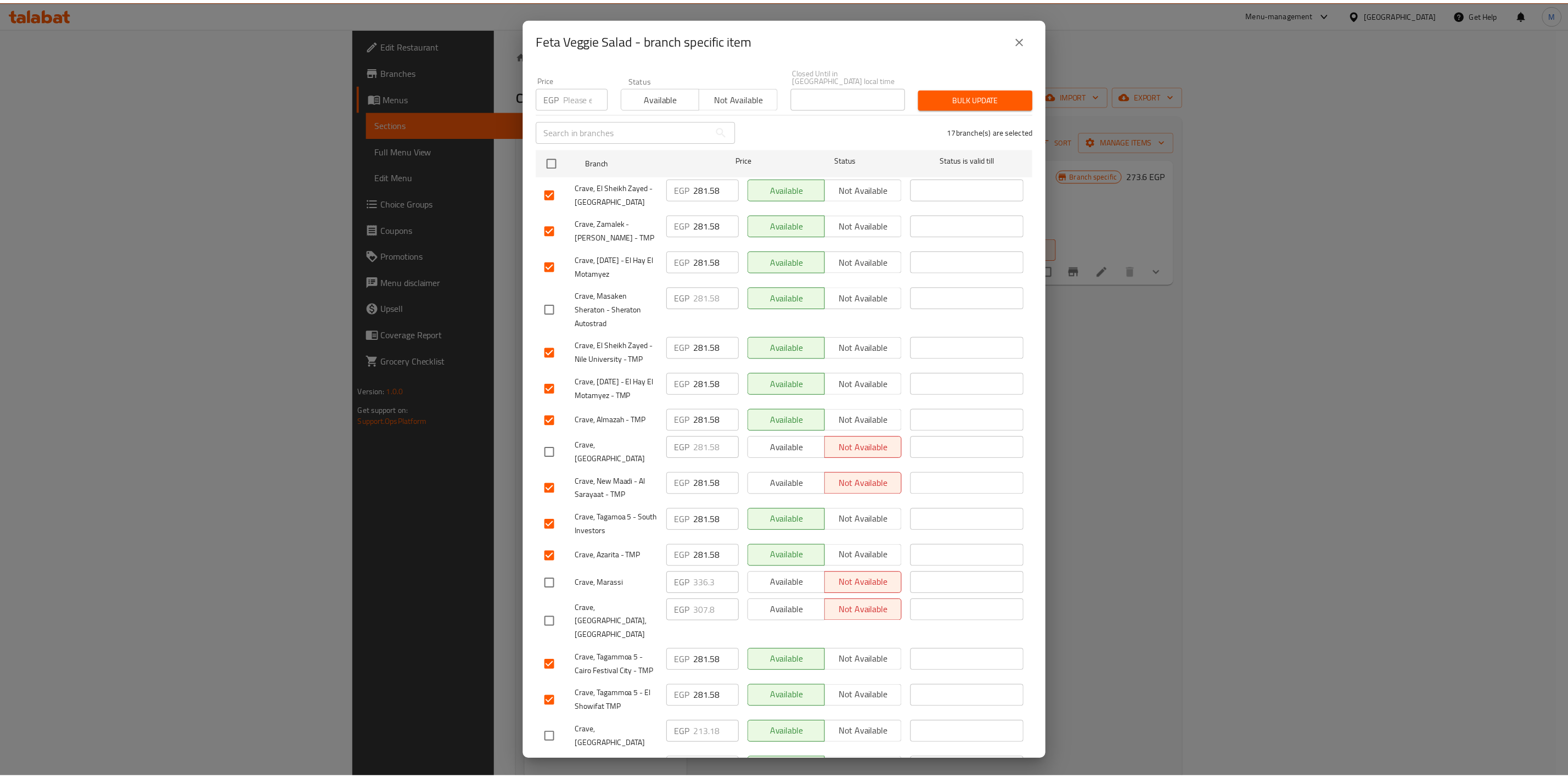
scroll to position [0, 0]
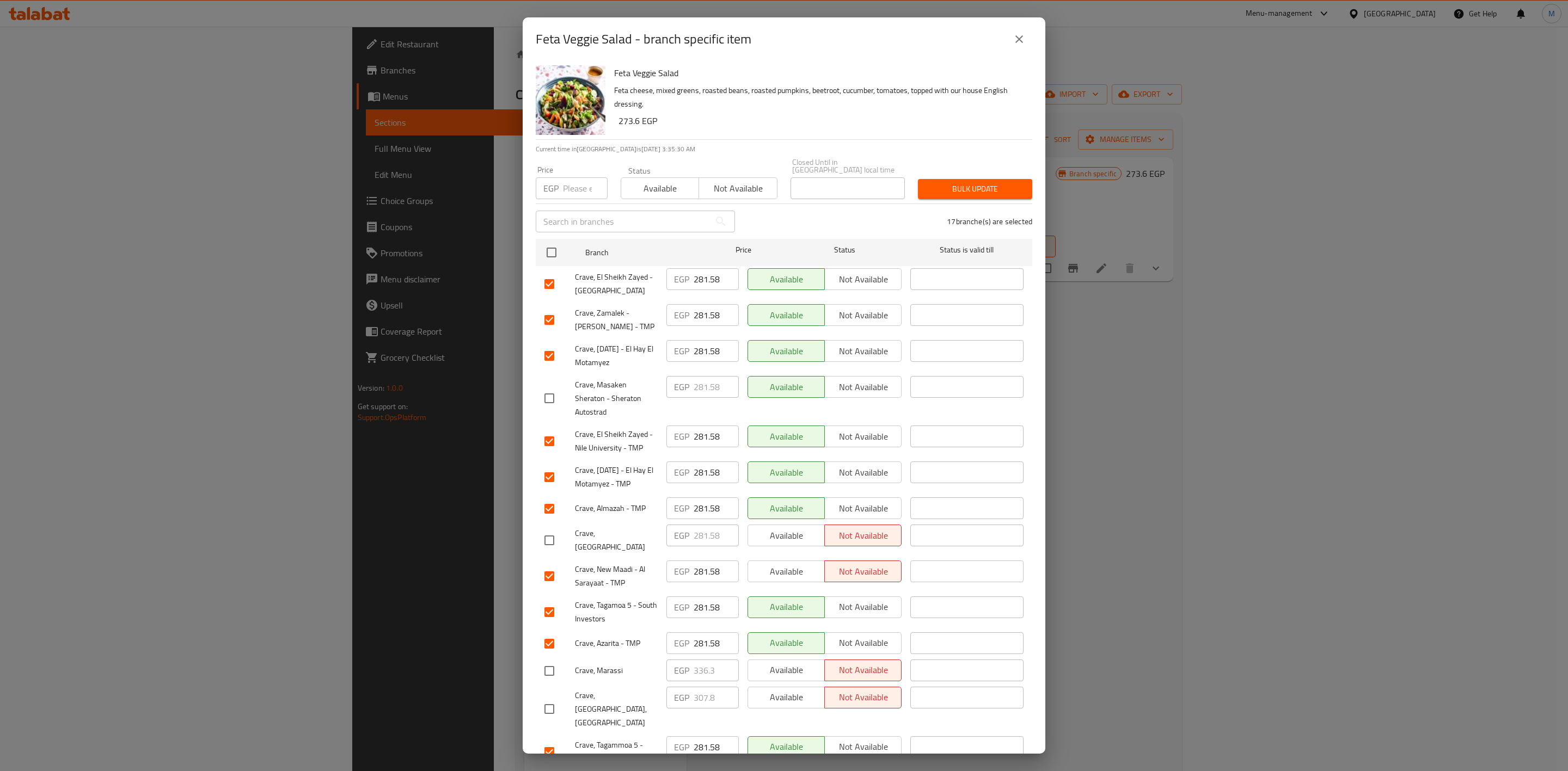
click at [567, 178] on input "number" at bounding box center [585, 189] width 44 height 22
paste input "290.7"
click at [935, 179] on button "Bulk update" at bounding box center [975, 189] width 114 height 20
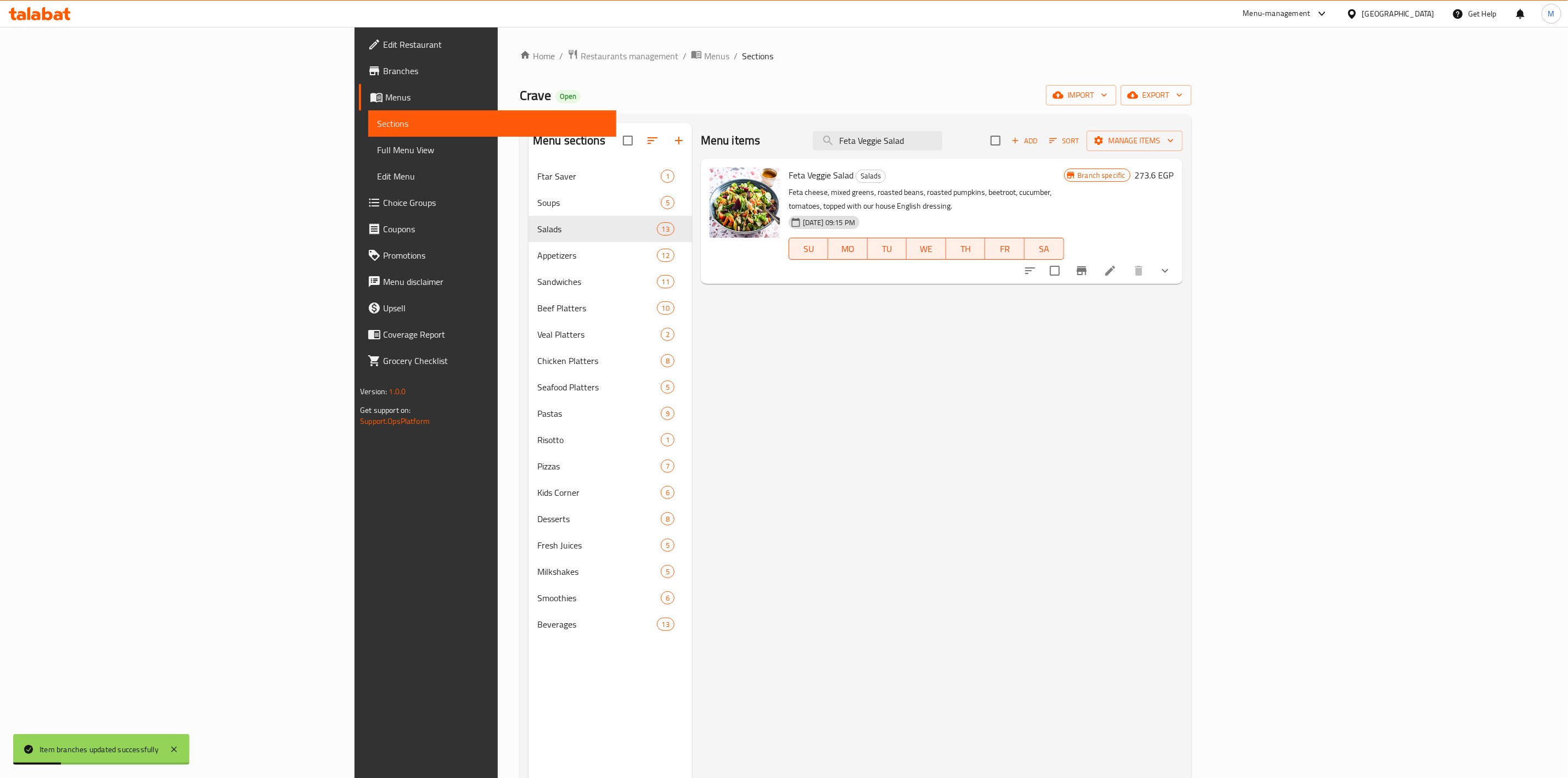
click at [1087, 266] on icon "Branch-specific-item" at bounding box center [1082, 271] width 10 height 9
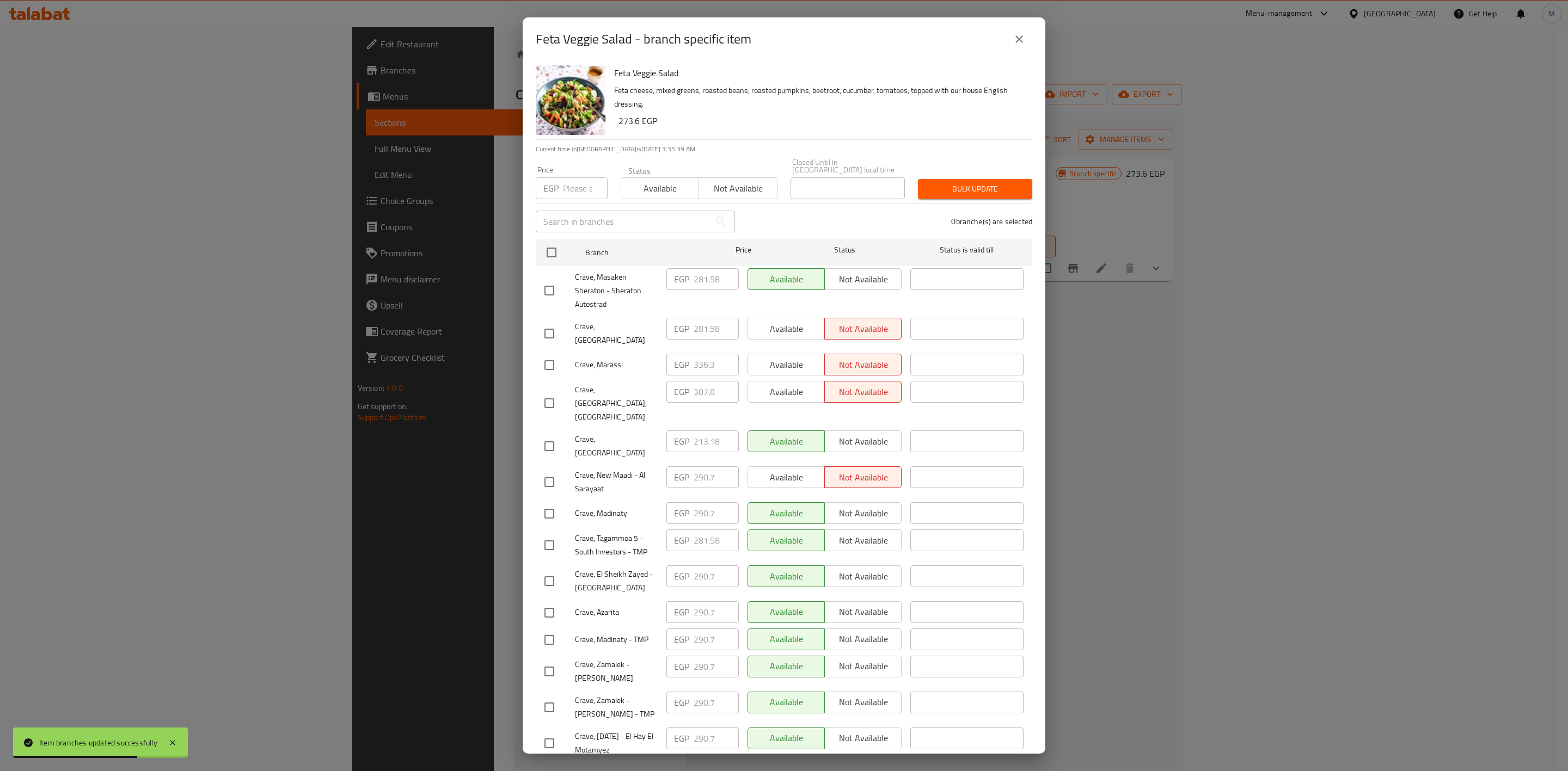
click at [1024, 41] on icon "close" at bounding box center [1019, 39] width 13 height 13
